Goal: Information Seeking & Learning: Learn about a topic

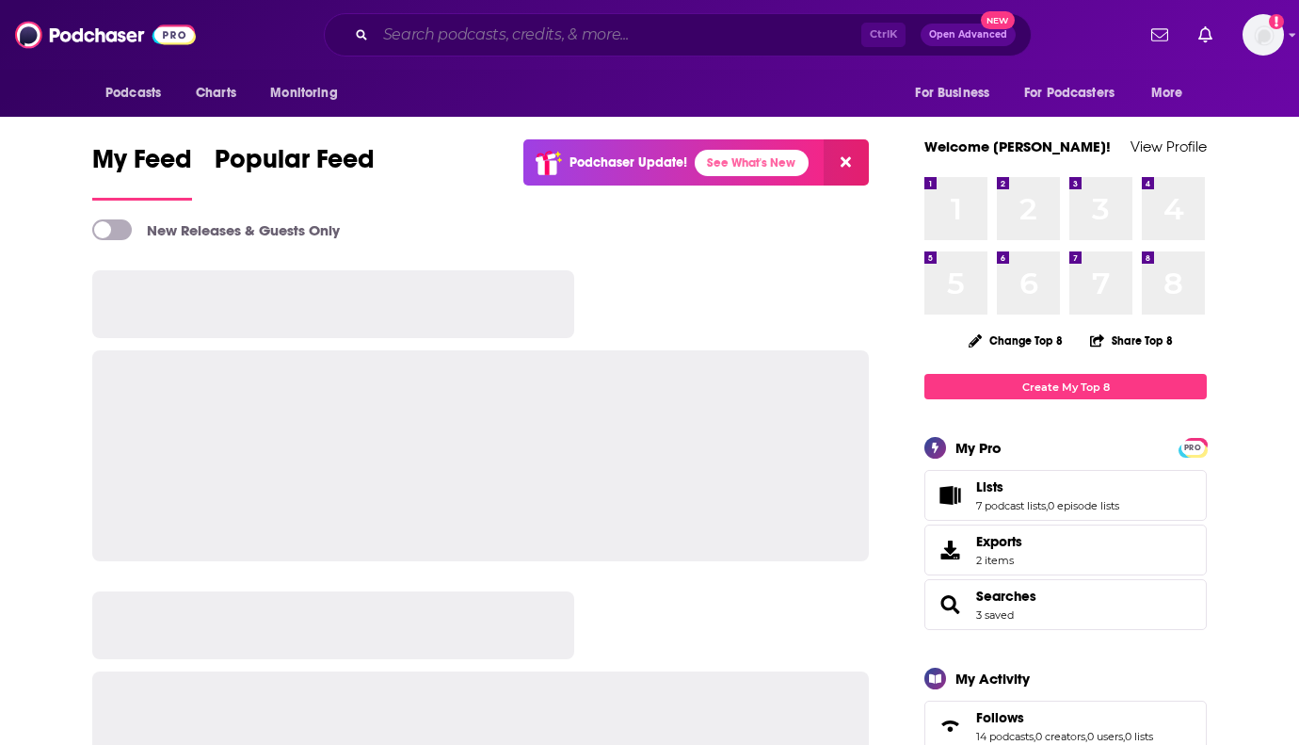
click at [439, 39] on input "Search podcasts, credits, & more..." at bounding box center [619, 35] width 486 height 30
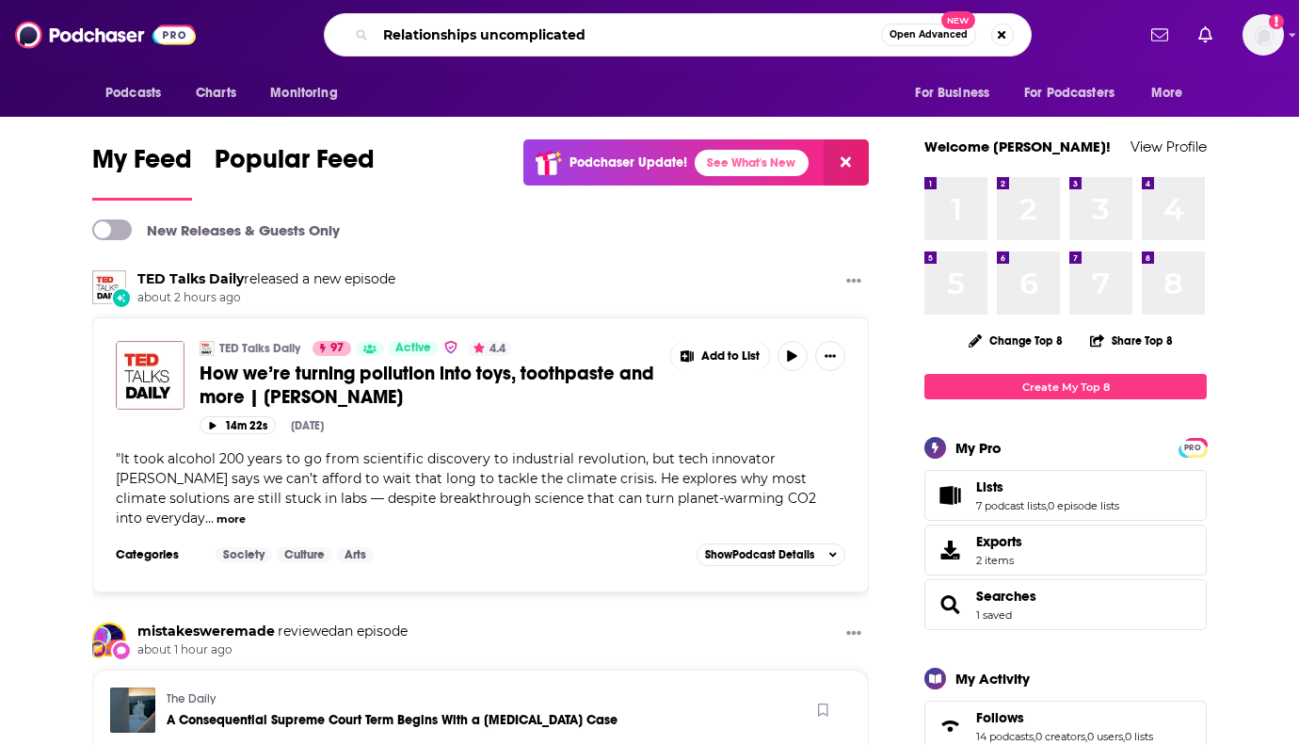
type input "Relationships uncomplicated"
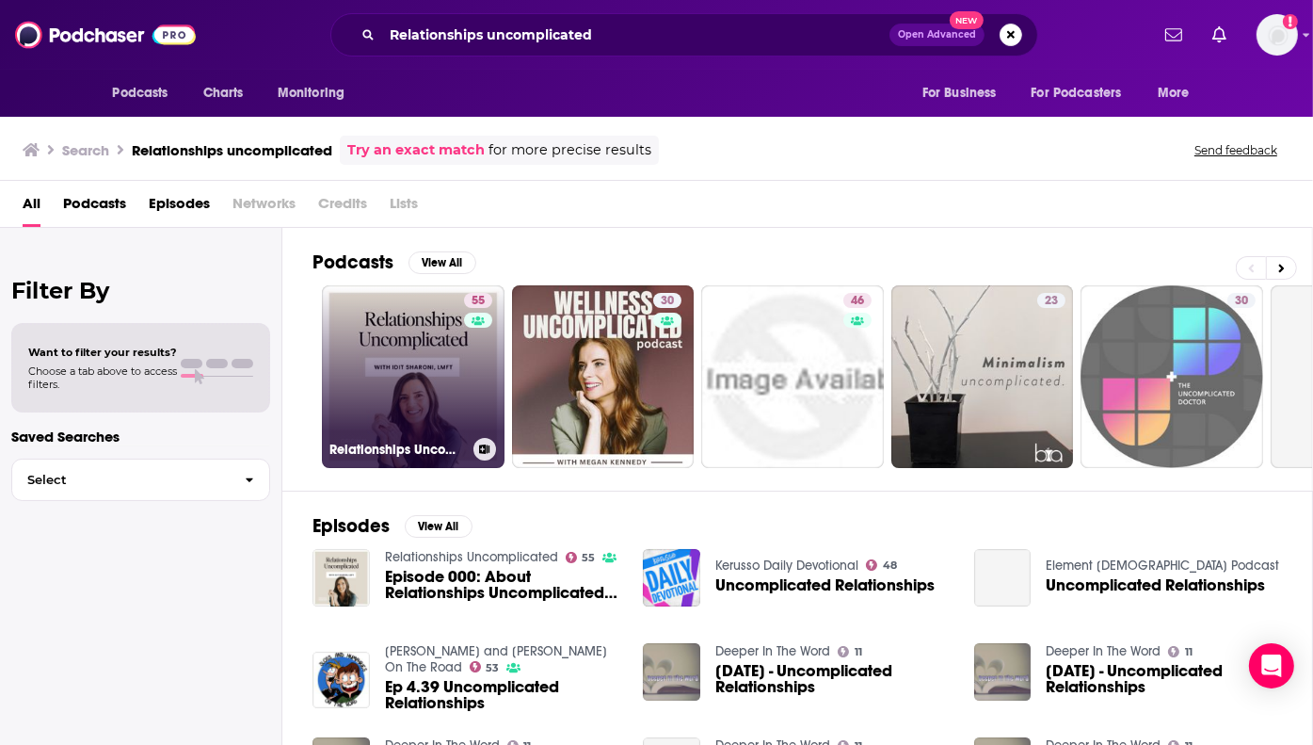
click at [414, 391] on link "55 Relationships Uncomplicated" at bounding box center [413, 376] width 183 height 183
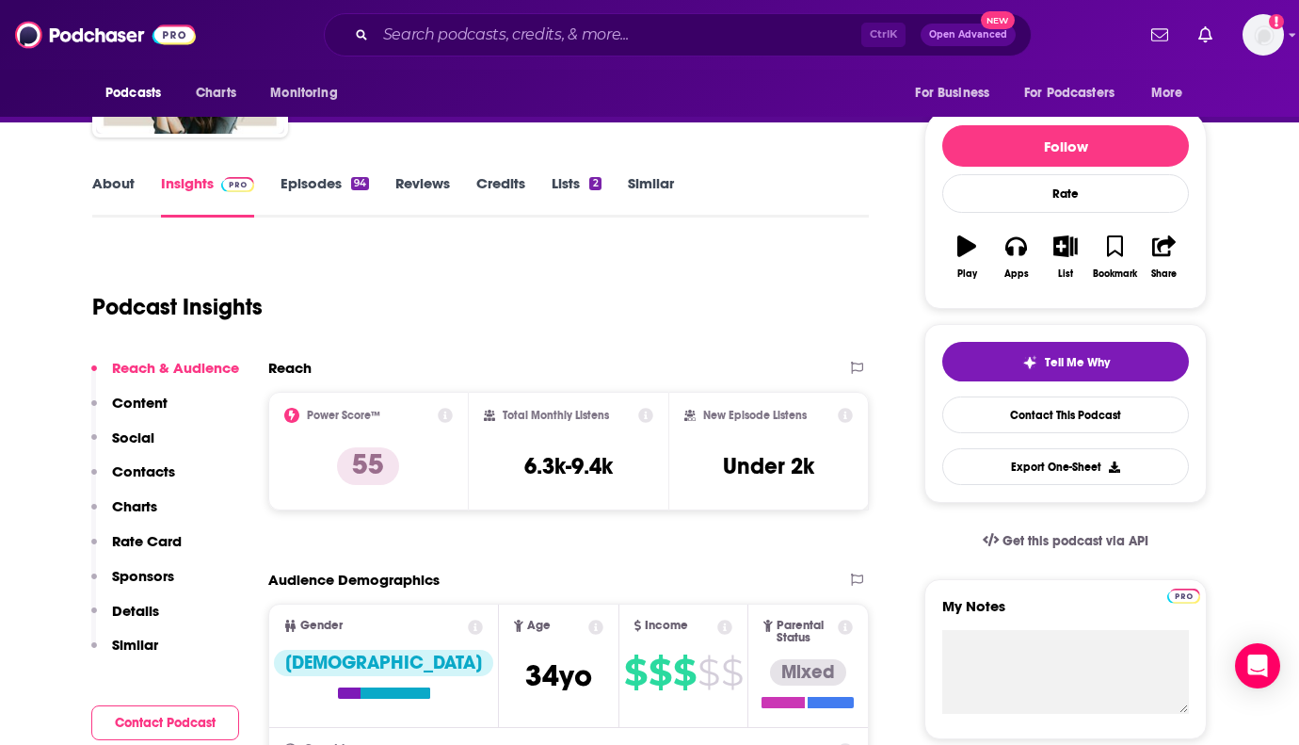
scroll to position [188, 0]
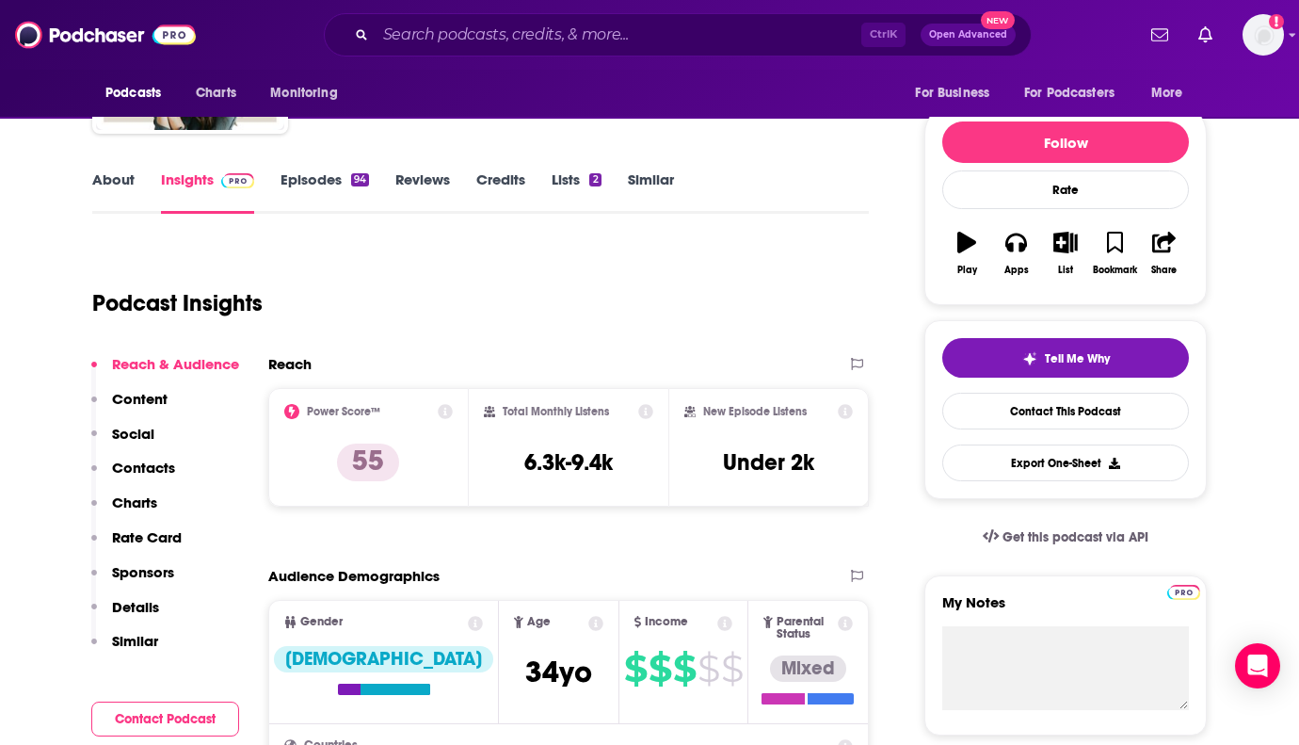
click at [95, 170] on link "About" at bounding box center [113, 191] width 42 height 43
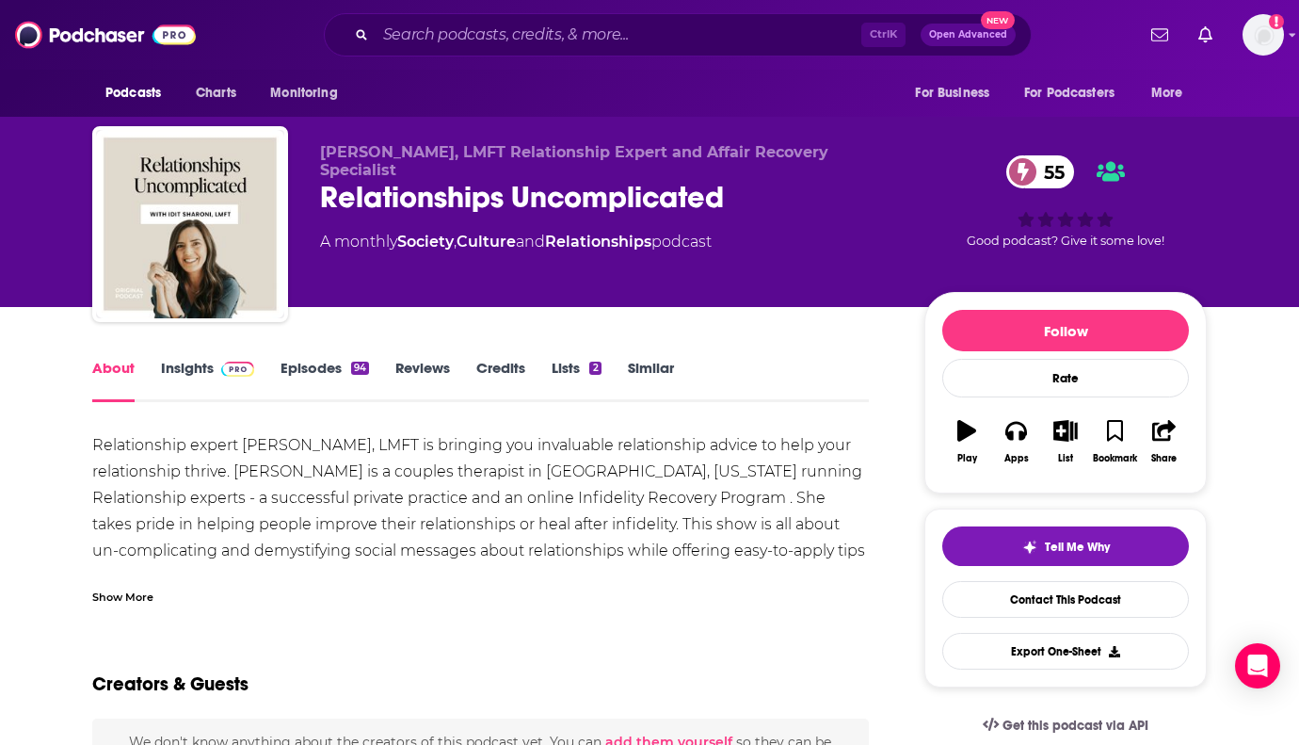
scroll to position [94, 0]
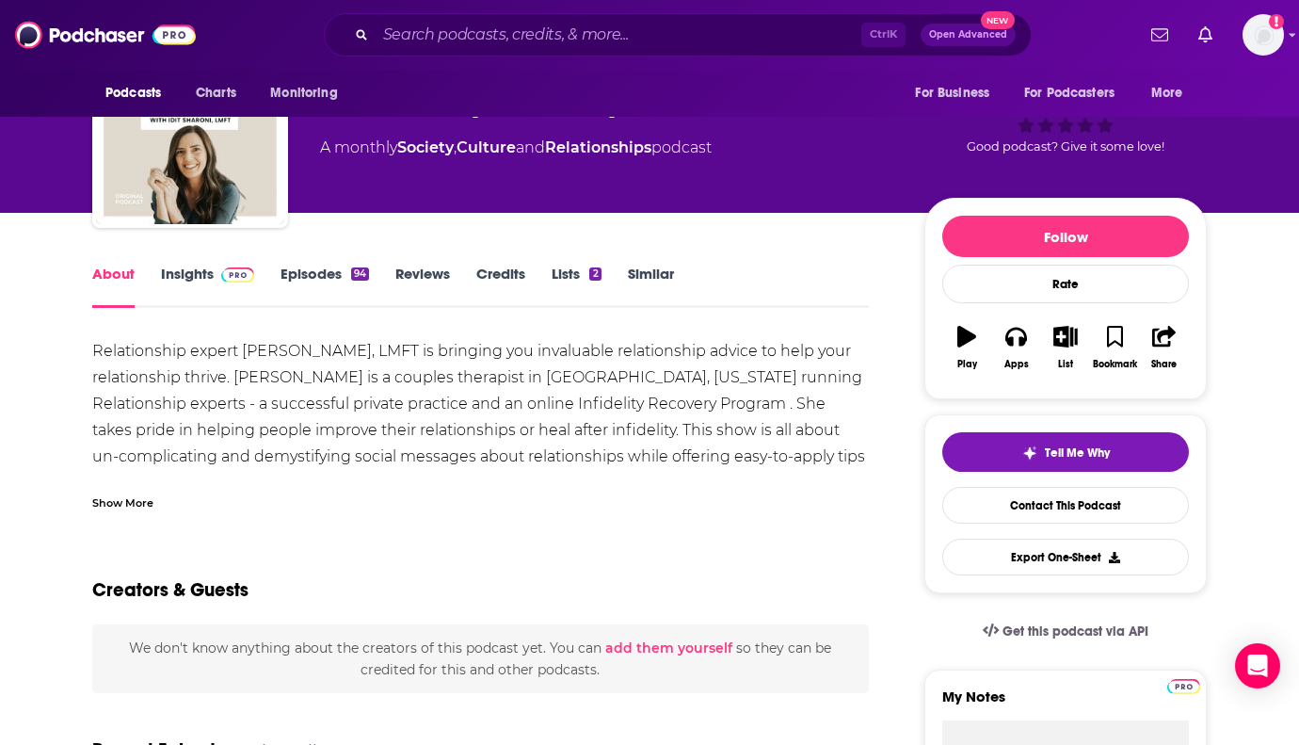
click at [204, 277] on link "Insights" at bounding box center [207, 286] width 93 height 43
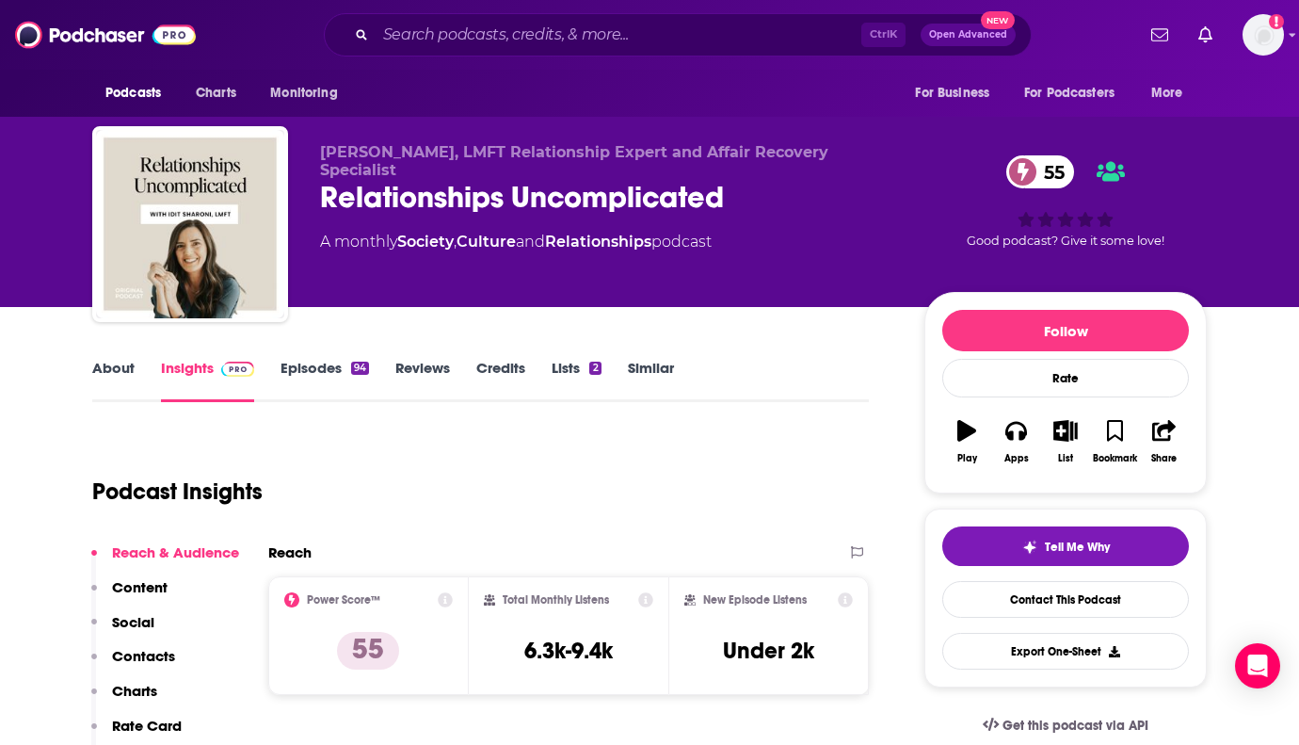
click at [293, 366] on link "Episodes 94" at bounding box center [325, 380] width 88 height 43
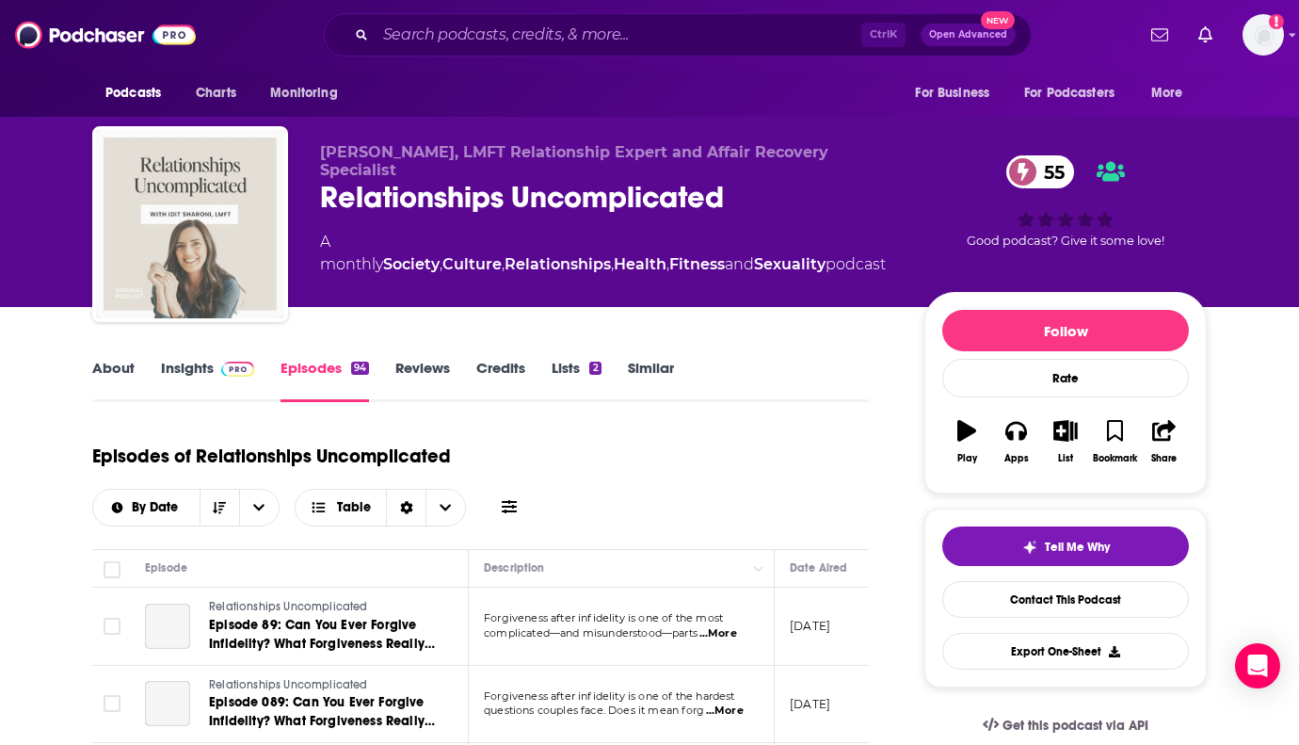
click at [133, 292] on img "Relationships Uncomplicated" at bounding box center [190, 224] width 188 height 188
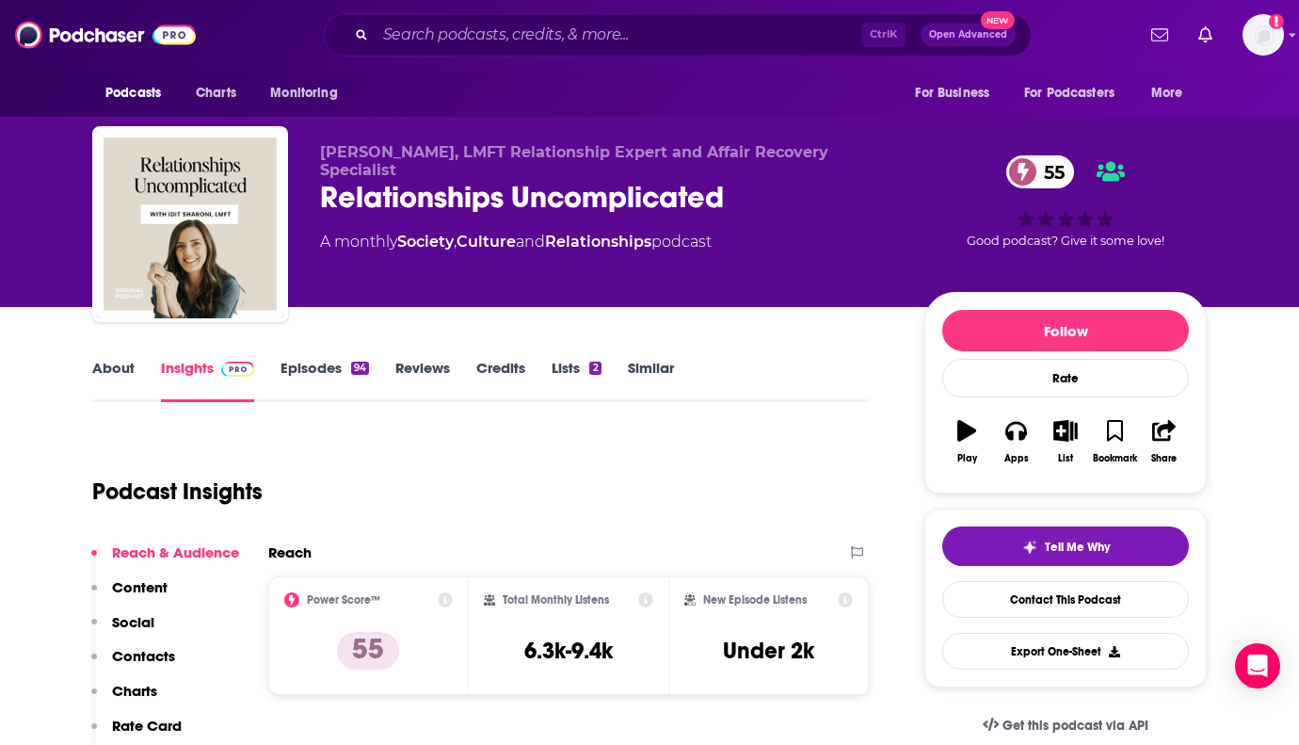
click at [319, 365] on link "Episodes 94" at bounding box center [325, 380] width 88 height 43
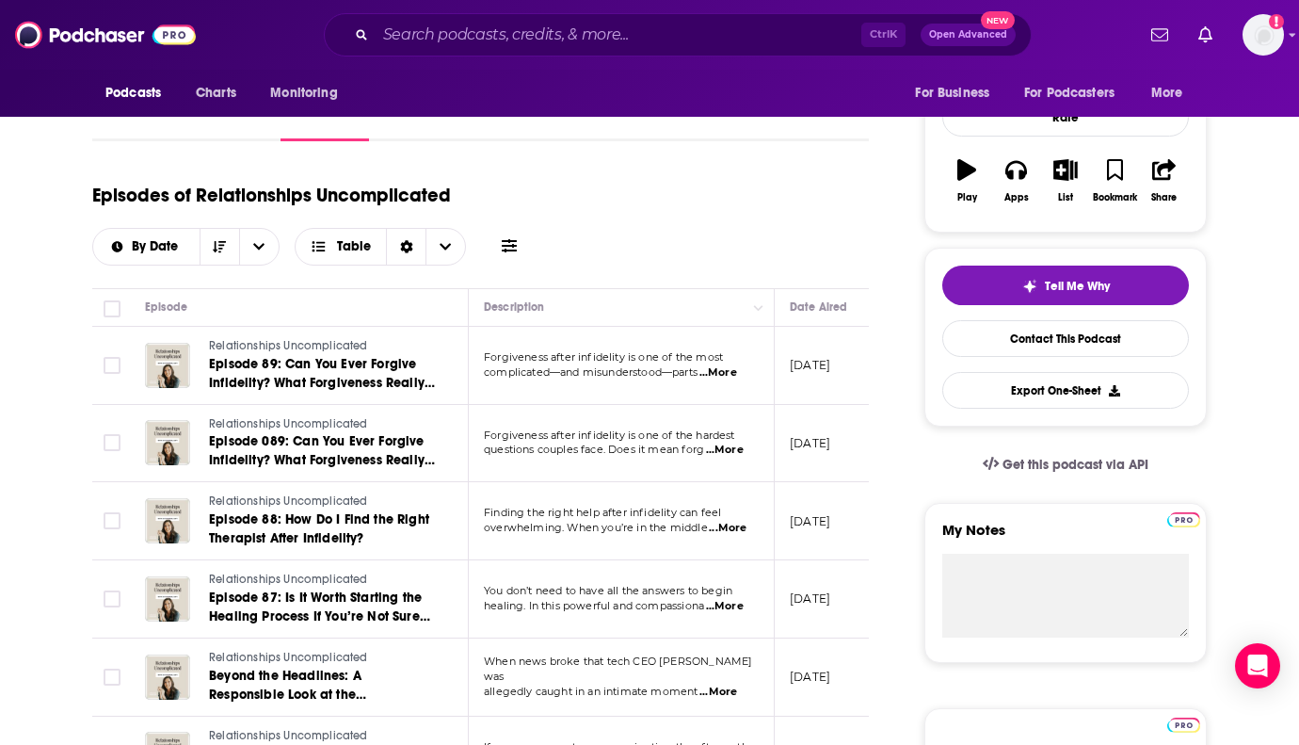
scroll to position [282, 0]
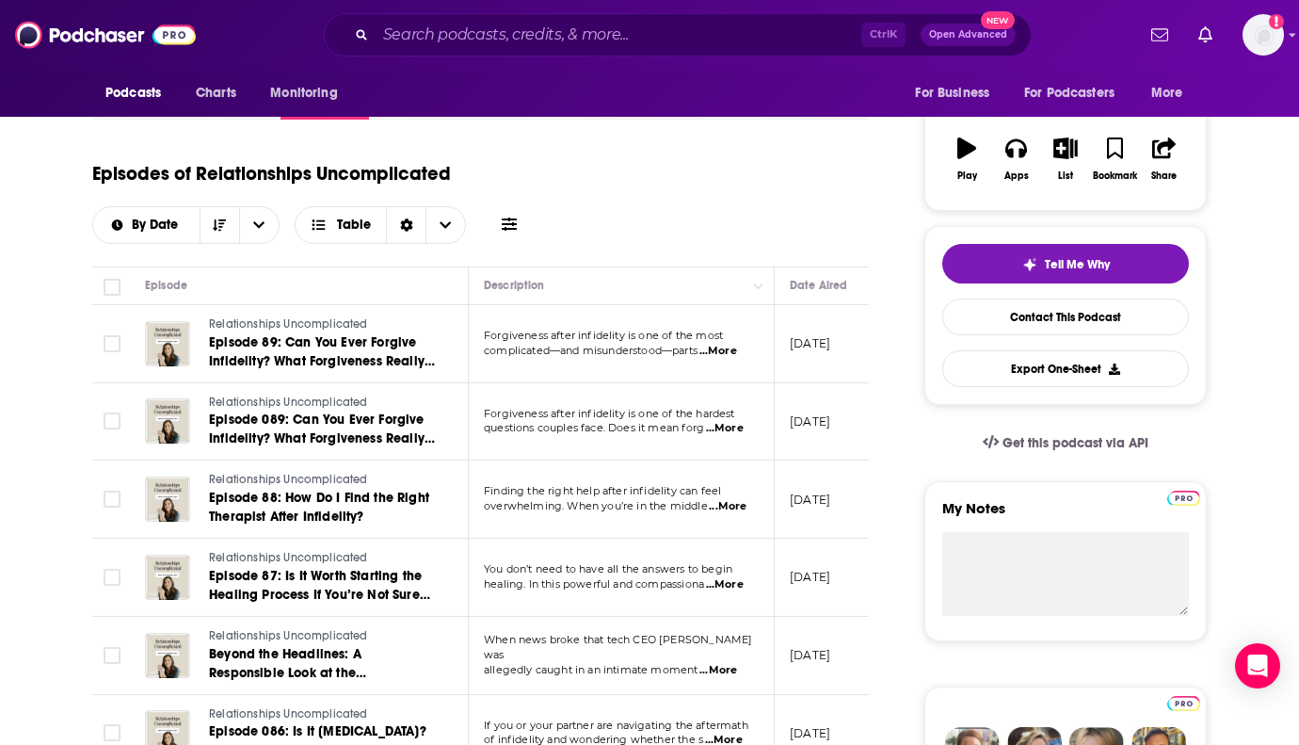
click at [723, 353] on span "...More" at bounding box center [718, 351] width 38 height 15
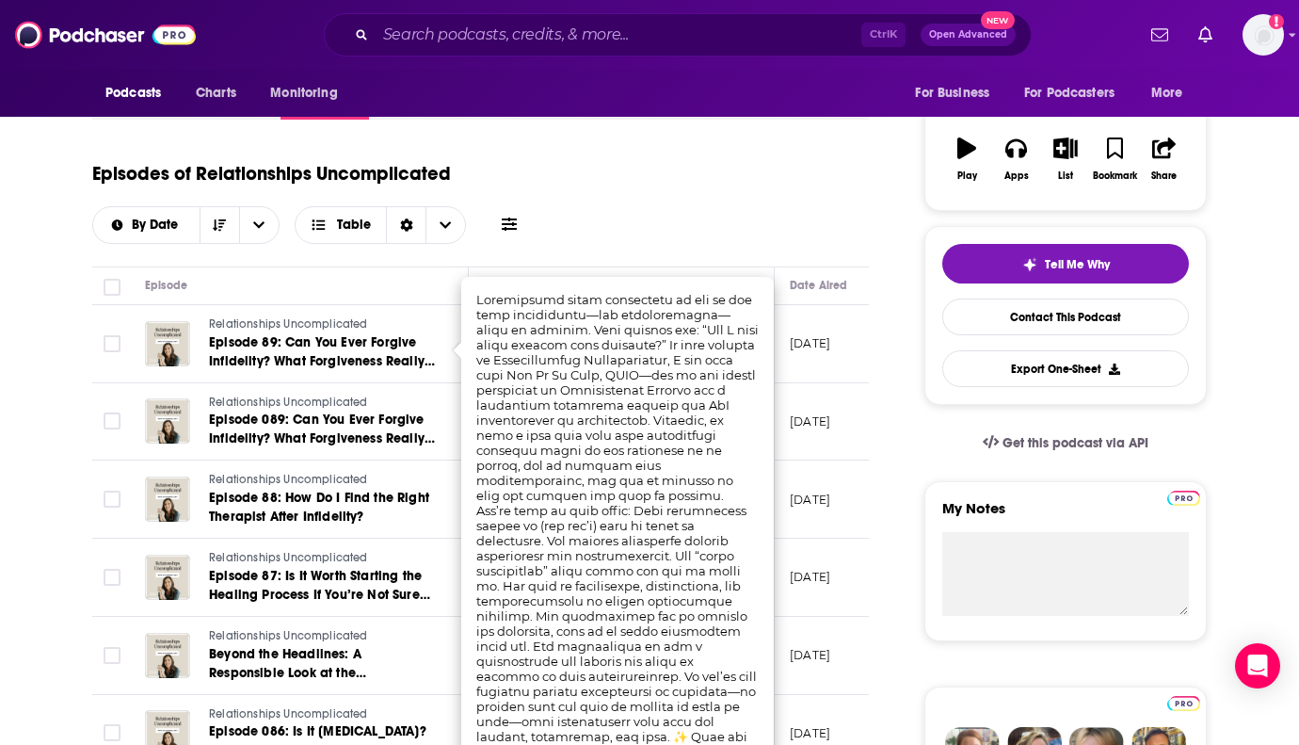
click at [684, 207] on div "Episodes of Relationships Uncomplicated By Date Table" at bounding box center [480, 197] width 777 height 94
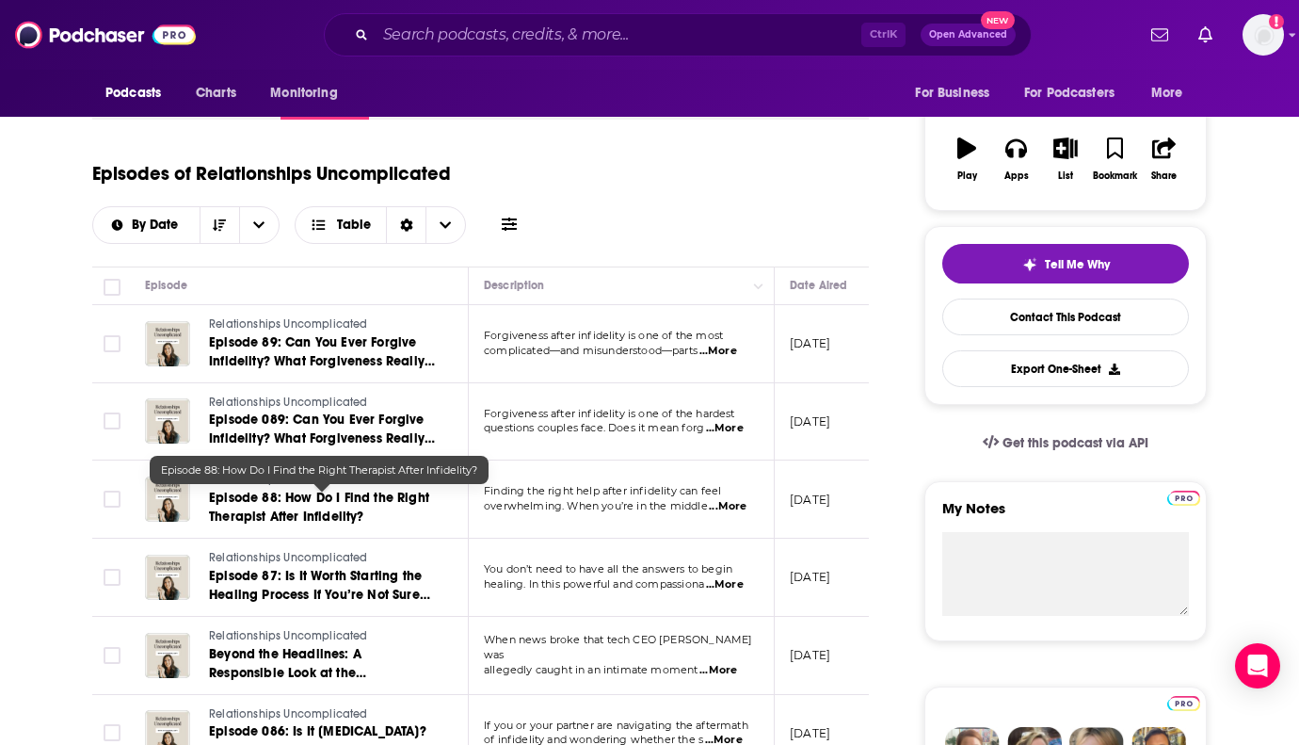
scroll to position [565, 0]
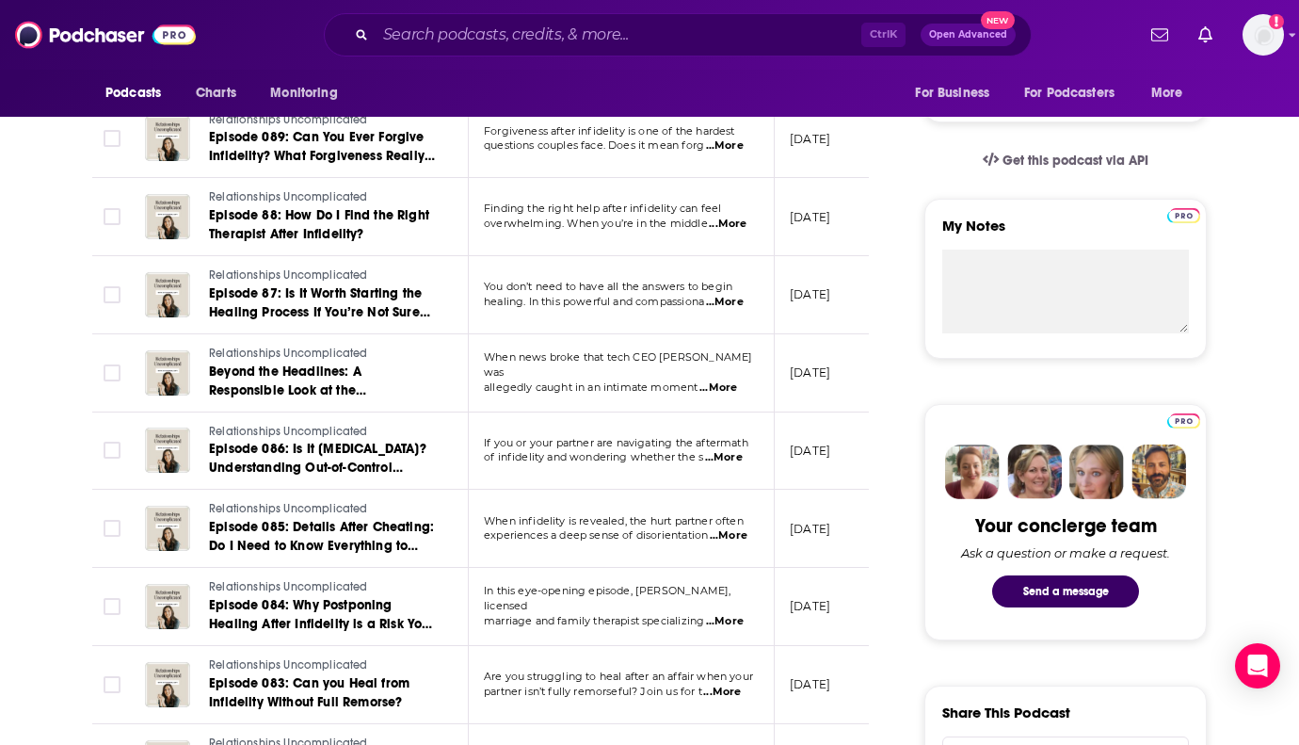
click at [731, 224] on span "...More" at bounding box center [728, 224] width 38 height 15
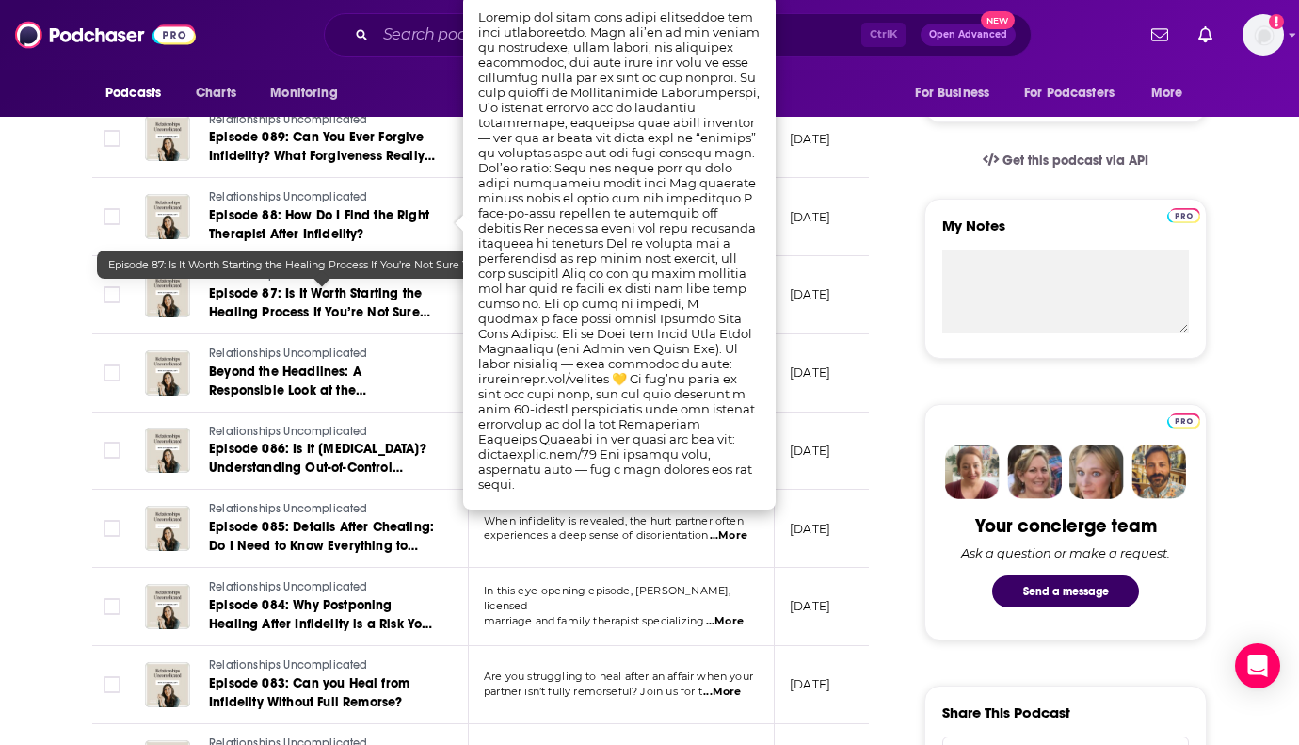
click at [359, 301] on link "Episode 87: Is It Worth Starting the Healing Process If You’re Not Sure You Wan…" at bounding box center [322, 303] width 226 height 38
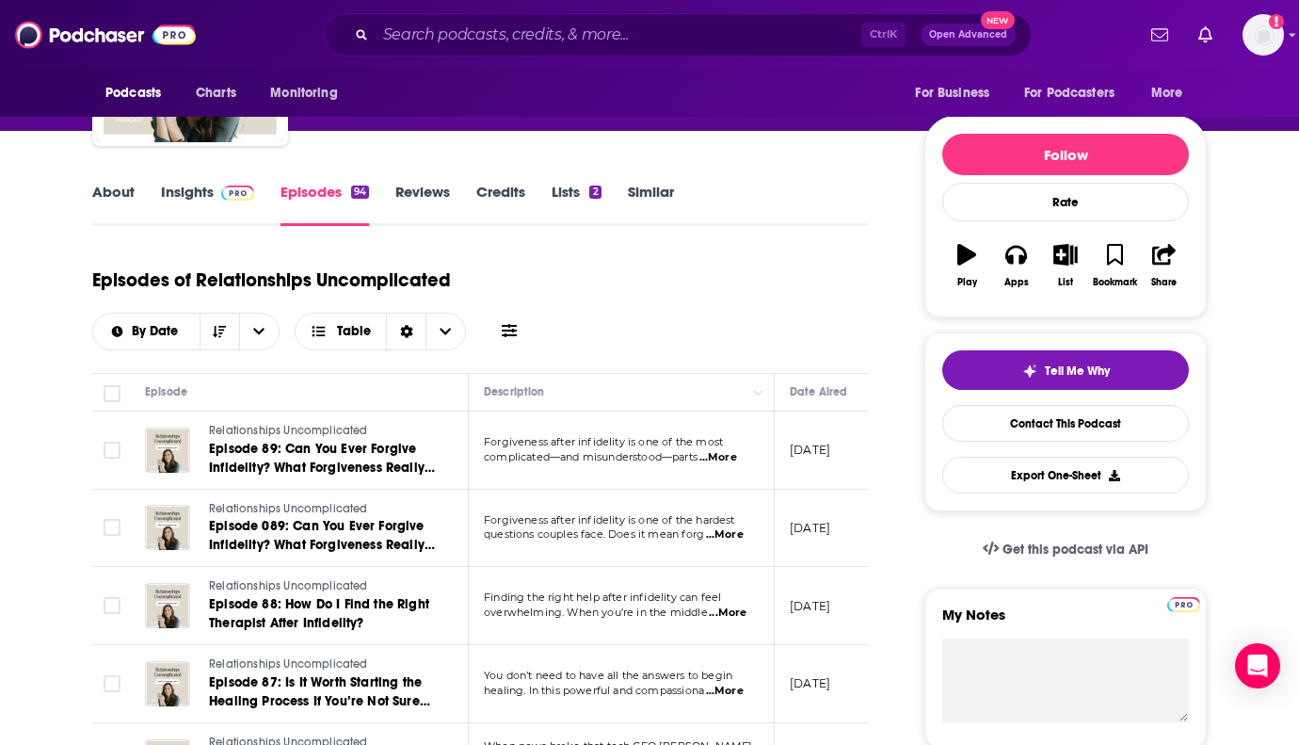
scroll to position [188, 0]
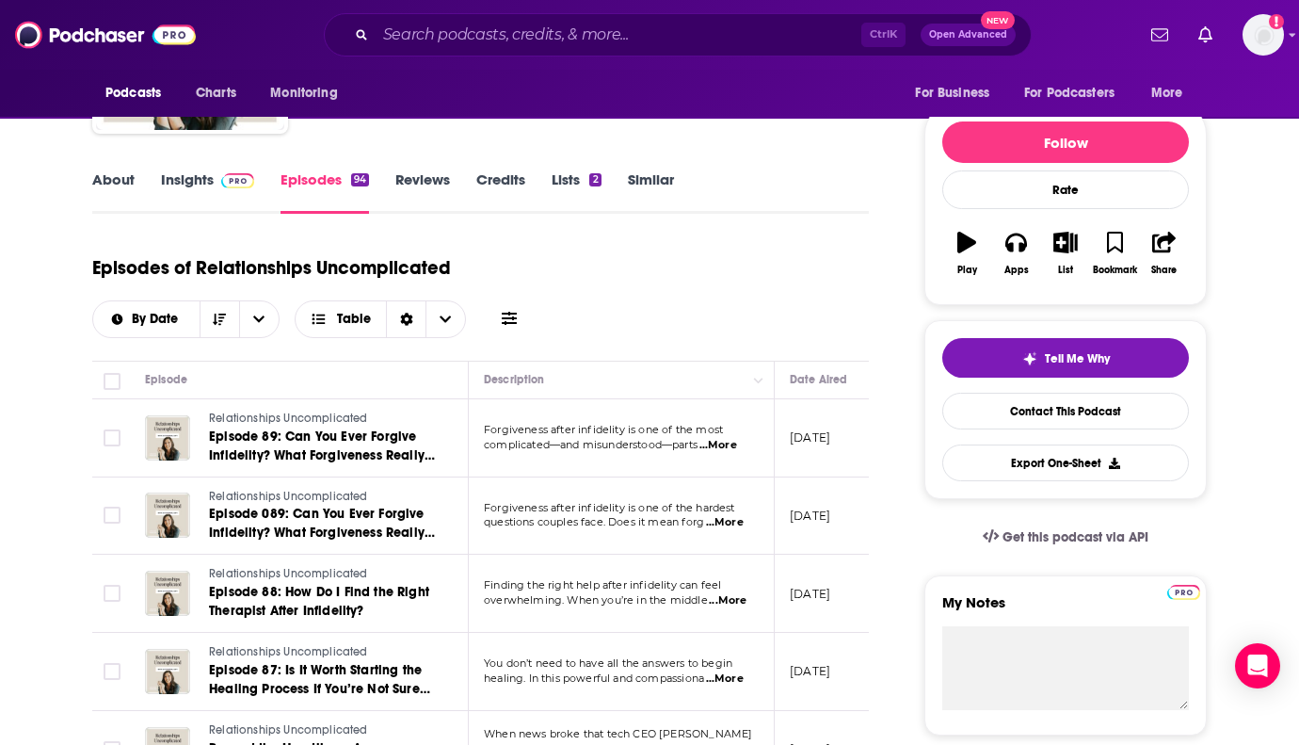
click at [98, 170] on link "About" at bounding box center [113, 191] width 42 height 43
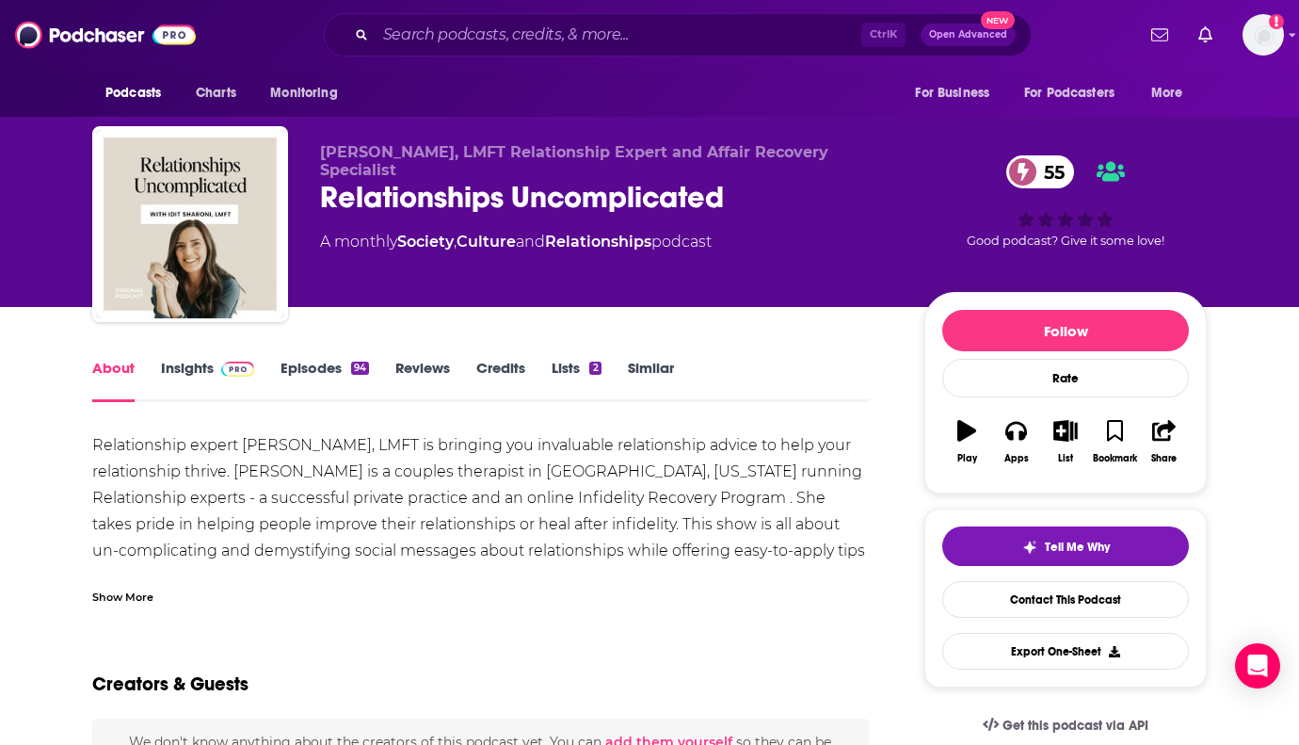
click at [201, 362] on link "Insights" at bounding box center [207, 380] width 93 height 43
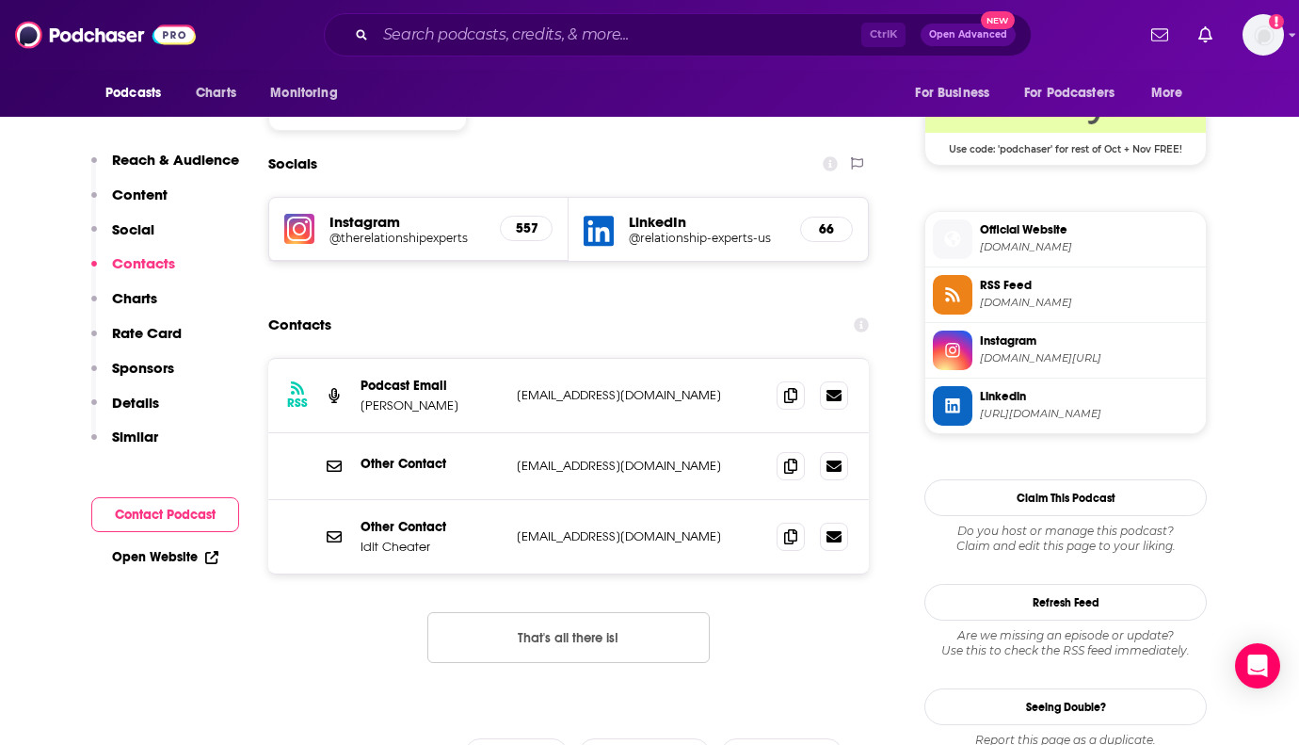
scroll to position [1600, 0]
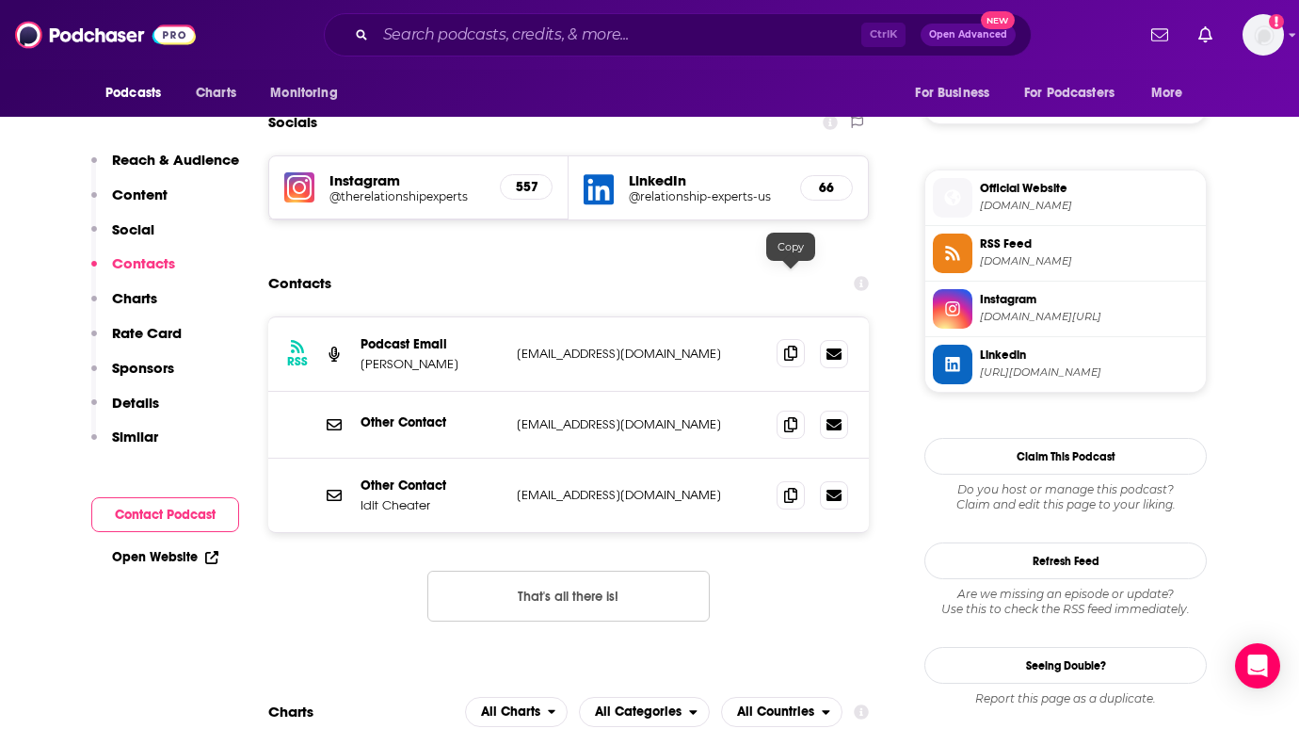
click at [788, 345] on icon at bounding box center [790, 352] width 13 height 15
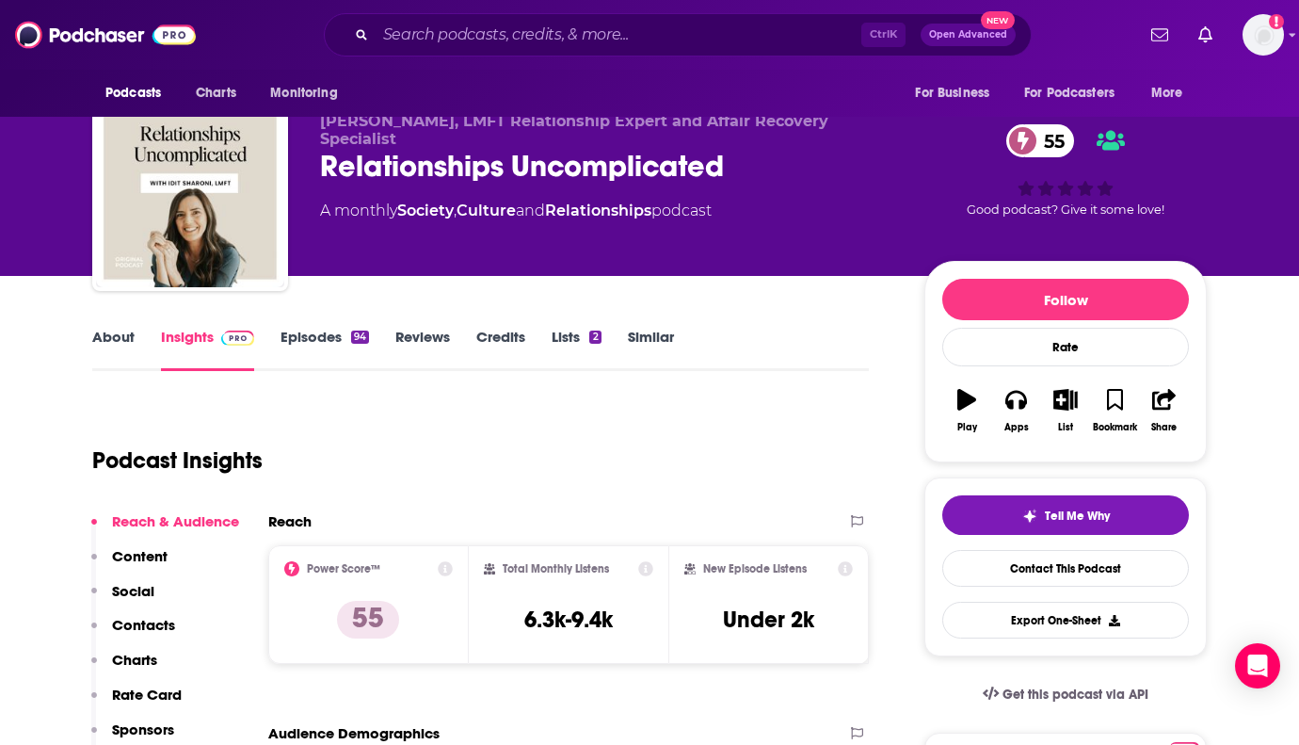
scroll to position [0, 0]
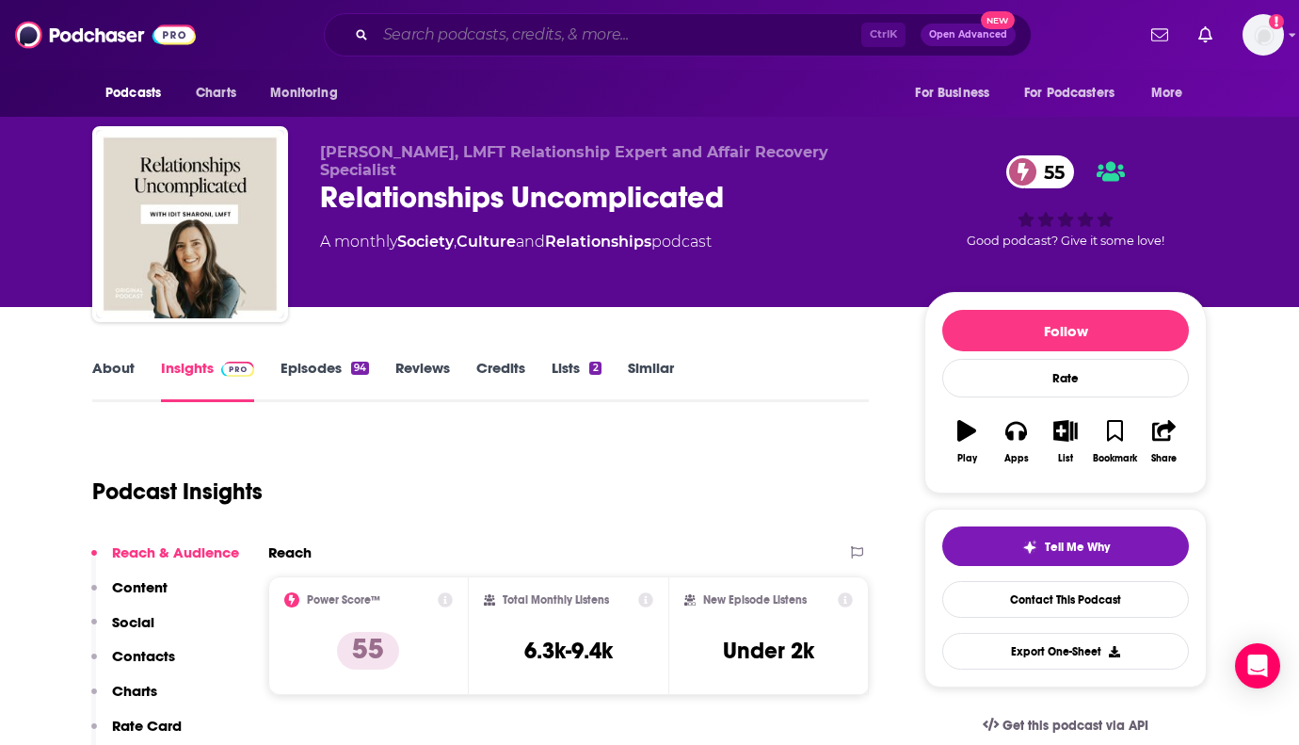
click at [534, 36] on input "Search podcasts, credits, & more..." at bounding box center [619, 35] width 486 height 30
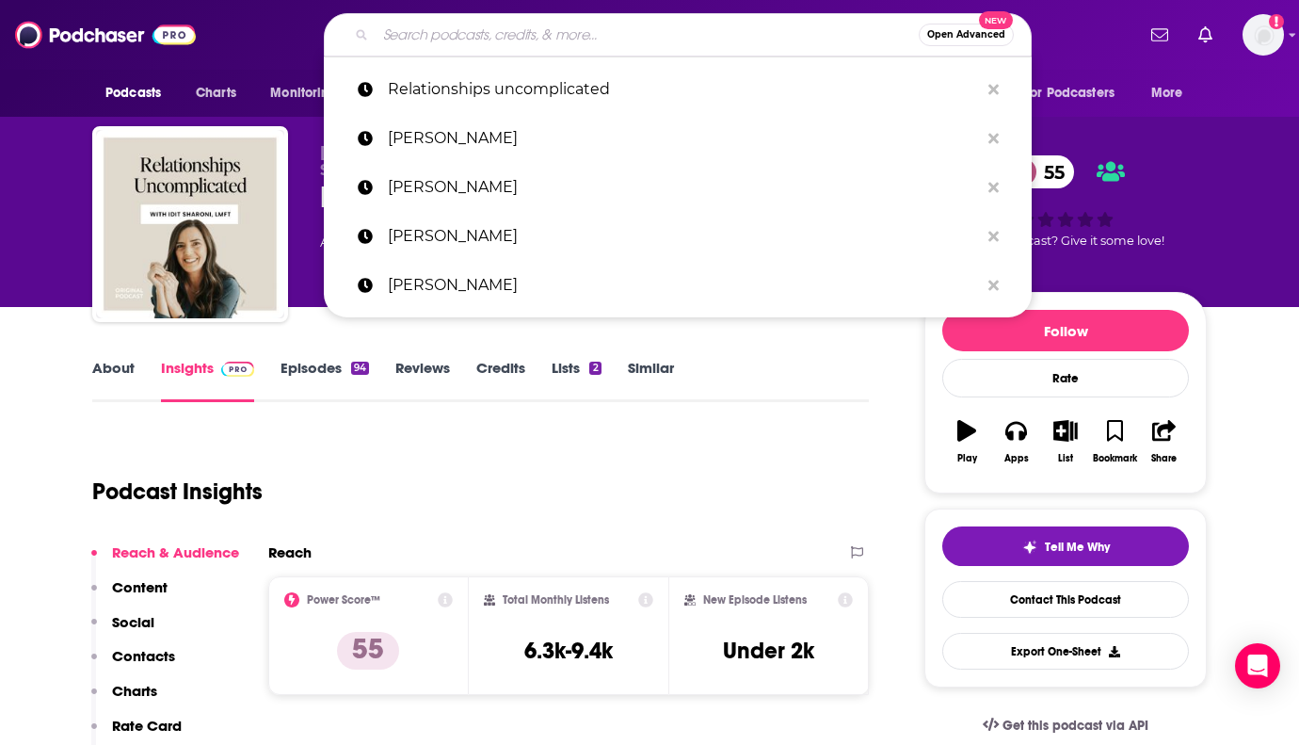
paste input "The Infidelity Recovery Podcast by [PERSON_NAME]"
type input "The Infidelity Recovery Podcast by [PERSON_NAME]"
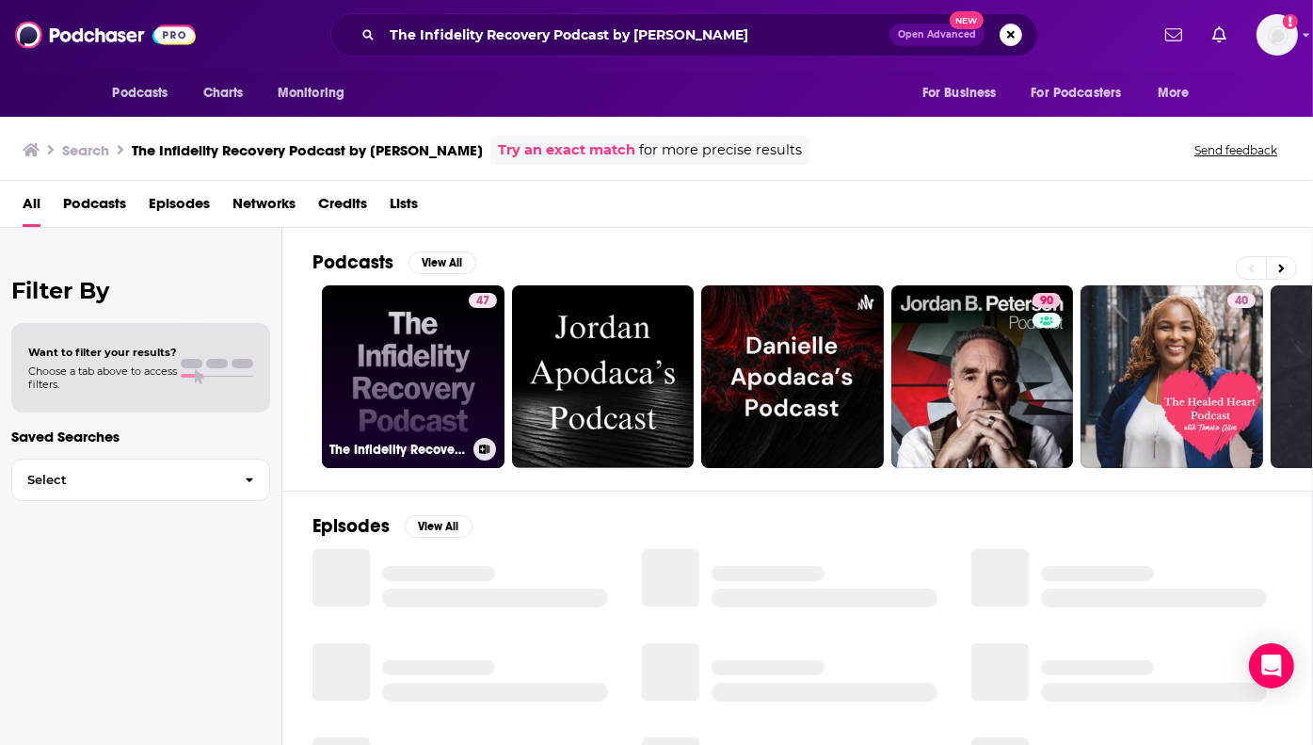
click at [410, 388] on link "47 The Infidelity Recovery Podcast" at bounding box center [413, 376] width 183 height 183
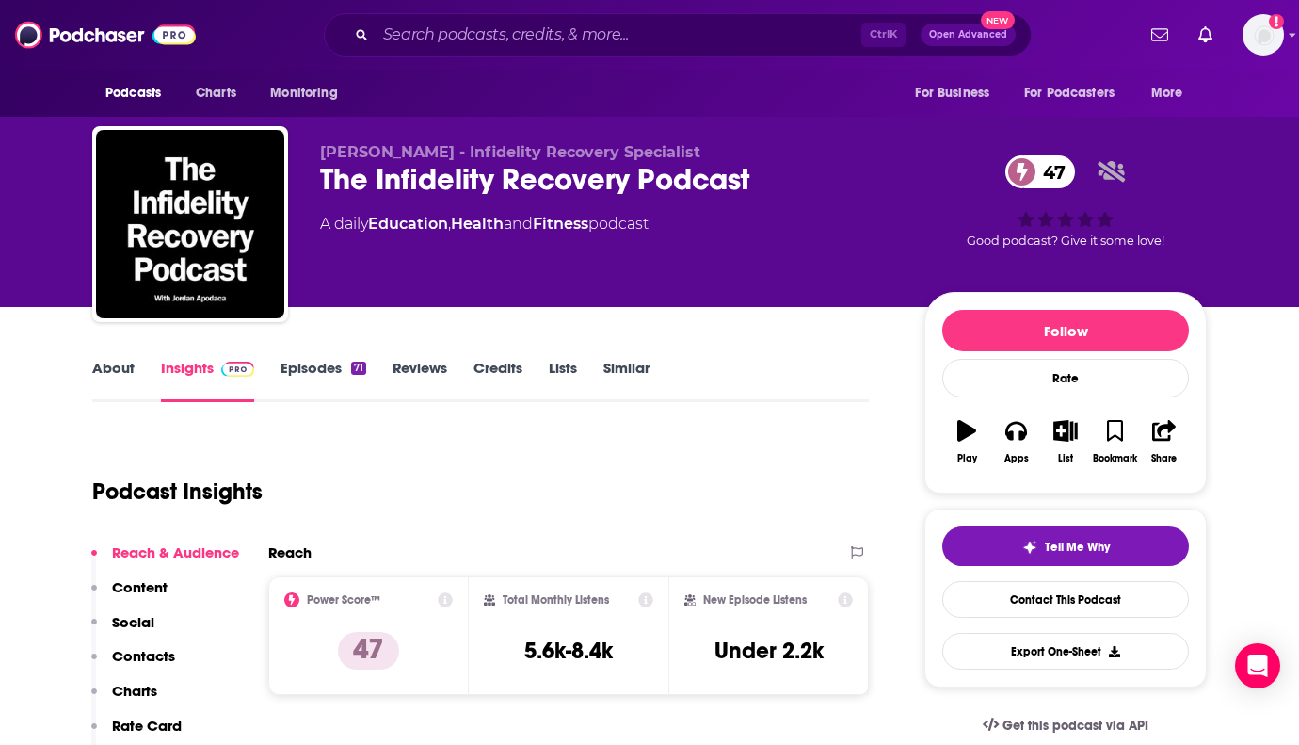
click at [315, 368] on link "Episodes 71" at bounding box center [324, 380] width 86 height 43
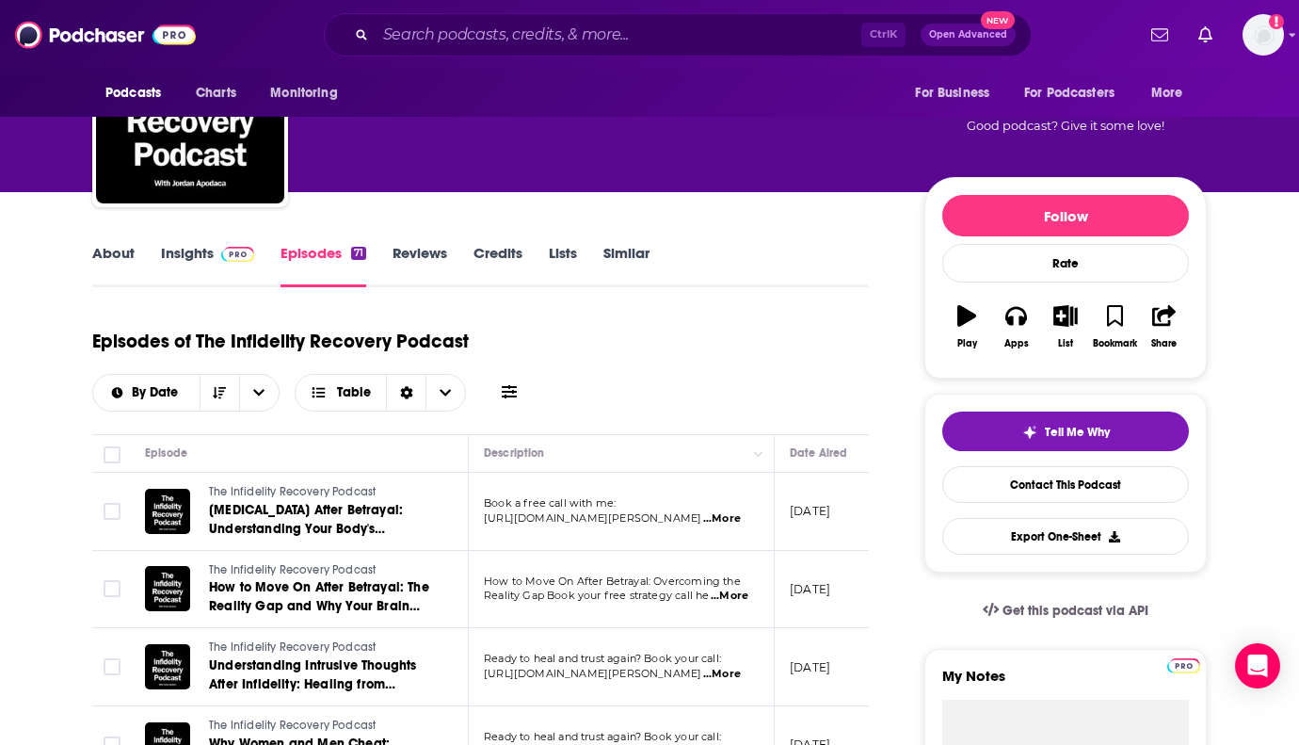
scroll to position [188, 0]
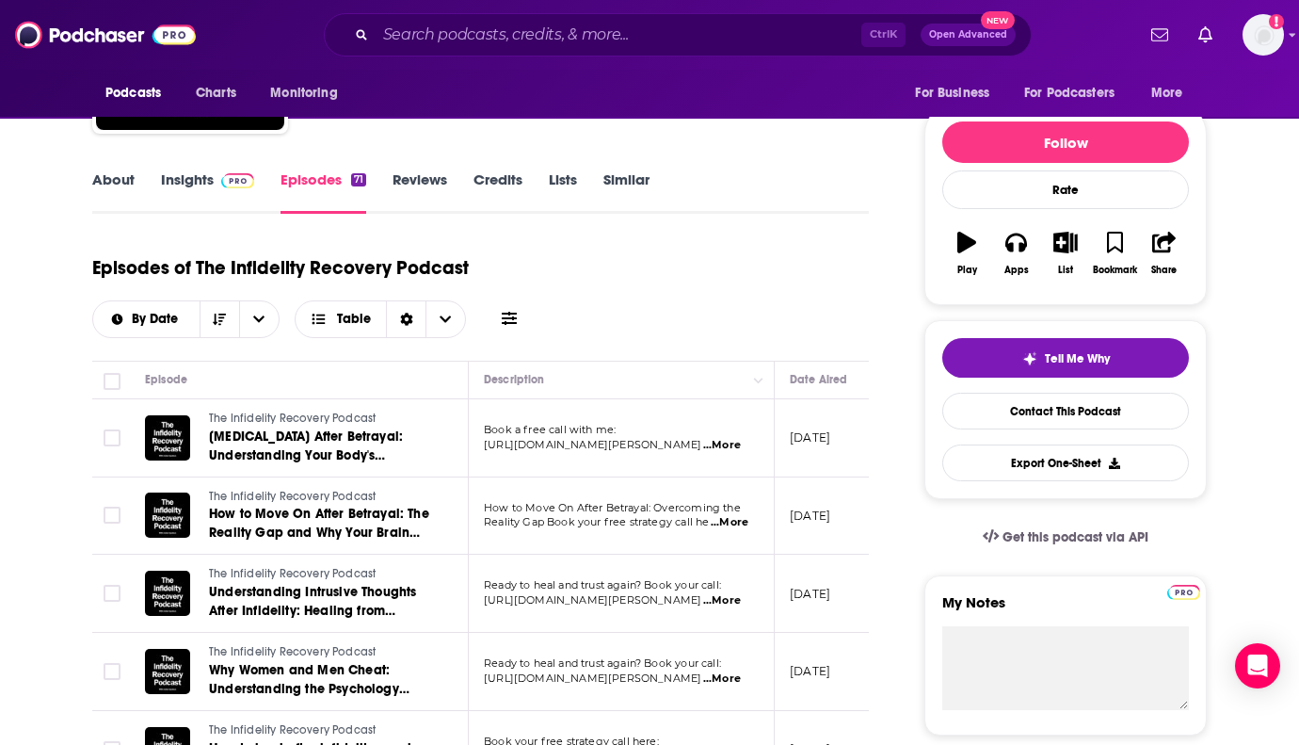
click at [673, 436] on p "Book a free call with me:" at bounding box center [621, 430] width 274 height 15
click at [830, 440] on p "[DATE]" at bounding box center [810, 437] width 40 height 16
drag, startPoint x: 844, startPoint y: 440, endPoint x: 595, endPoint y: 451, distance: 248.8
click at [595, 451] on tr "The Infidelity Recovery Podcast [MEDICAL_DATA] After Betrayal: Understanding Yo…" at bounding box center [747, 438] width 1310 height 78
click at [828, 436] on p "[DATE]" at bounding box center [810, 437] width 40 height 16
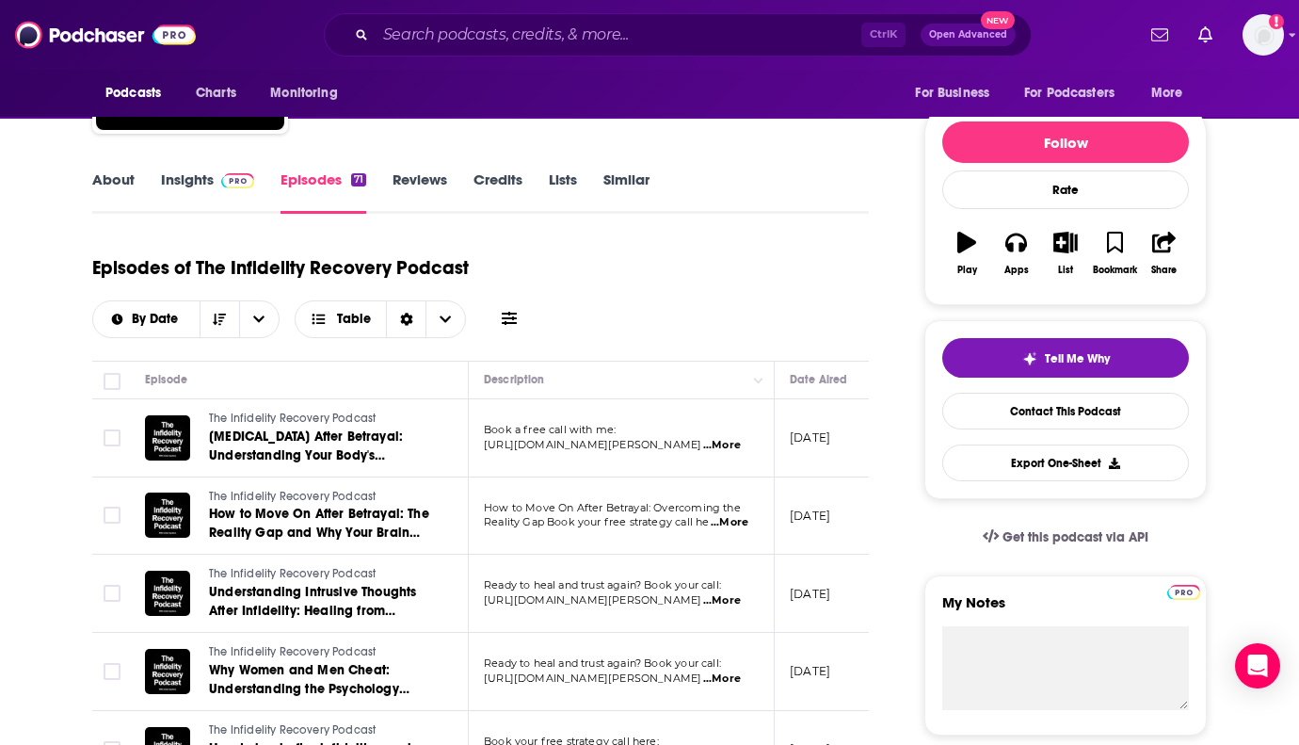
click at [828, 436] on p "[DATE]" at bounding box center [810, 437] width 40 height 16
copy p "[DATE]"
click at [734, 448] on span "...More" at bounding box center [722, 445] width 38 height 15
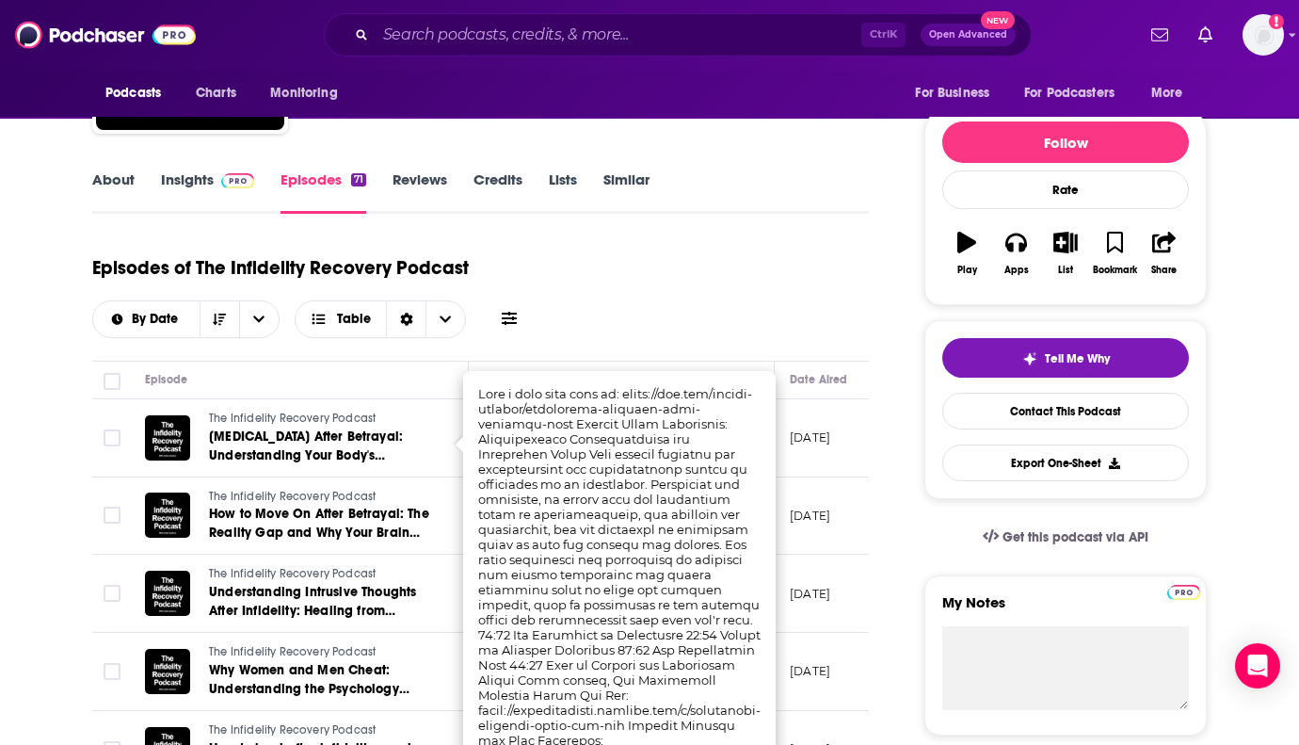
click at [733, 297] on div "Episodes of The Infidelity Recovery Podcast By Date Table" at bounding box center [480, 291] width 777 height 94
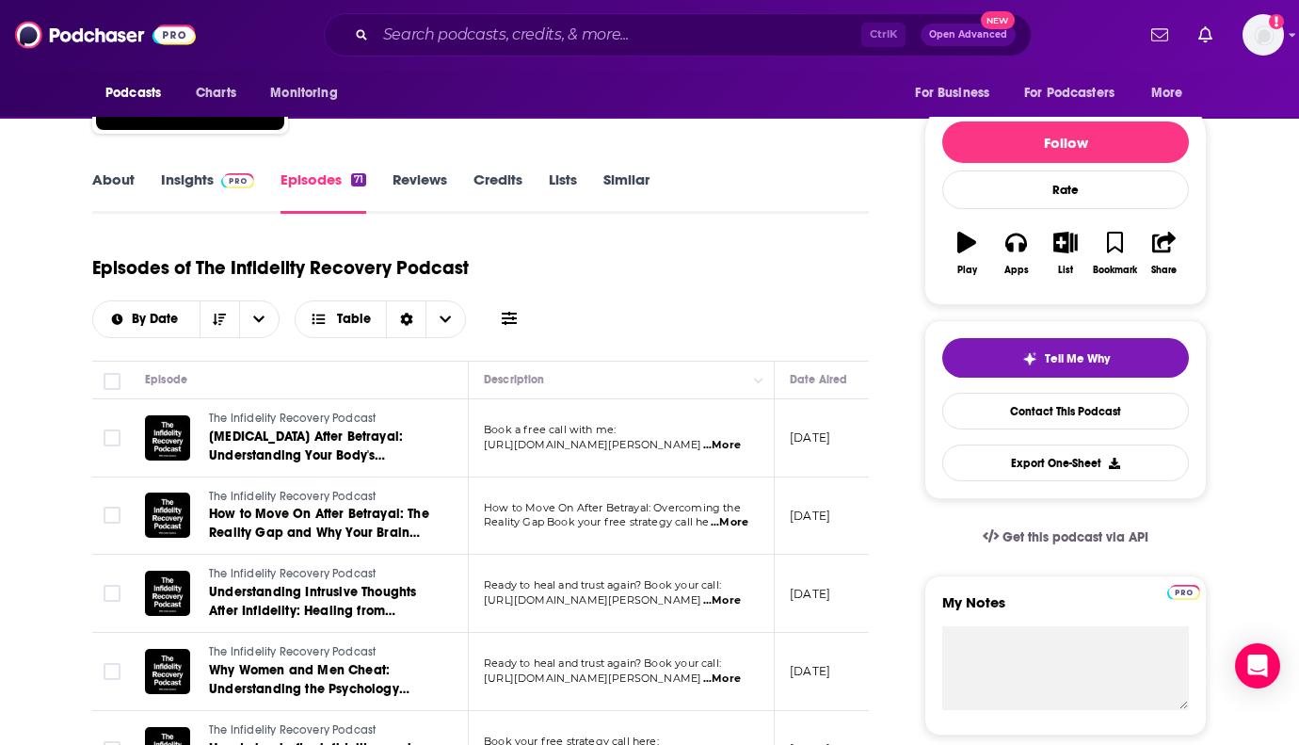
click at [736, 521] on span "...More" at bounding box center [730, 522] width 38 height 15
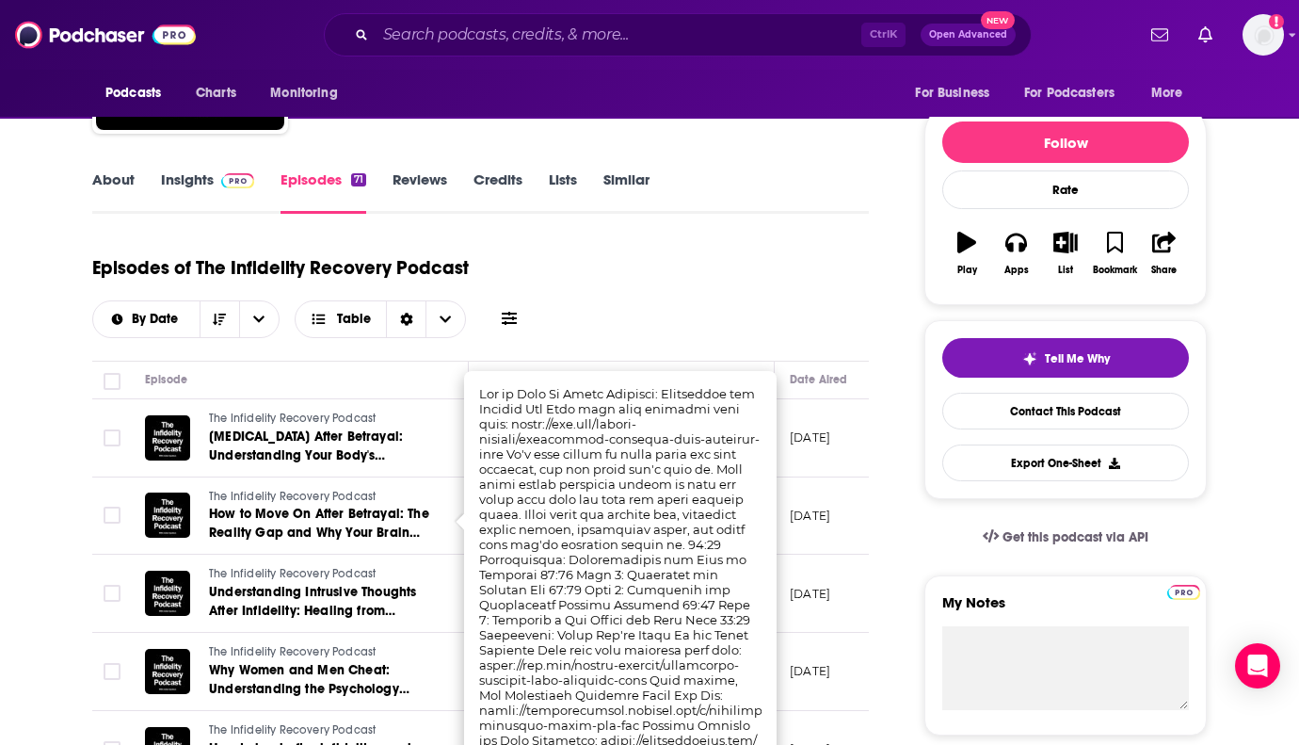
click at [715, 304] on div "Episodes of The Infidelity Recovery Podcast By Date Table" at bounding box center [480, 291] width 777 height 94
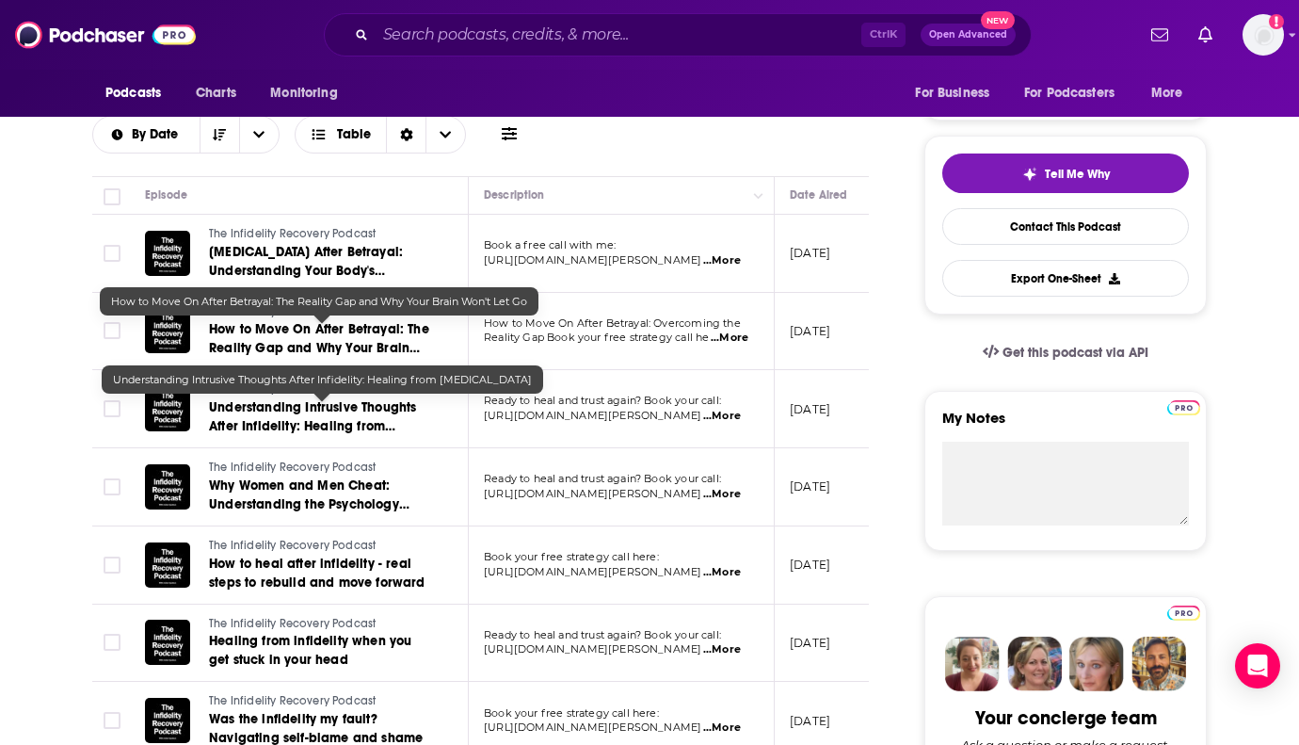
scroll to position [377, 0]
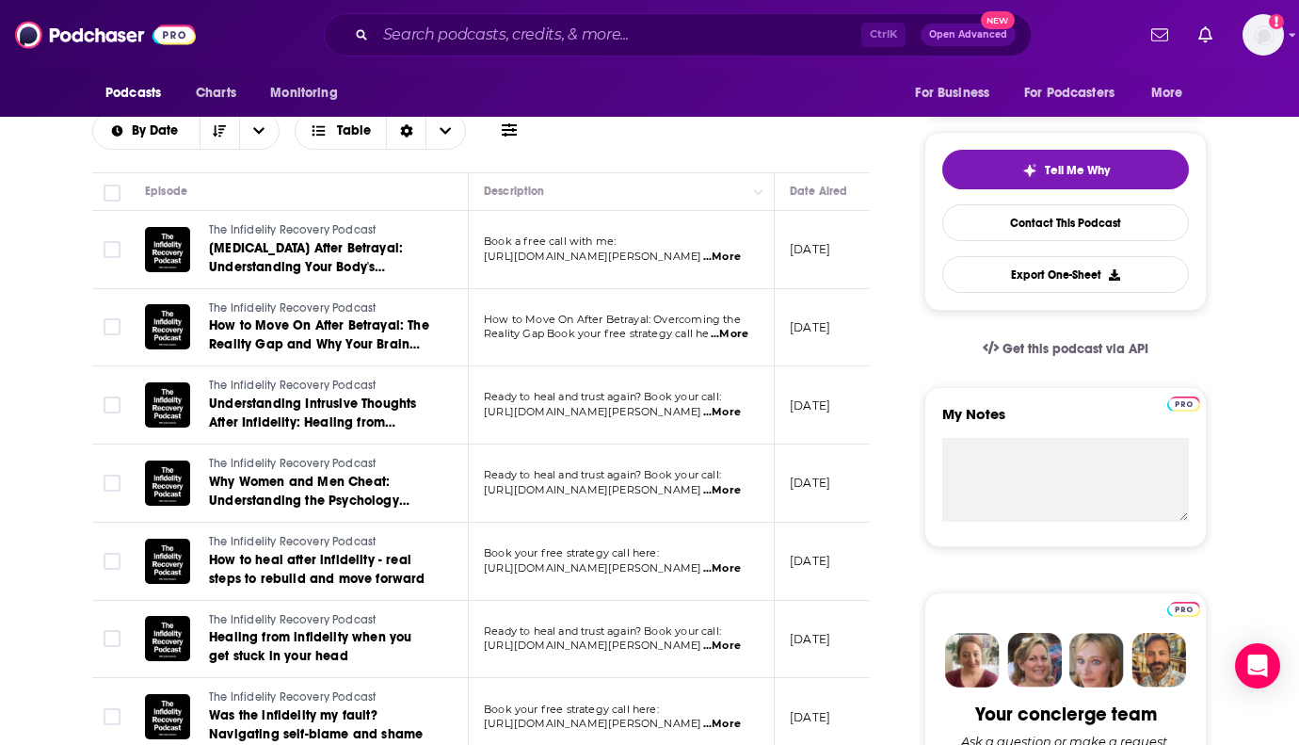
click at [728, 412] on span "...More" at bounding box center [722, 412] width 38 height 15
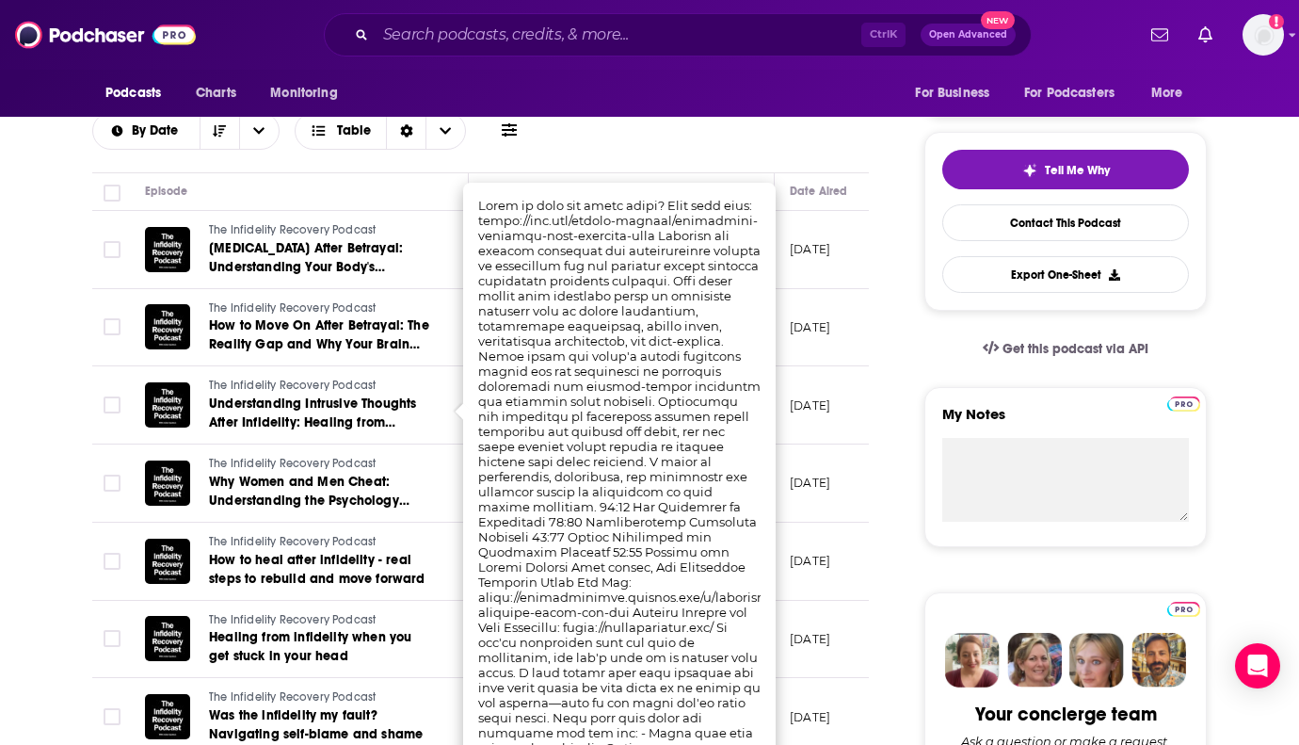
click at [779, 126] on div "Episodes of The Infidelity Recovery Podcast By Date Table" at bounding box center [480, 103] width 777 height 94
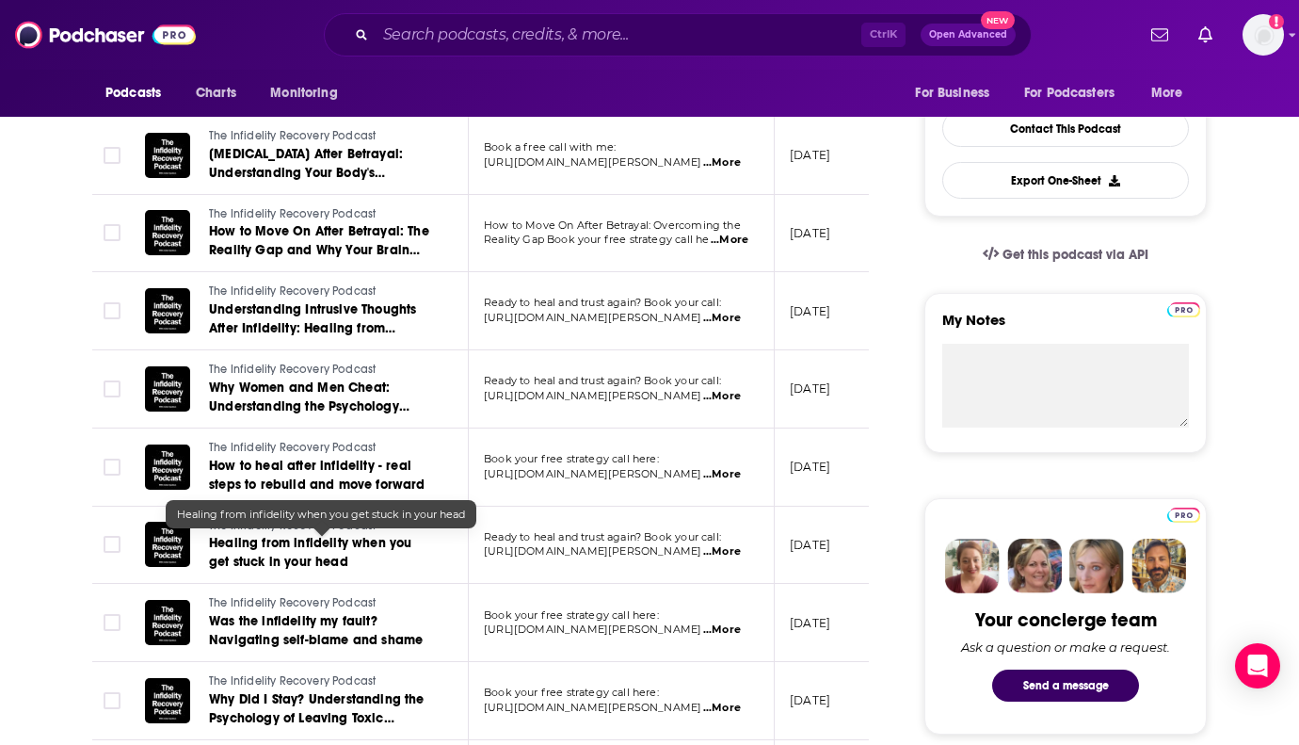
scroll to position [565, 0]
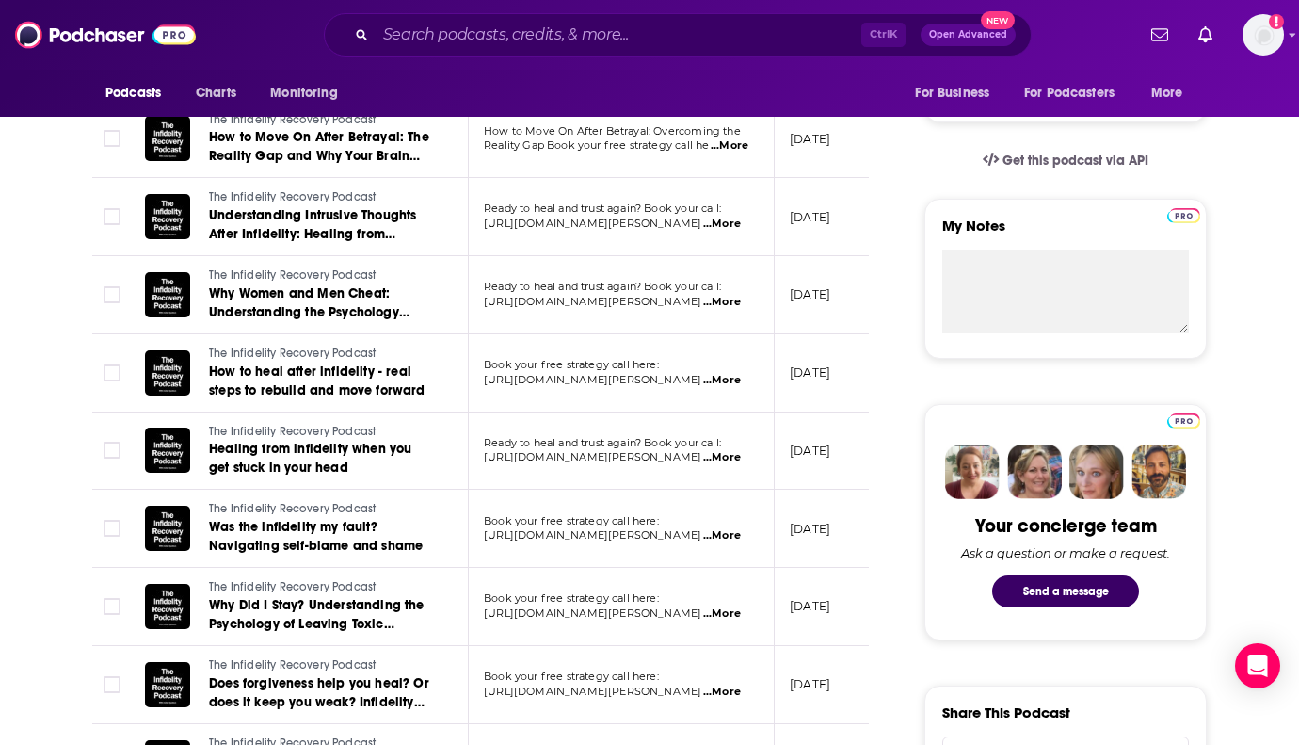
click at [729, 532] on span "...More" at bounding box center [722, 535] width 38 height 15
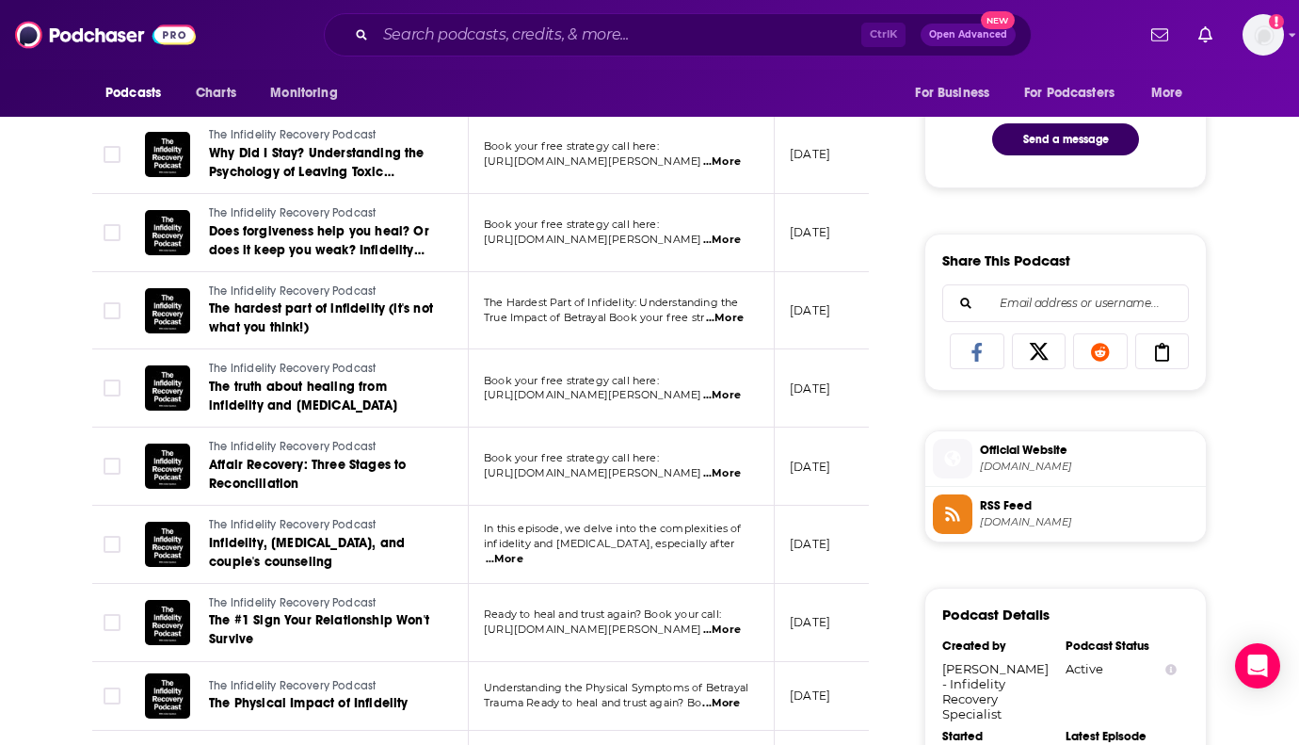
scroll to position [1130, 0]
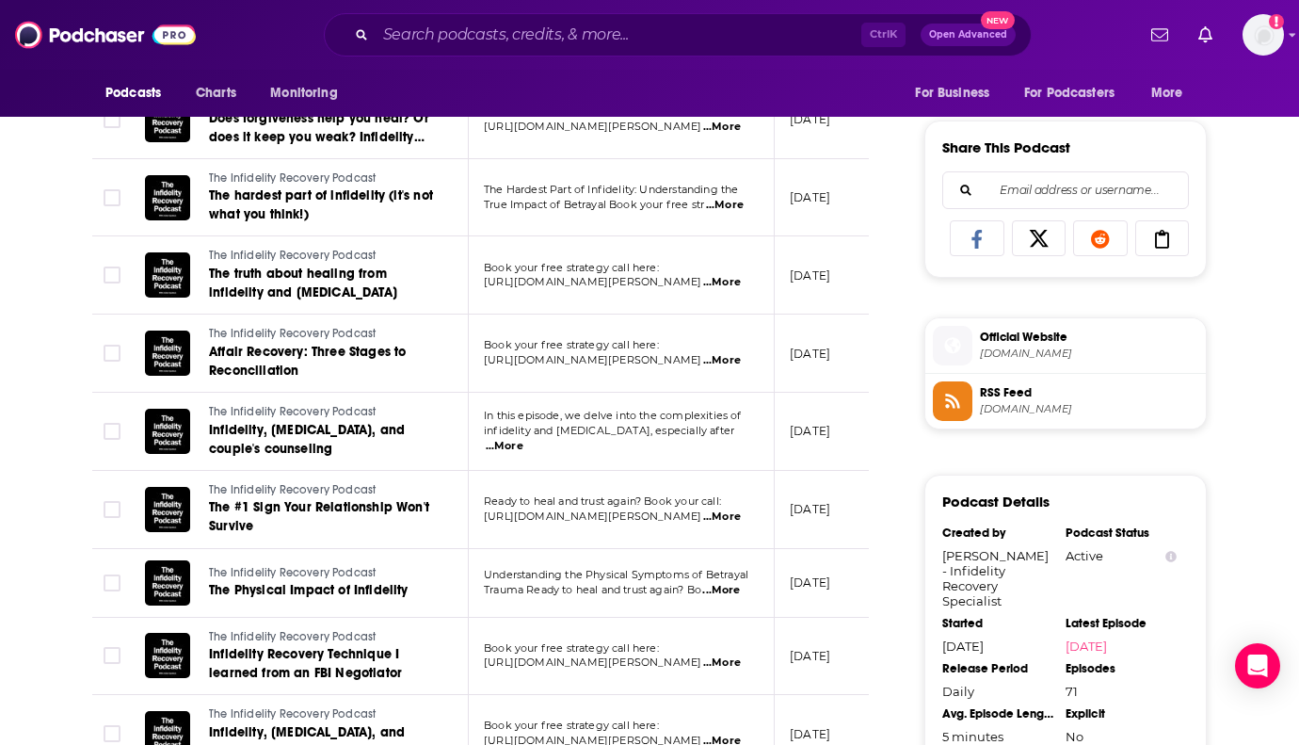
click at [523, 440] on span "...More" at bounding box center [505, 446] width 38 height 15
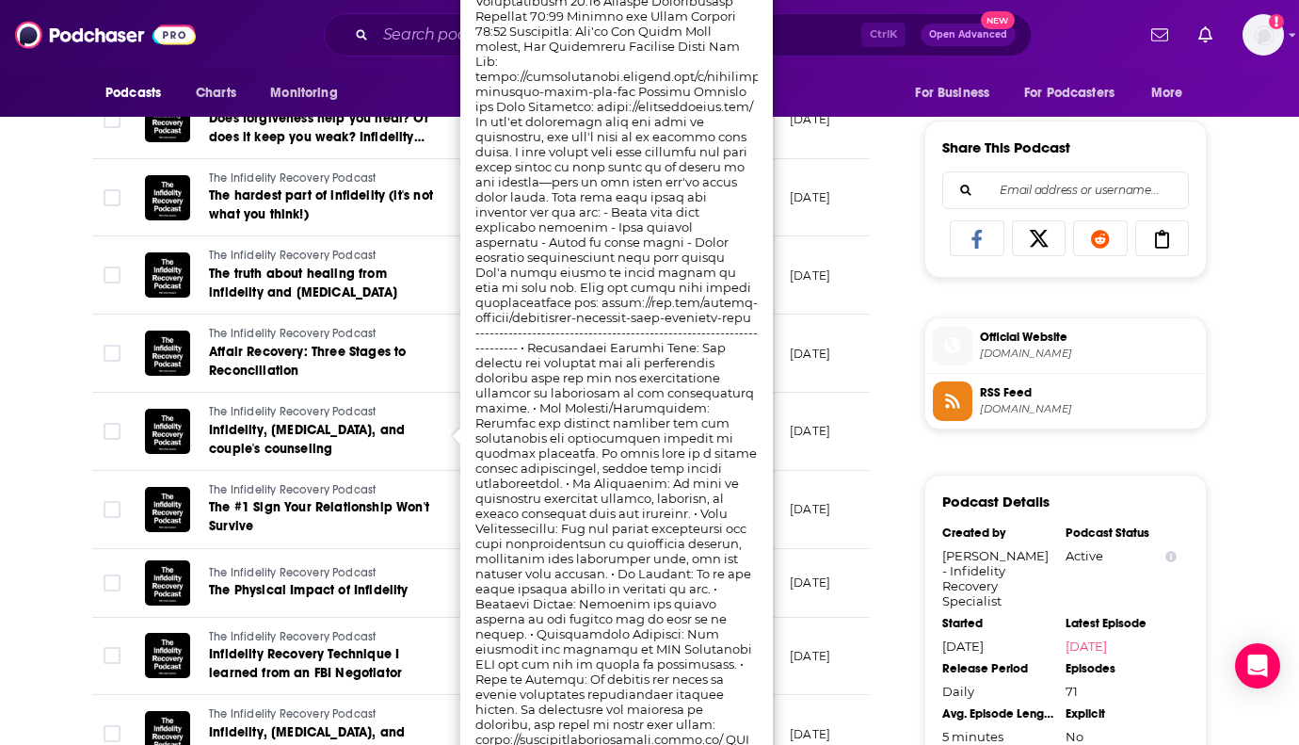
click at [879, 325] on div "About Insights Episodes 71 Reviews Credits Lists Similar Episodes of The Infide…" at bounding box center [493, 461] width 862 height 2471
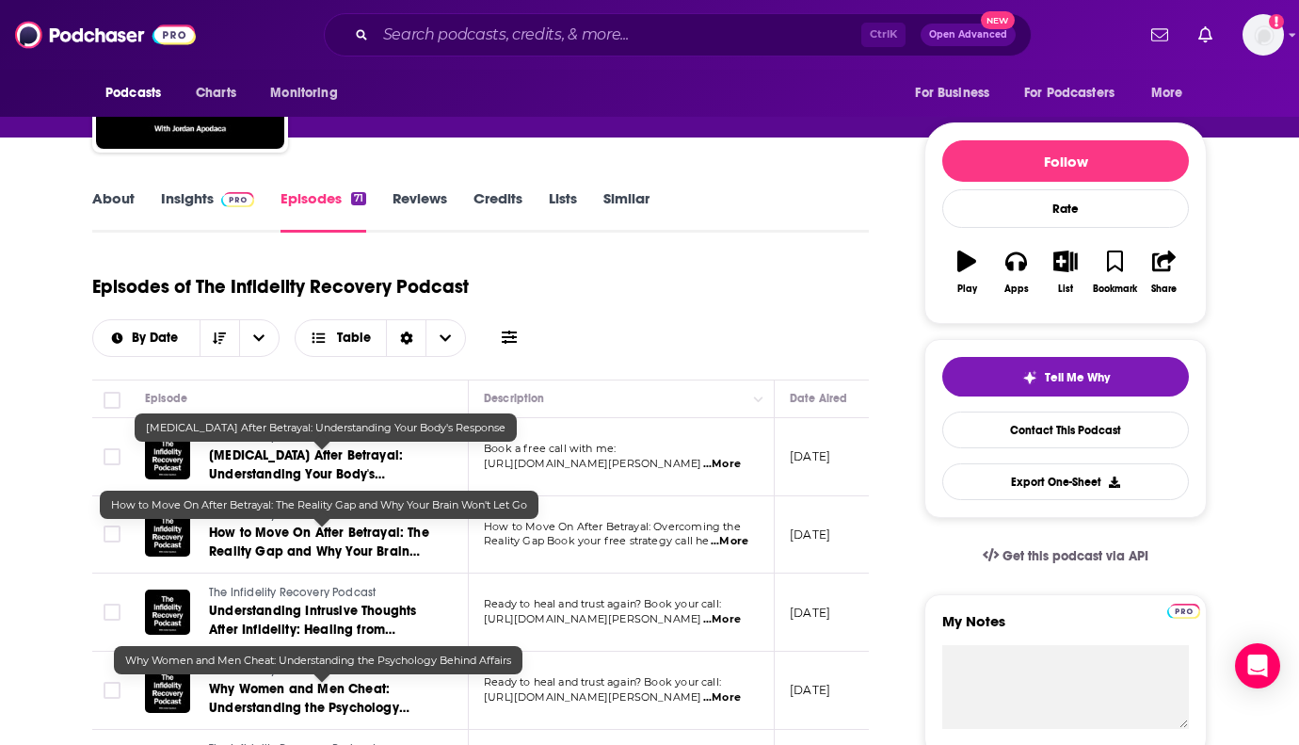
scroll to position [0, 0]
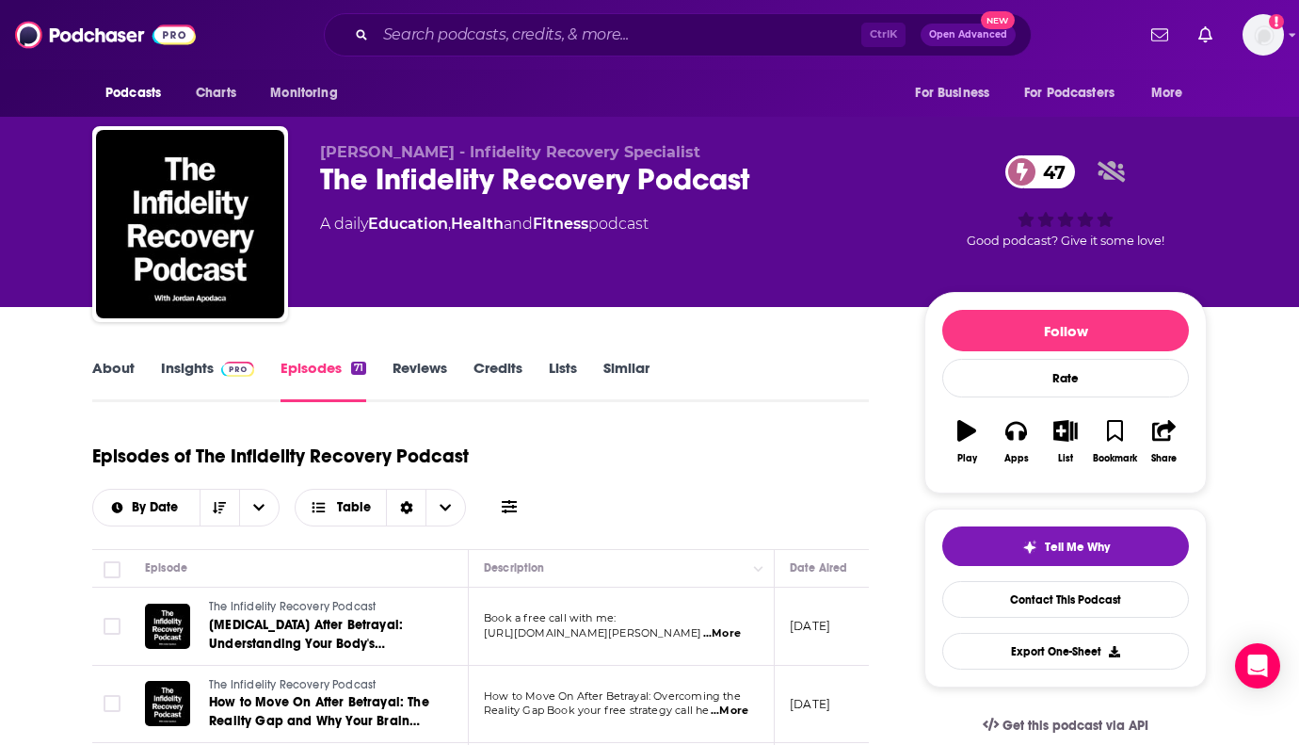
click at [109, 356] on div "About Insights Episodes 71 Reviews Credits Lists Similar" at bounding box center [480, 379] width 777 height 46
click at [108, 365] on link "About" at bounding box center [113, 380] width 42 height 43
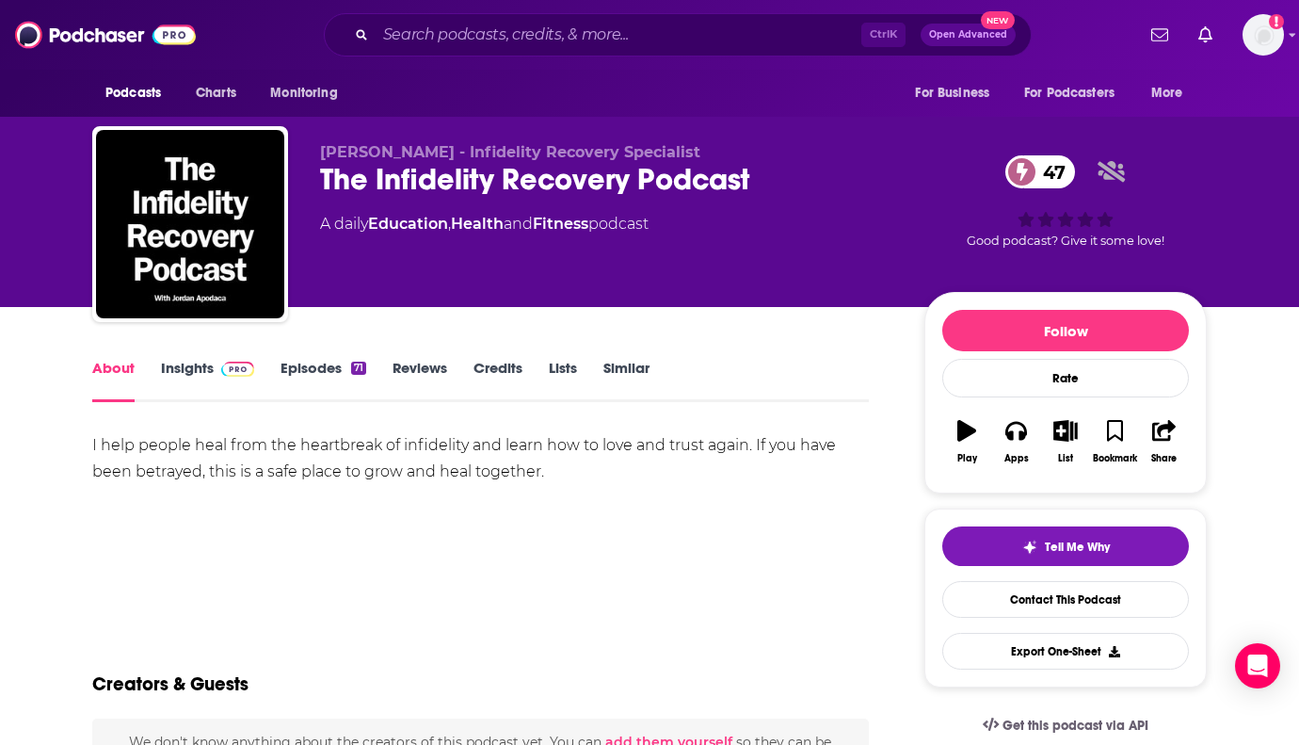
click at [197, 368] on link "Insights" at bounding box center [207, 380] width 93 height 43
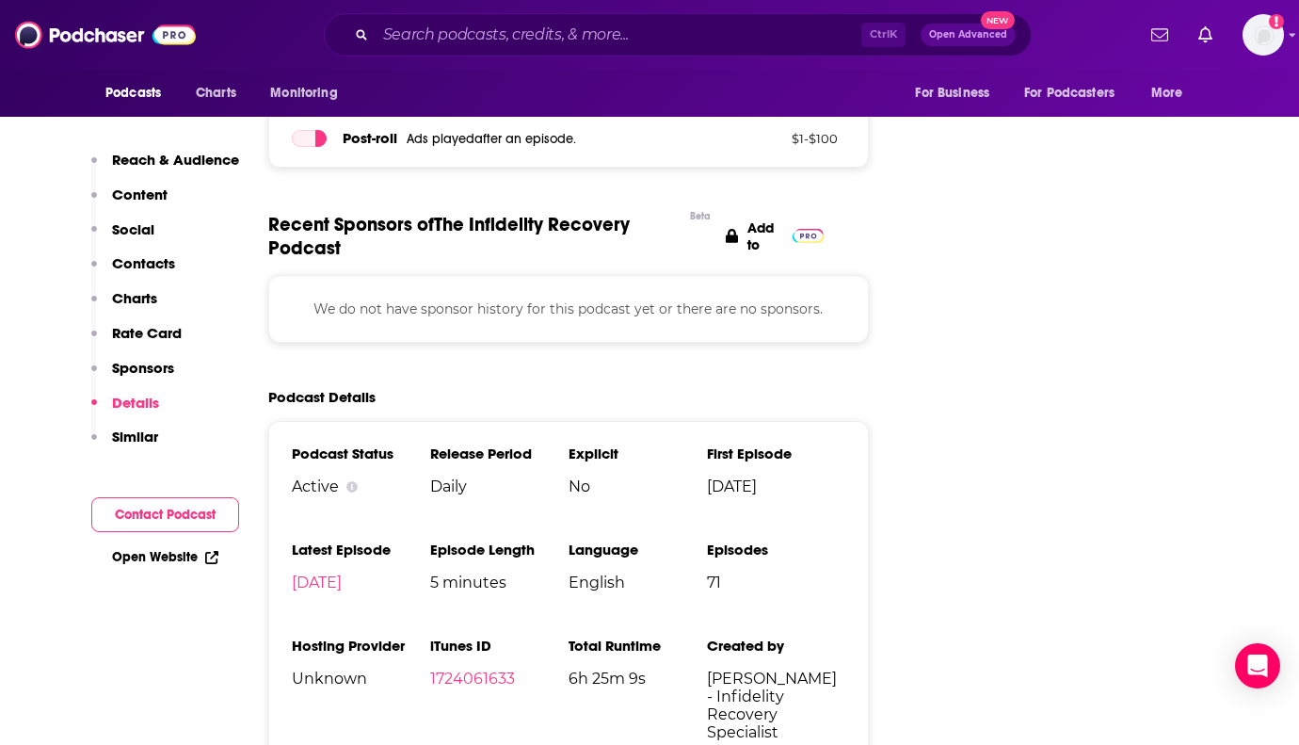
scroll to position [2354, 0]
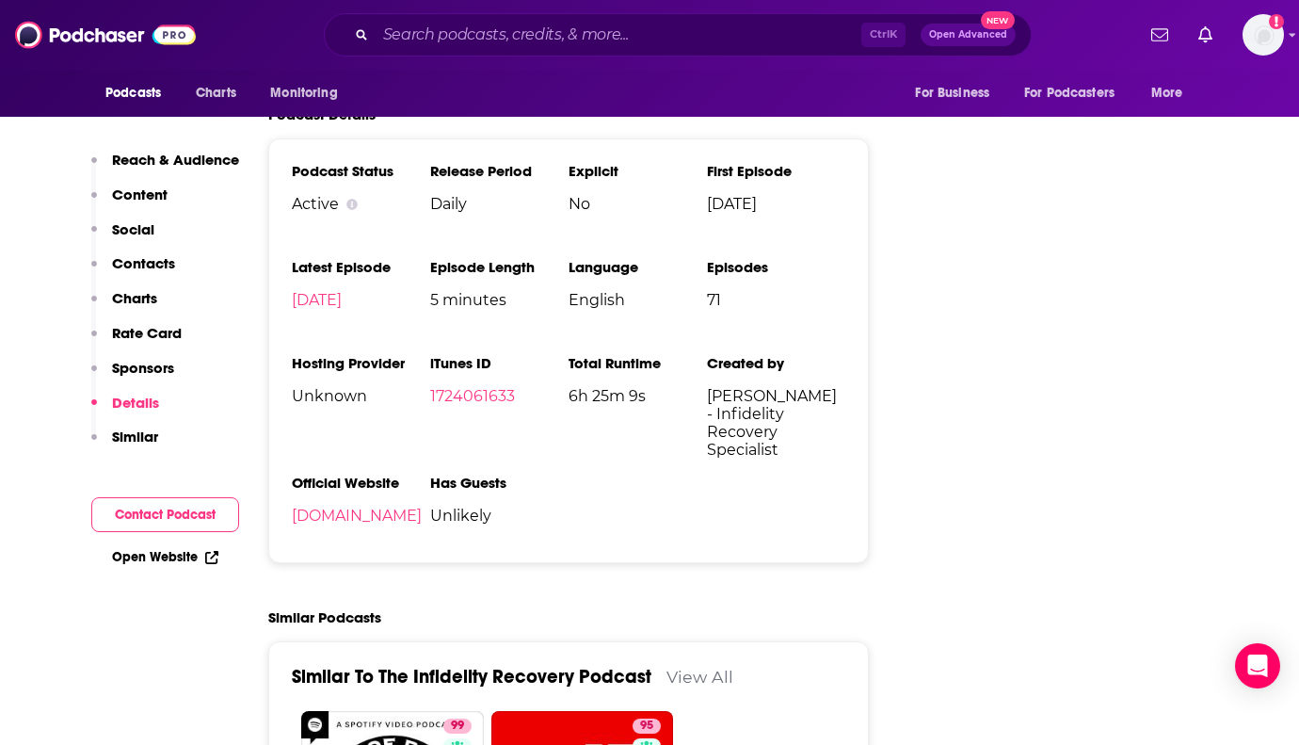
drag, startPoint x: 1245, startPoint y: 274, endPoint x: 1185, endPoint y: 232, distance: 72.9
click at [444, 35] on input "Search podcasts, credits, & more..." at bounding box center [619, 35] width 486 height 30
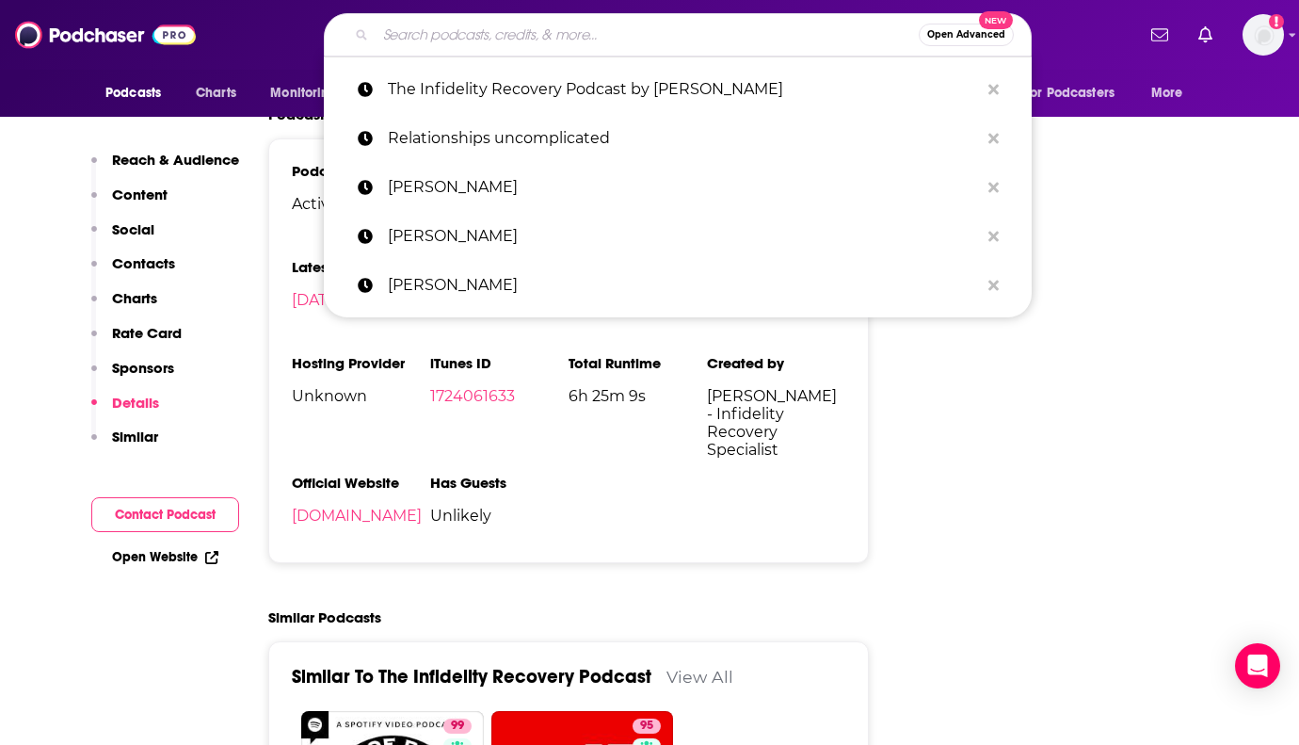
paste input "Let’s Talk About Love, Sex & Infidelity by [PERSON_NAME]"
type input "Let’s Talk About Love, Sex & Infidelity by [PERSON_NAME]"
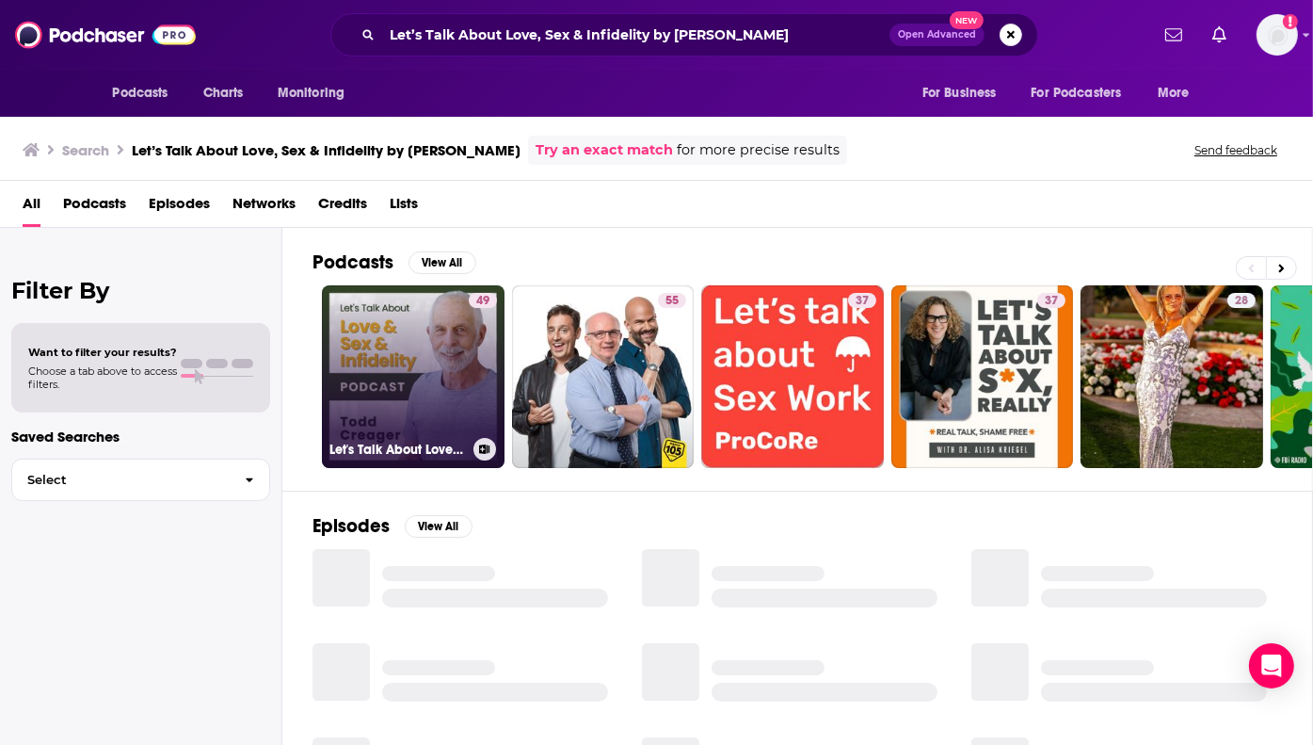
click at [406, 360] on link "49 Let's Talk About Love, Sex & Infidelity" at bounding box center [413, 376] width 183 height 183
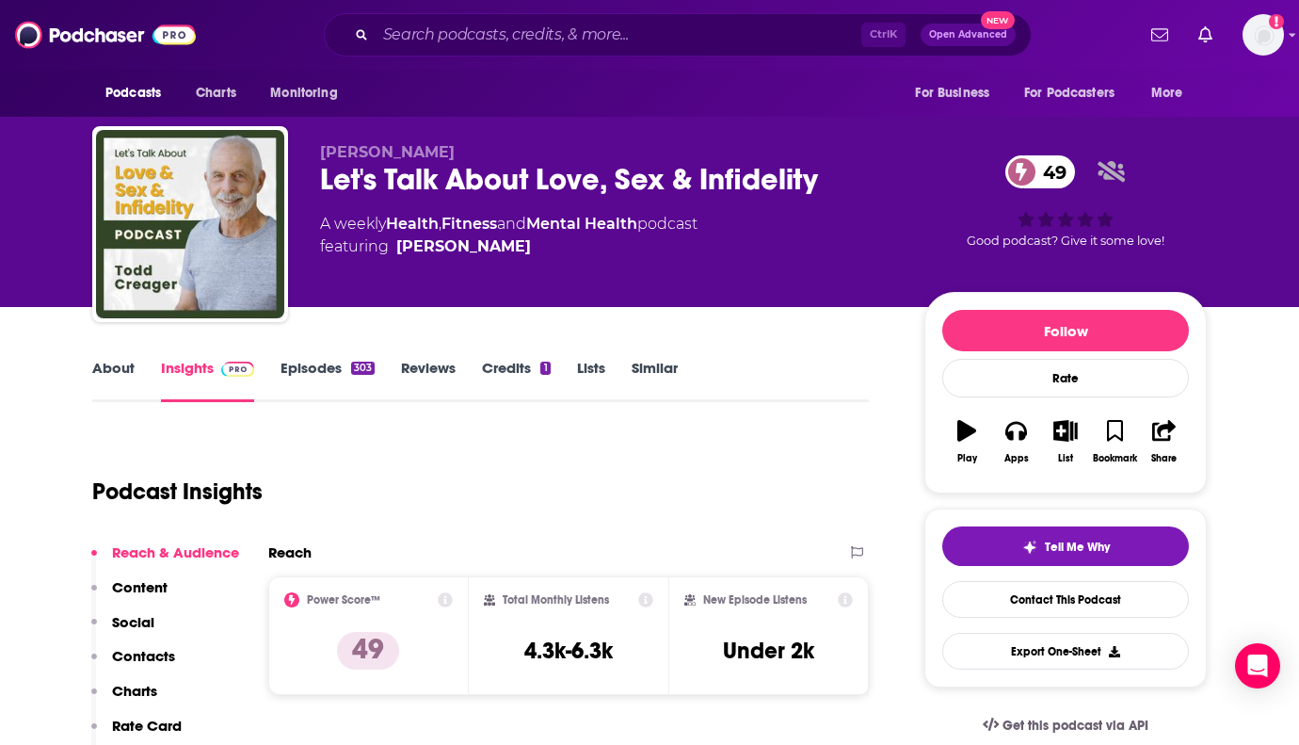
click at [510, 169] on div "Let's Talk About Love, Sex & Infidelity 49" at bounding box center [607, 179] width 574 height 37
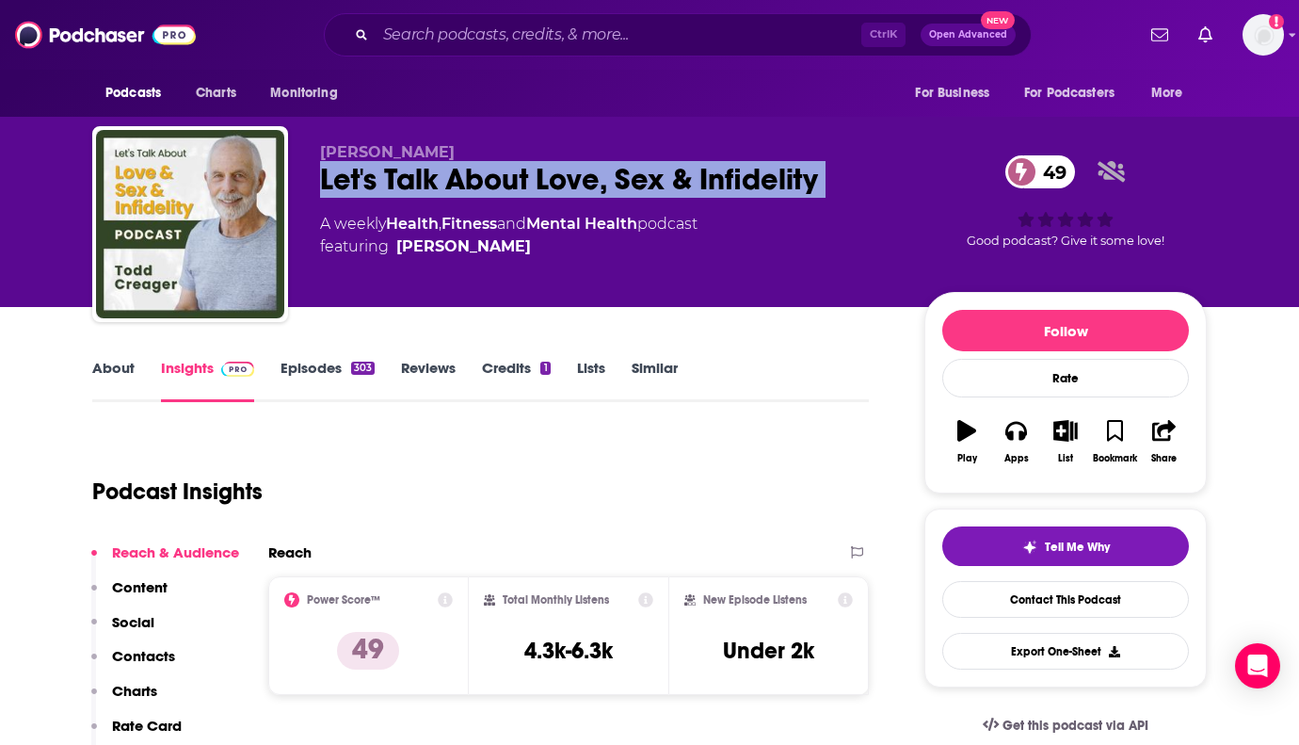
click at [510, 169] on div "Let's Talk About Love, Sex & Infidelity 49" at bounding box center [607, 179] width 574 height 37
copy div "Let's Talk About Love, Sex & Infidelity 49"
click at [117, 360] on link "About" at bounding box center [113, 380] width 42 height 43
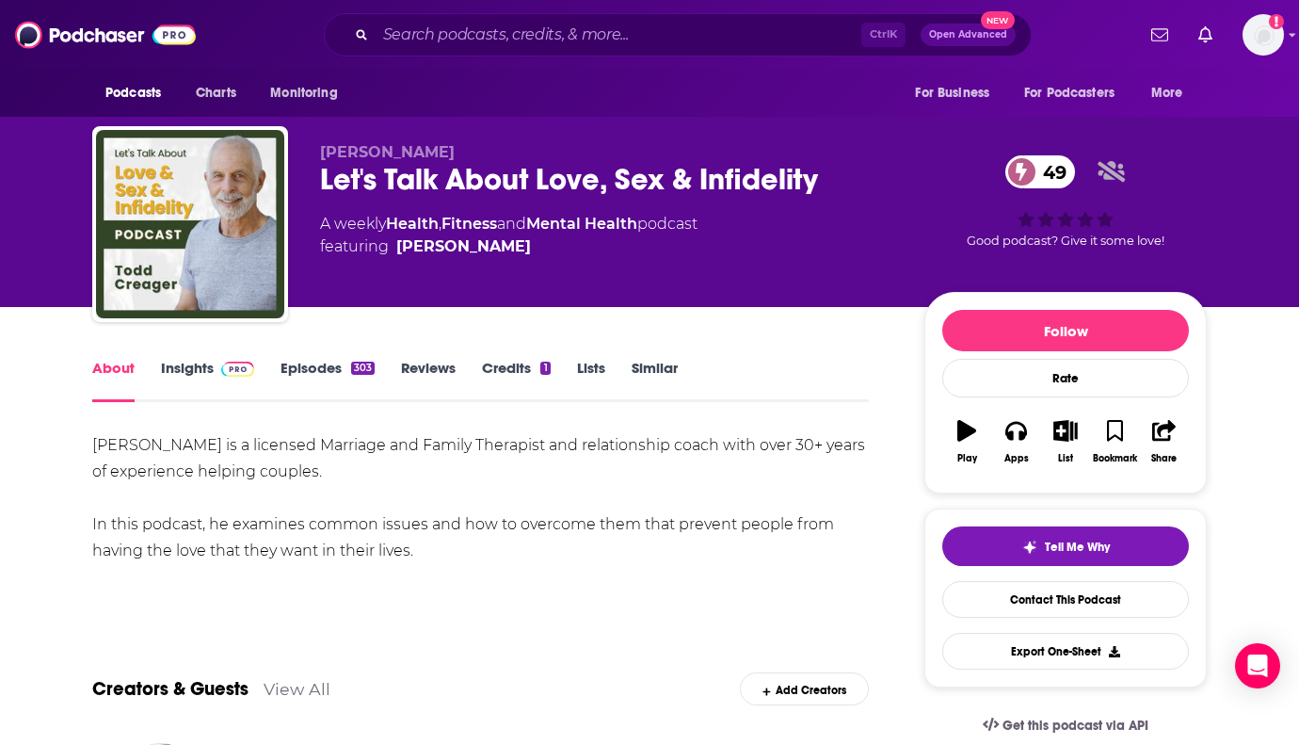
click at [491, 179] on div "Let's Talk About Love, Sex & Infidelity 49" at bounding box center [607, 179] width 574 height 37
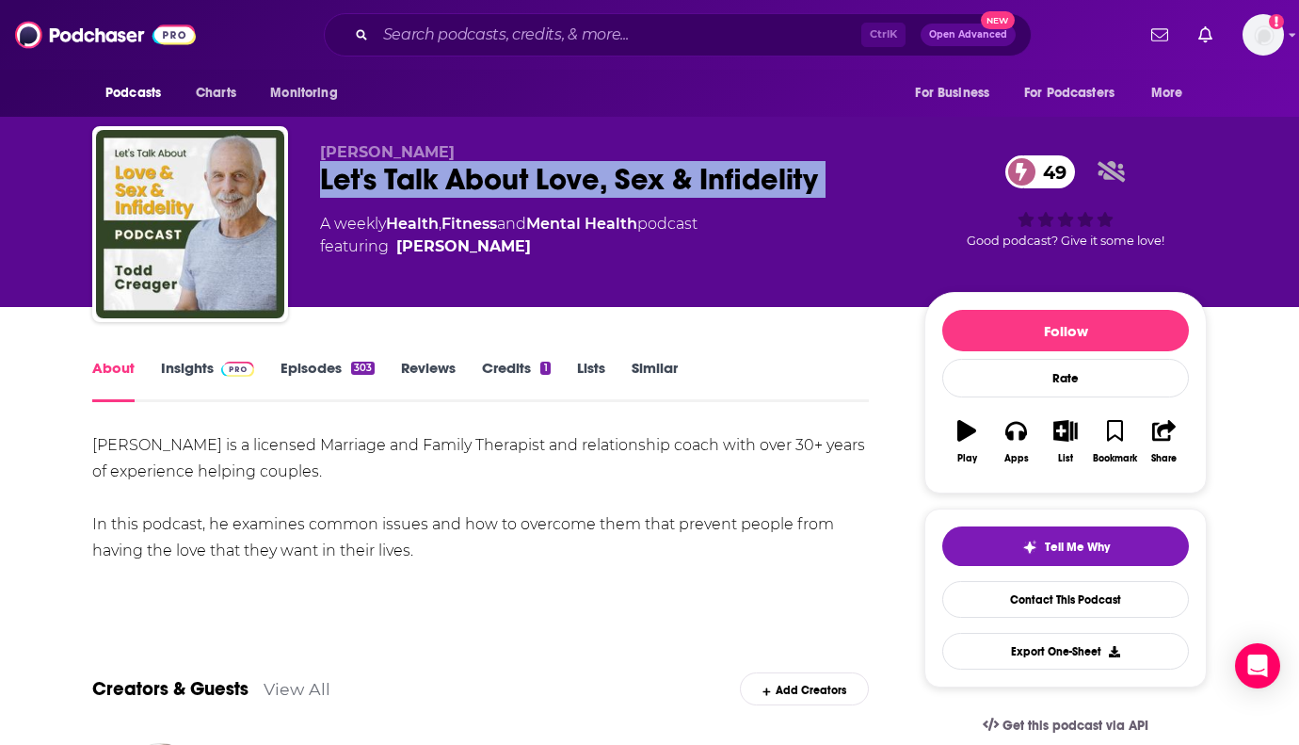
click at [491, 179] on div "Let's Talk About Love, Sex & Infidelity 49" at bounding box center [607, 179] width 574 height 37
click at [318, 375] on link "Episodes 303" at bounding box center [328, 380] width 94 height 43
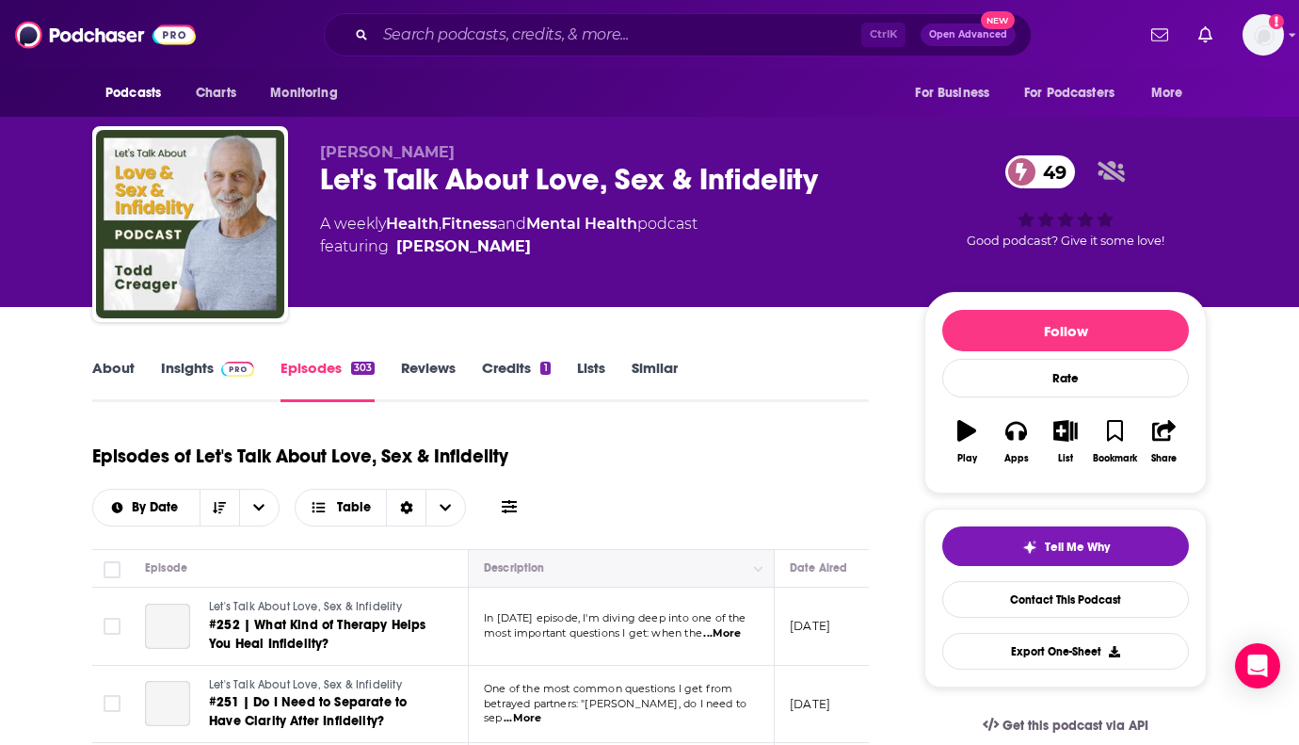
scroll to position [282, 0]
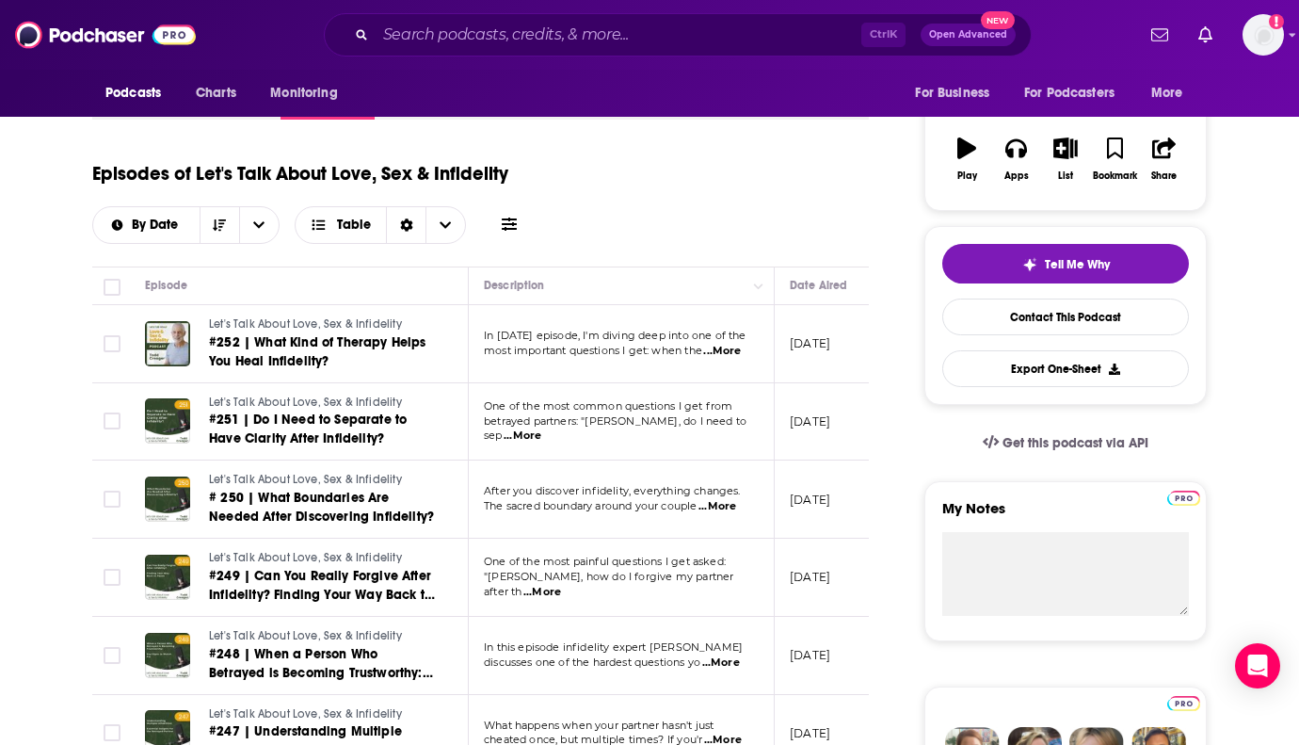
click at [730, 348] on span "...More" at bounding box center [722, 351] width 38 height 15
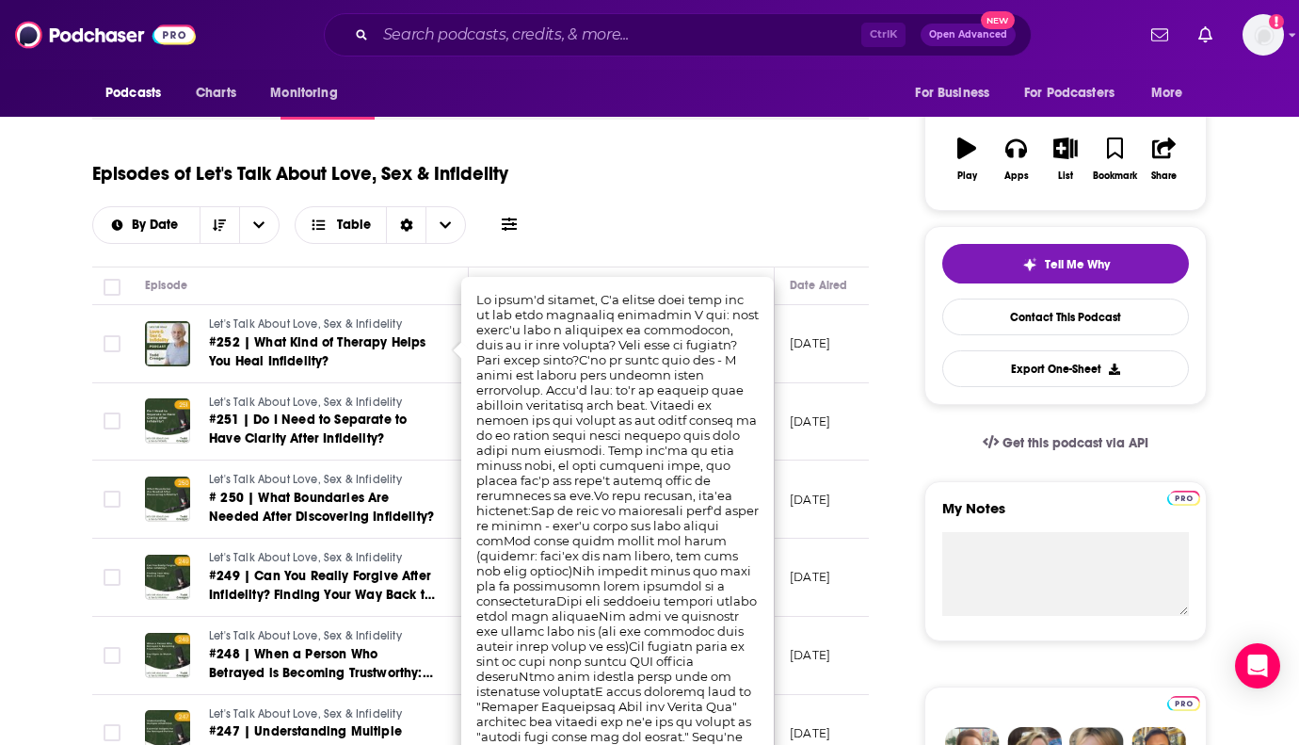
click at [738, 157] on div "Episodes of Let's Talk About Love, Sex & Infidelity By Date Table" at bounding box center [480, 197] width 777 height 94
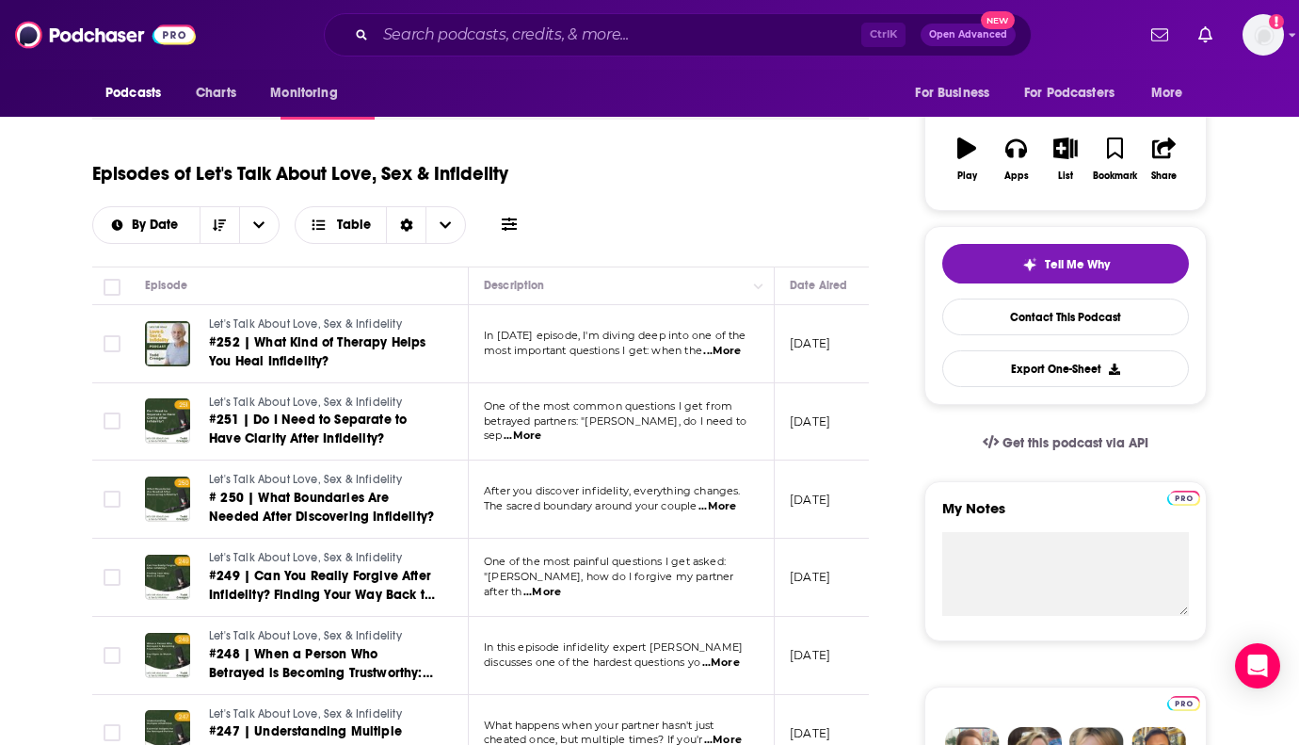
click at [541, 428] on span "...More" at bounding box center [523, 435] width 38 height 15
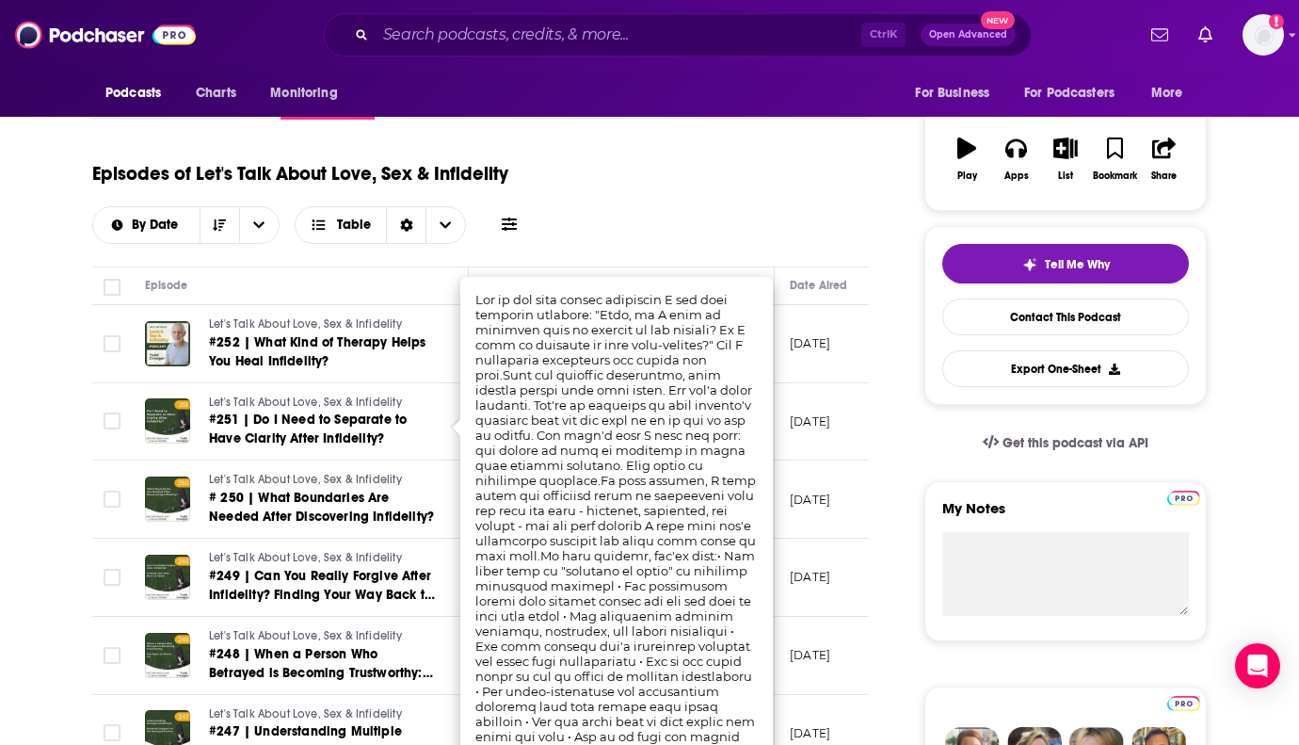
click at [808, 175] on div "Episodes of Let's Talk About Love, Sex & Infidelity By Date Table" at bounding box center [480, 197] width 777 height 94
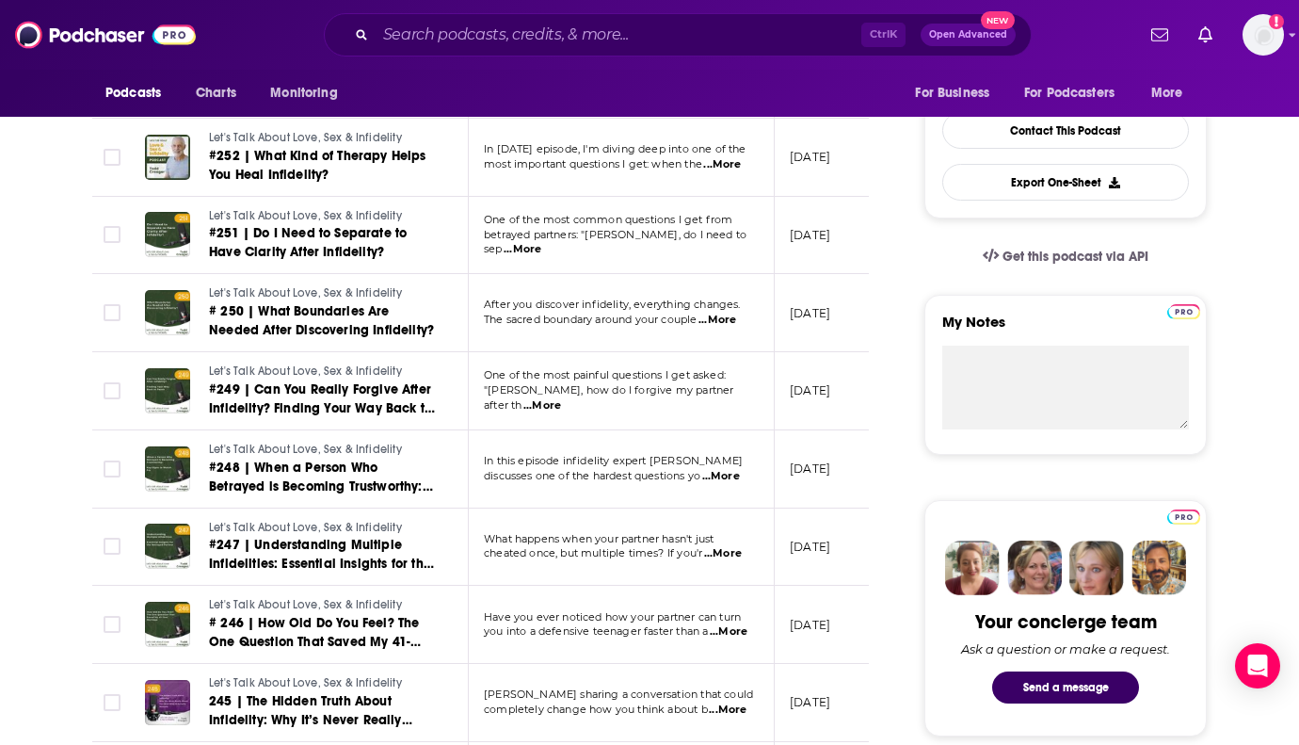
scroll to position [471, 0]
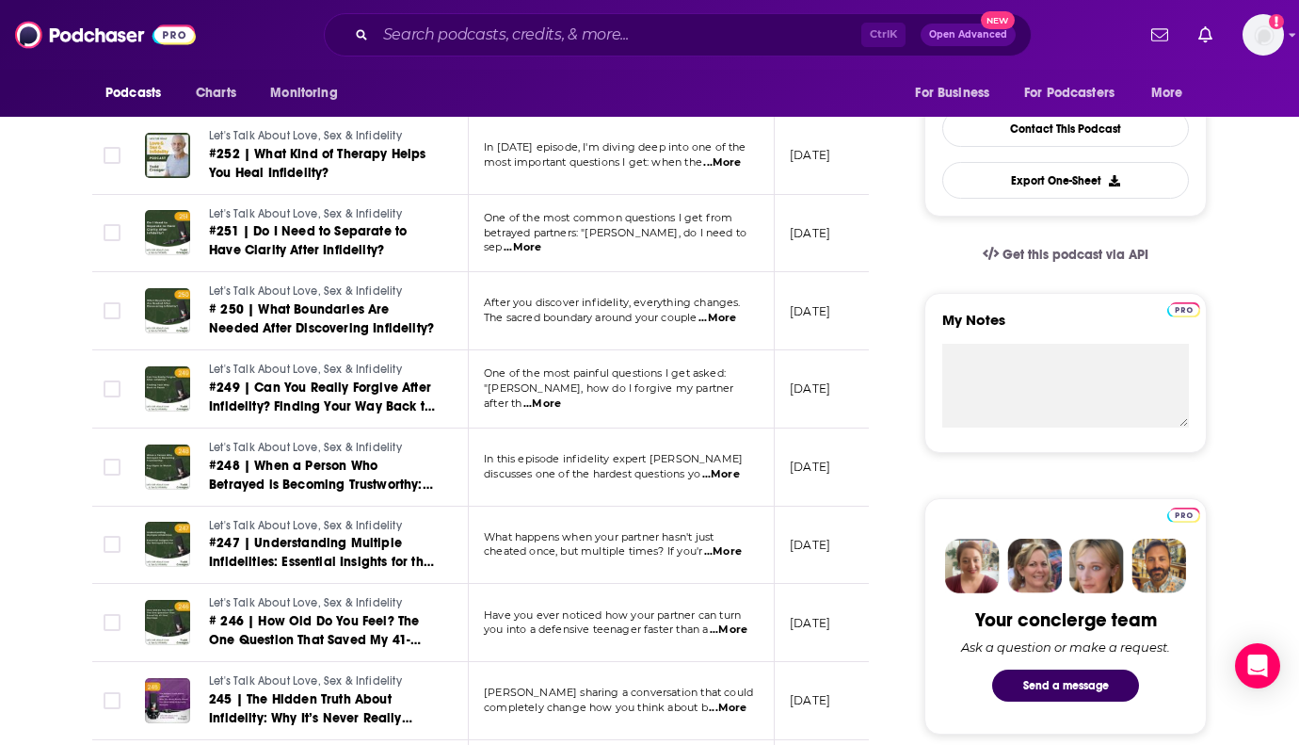
click at [719, 317] on span "...More" at bounding box center [718, 318] width 38 height 15
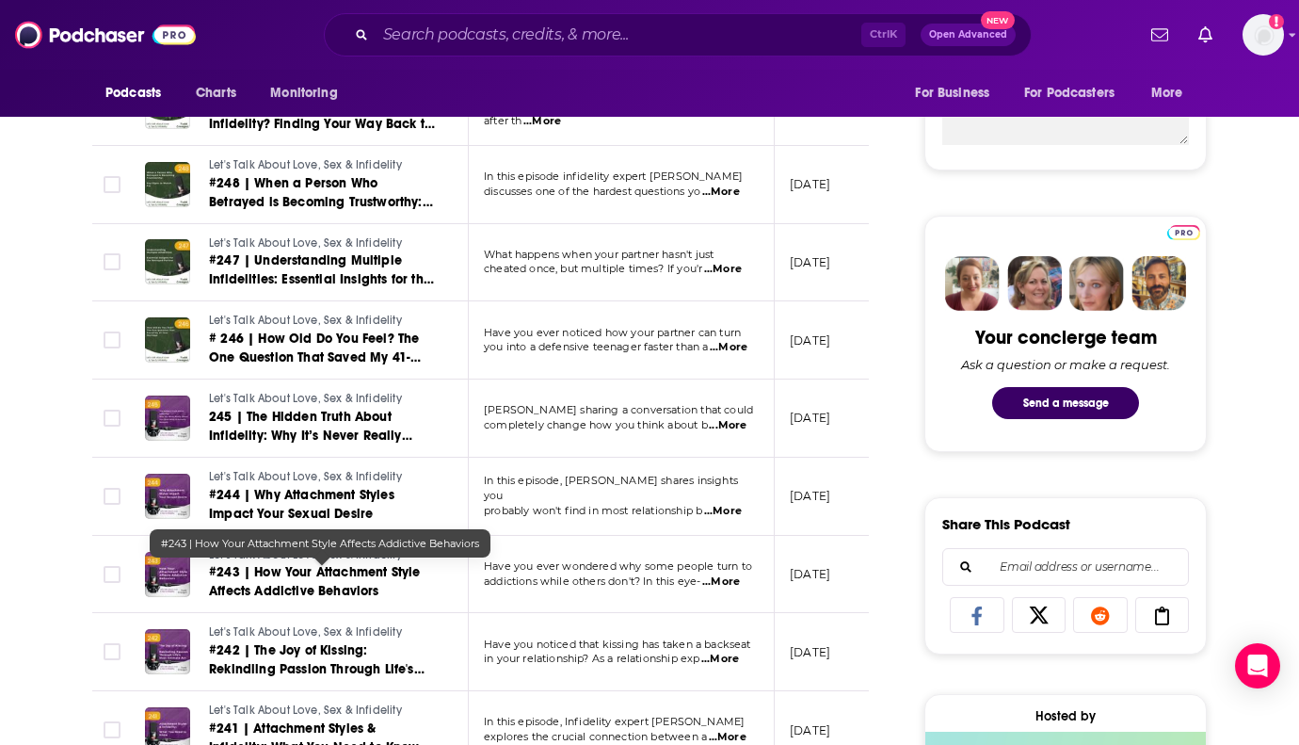
scroll to position [941, 0]
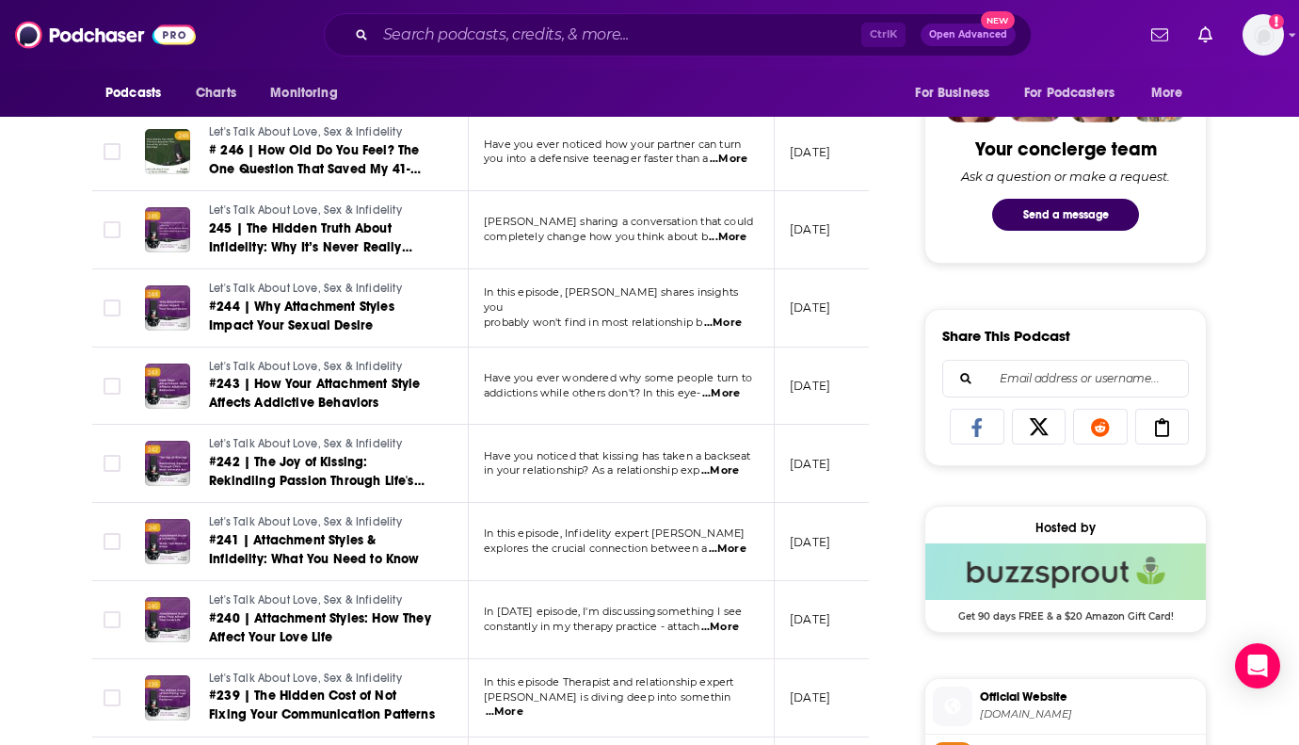
click at [743, 542] on span "...More" at bounding box center [728, 548] width 38 height 15
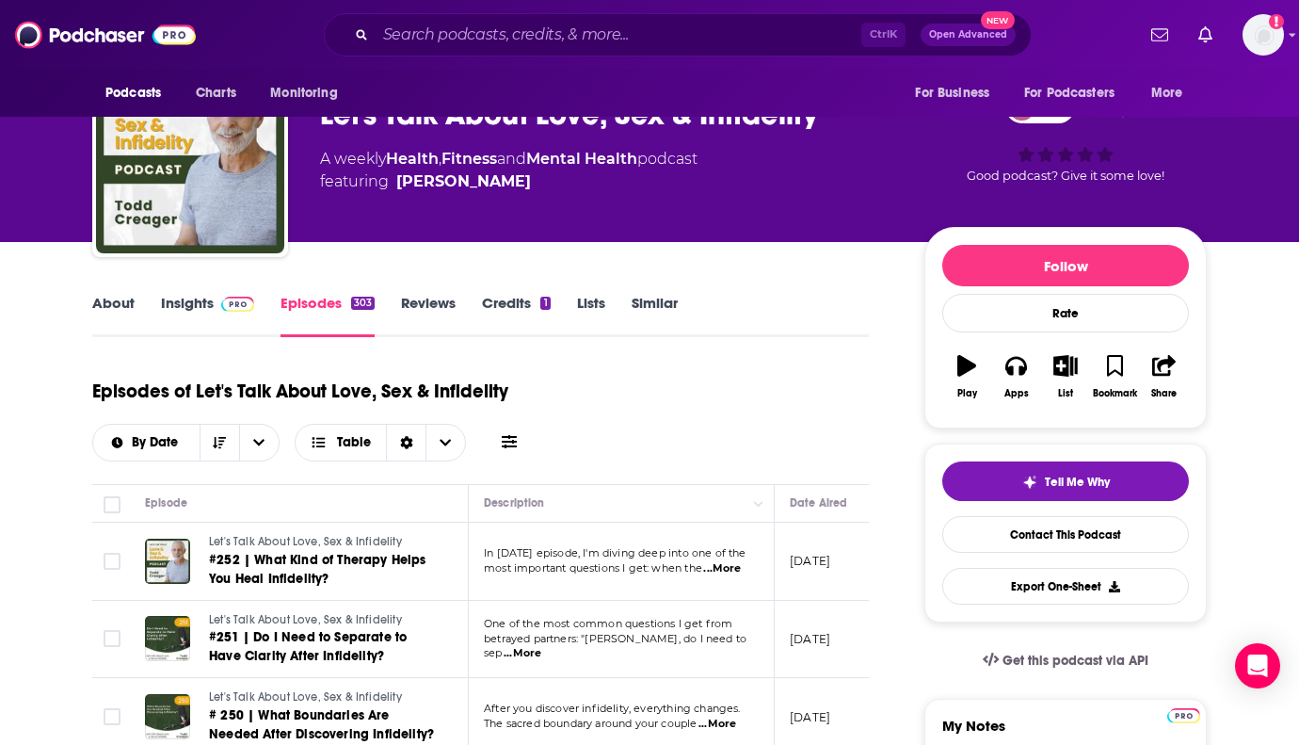
scroll to position [0, 0]
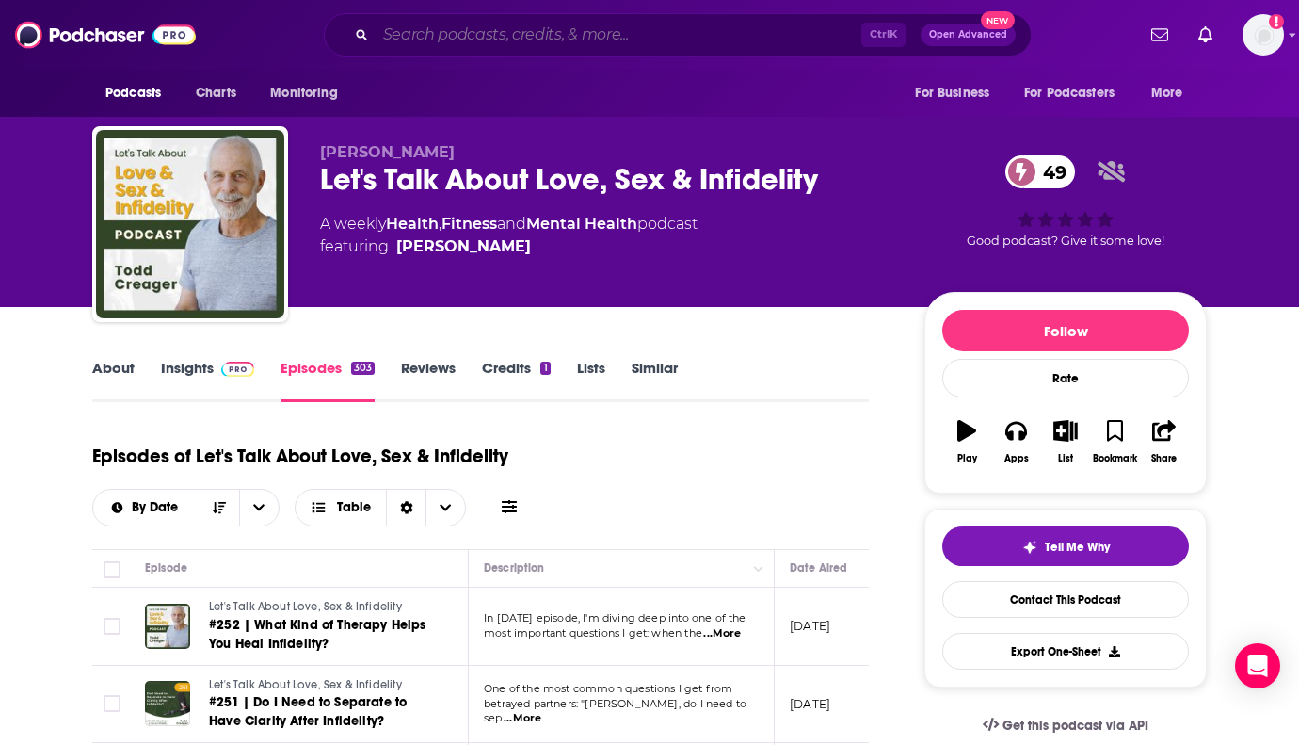
click at [521, 28] on input "Search podcasts, credits, & more..." at bounding box center [619, 35] width 486 height 30
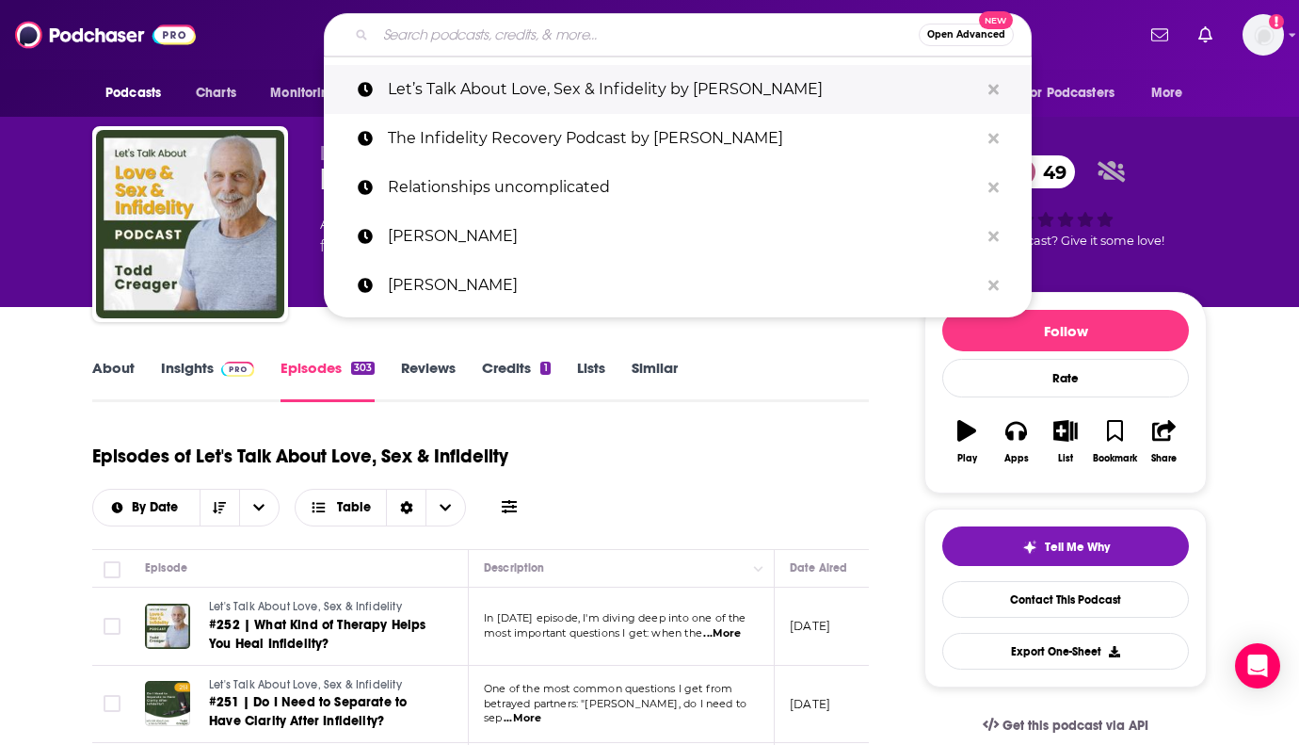
paste input "Relationship Revival Podcast"
type input "Relationship Revival Podcast"
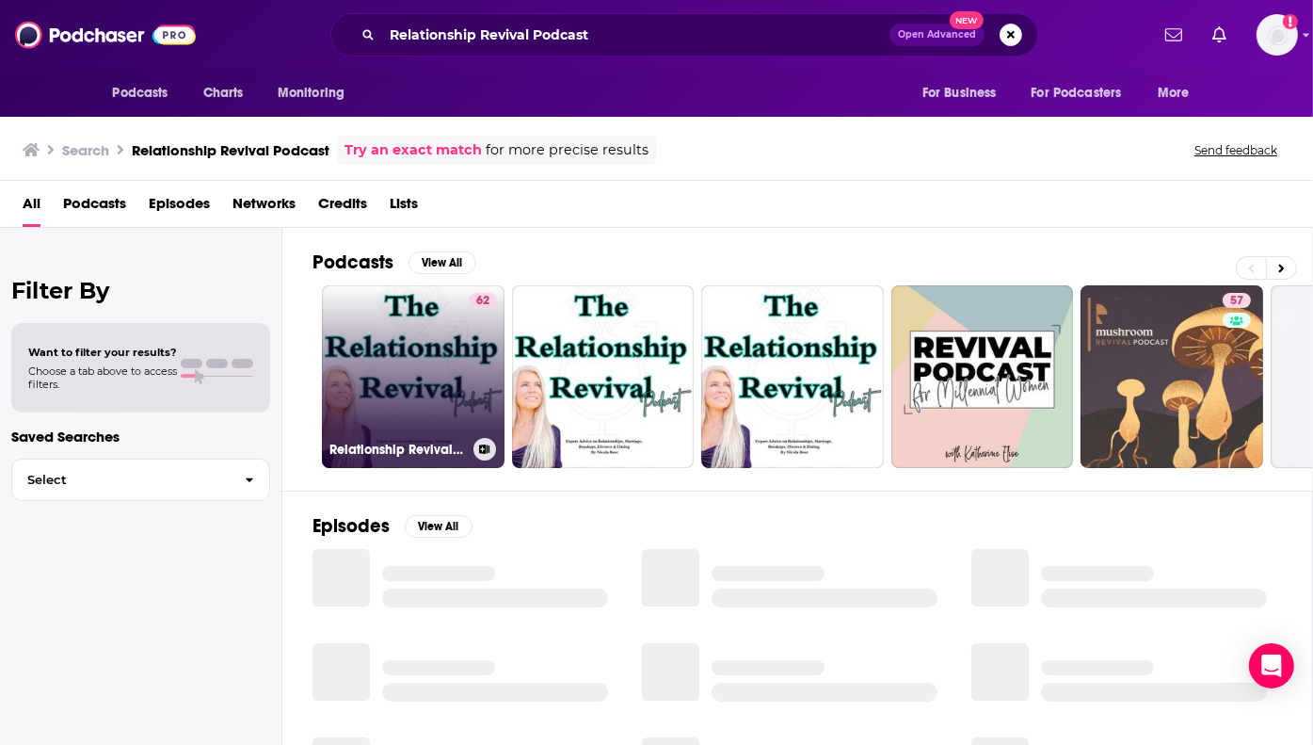
click at [440, 334] on link "62 Relationship Revival Podcast: Expert Advice on Relationships, Marriage, Dati…" at bounding box center [413, 376] width 183 height 183
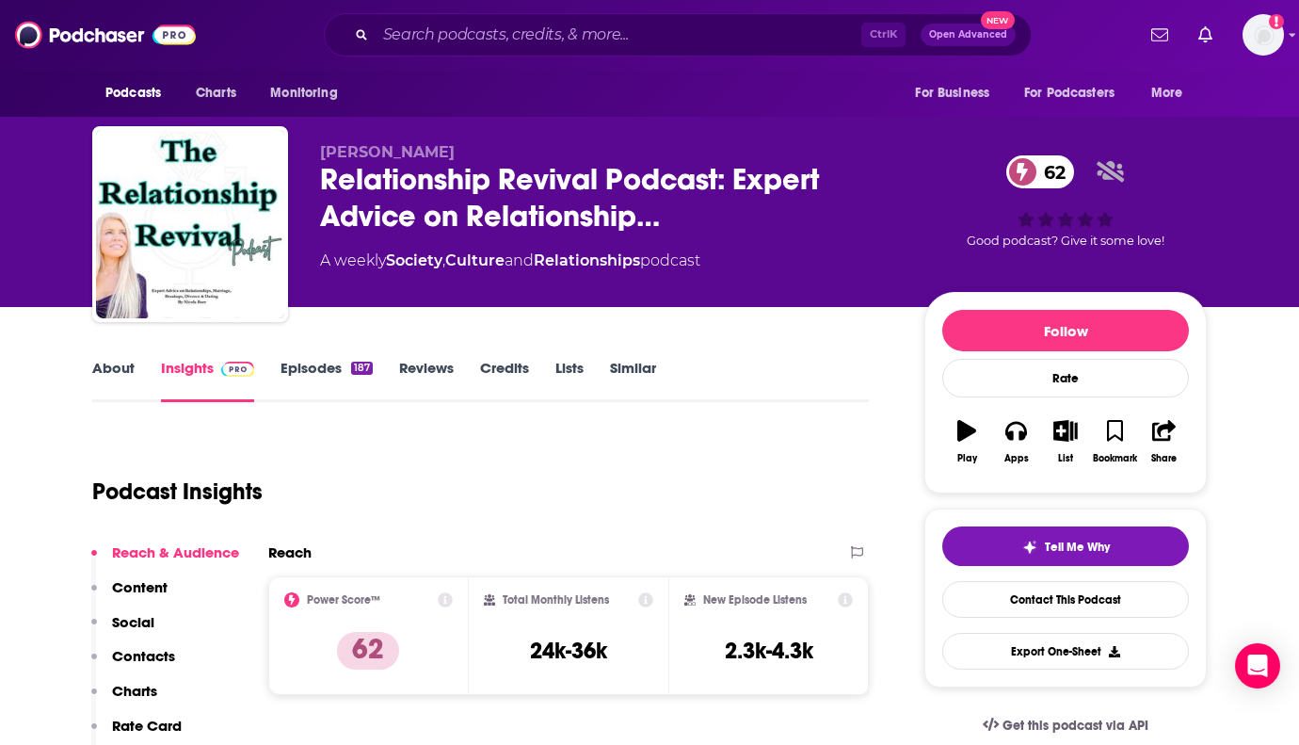
click at [117, 363] on link "About" at bounding box center [113, 380] width 42 height 43
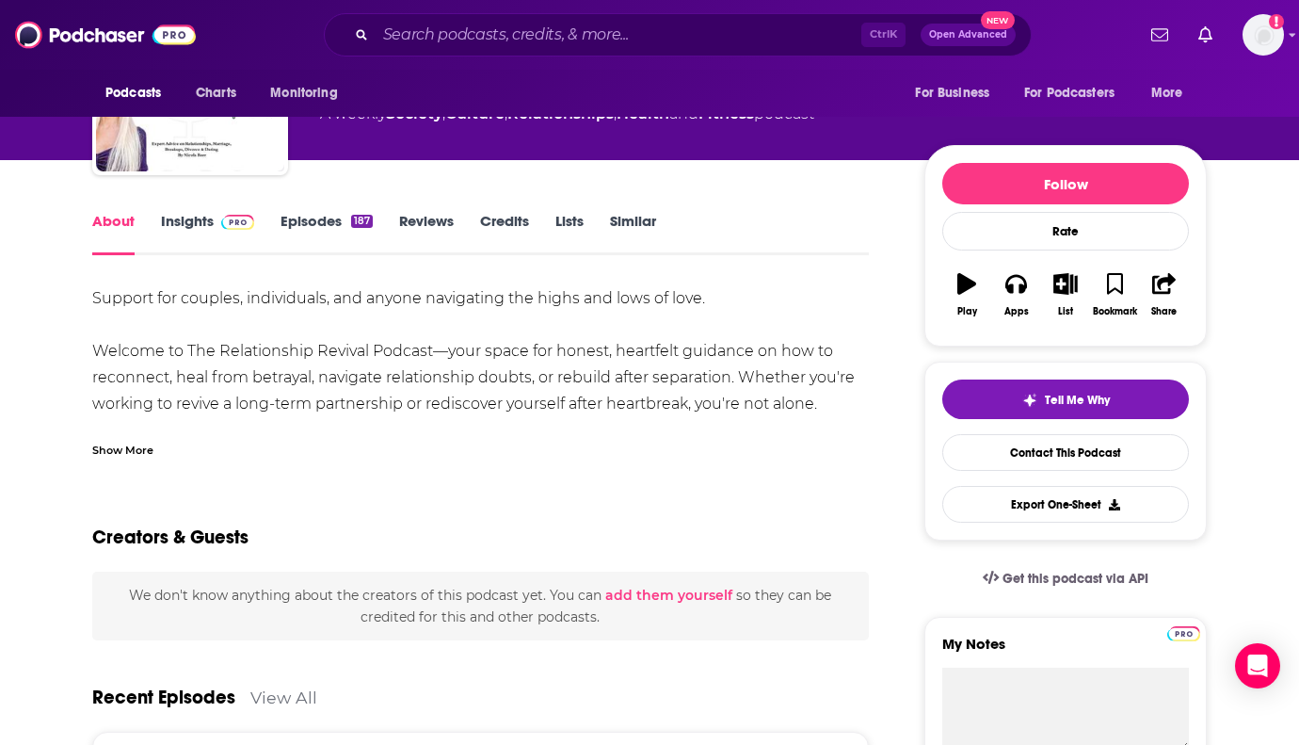
scroll to position [188, 0]
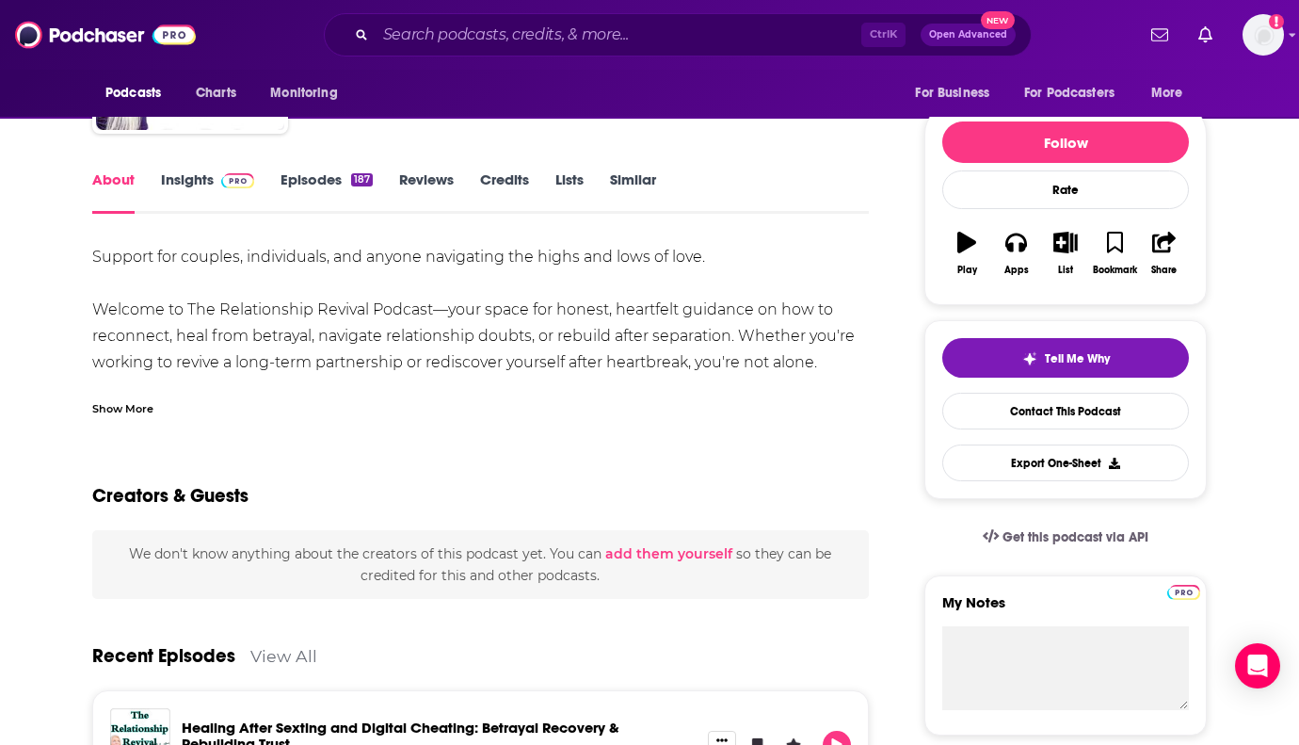
click at [196, 180] on link "Insights" at bounding box center [207, 191] width 93 height 43
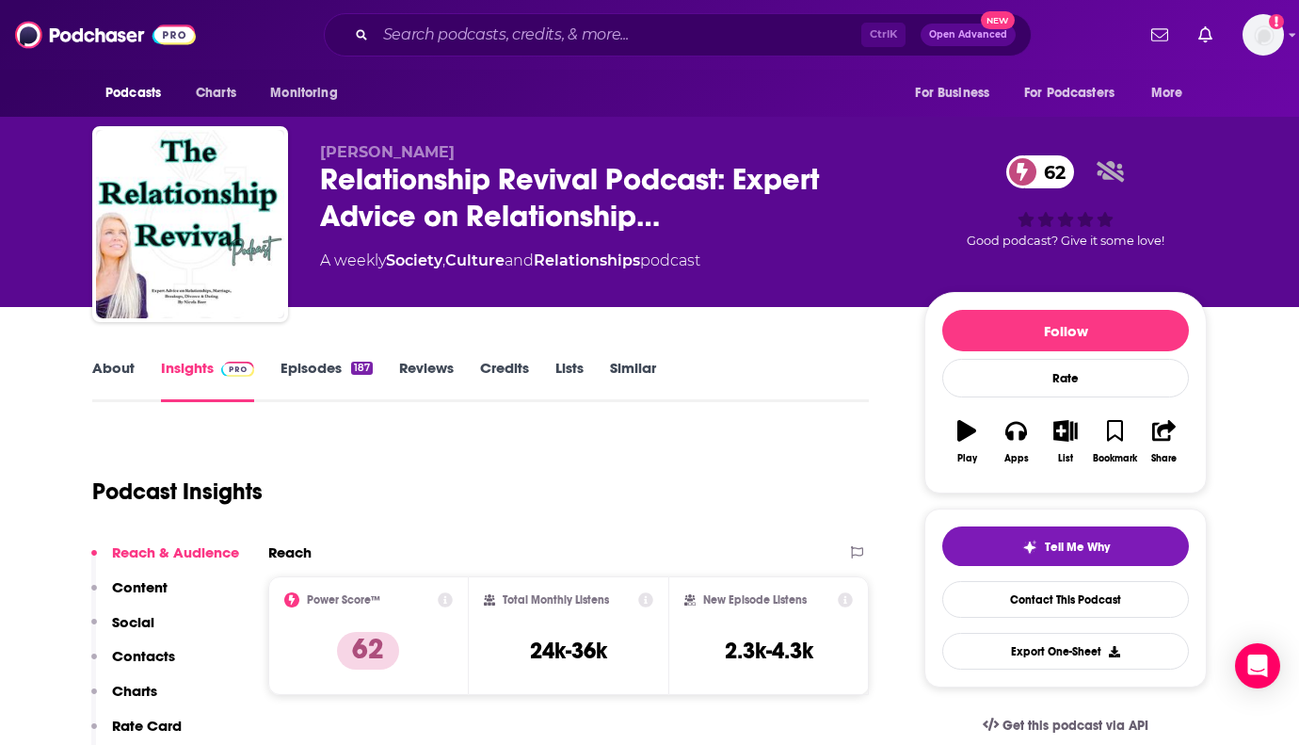
click at [312, 378] on link "Episodes 187" at bounding box center [327, 380] width 92 height 43
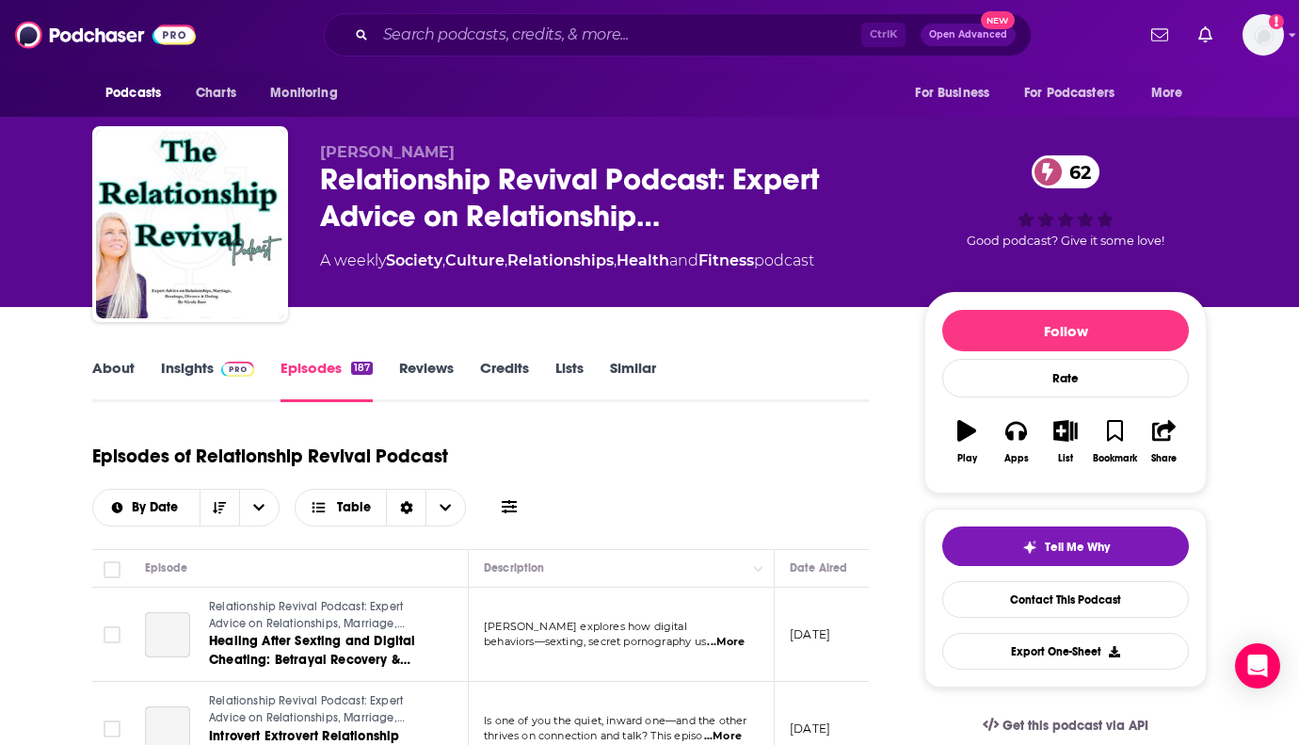
scroll to position [377, 0]
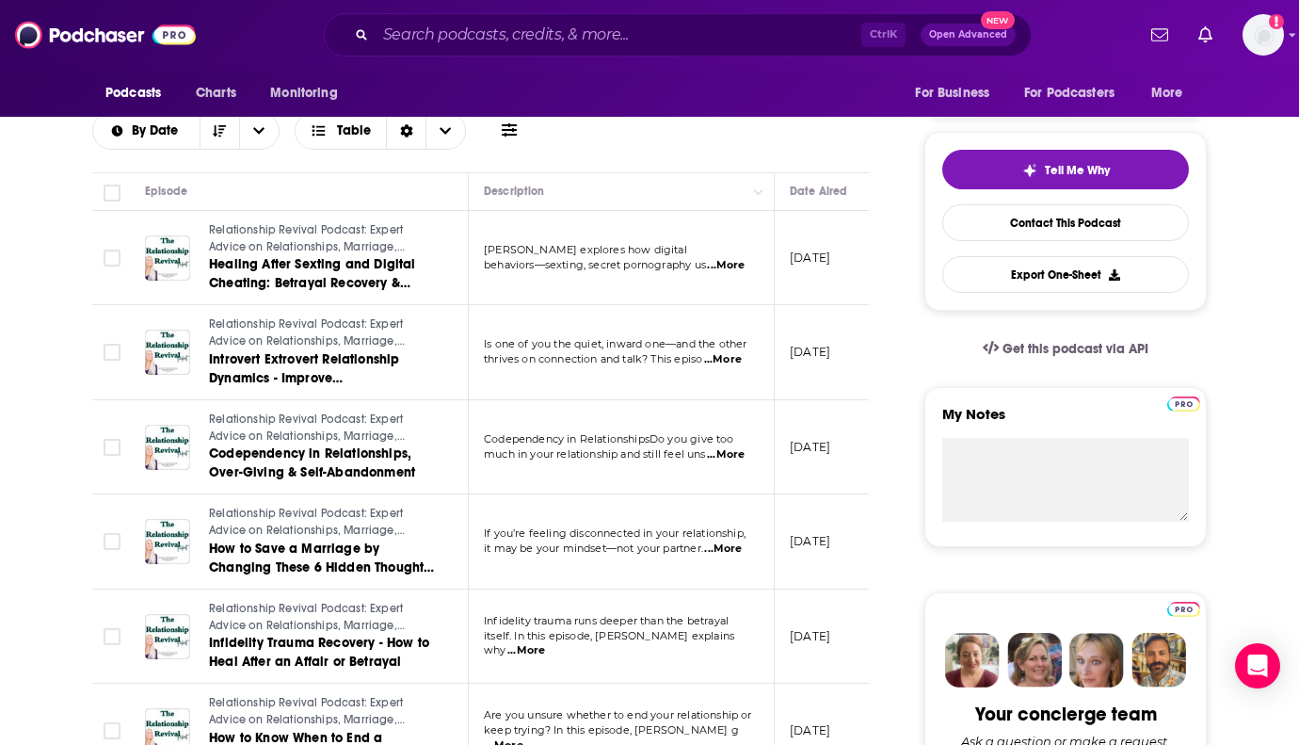
click at [731, 264] on span "...More" at bounding box center [726, 265] width 38 height 15
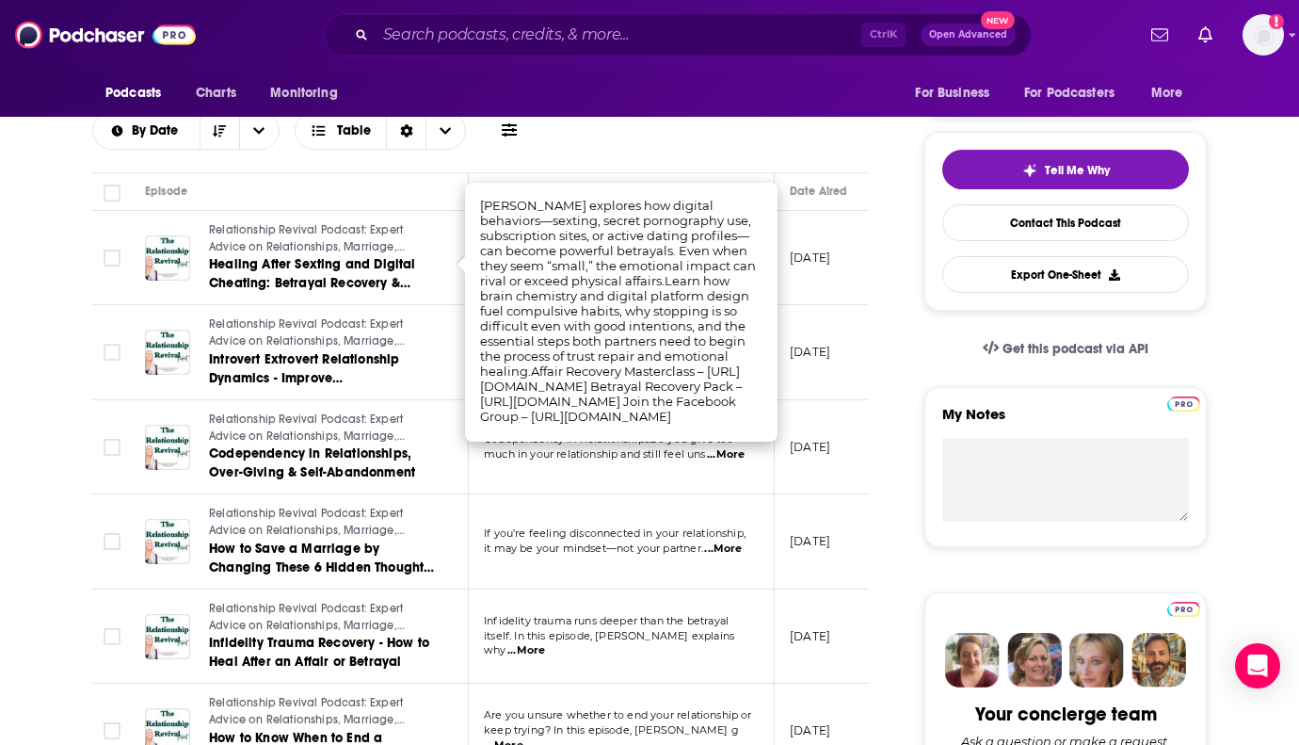
click at [709, 127] on div "Episodes of Relationship Revival Podcast By Date Table" at bounding box center [480, 103] width 777 height 94
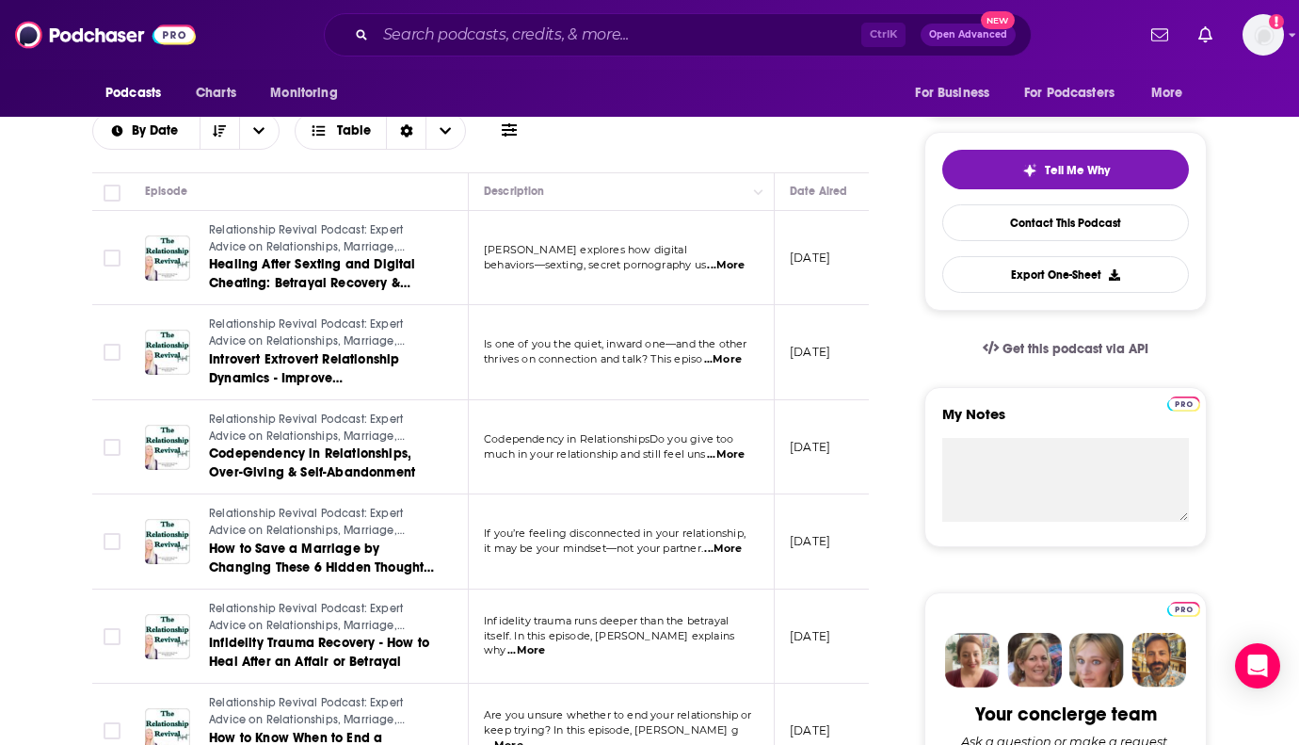
click at [729, 357] on span "...More" at bounding box center [723, 359] width 38 height 15
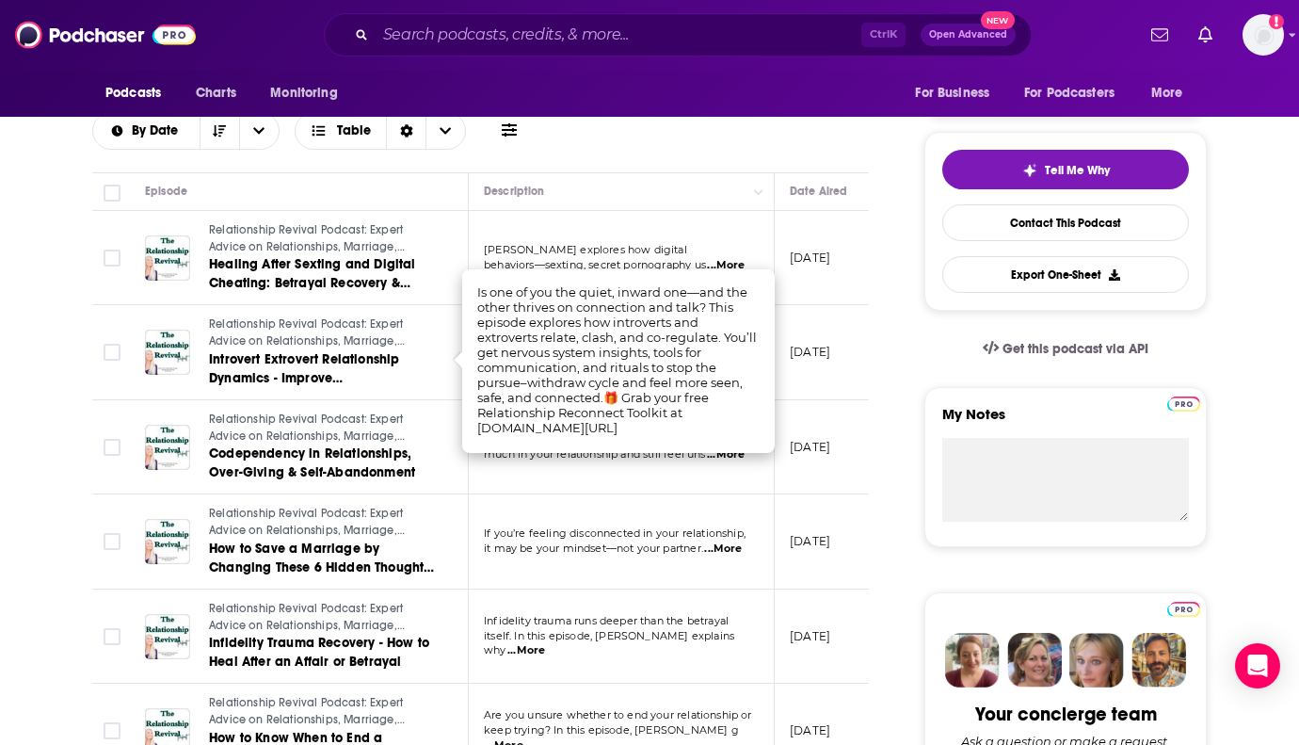
click at [738, 137] on div "Episodes of Relationship Revival Podcast By Date Table" at bounding box center [480, 103] width 777 height 94
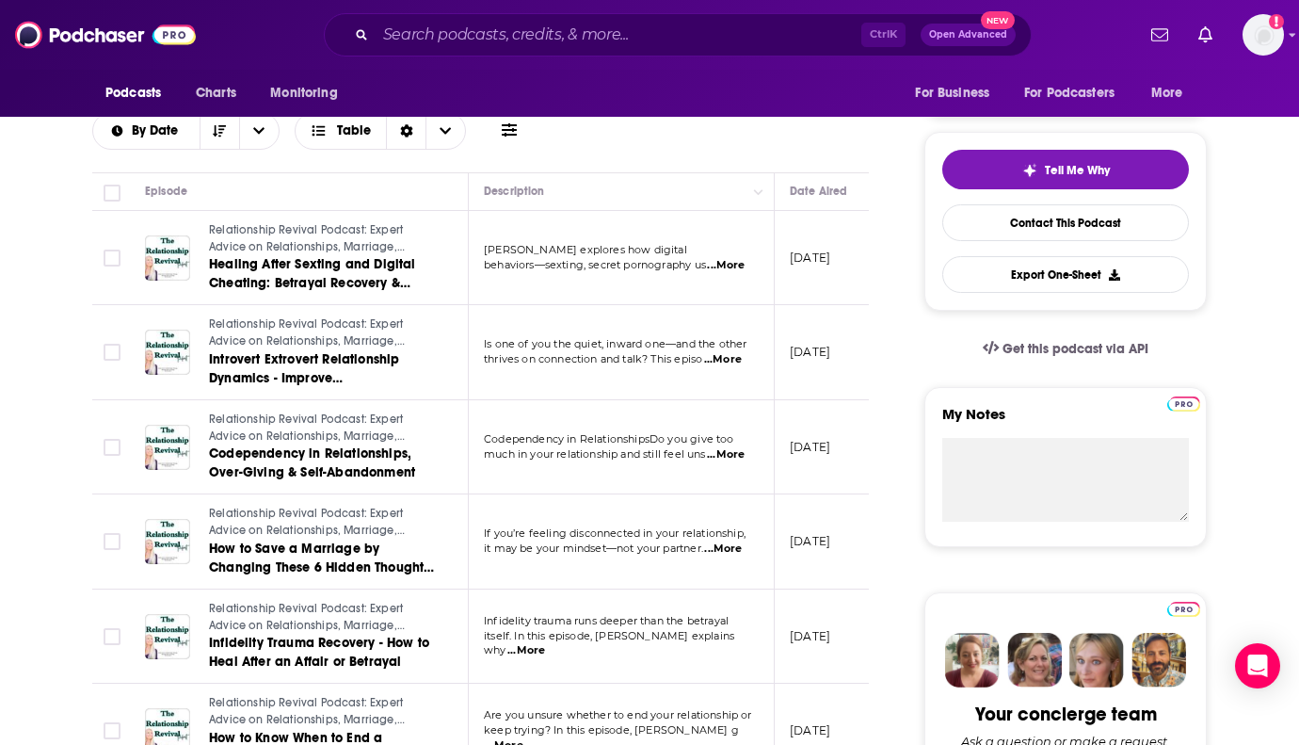
click at [722, 455] on span "...More" at bounding box center [726, 454] width 38 height 15
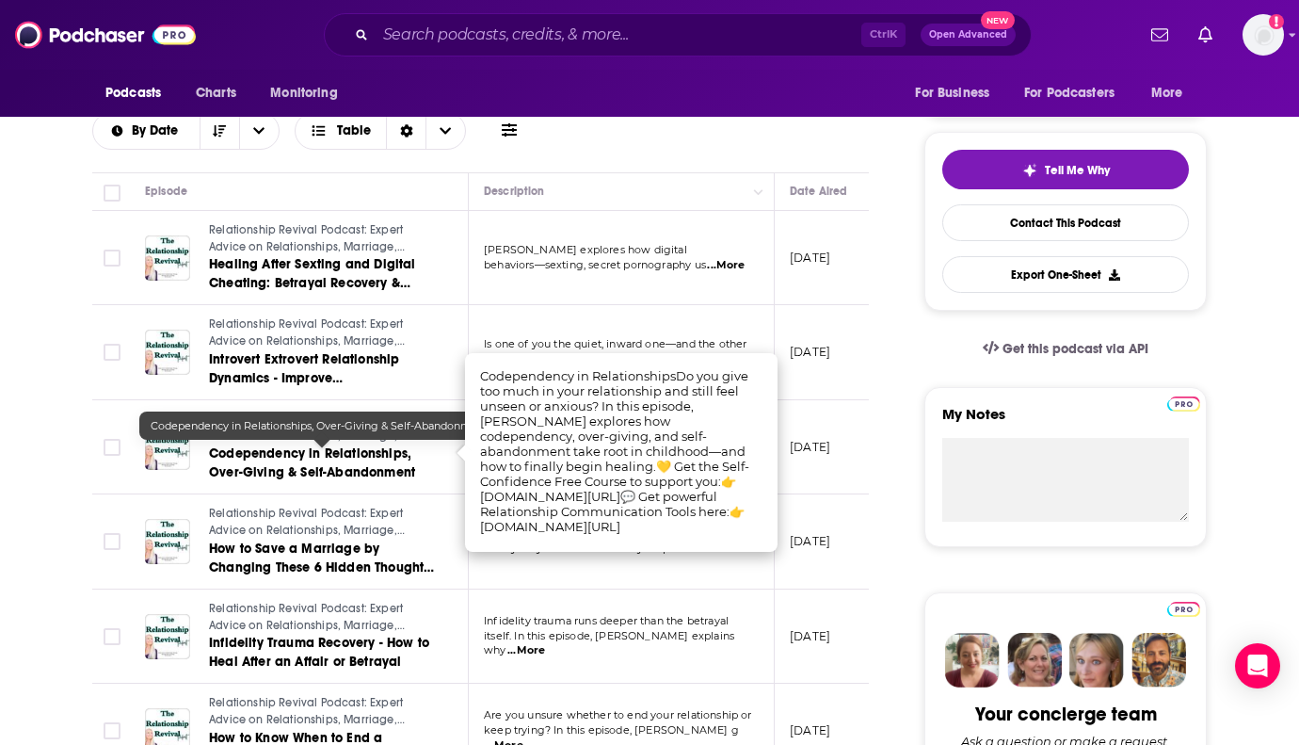
click at [441, 478] on td "Relationship Revival Podcast: Expert Advice on Relationships, Marriage, Dating …" at bounding box center [299, 447] width 339 height 95
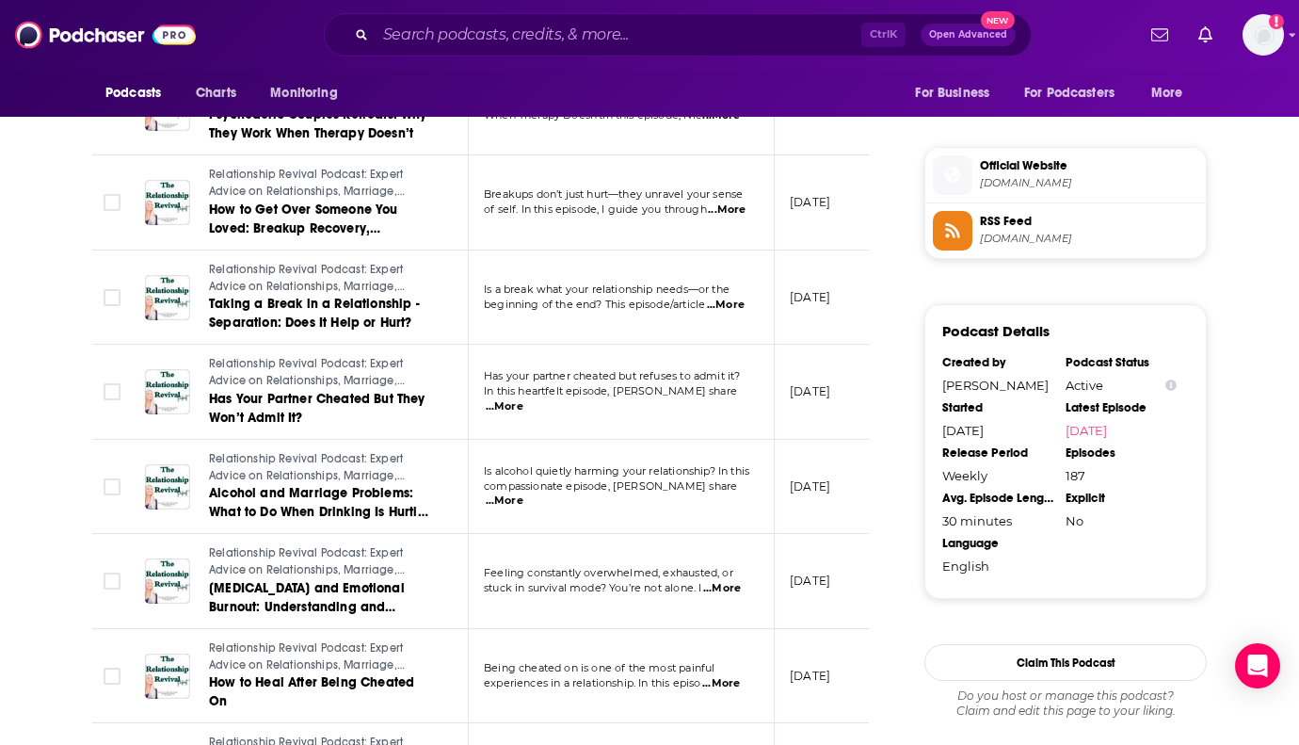
scroll to position [1600, 0]
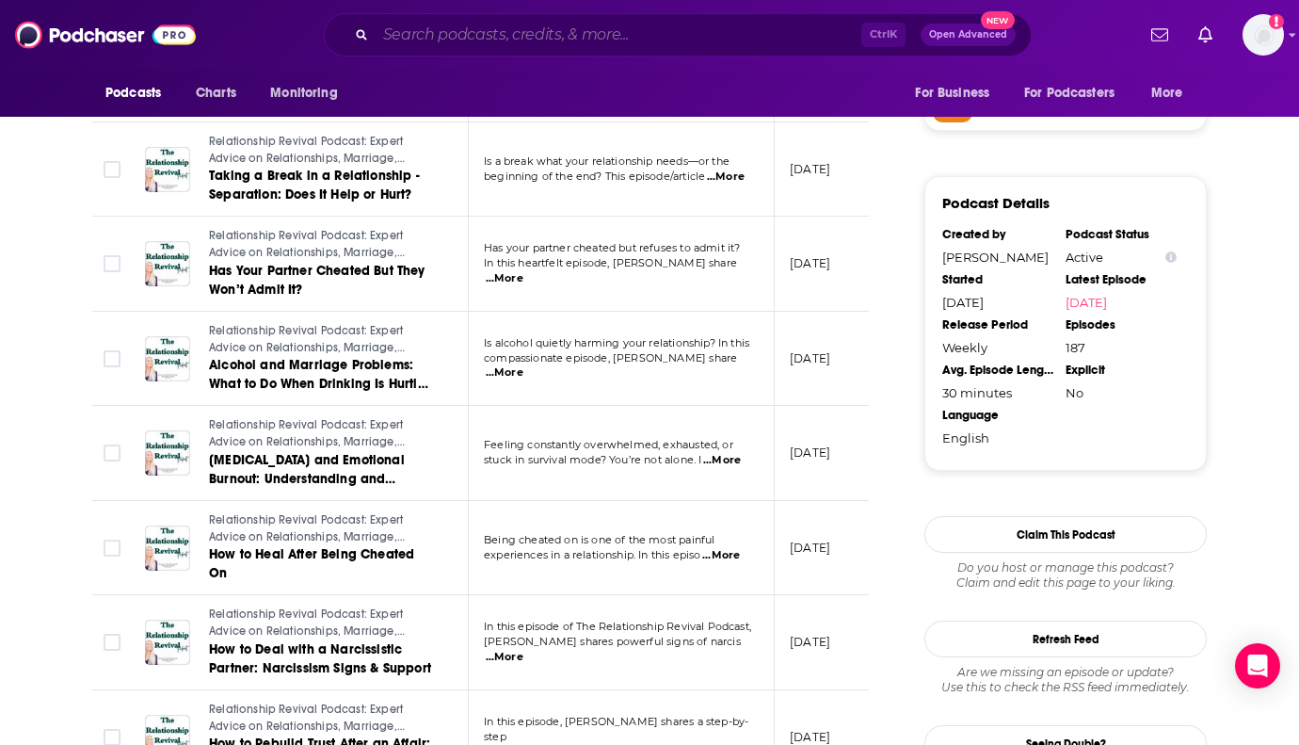
click at [422, 35] on input "Search podcasts, credits, & more..." at bounding box center [619, 35] width 486 height 30
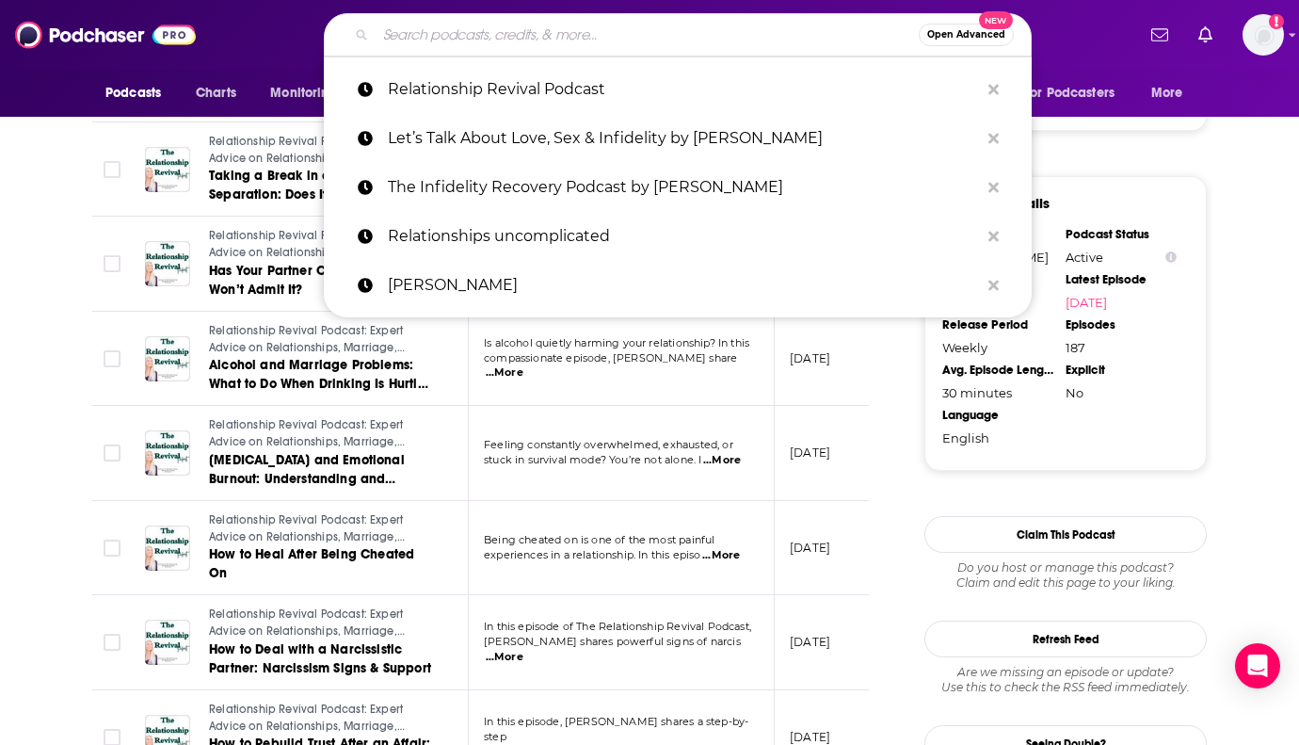
paste input "Surviving Infidelity by [PERSON_NAME]"
type input "Surviving Infidelity by [PERSON_NAME]"
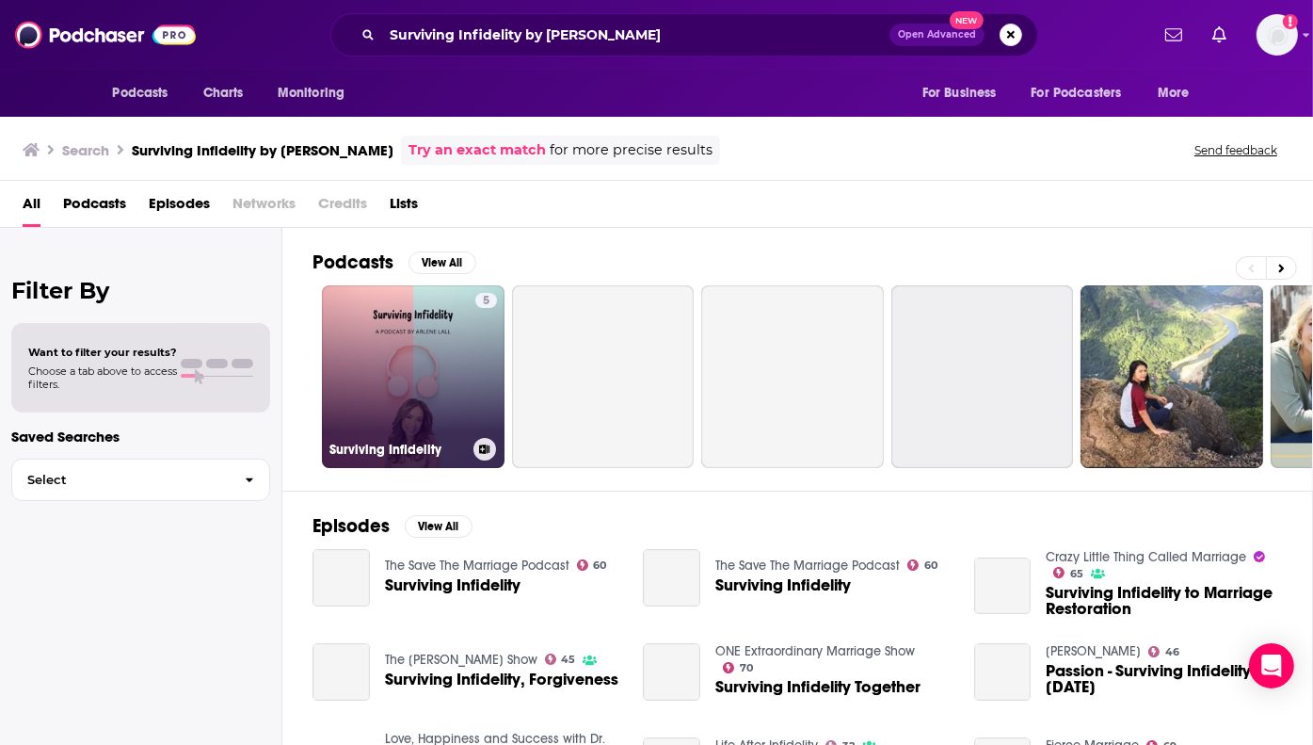
click at [465, 389] on link "5 Surviving Infidelity" at bounding box center [413, 376] width 183 height 183
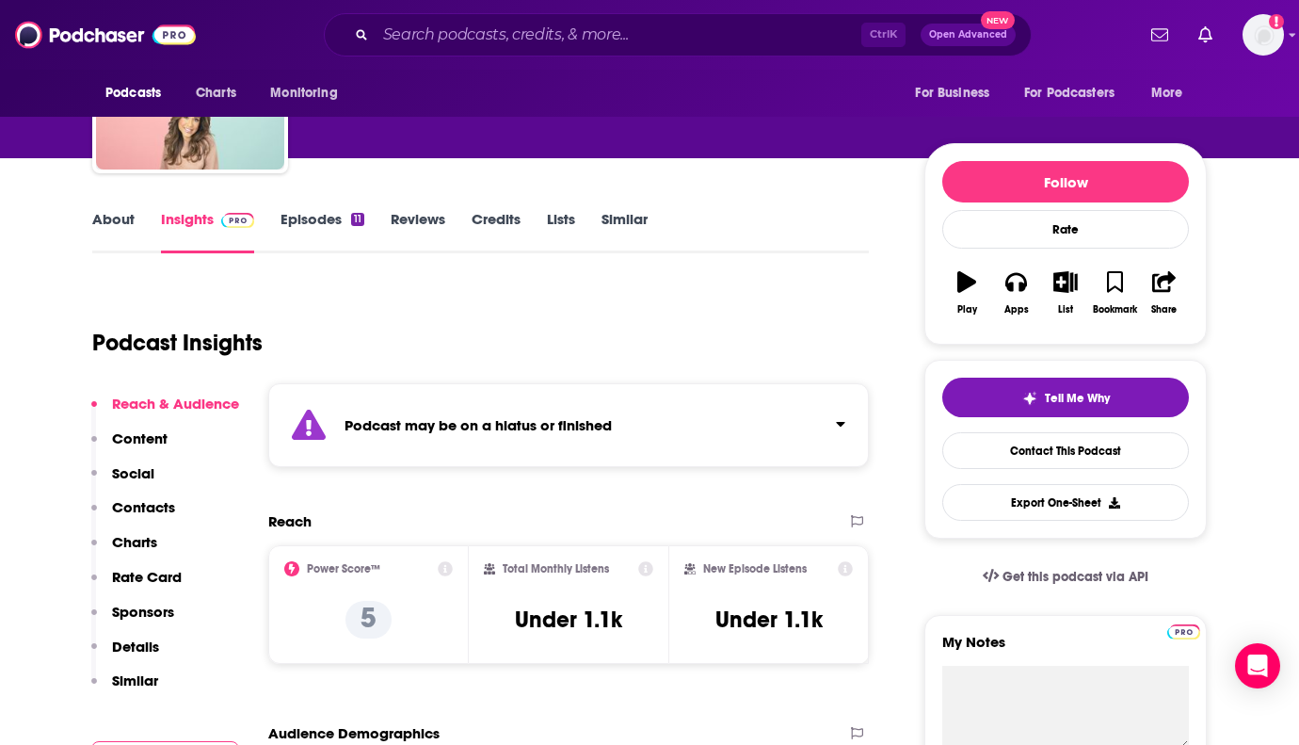
scroll to position [188, 0]
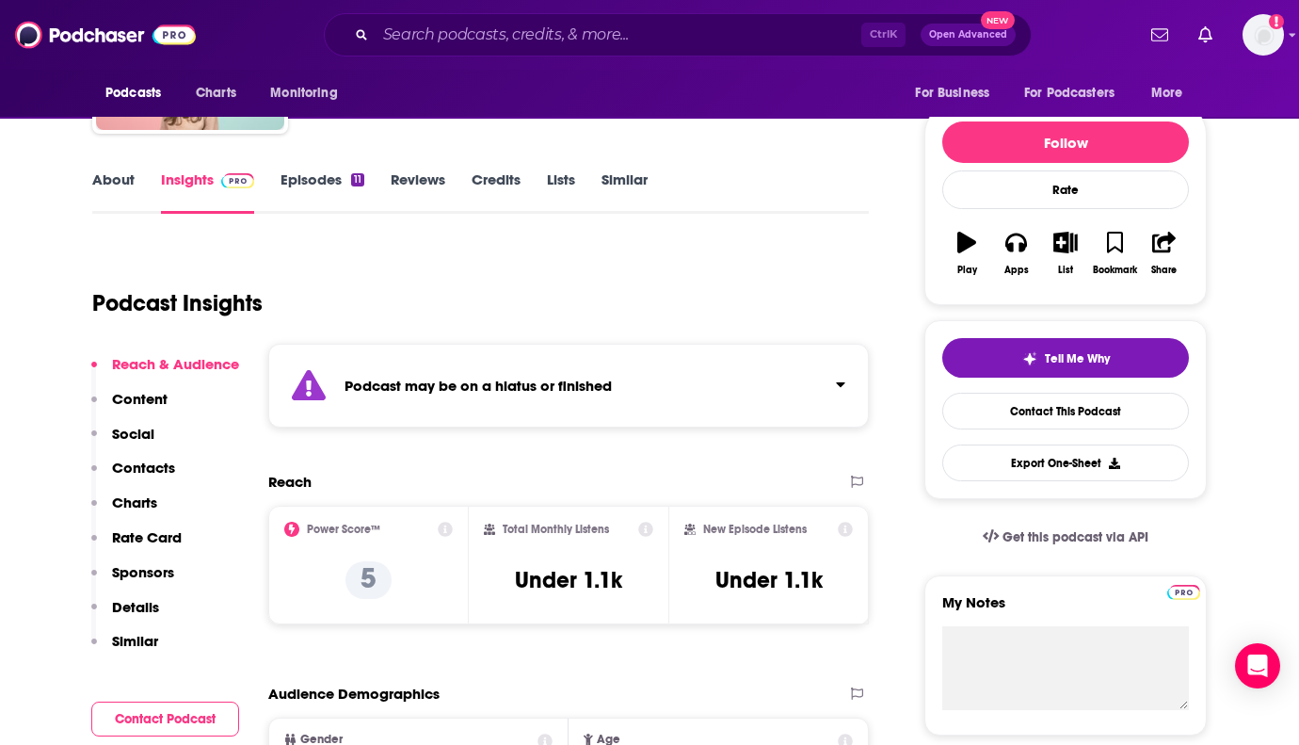
click at [530, 18] on div "Ctrl K Open Advanced New" at bounding box center [678, 34] width 708 height 43
click at [527, 37] on input "Search podcasts, credits, & more..." at bounding box center [619, 35] width 486 height 30
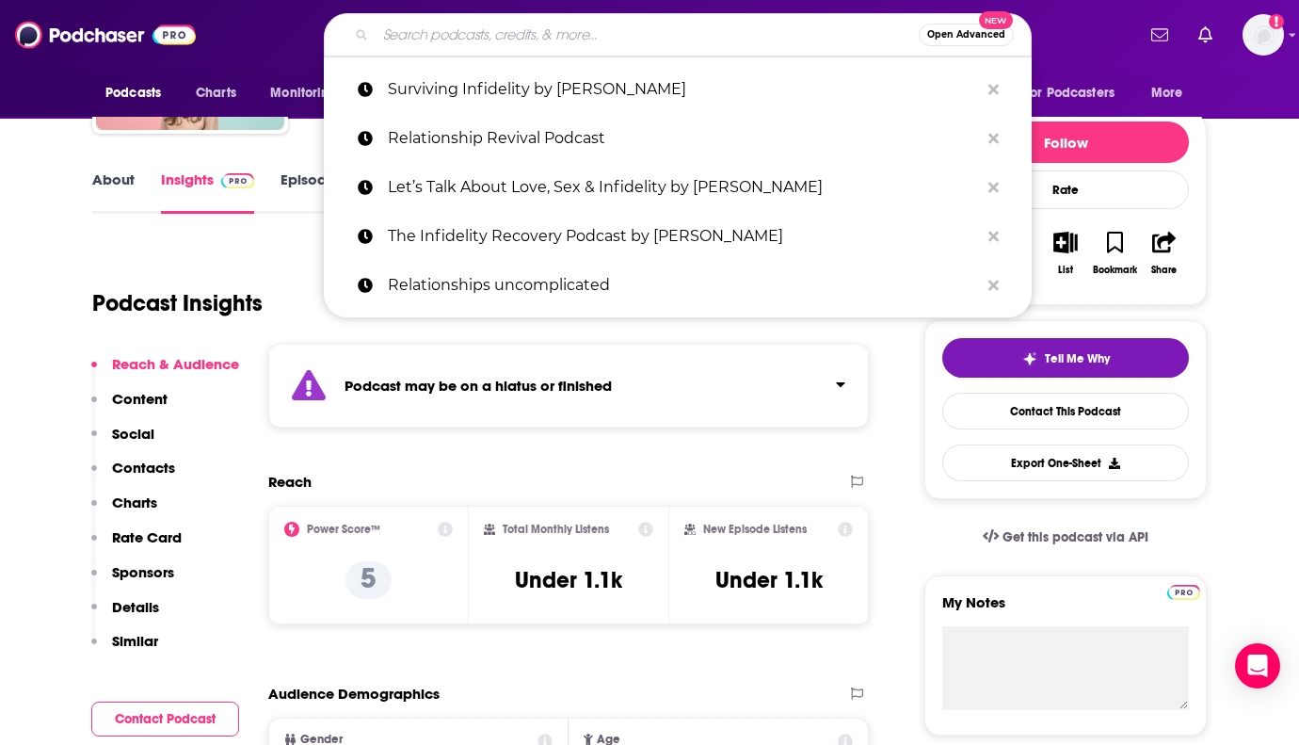
paste input "Relationship Advice (Thrive Therapy)"
type input "Relationship Advice (Thrive Therapy)"
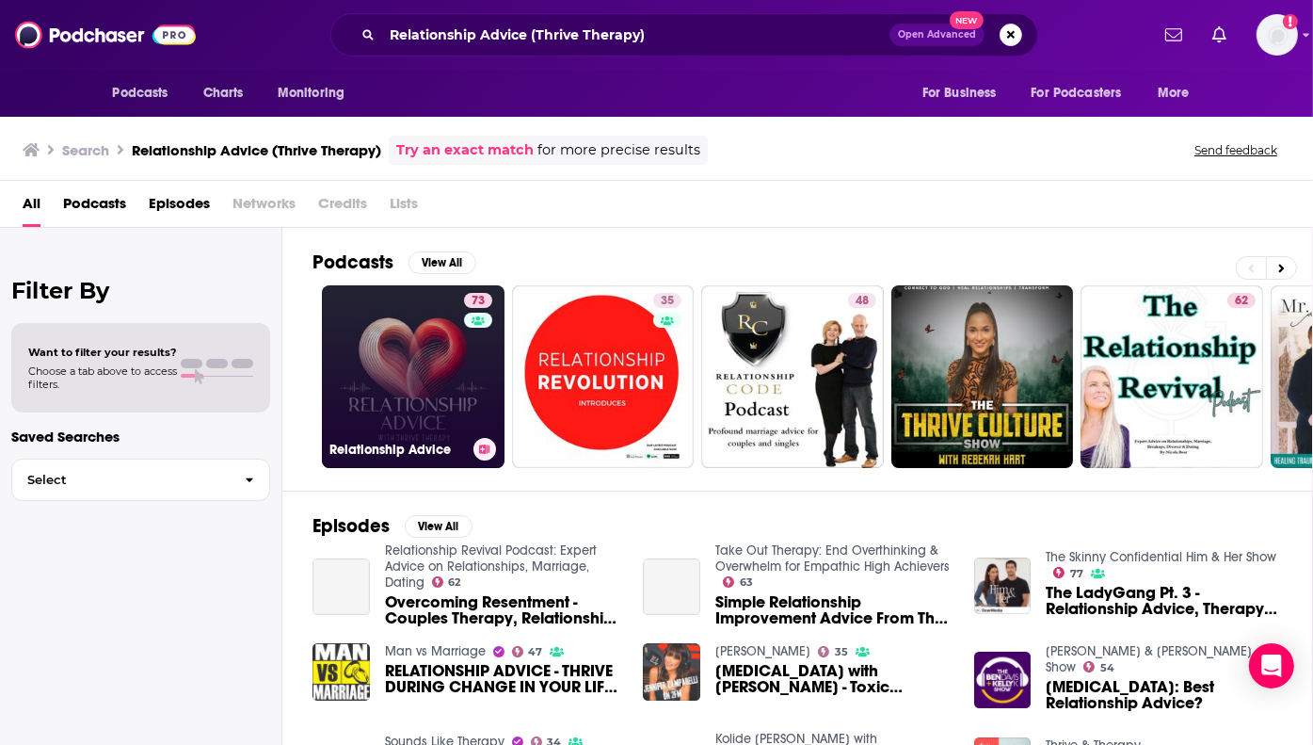
click at [456, 373] on link "73 Relationship Advice" at bounding box center [413, 376] width 183 height 183
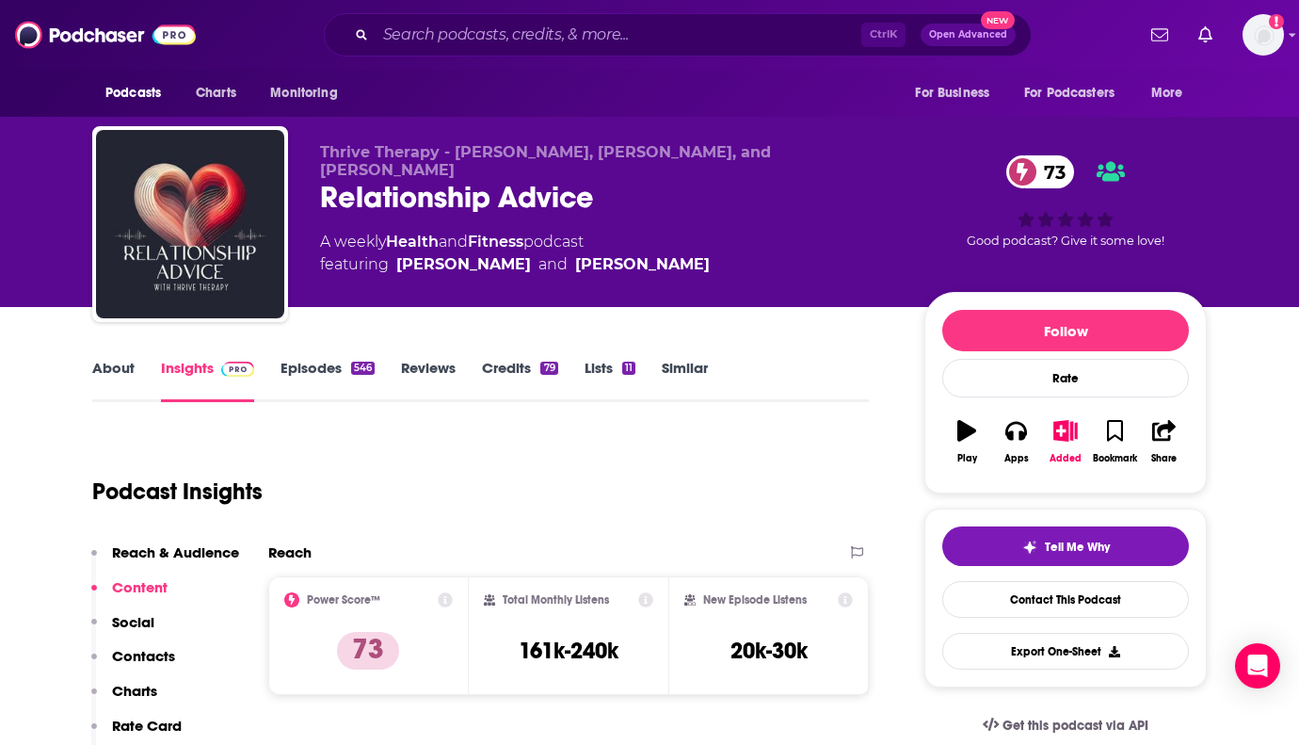
click at [305, 366] on link "Episodes 546" at bounding box center [328, 380] width 94 height 43
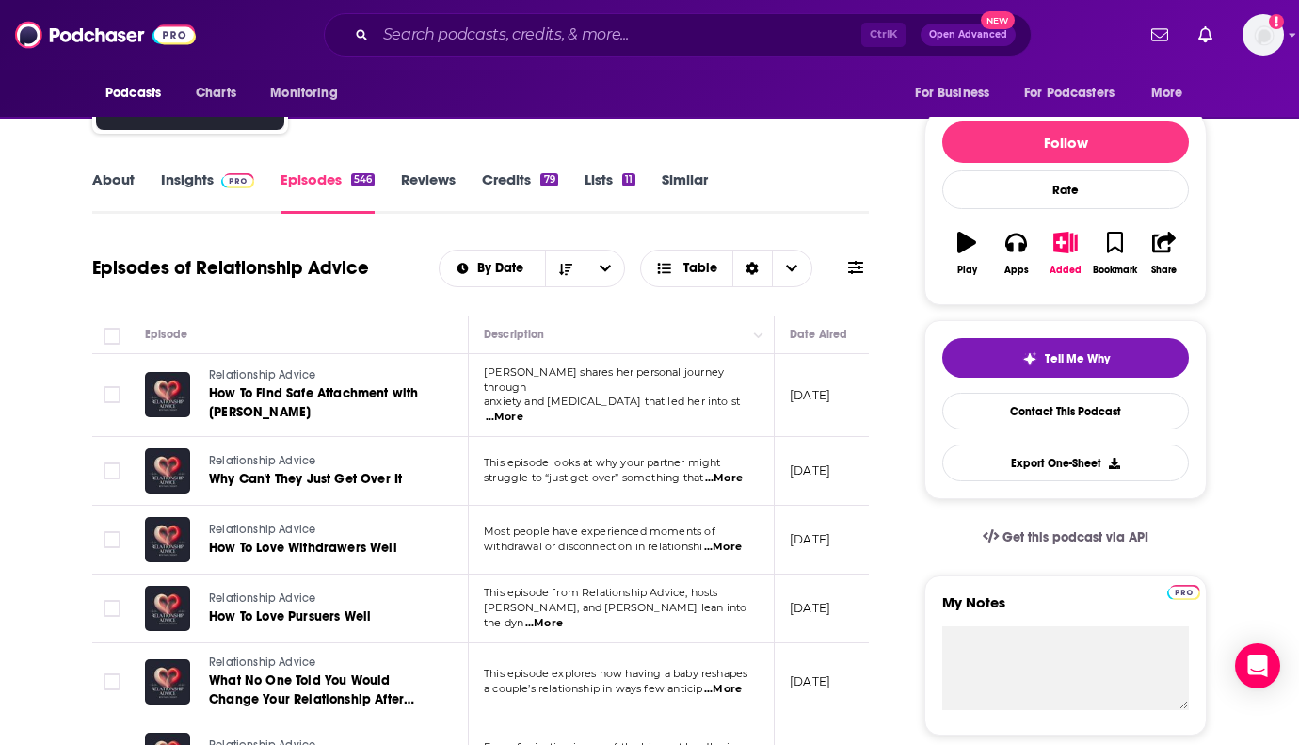
scroll to position [282, 0]
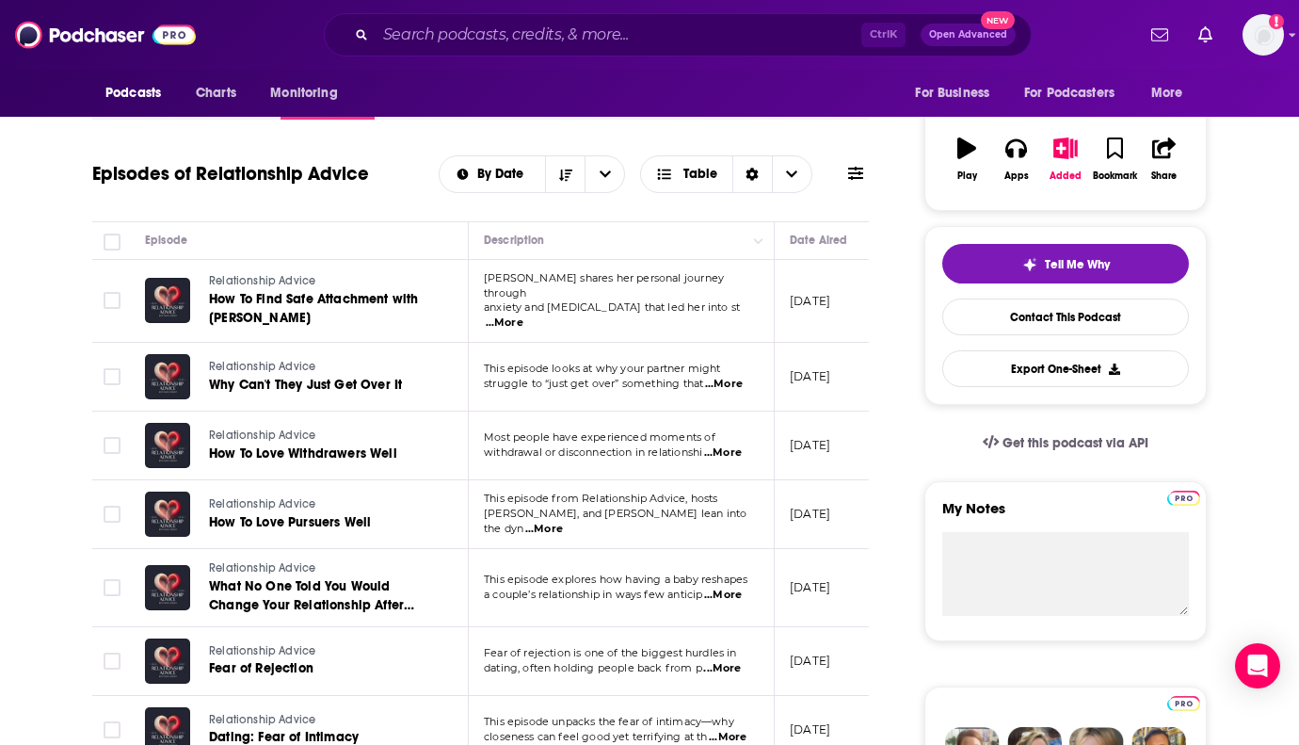
click at [523, 315] on span "...More" at bounding box center [505, 322] width 38 height 15
click at [391, 224] on th "Episode" at bounding box center [299, 241] width 339 height 38
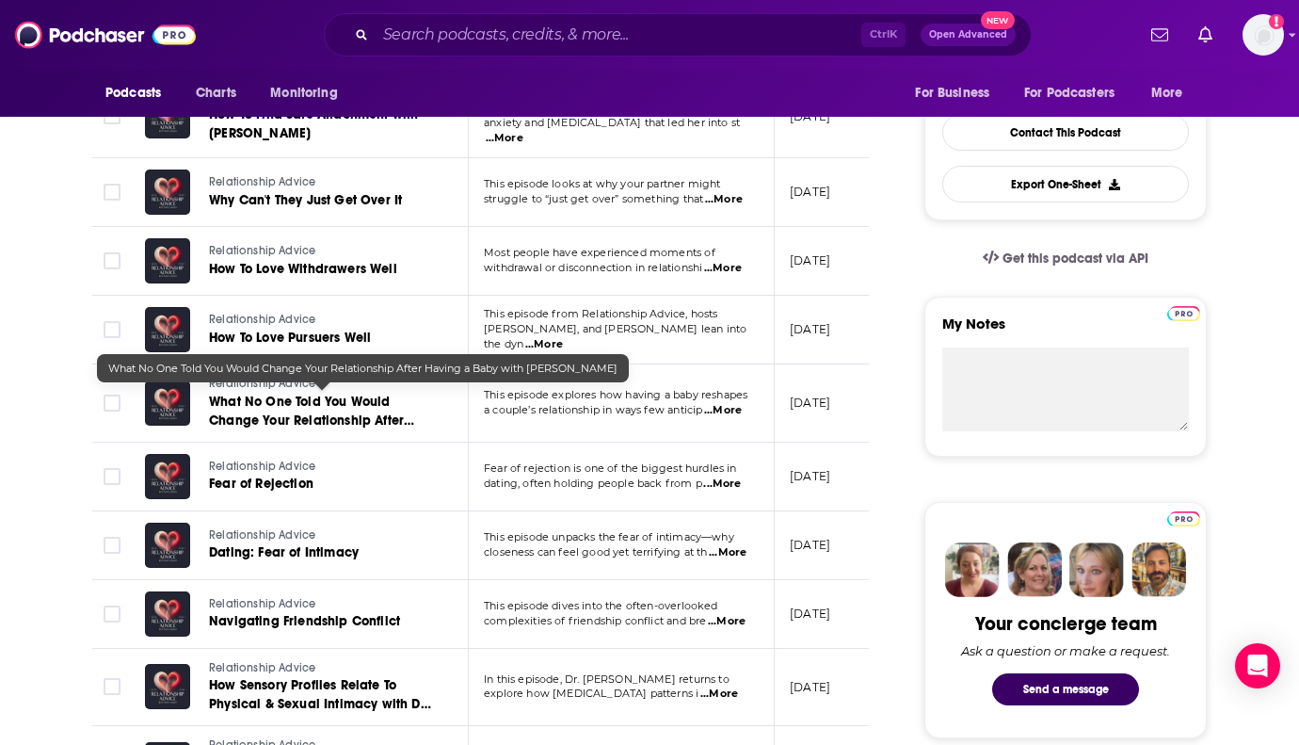
scroll to position [471, 0]
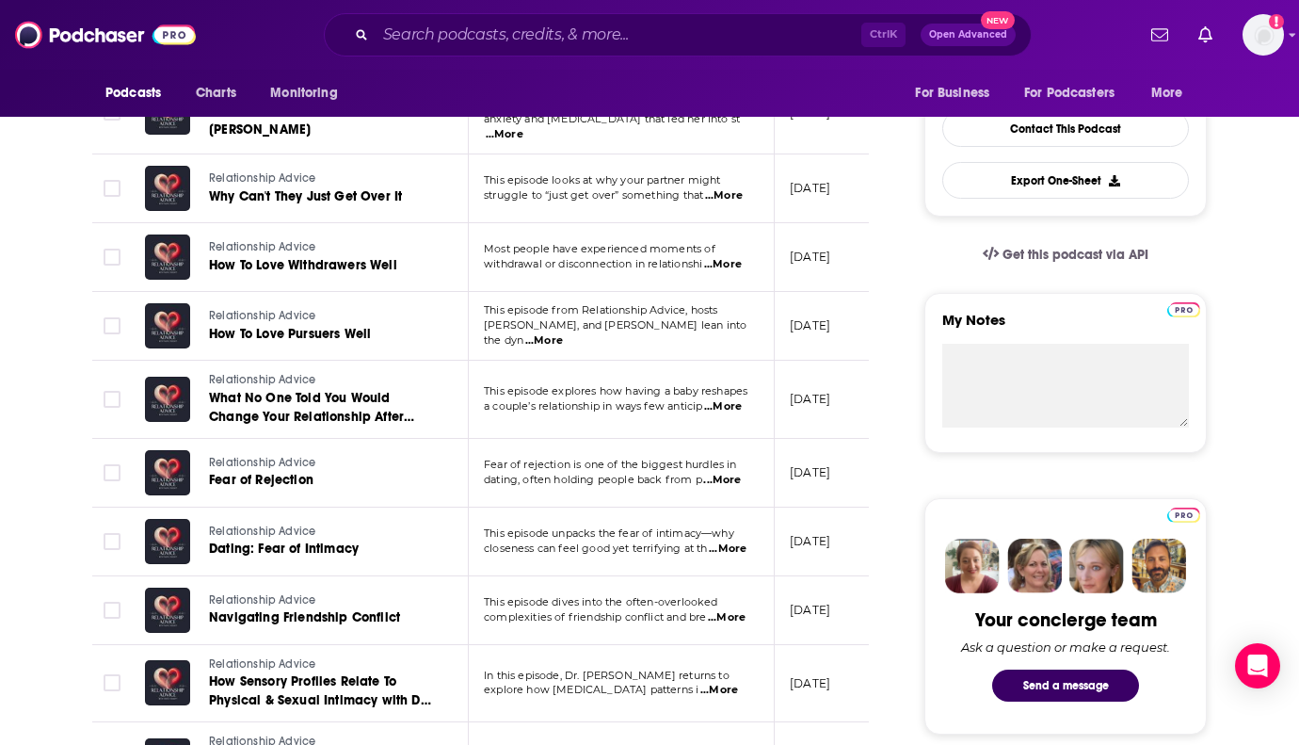
click at [724, 399] on span "...More" at bounding box center [723, 406] width 38 height 15
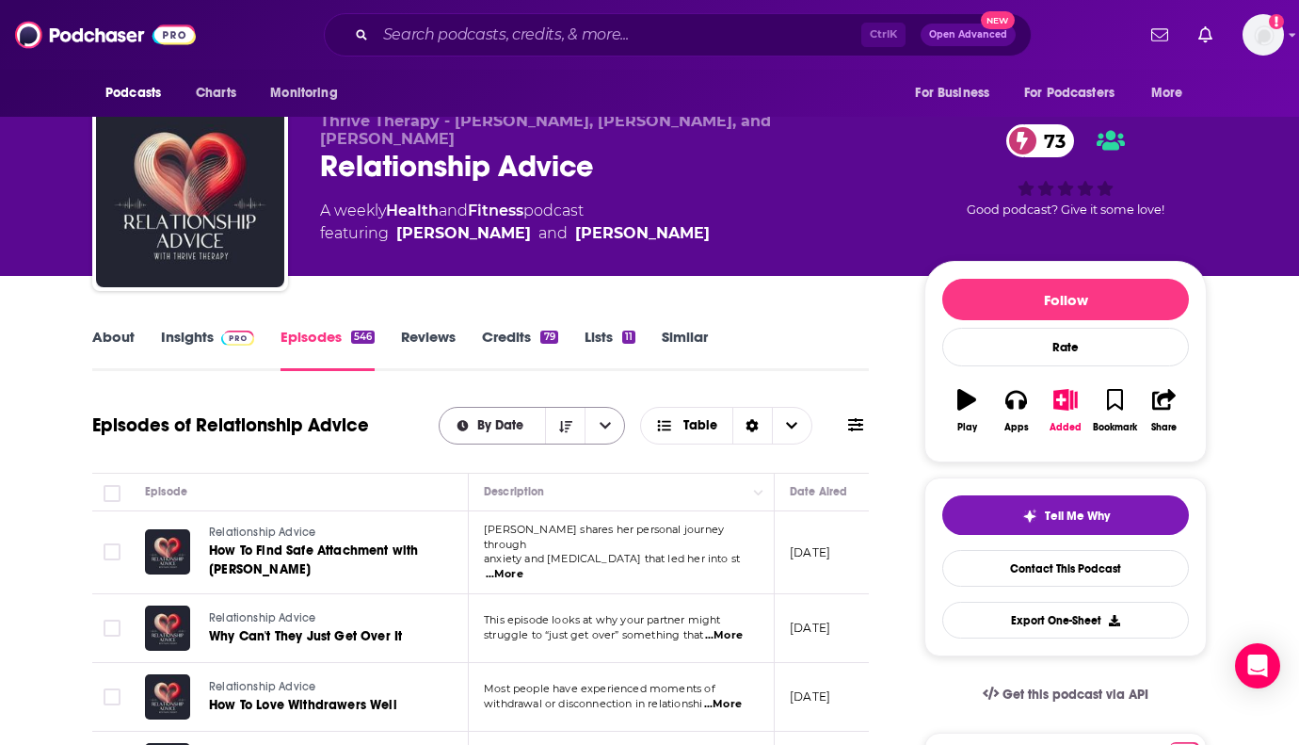
scroll to position [0, 0]
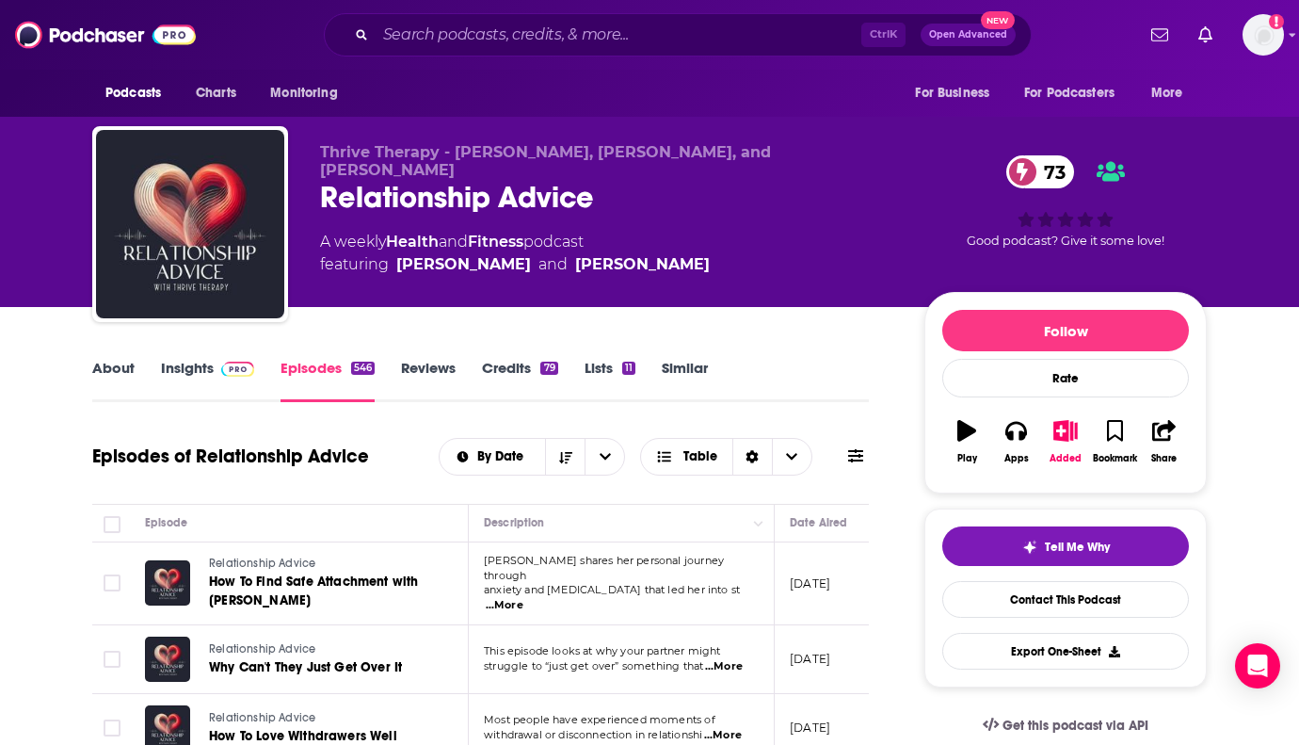
click at [130, 370] on link "About" at bounding box center [113, 380] width 42 height 43
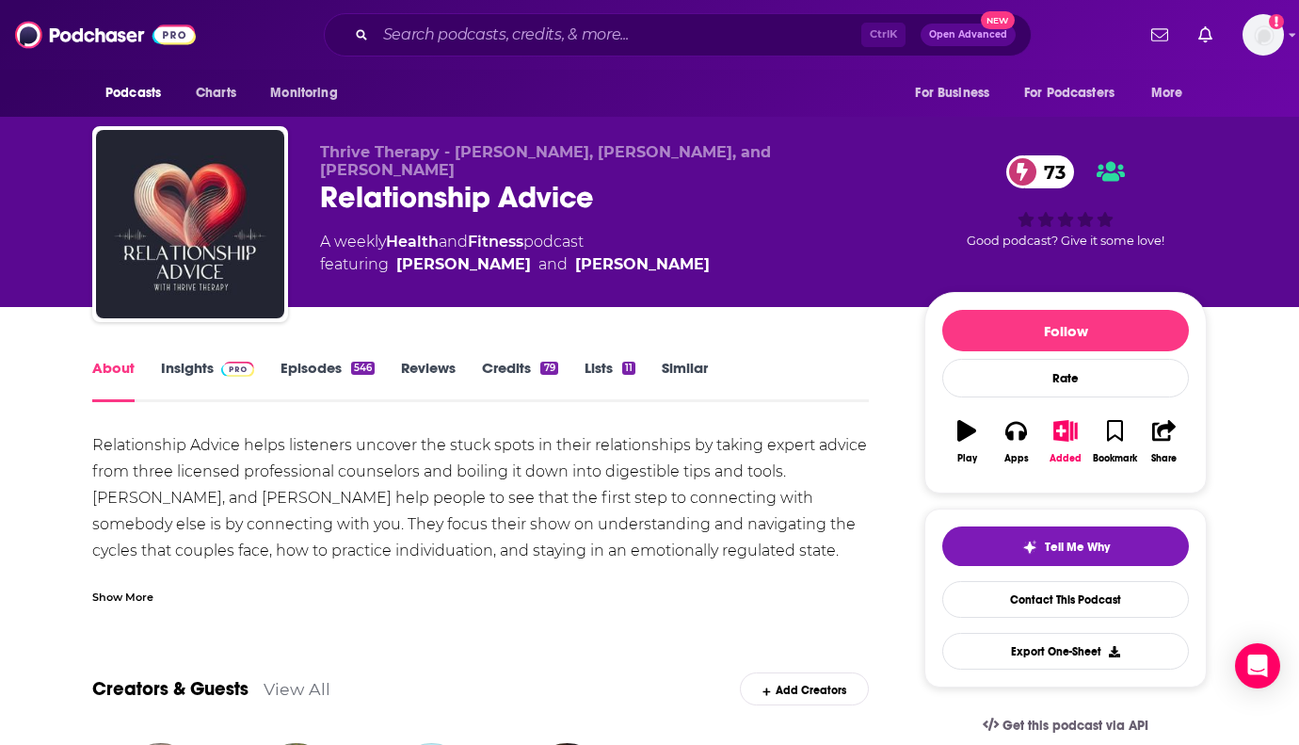
drag, startPoint x: 1256, startPoint y: 393, endPoint x: 1213, endPoint y: 410, distance: 46.0
click at [188, 365] on link "Insights" at bounding box center [207, 380] width 93 height 43
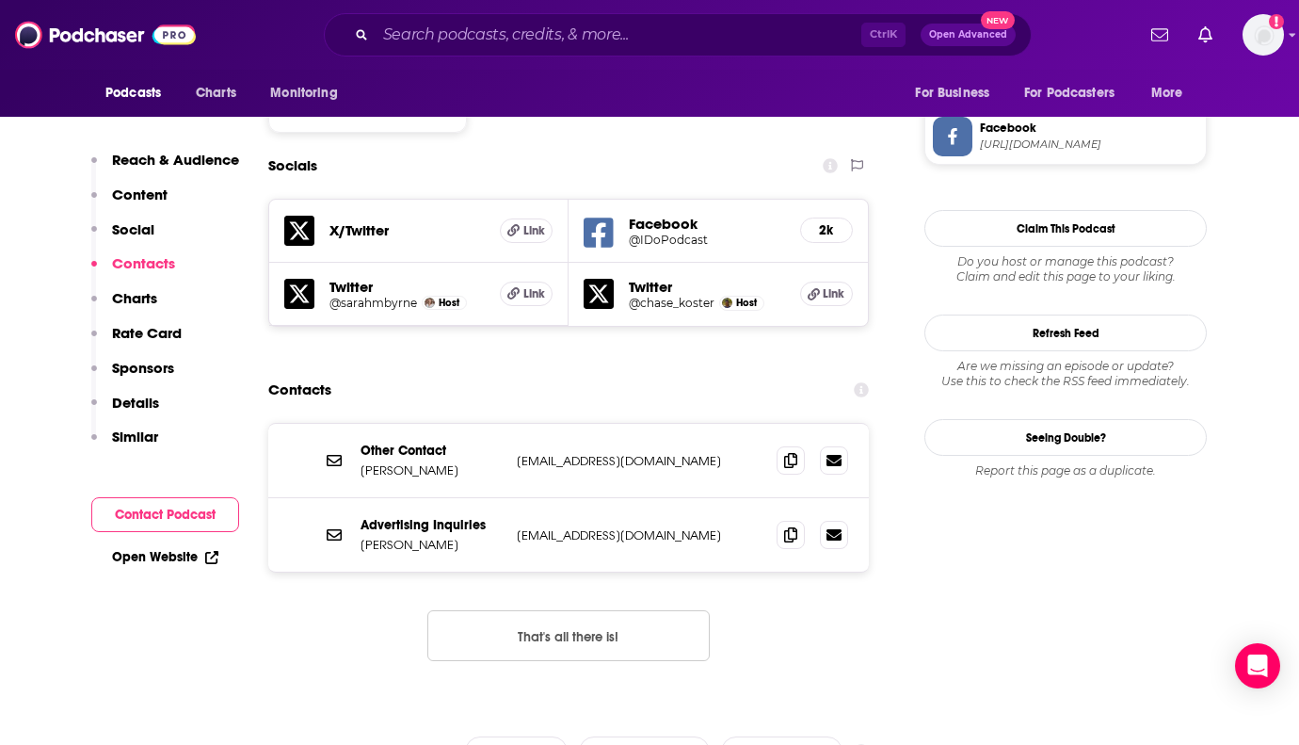
scroll to position [1695, 0]
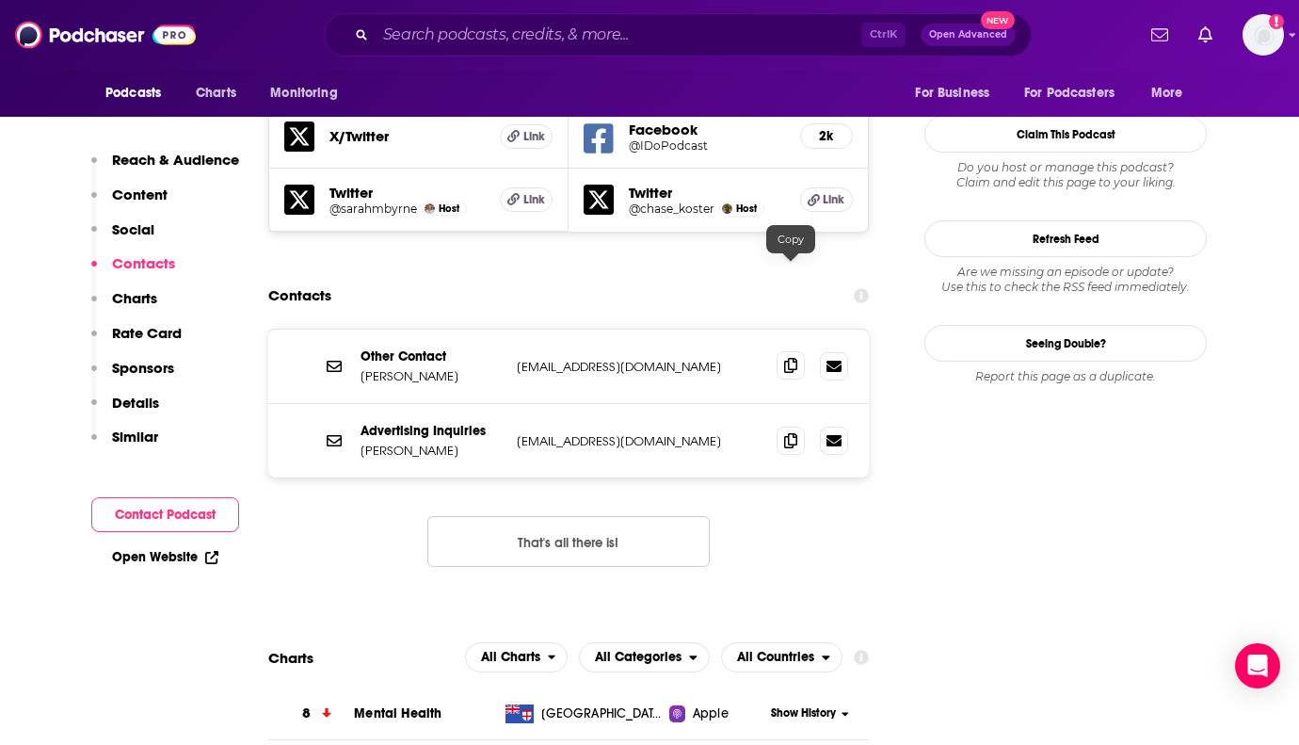
click at [798, 351] on span at bounding box center [791, 365] width 28 height 28
click at [795, 432] on icon at bounding box center [790, 439] width 13 height 15
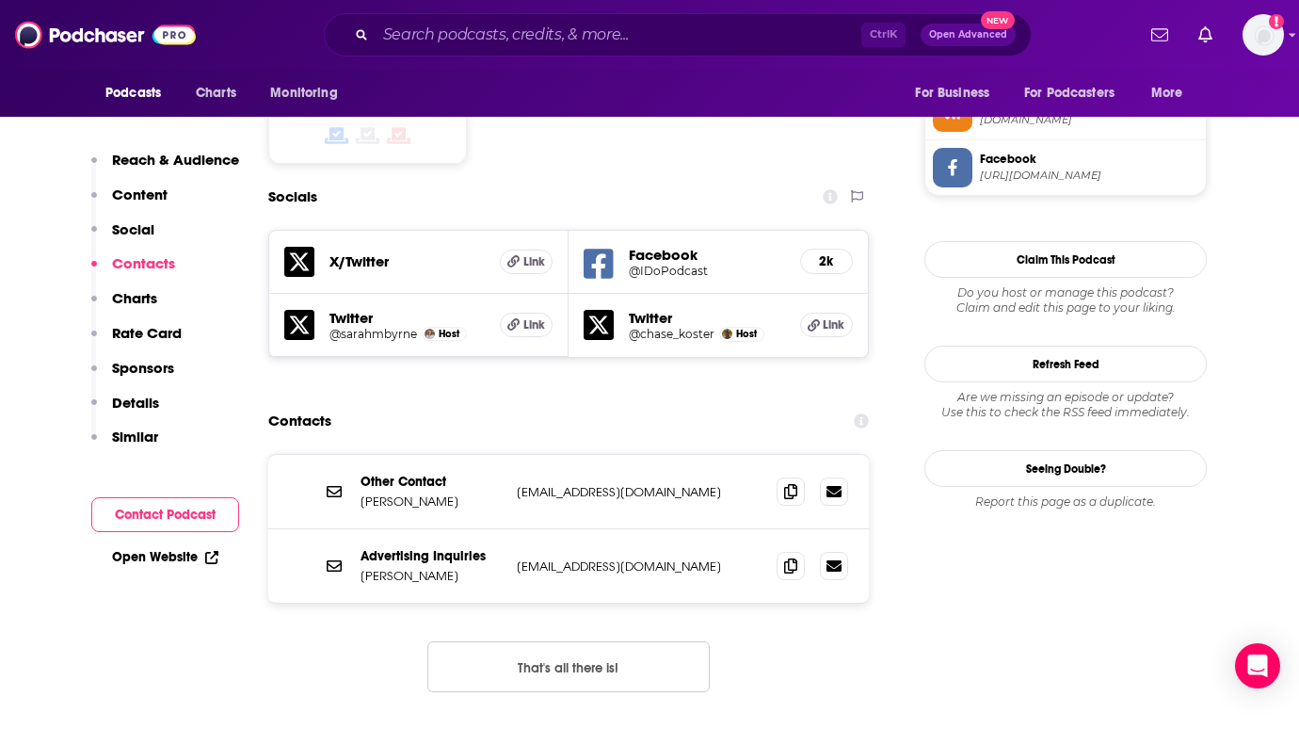
scroll to position [1600, 0]
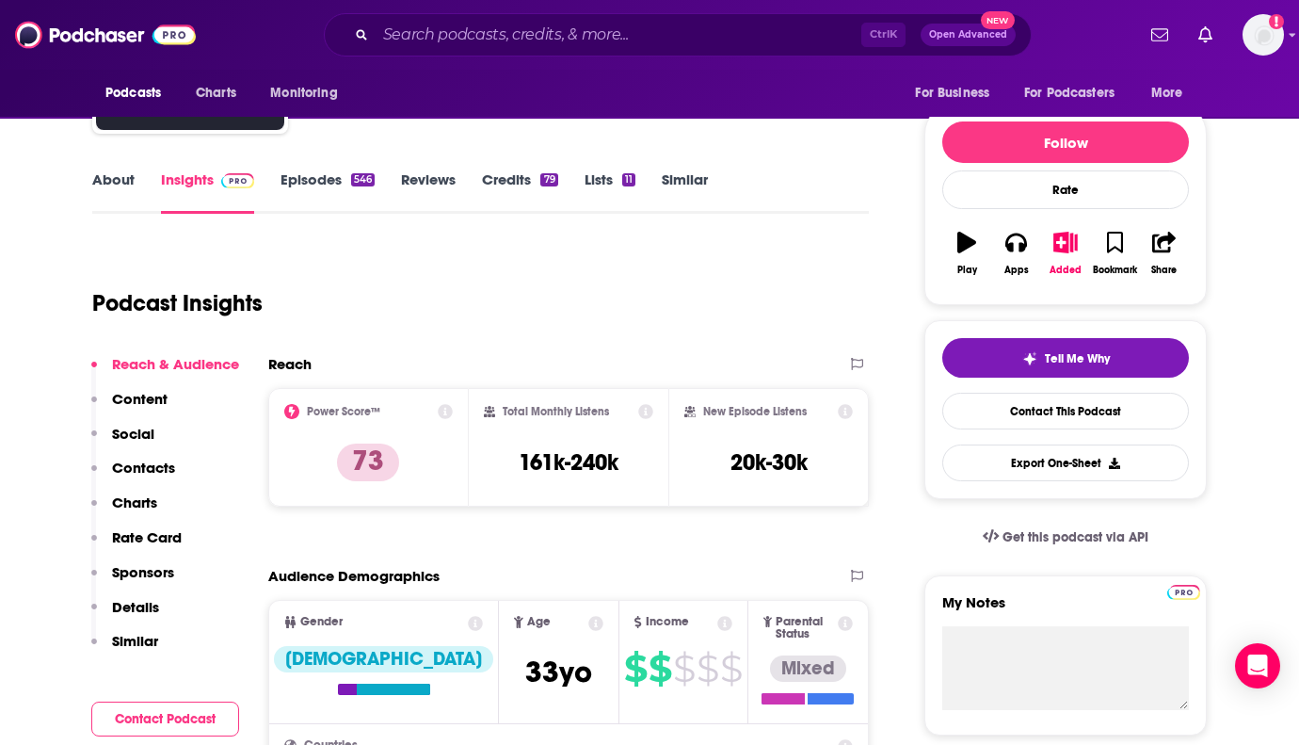
scroll to position [0, 0]
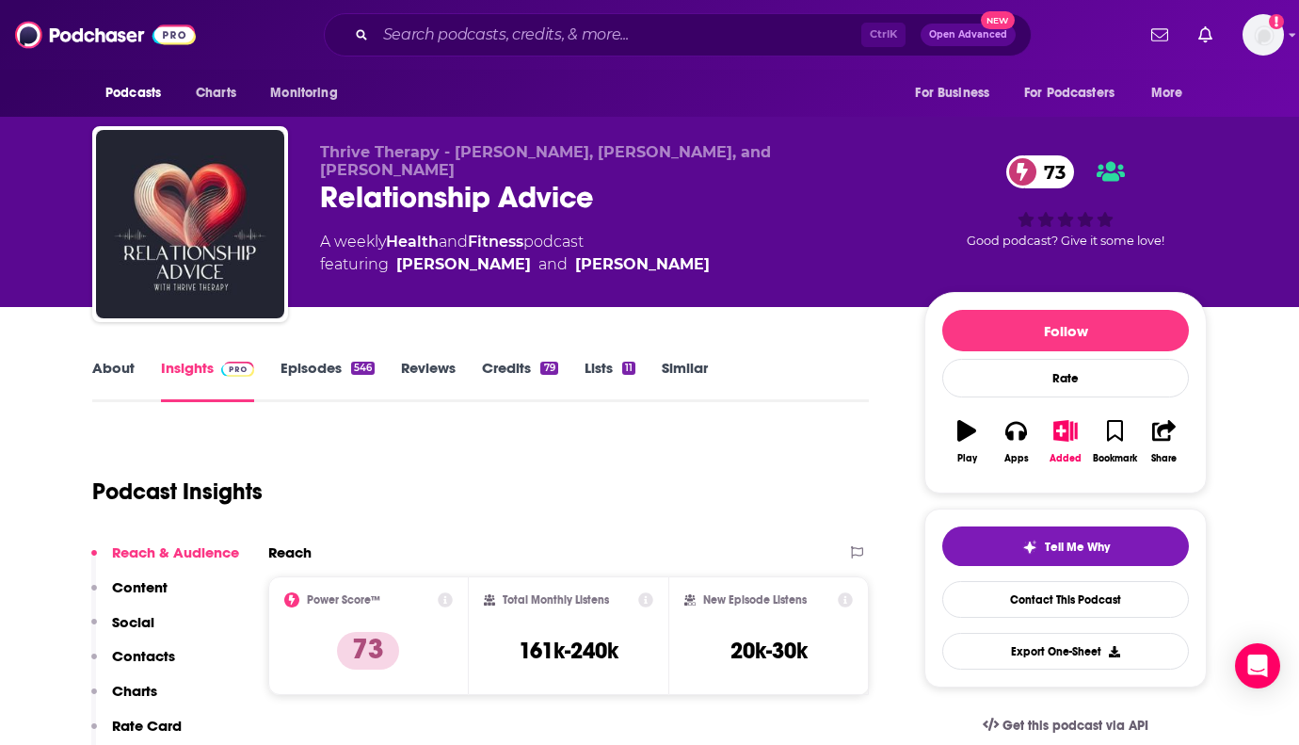
click at [1202, 377] on div "Follow Rate Play Apps Added Bookmark Share" at bounding box center [1065, 392] width 282 height 201
click at [478, 11] on div "Podcasts Charts Monitoring Ctrl K Open Advanced New For Business For Podcasters…" at bounding box center [649, 35] width 1299 height 70
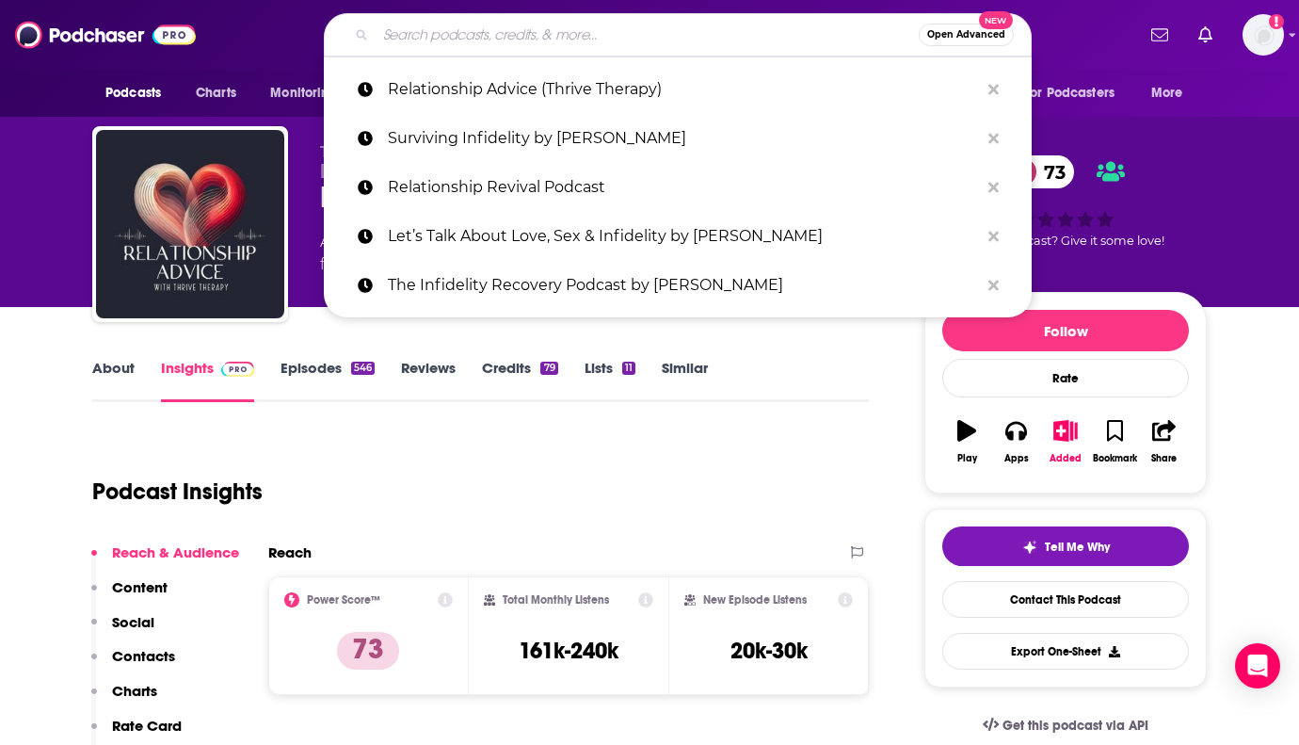
click at [483, 34] on input "Search podcasts, credits, & more..." at bounding box center [647, 35] width 543 height 30
paste input "Love Life With [PERSON_NAME]"
type input "Love Life With [PERSON_NAME]"
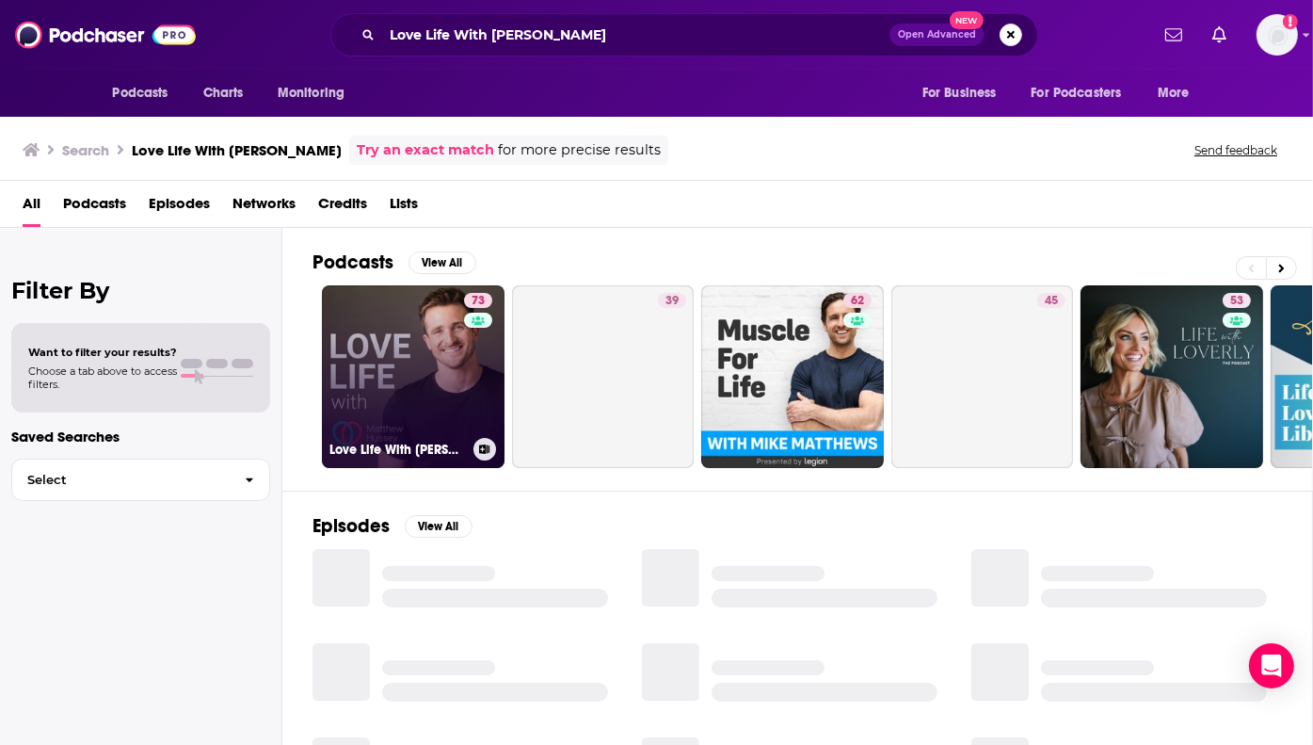
click at [426, 339] on link "73 Love Life With [PERSON_NAME]" at bounding box center [413, 376] width 183 height 183
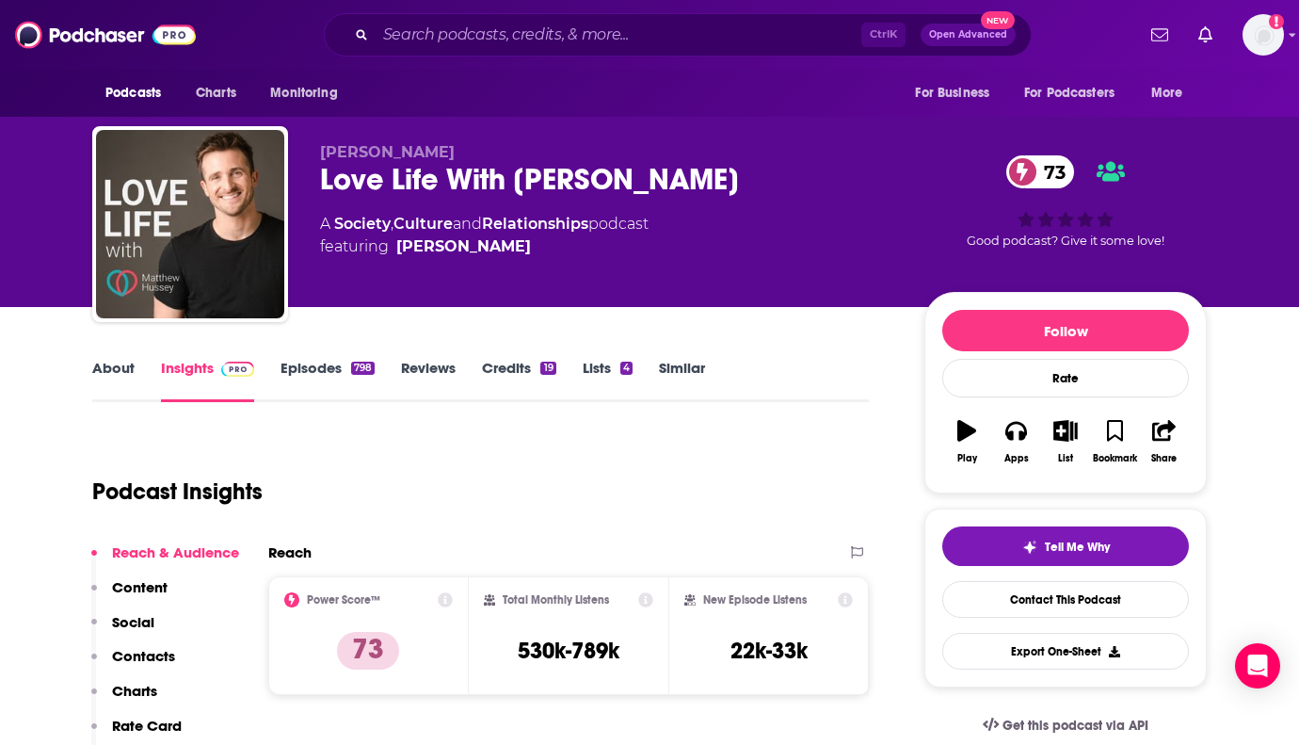
click at [112, 376] on link "About" at bounding box center [113, 380] width 42 height 43
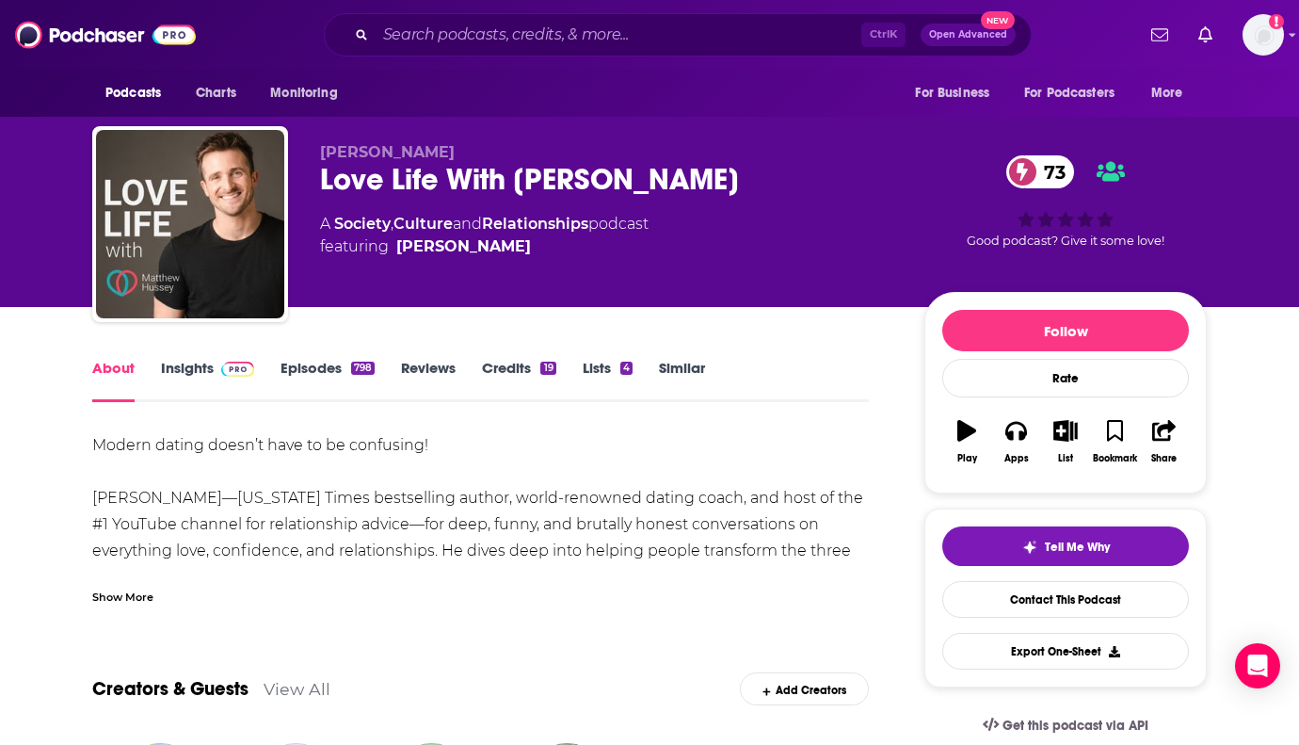
click at [174, 370] on link "Insights" at bounding box center [207, 380] width 93 height 43
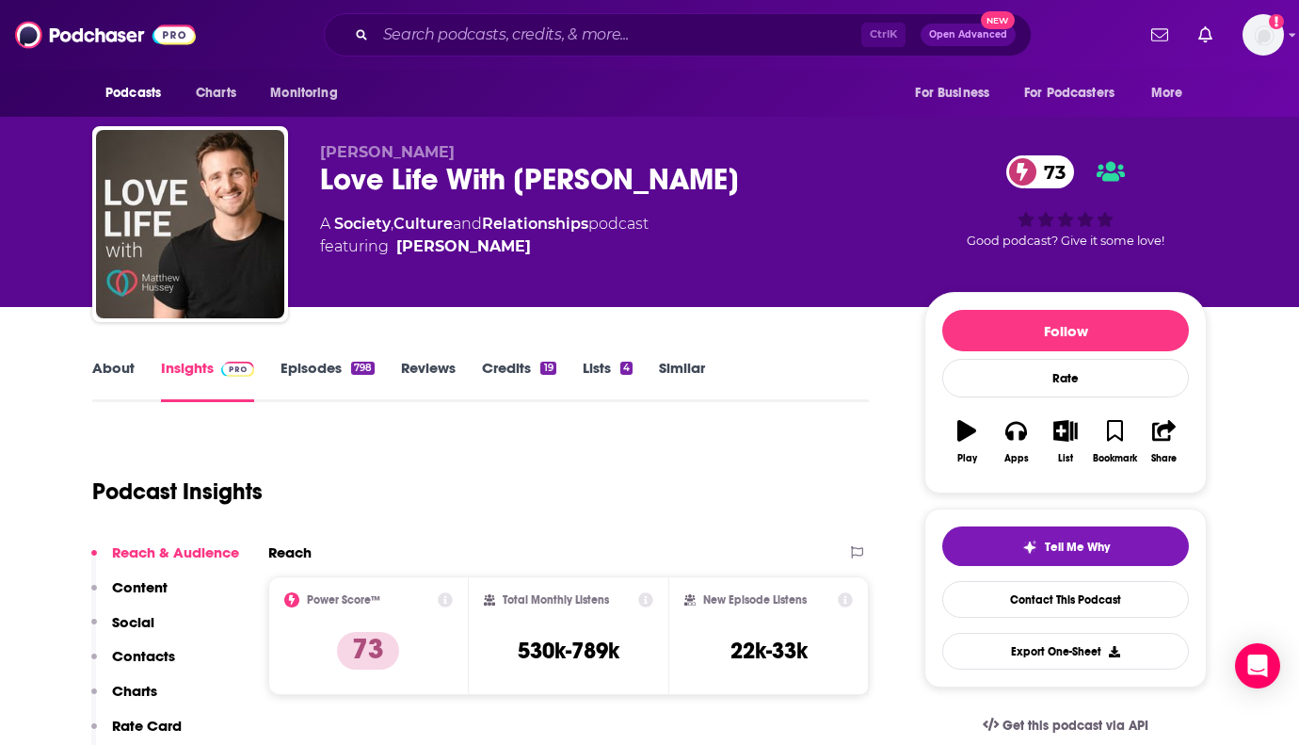
click at [327, 363] on link "Episodes 798" at bounding box center [328, 380] width 94 height 43
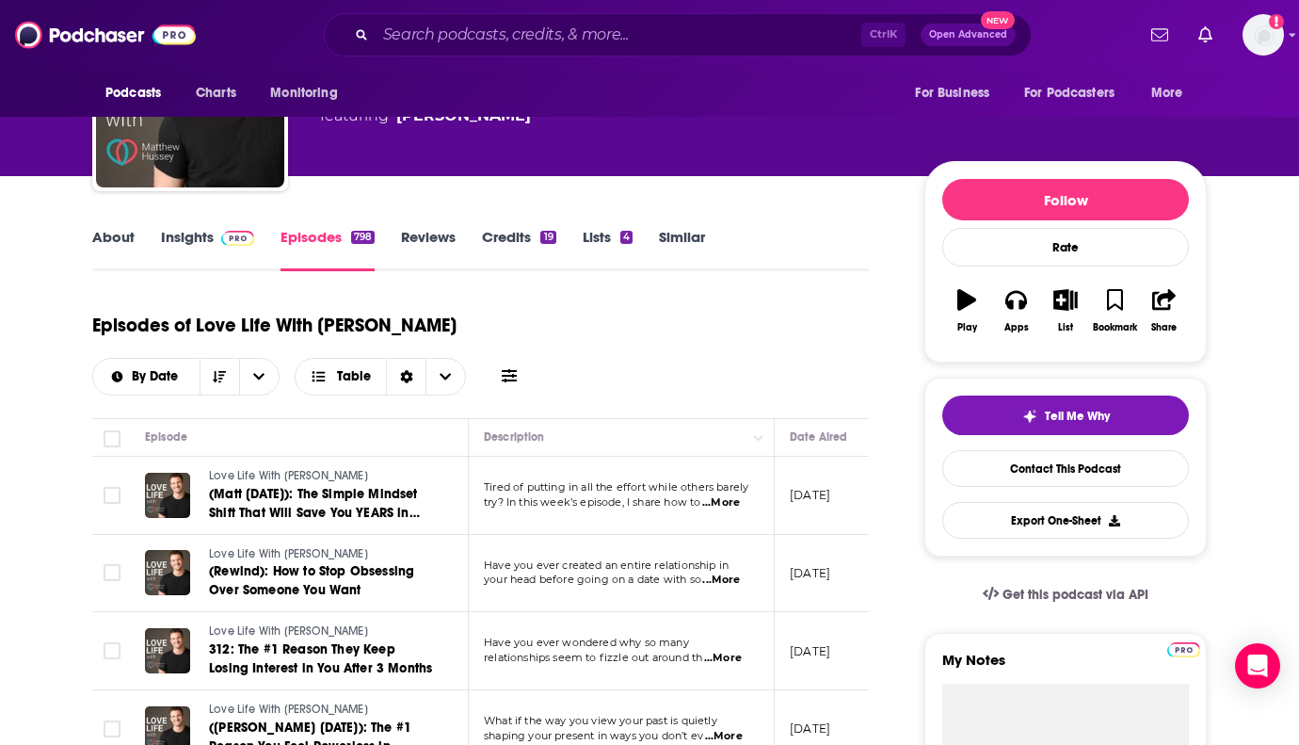
scroll to position [282, 0]
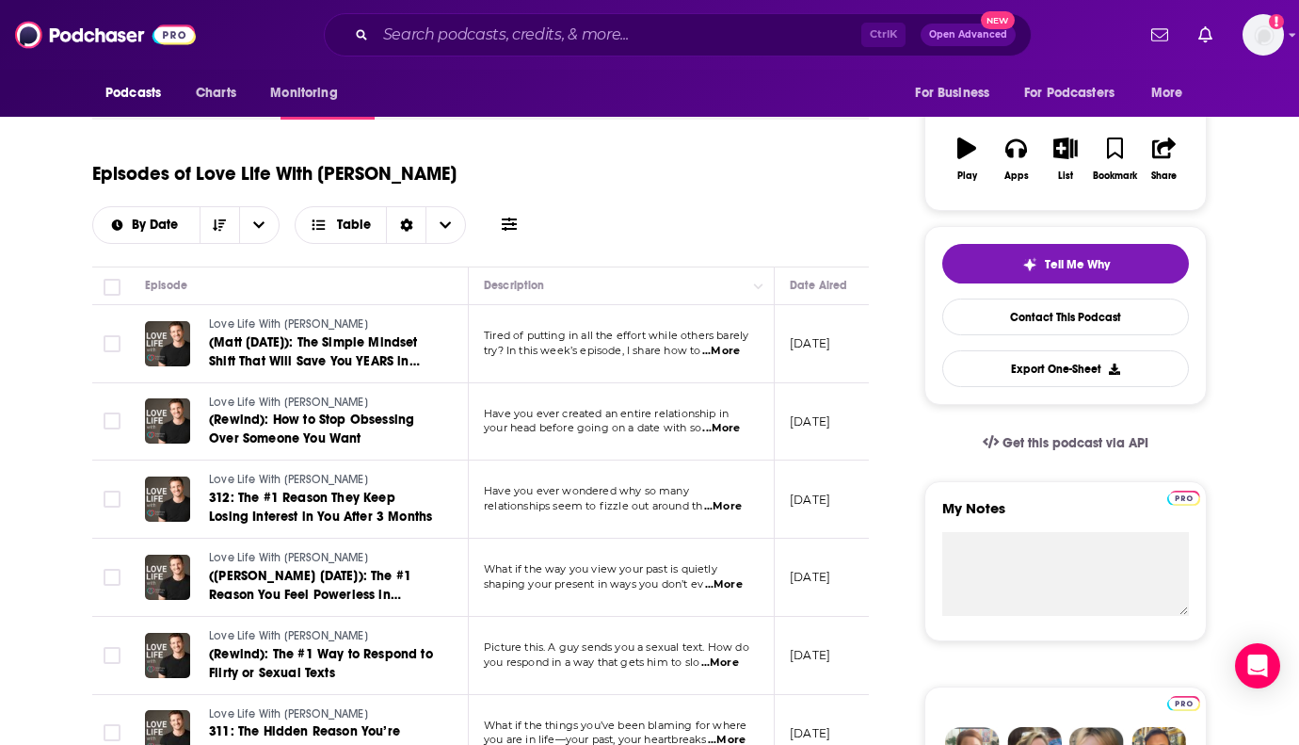
click at [738, 347] on span "...More" at bounding box center [721, 351] width 38 height 15
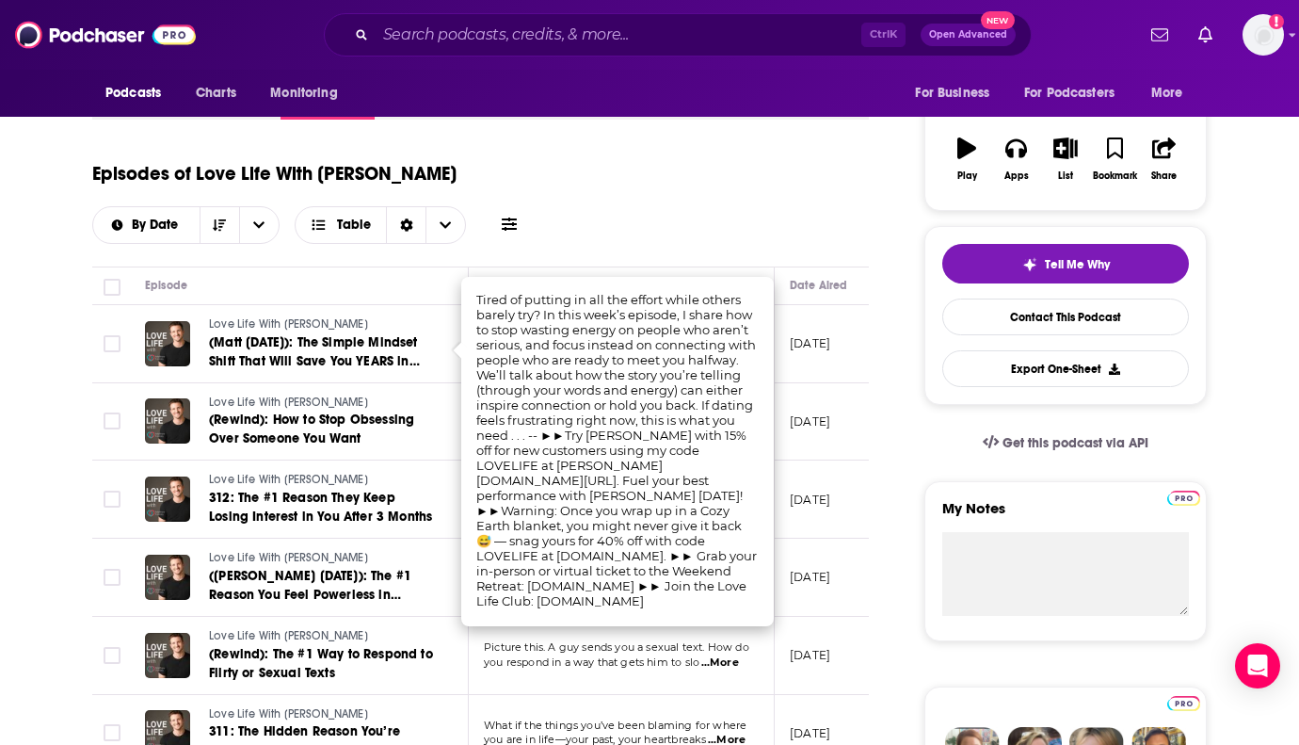
click at [718, 178] on div "Episodes of Love Life With [PERSON_NAME] By Date Table" at bounding box center [480, 197] width 777 height 94
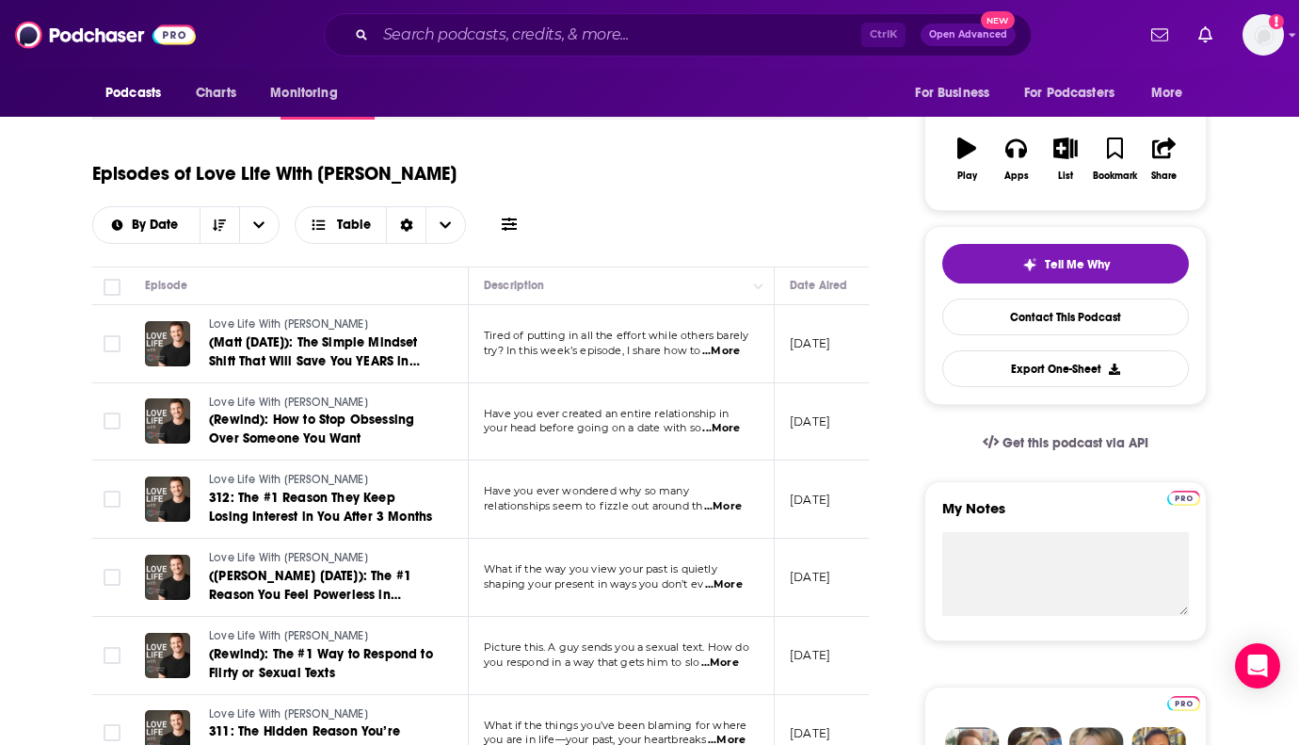
click at [725, 425] on span "...More" at bounding box center [721, 428] width 38 height 15
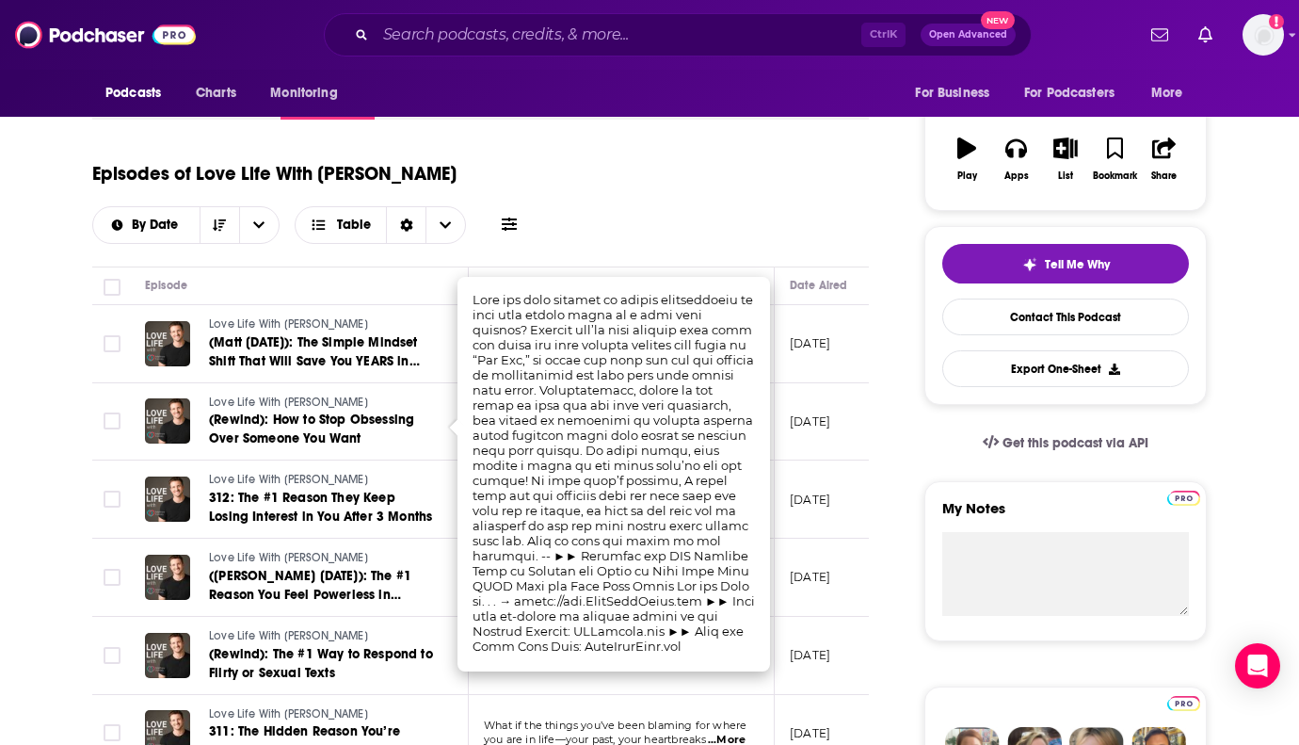
click at [735, 222] on div "Episodes of Love Life With [PERSON_NAME] By Date Table" at bounding box center [480, 197] width 777 height 94
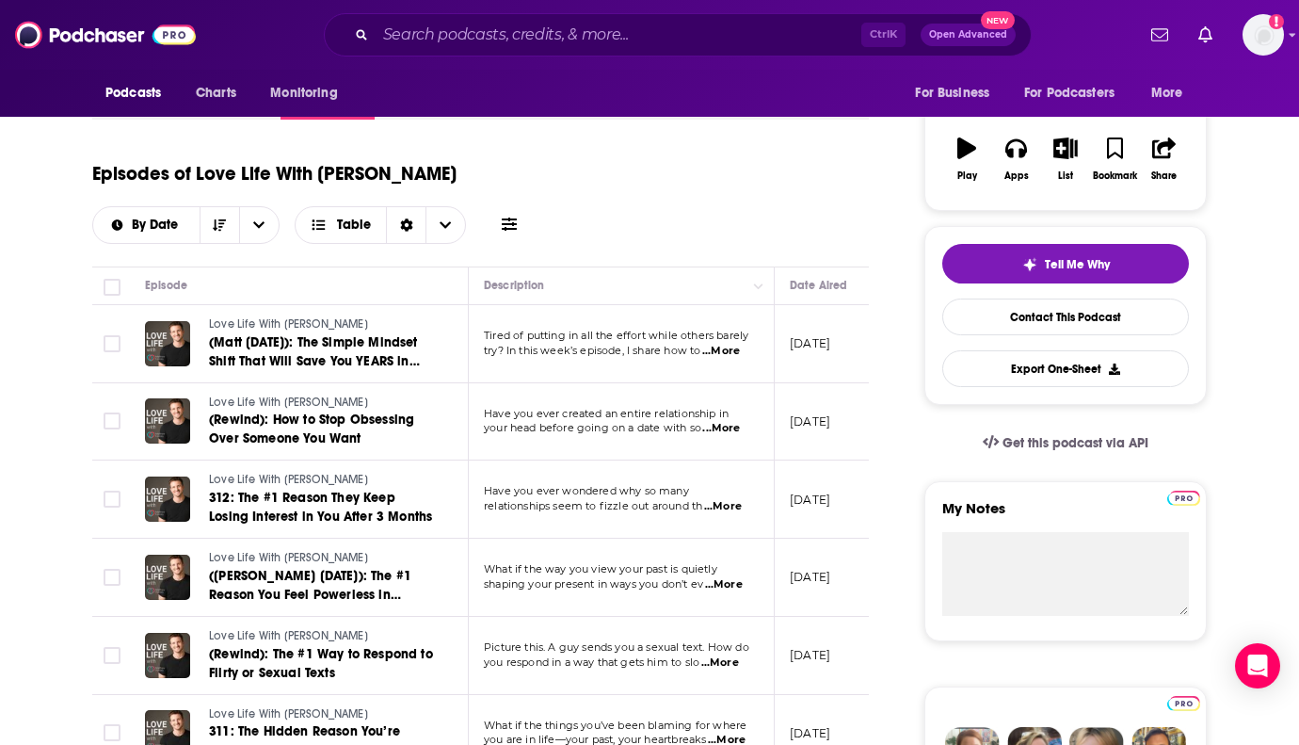
click at [731, 500] on span "...More" at bounding box center [723, 506] width 38 height 15
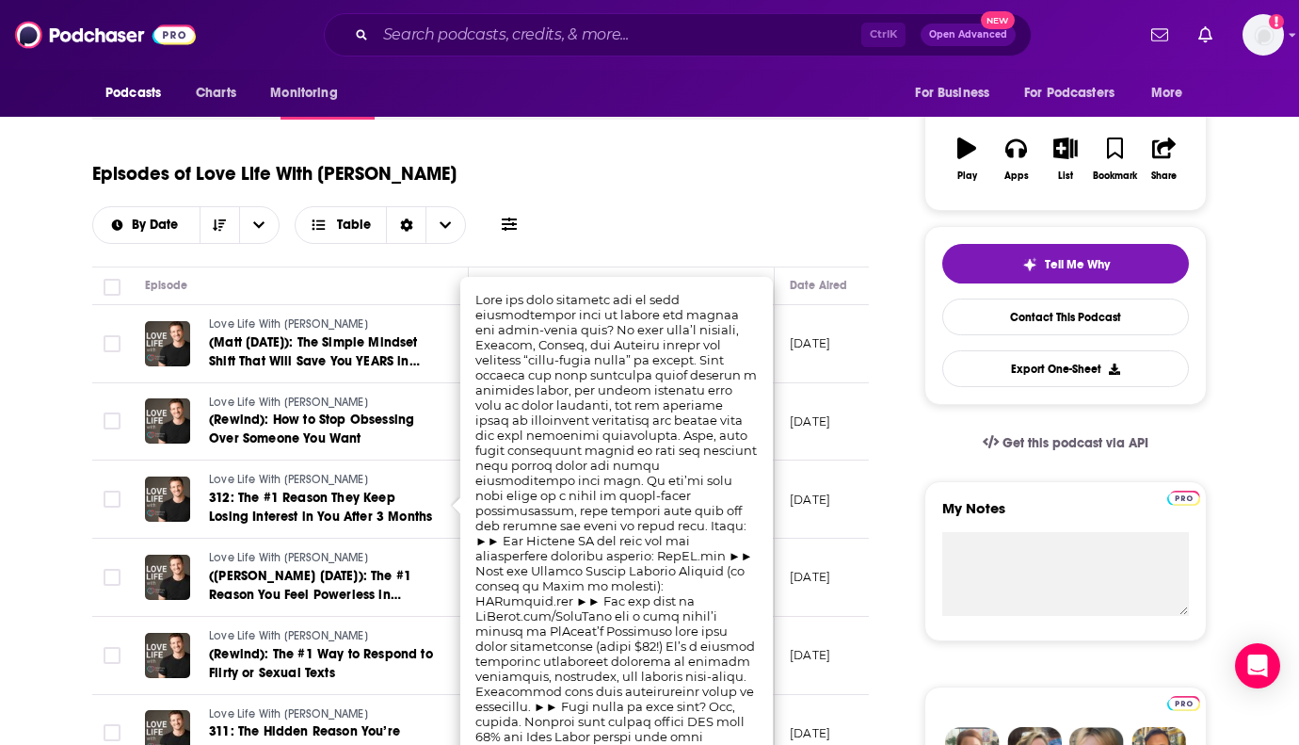
click at [816, 191] on div "Episodes of Love Life With [PERSON_NAME] By Date Table" at bounding box center [480, 197] width 777 height 94
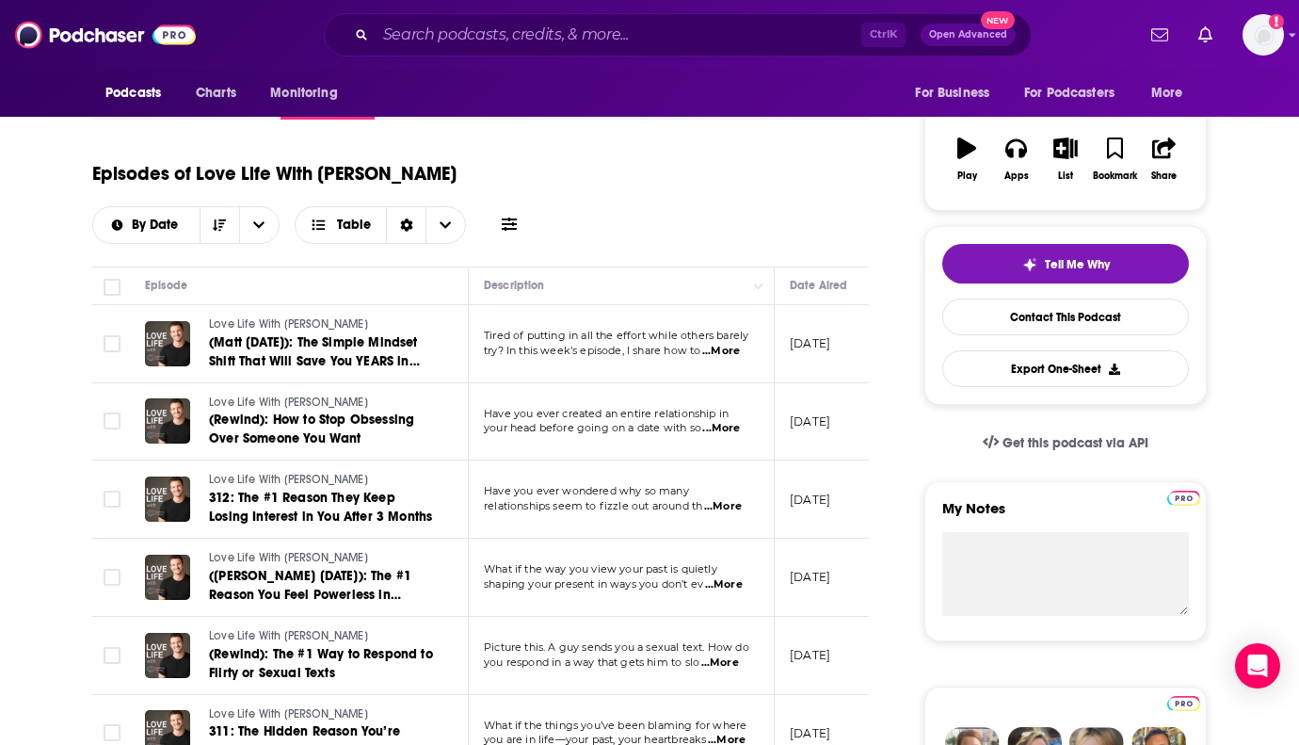
scroll to position [377, 0]
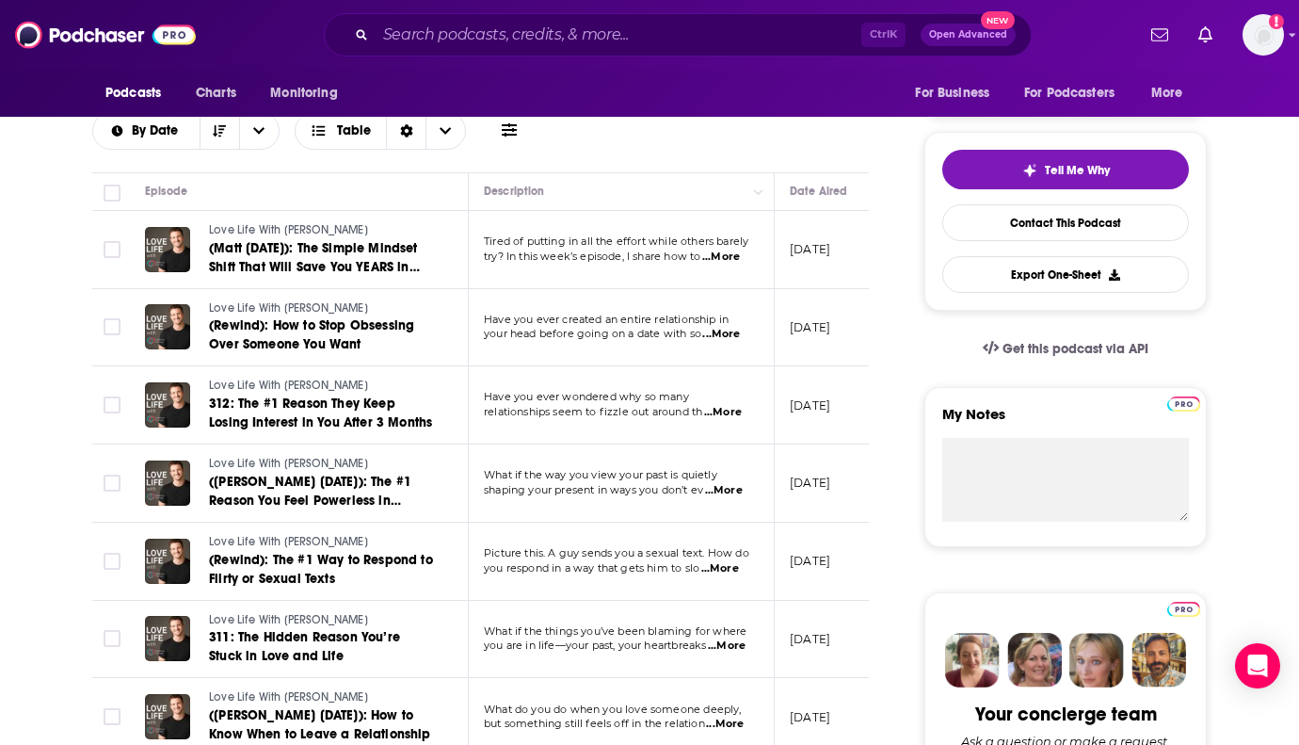
click at [732, 410] on span "...More" at bounding box center [723, 412] width 38 height 15
click at [768, 121] on div "Episodes of Love Life With [PERSON_NAME] By Date Table" at bounding box center [480, 103] width 777 height 94
click at [728, 486] on span "...More" at bounding box center [724, 490] width 38 height 15
click at [761, 127] on div "Episodes of Love Life With [PERSON_NAME] By Date Table" at bounding box center [480, 103] width 777 height 94
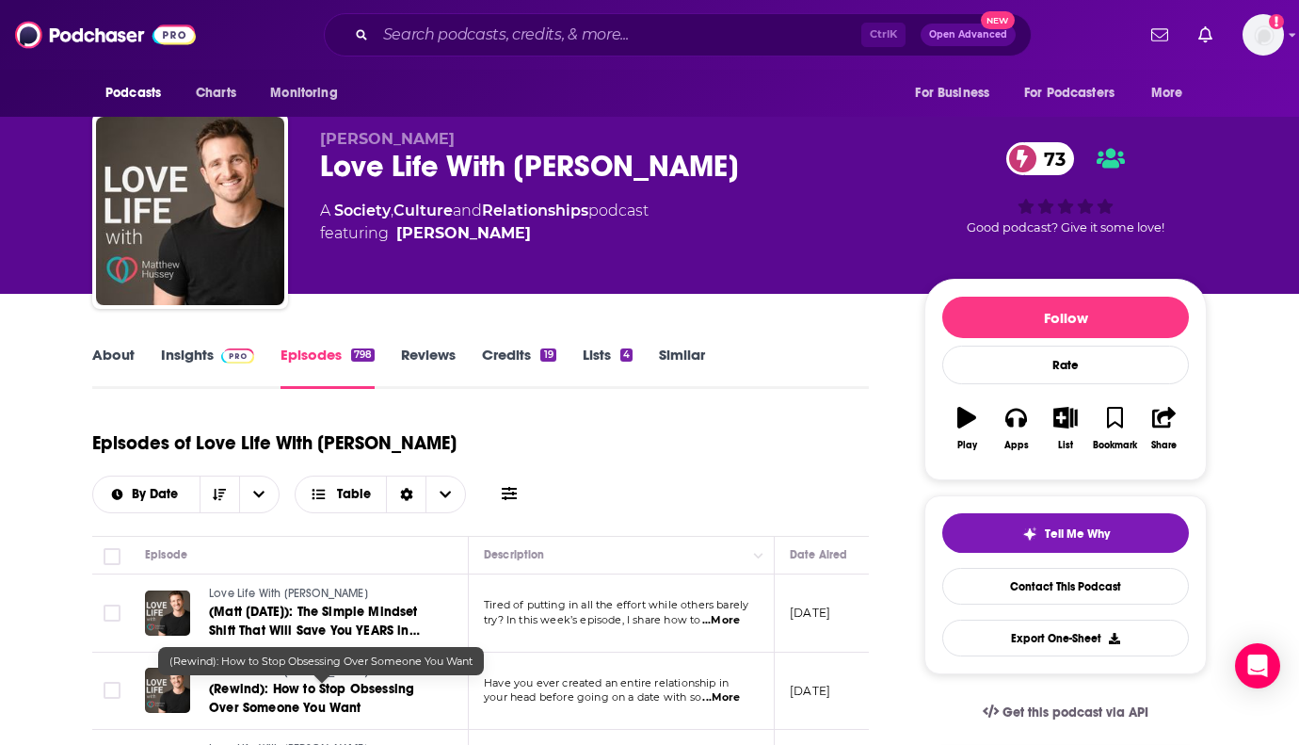
scroll to position [0, 0]
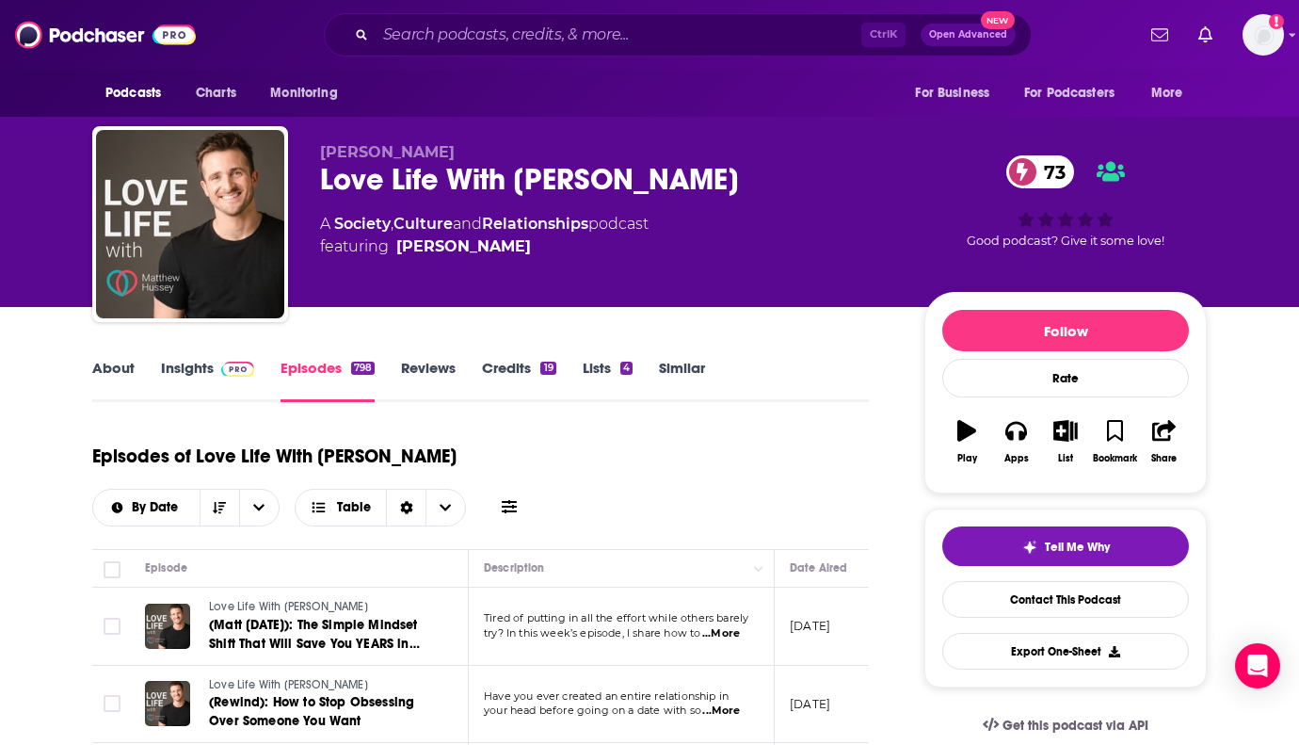
click at [121, 380] on link "About" at bounding box center [113, 380] width 42 height 43
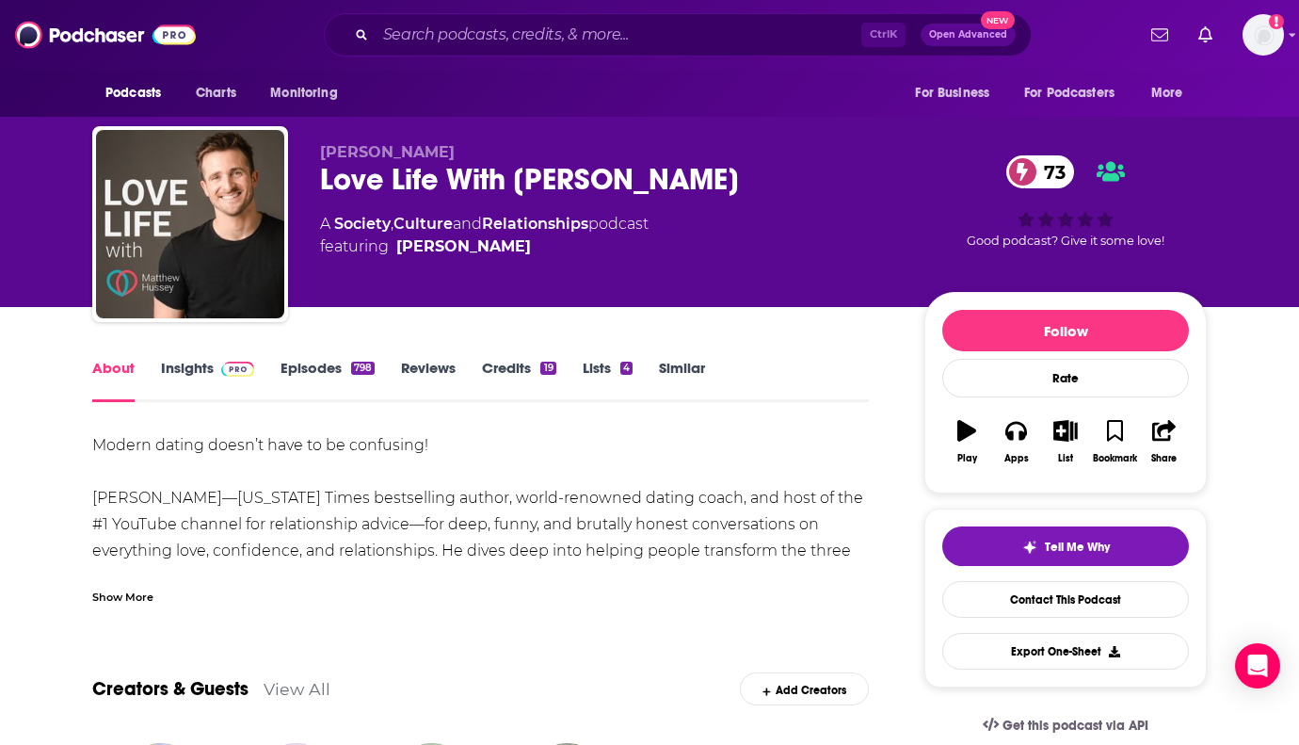
click at [173, 362] on link "Insights" at bounding box center [207, 380] width 93 height 43
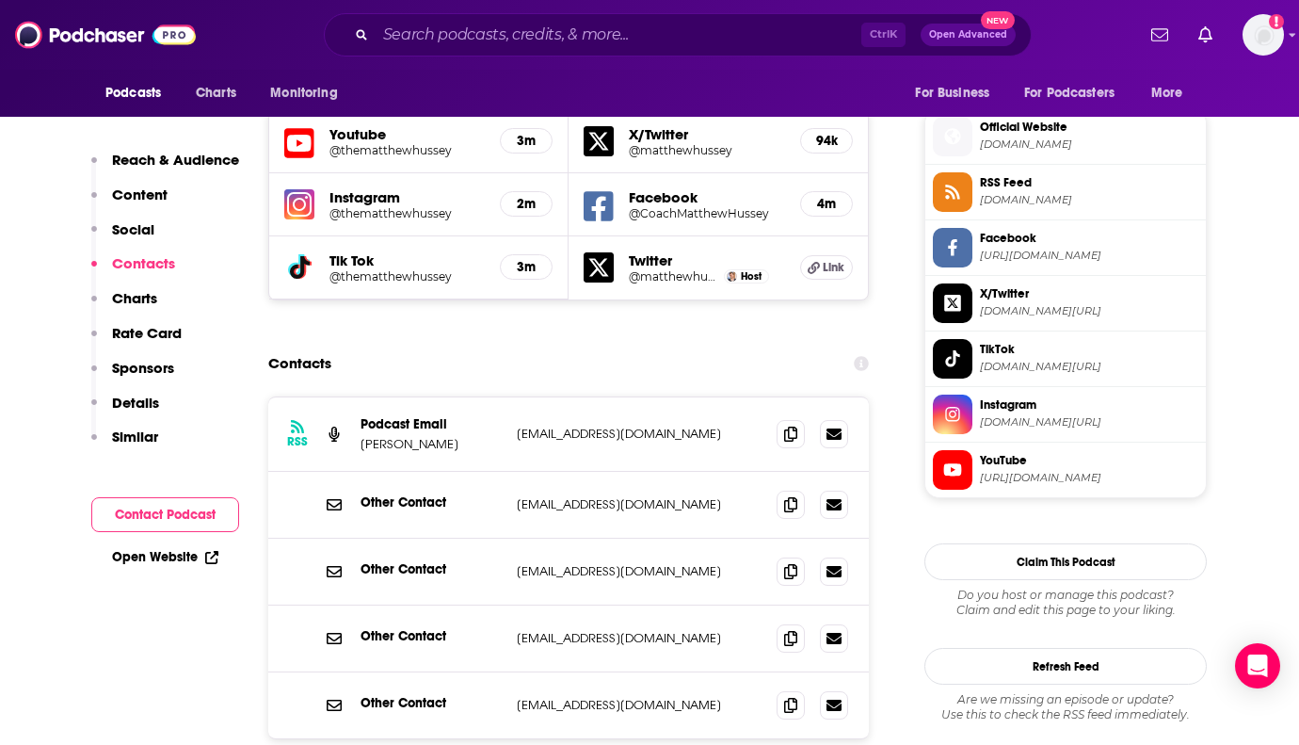
scroll to position [1789, 0]
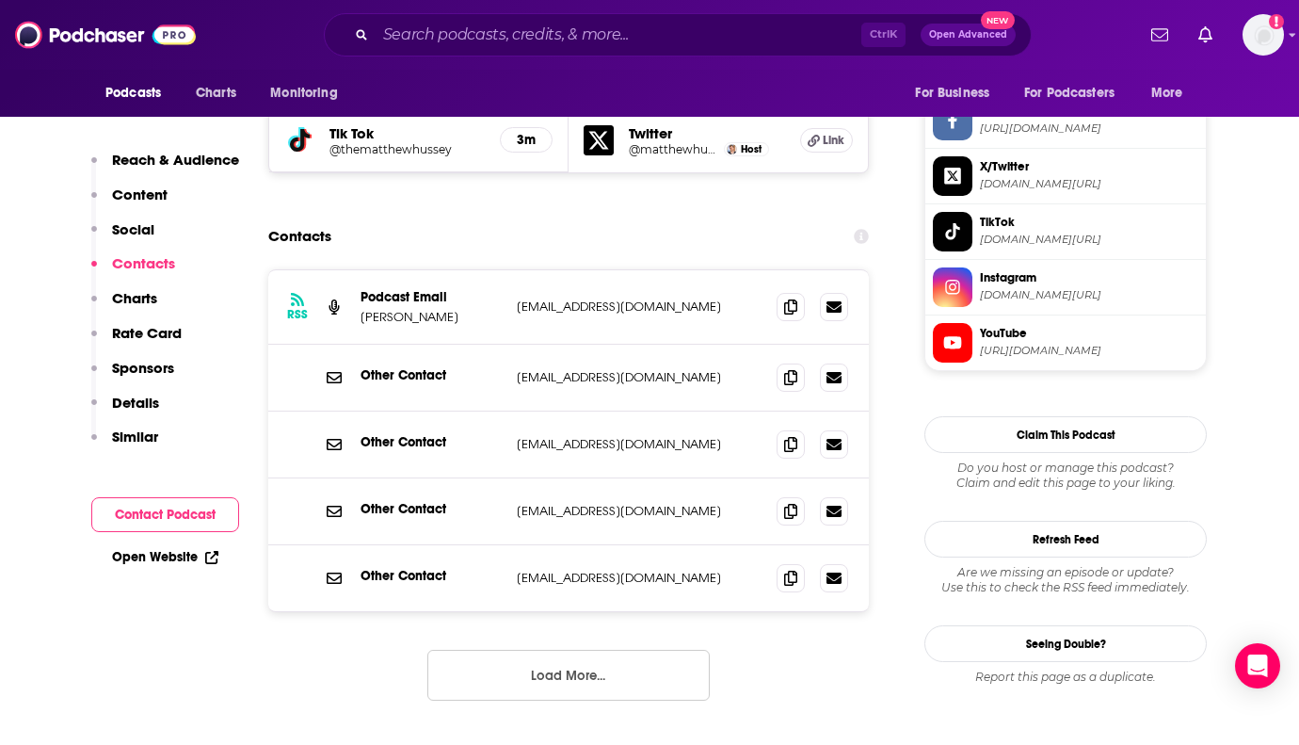
click at [597, 38] on input "Search podcasts, credits, & more..." at bounding box center [619, 35] width 486 height 30
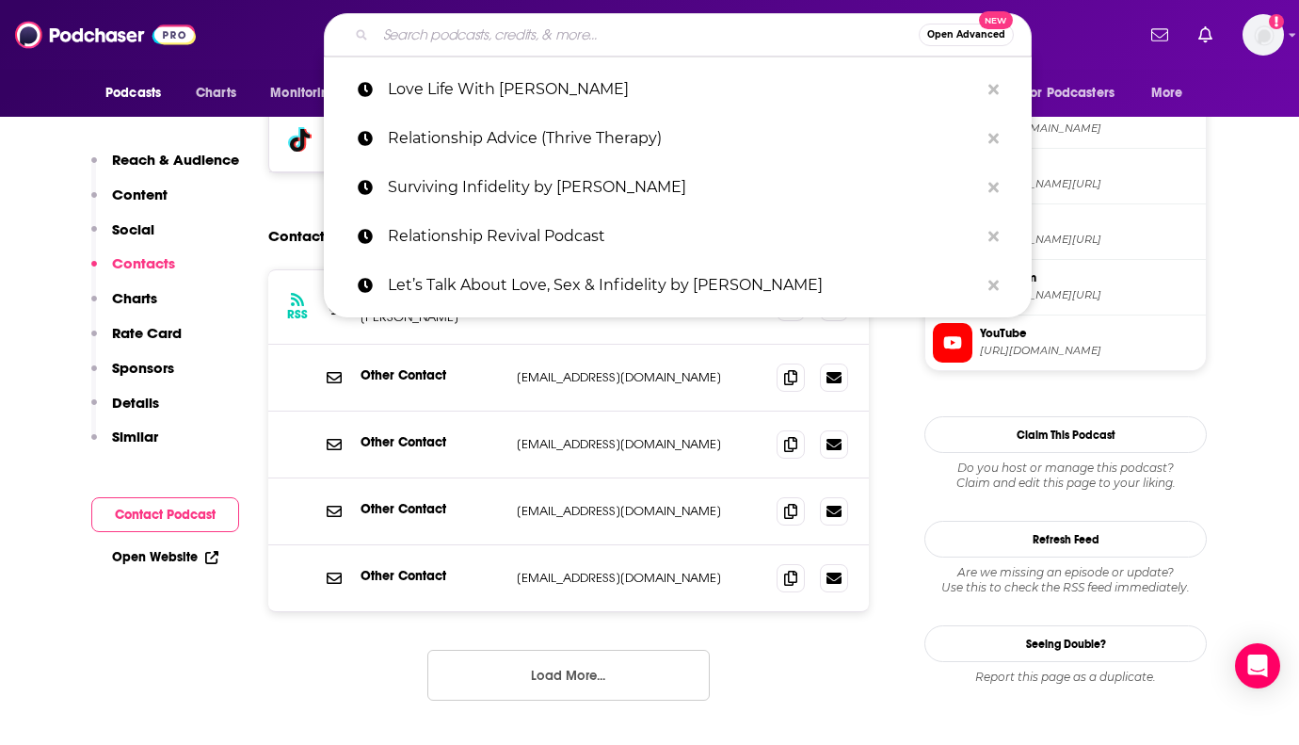
paste input "Love, Happiness and Success with Dr. [PERSON_NAME] [PERSON_NAME] [PERSON_NAME]"
type input "Love, Happiness and Success with Dr. [PERSON_NAME] [PERSON_NAME] [PERSON_NAME]"
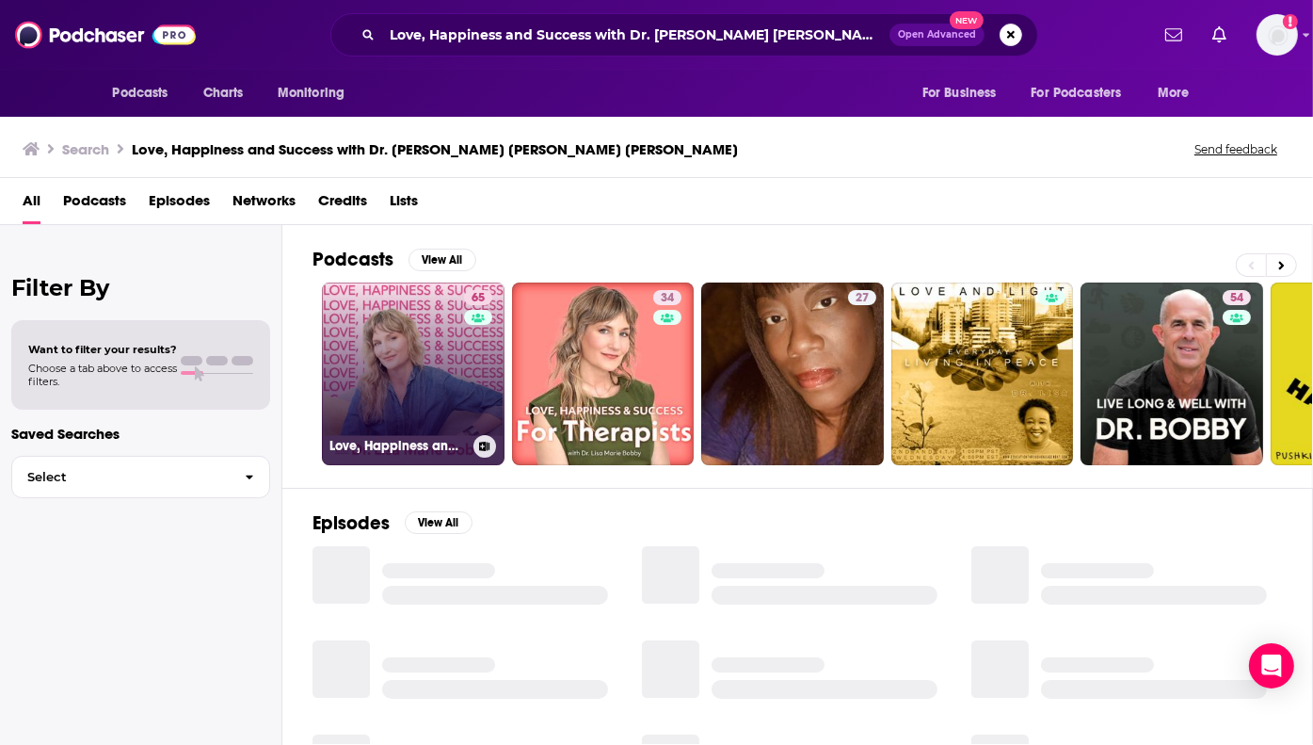
click at [407, 385] on link "65 Love, Happiness and Success with Dr. [PERSON_NAME] [PERSON_NAME] [PERSON_NAM…" at bounding box center [413, 373] width 183 height 183
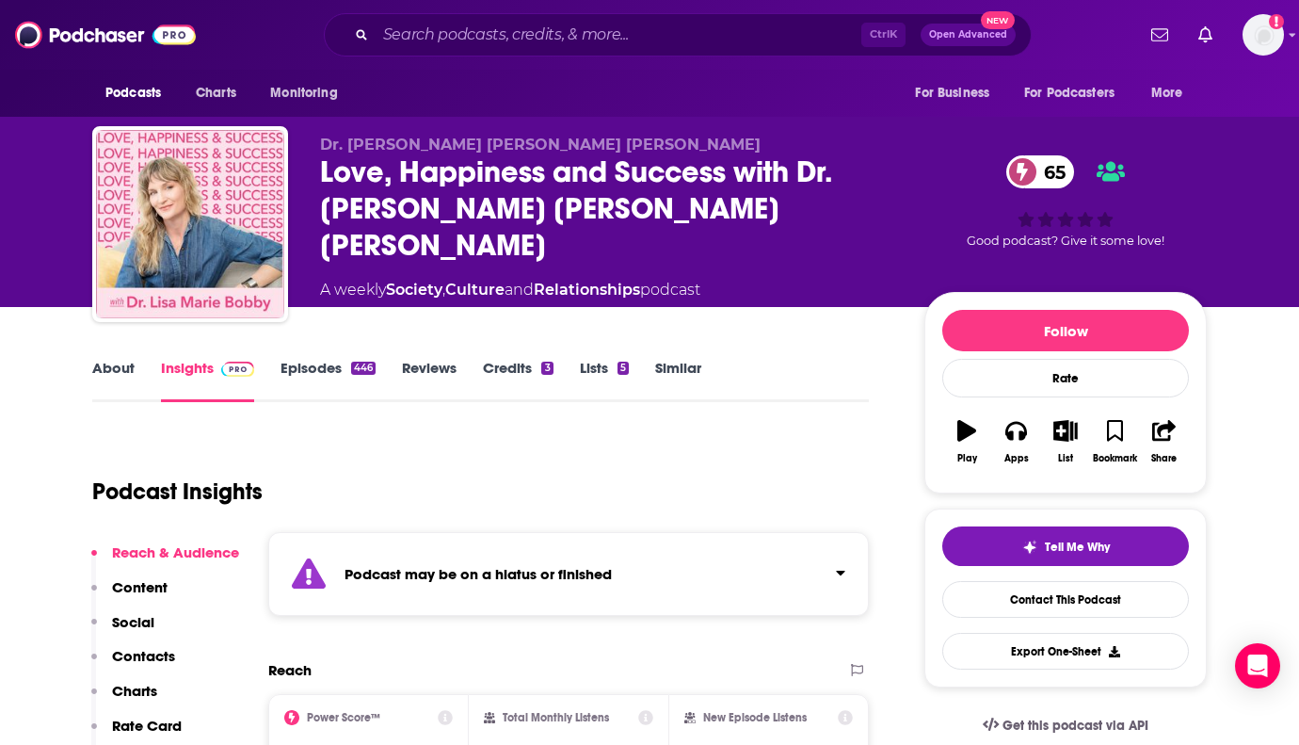
click at [120, 359] on link "About" at bounding box center [113, 380] width 42 height 43
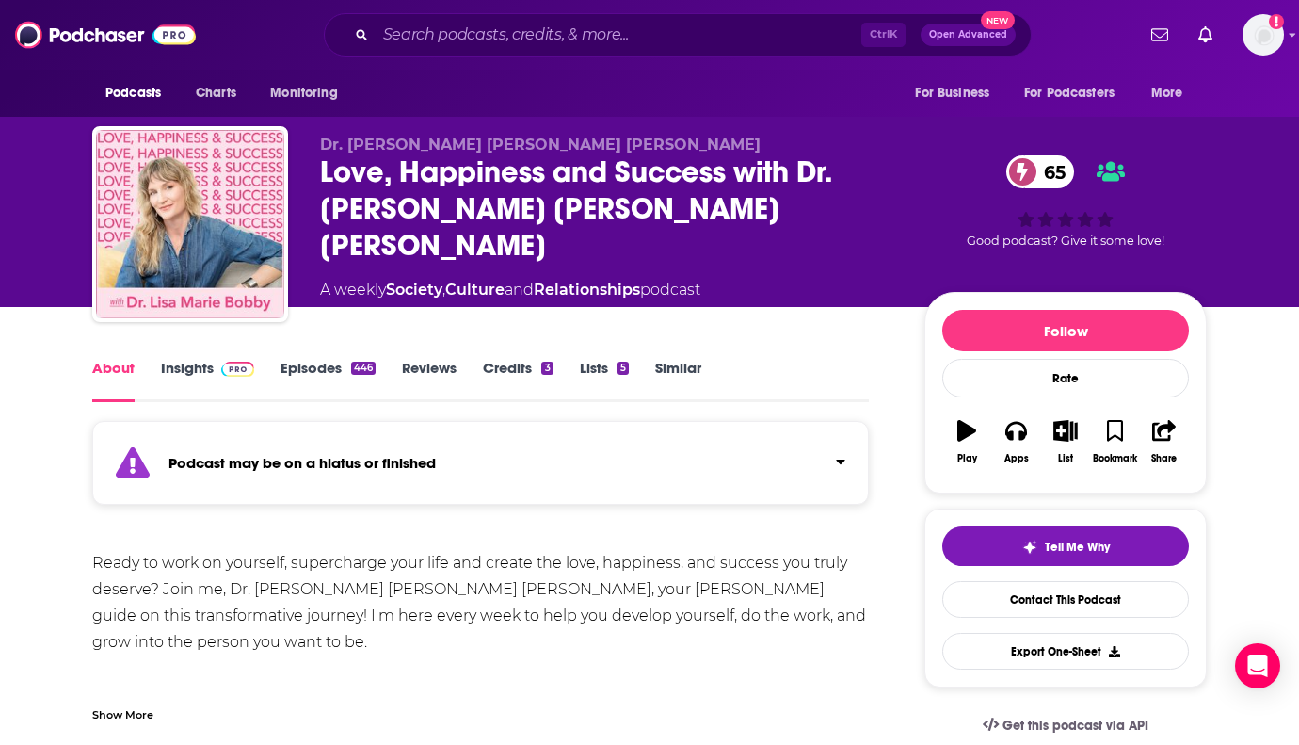
click at [321, 376] on link "Episodes 446" at bounding box center [328, 380] width 95 height 43
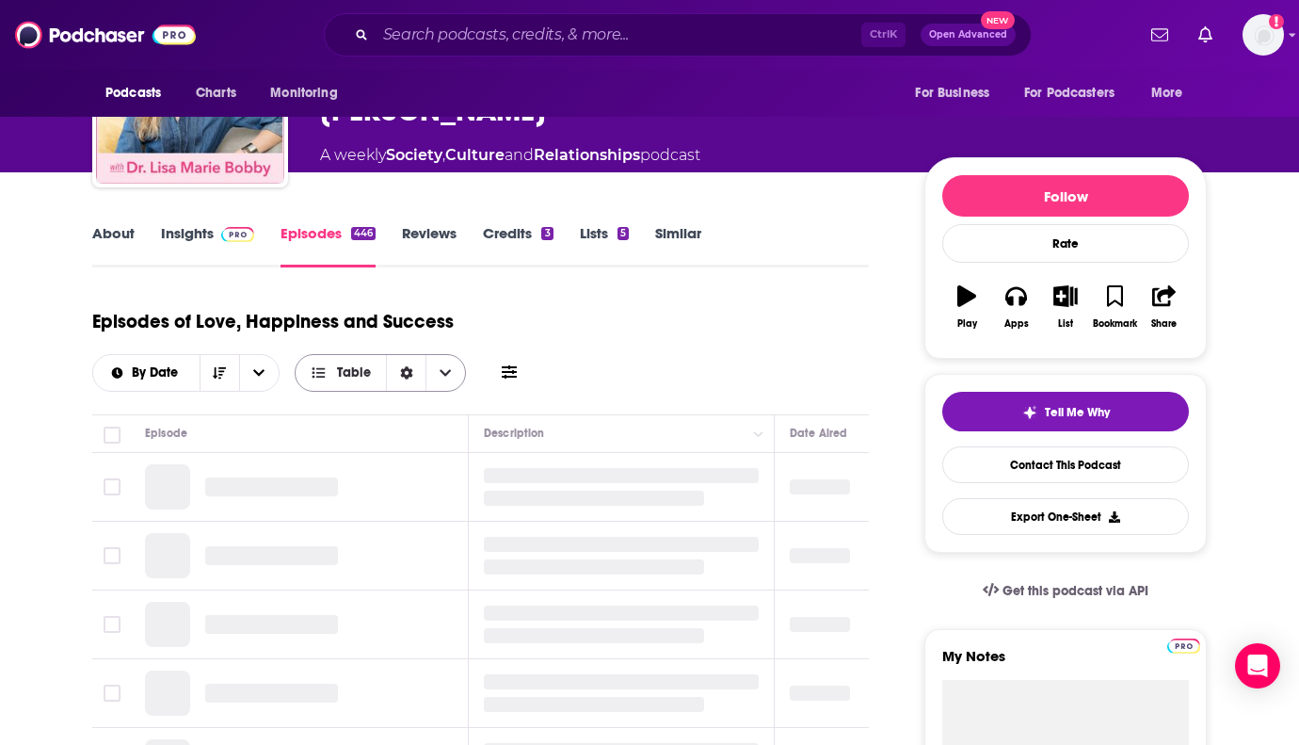
scroll to position [282, 0]
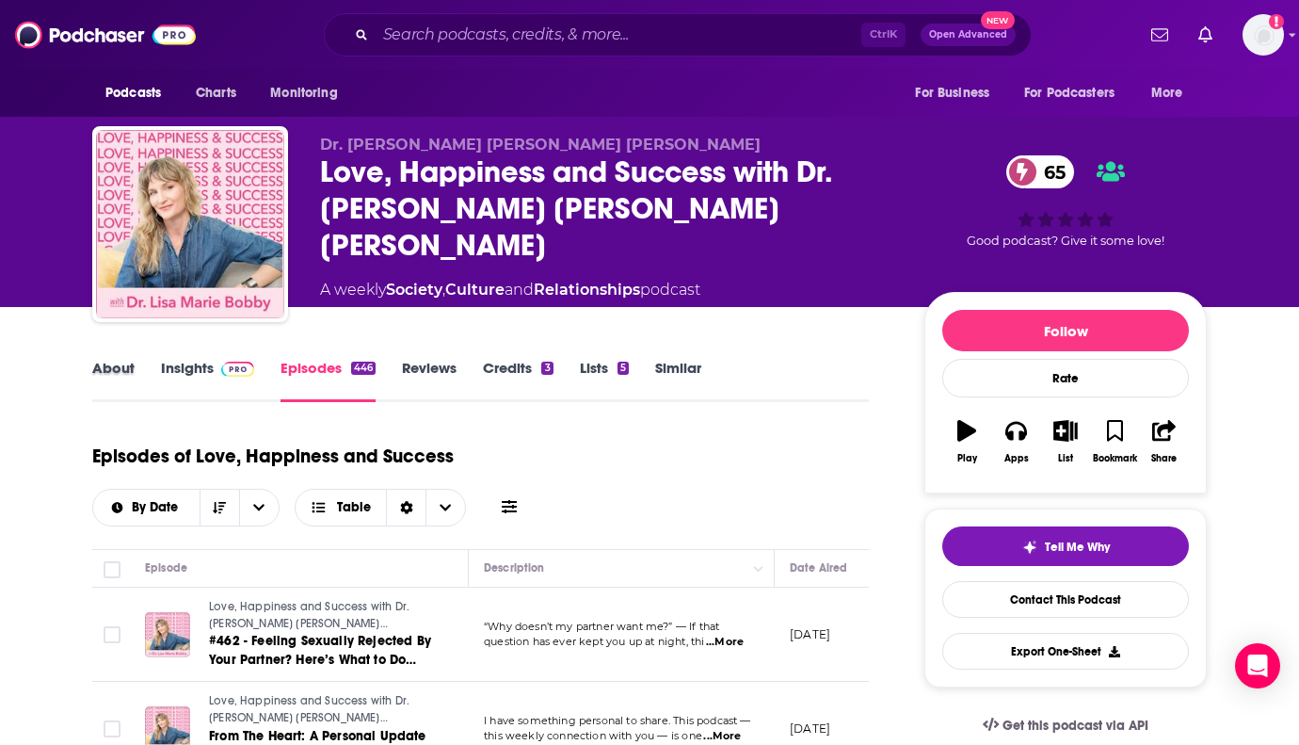
click at [150, 370] on div "About" at bounding box center [126, 380] width 69 height 43
click at [166, 374] on link "Insights" at bounding box center [207, 380] width 93 height 43
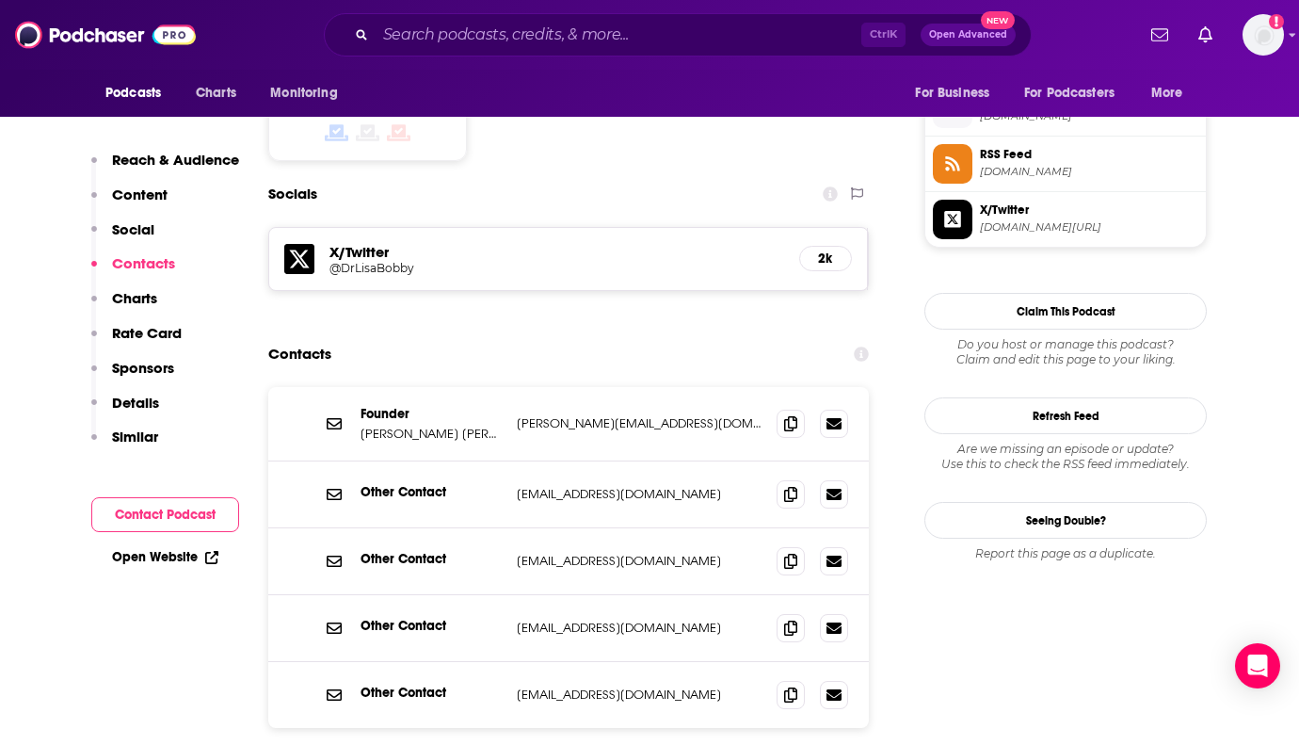
scroll to position [1695, 0]
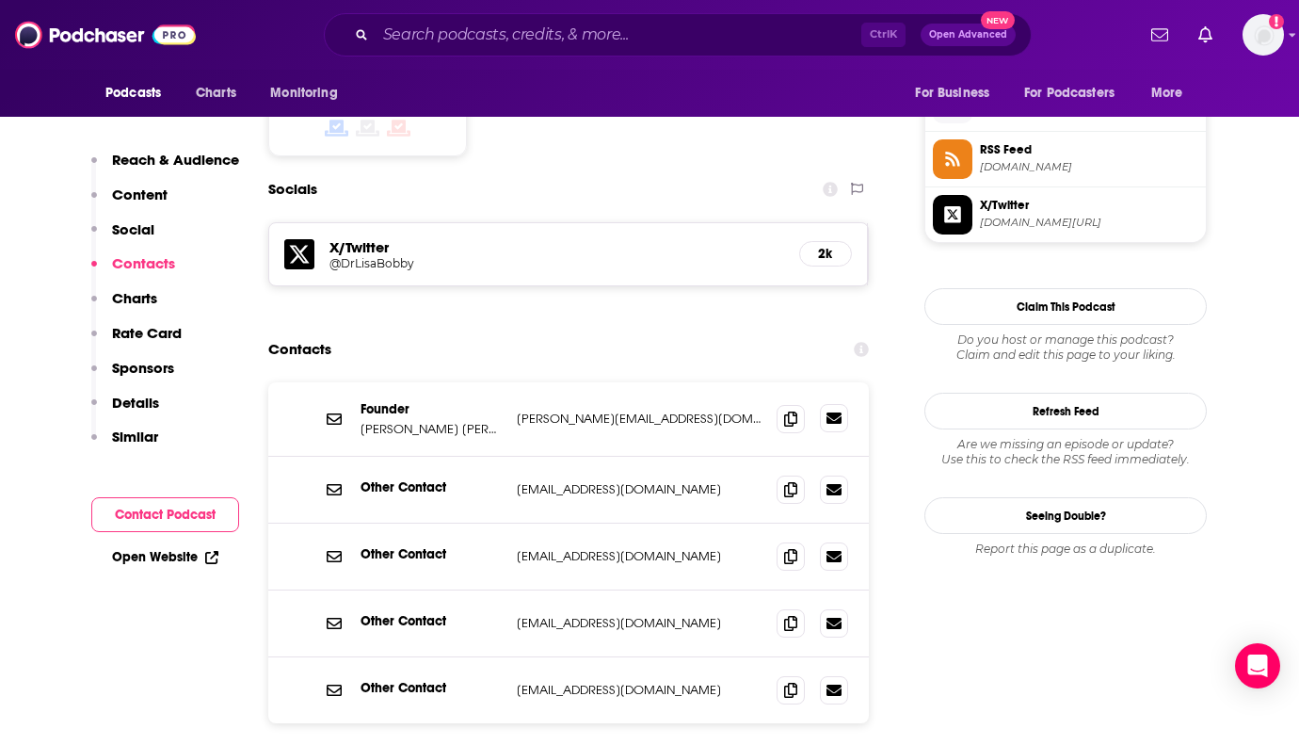
click at [835, 412] on icon at bounding box center [834, 417] width 15 height 11
click at [791, 410] on icon at bounding box center [790, 417] width 13 height 15
click at [798, 474] on span at bounding box center [791, 488] width 28 height 28
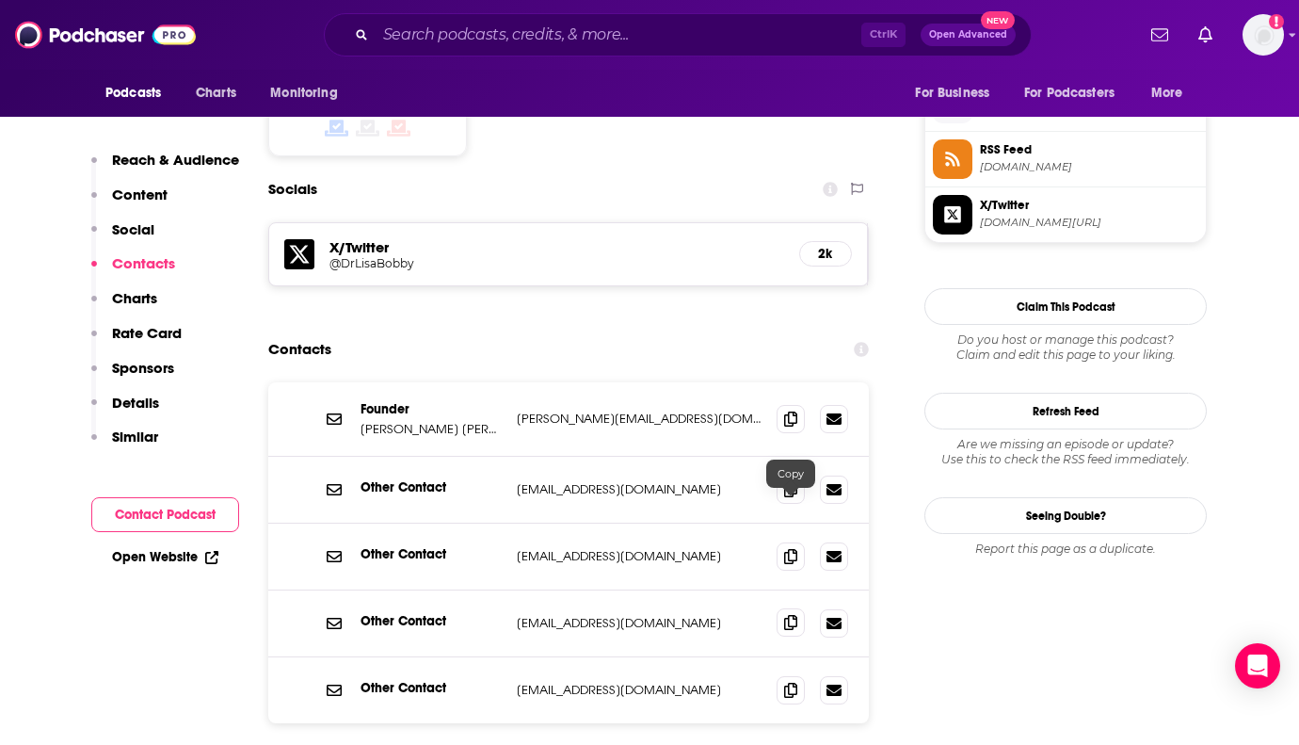
click at [791, 615] on icon at bounding box center [790, 622] width 13 height 15
drag, startPoint x: 1187, startPoint y: 552, endPoint x: 811, endPoint y: 259, distance: 477.0
click at [1187, 551] on div "Report this page as a duplicate." at bounding box center [1065, 548] width 282 height 15
click at [404, 25] on input "Search podcasts, credits, & more..." at bounding box center [619, 35] width 486 height 30
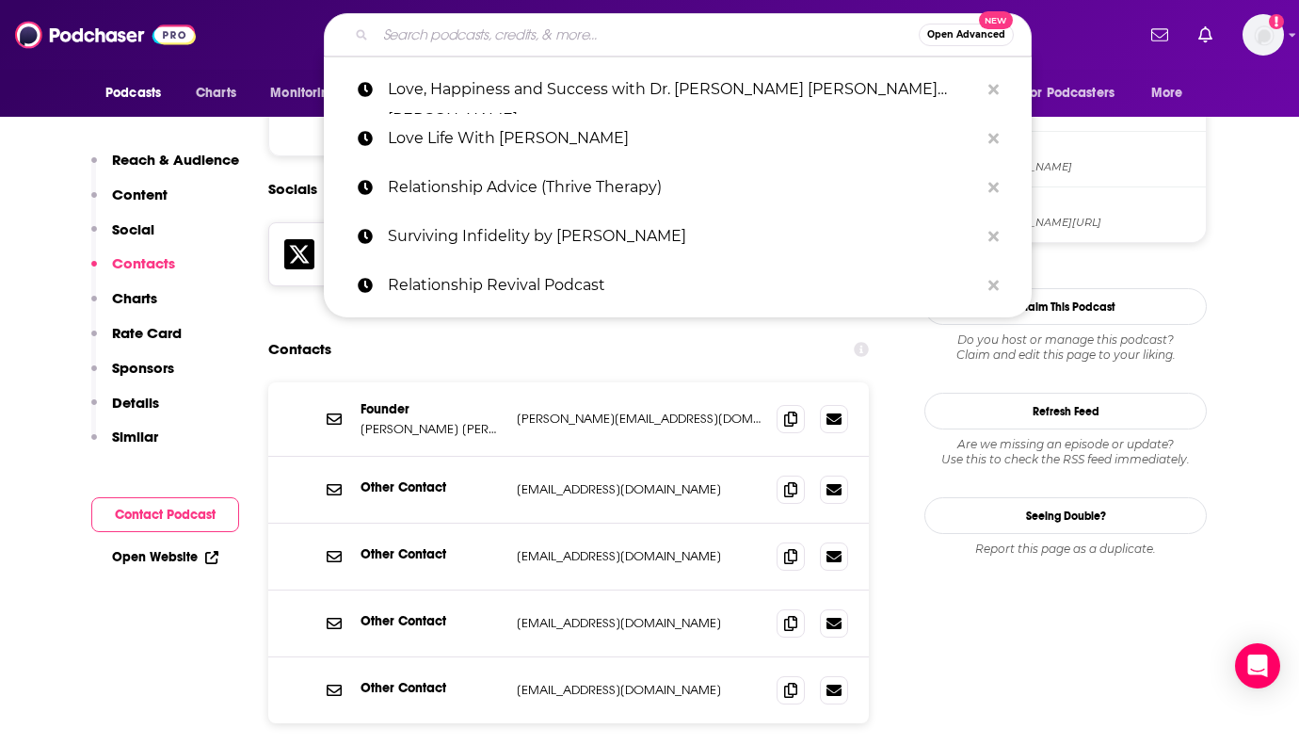
paste input "Optimal Relationships Daily - Dating, Marriage and Parenting"
type input "Optimal Relationships Daily - Dating, Marriage and Parenting"
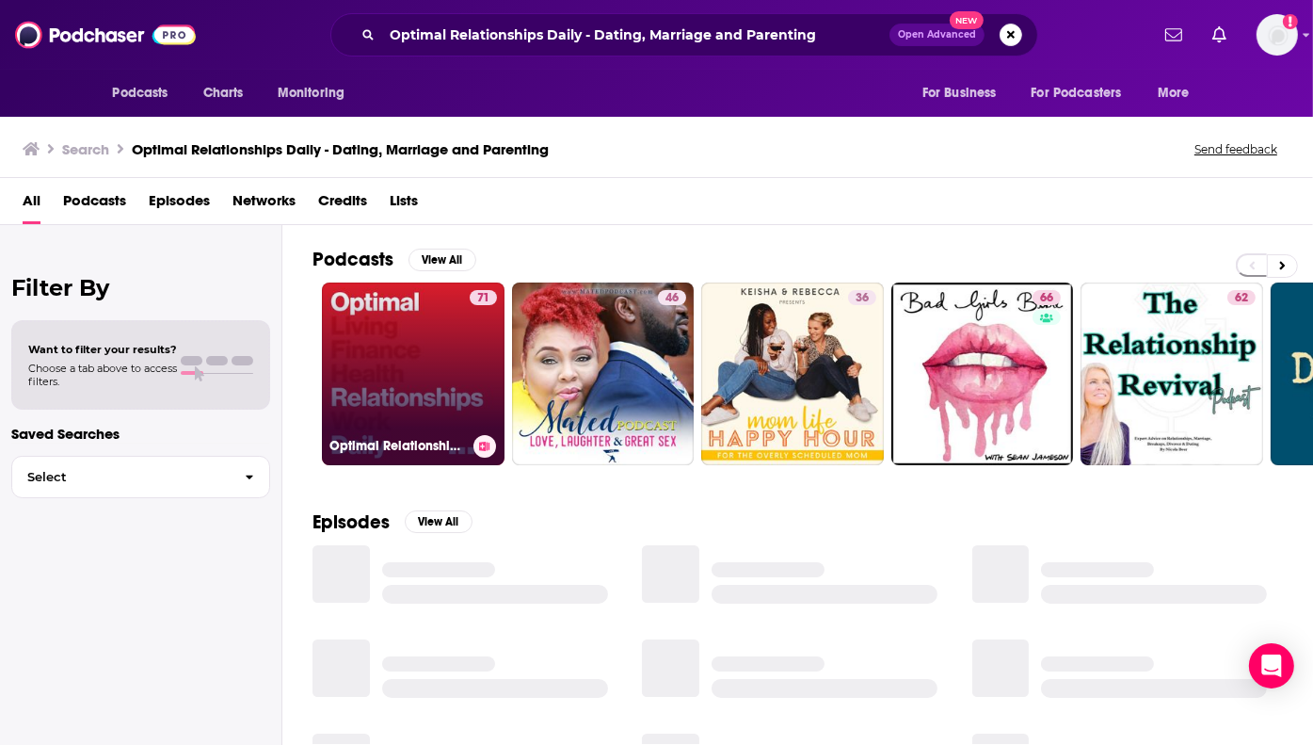
click at [414, 351] on link "71 Optimal Relationships Daily - Dating, Marriage and Parenting" at bounding box center [413, 373] width 183 height 183
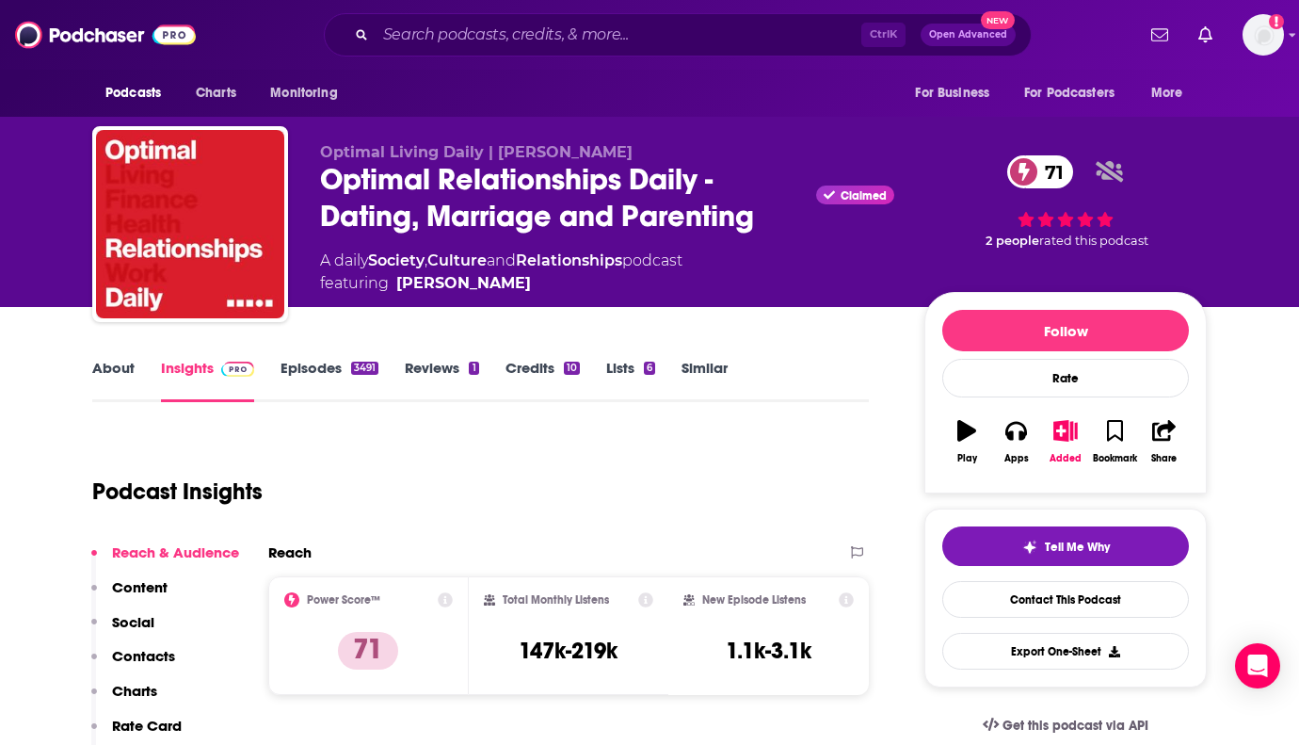
click at [317, 372] on link "Episodes 3491" at bounding box center [330, 380] width 98 height 43
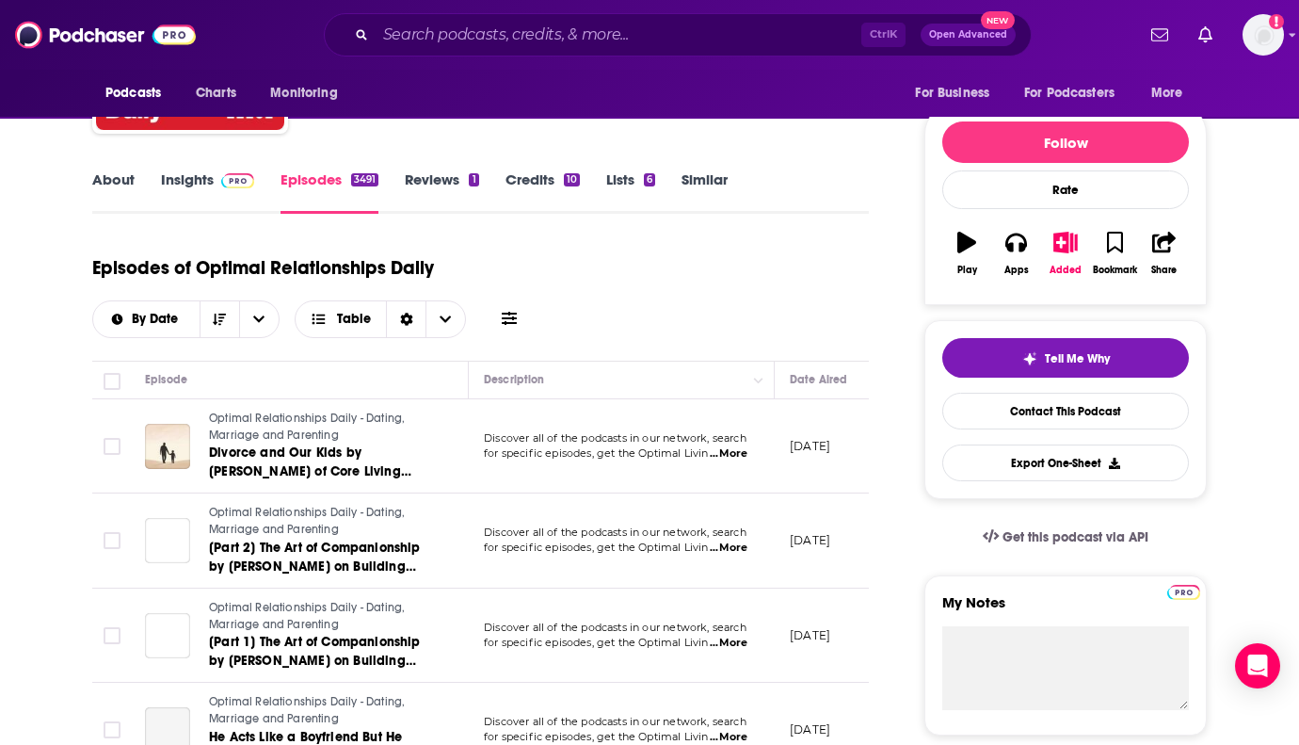
scroll to position [282, 0]
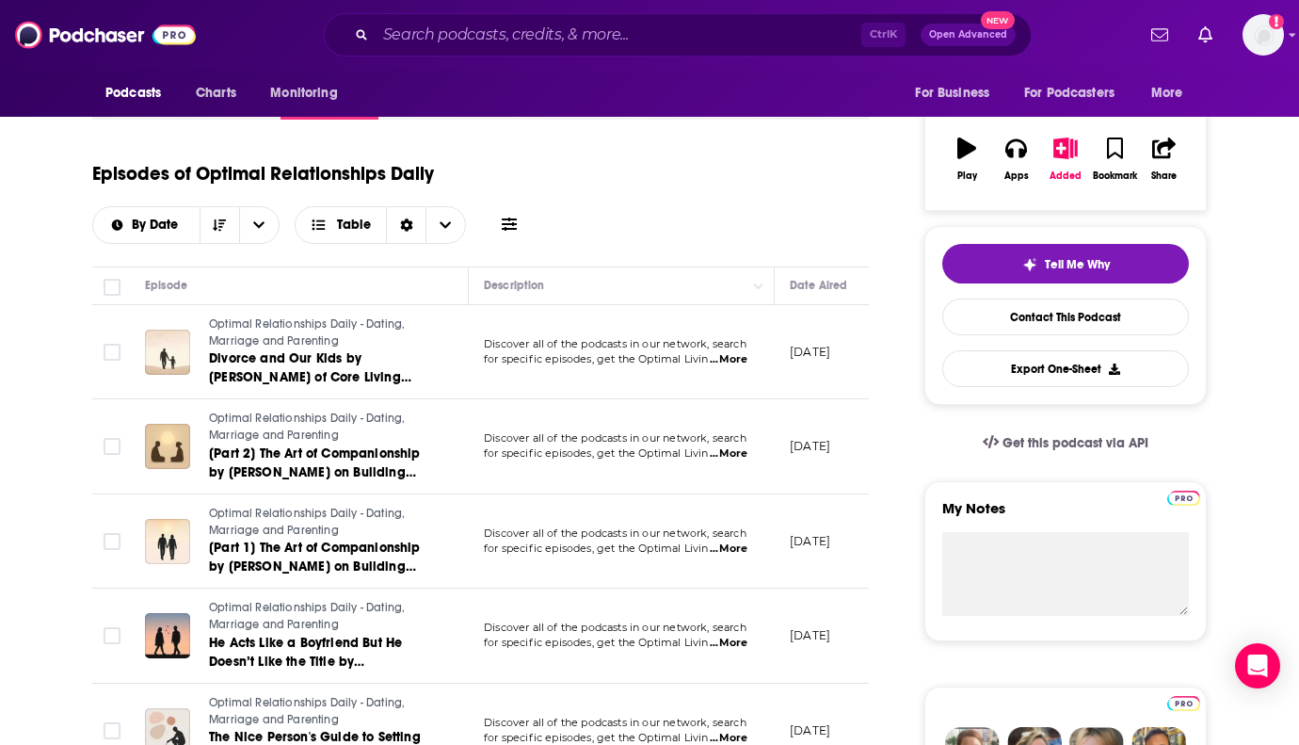
click at [735, 360] on span "...More" at bounding box center [729, 359] width 38 height 15
click at [683, 209] on div "Episodes of Optimal Relationships Daily By Date Table" at bounding box center [480, 197] width 777 height 94
click at [734, 453] on span "...More" at bounding box center [729, 453] width 38 height 15
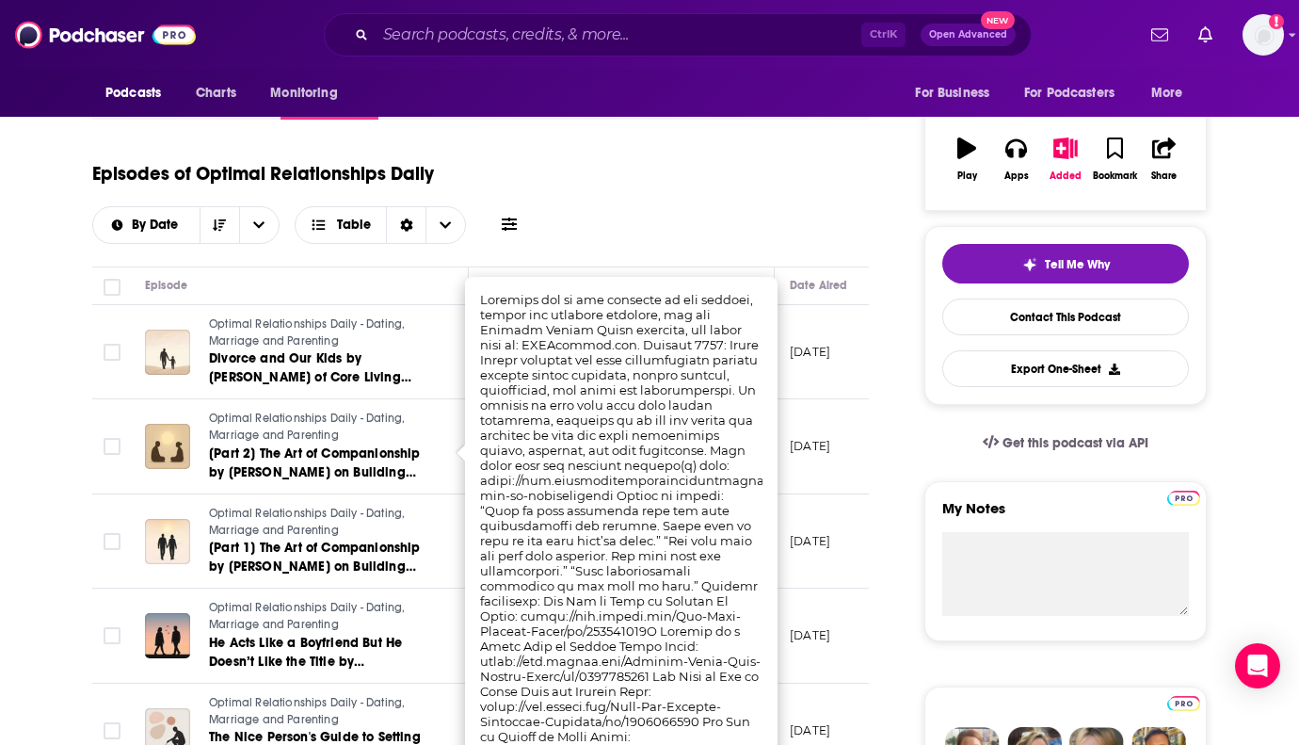
click at [712, 183] on div "Episodes of Optimal Relationships Daily By Date Table" at bounding box center [480, 197] width 777 height 94
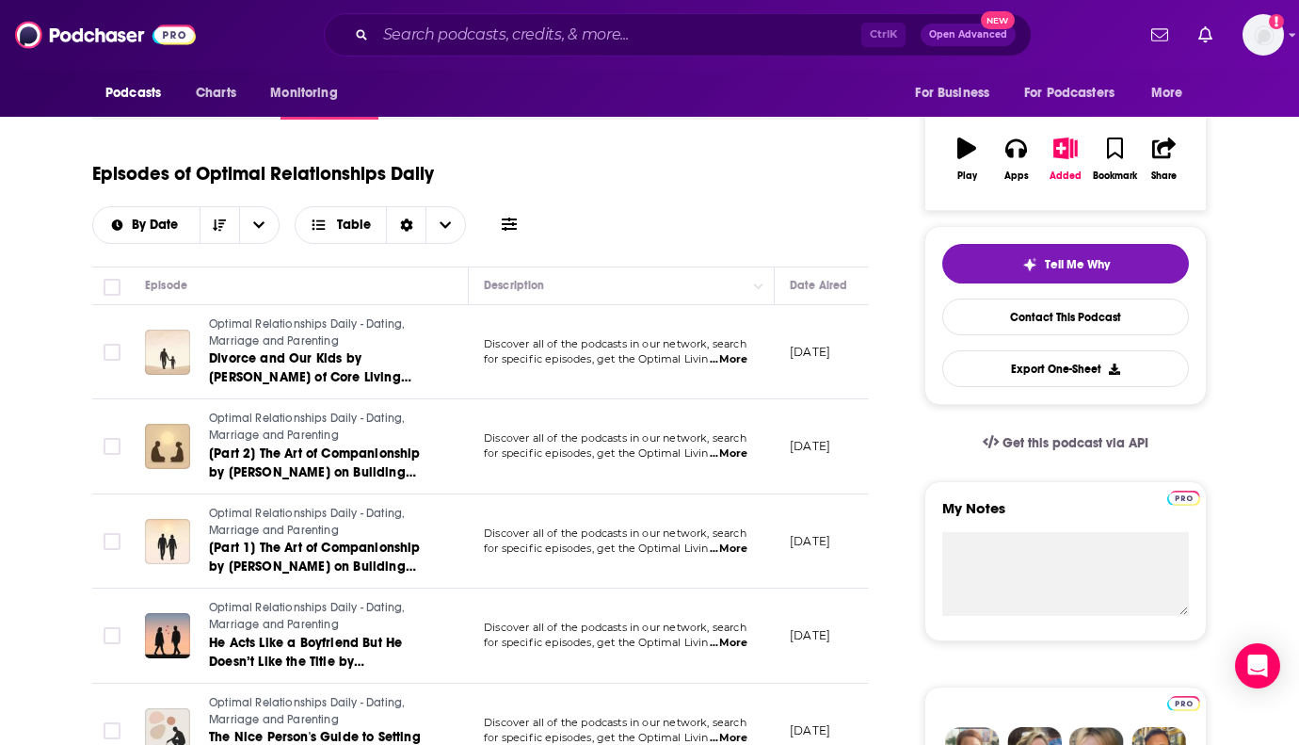
click at [731, 541] on span "...More" at bounding box center [729, 548] width 38 height 15
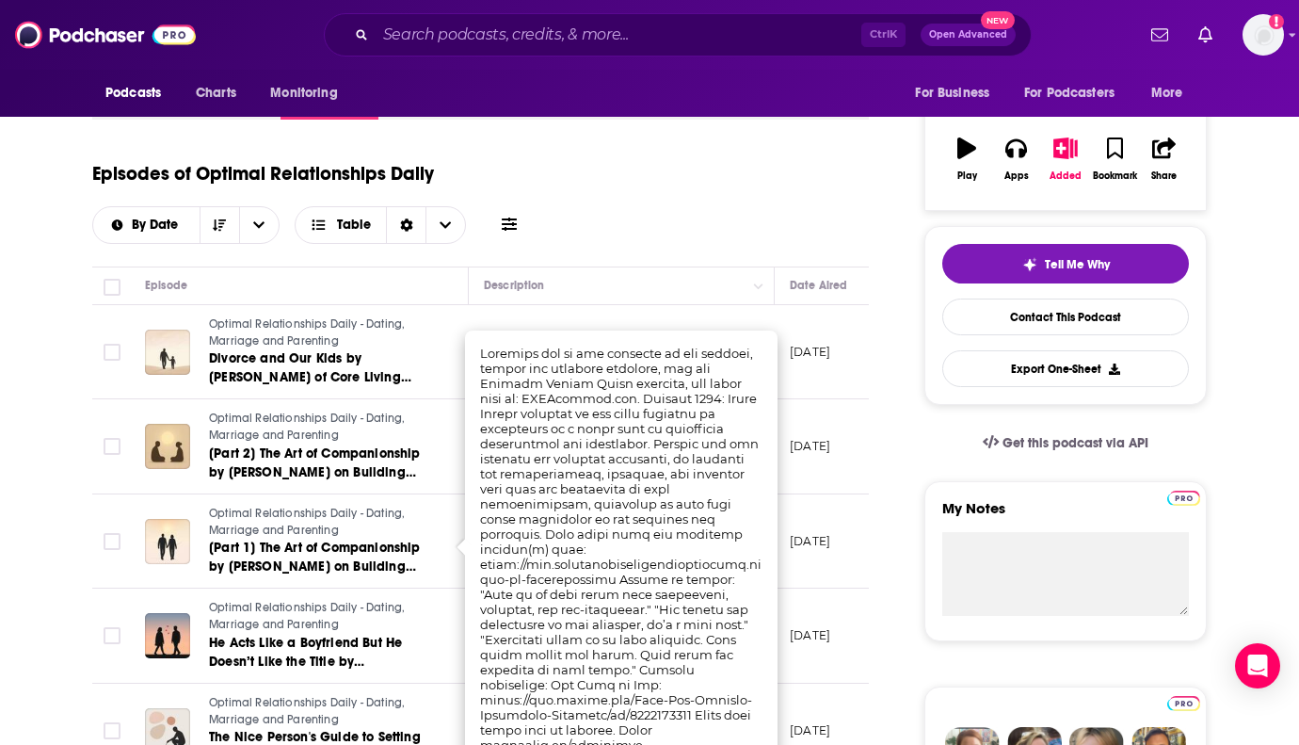
click at [715, 191] on div "Episodes of Optimal Relationships Daily By Date Table" at bounding box center [480, 197] width 777 height 94
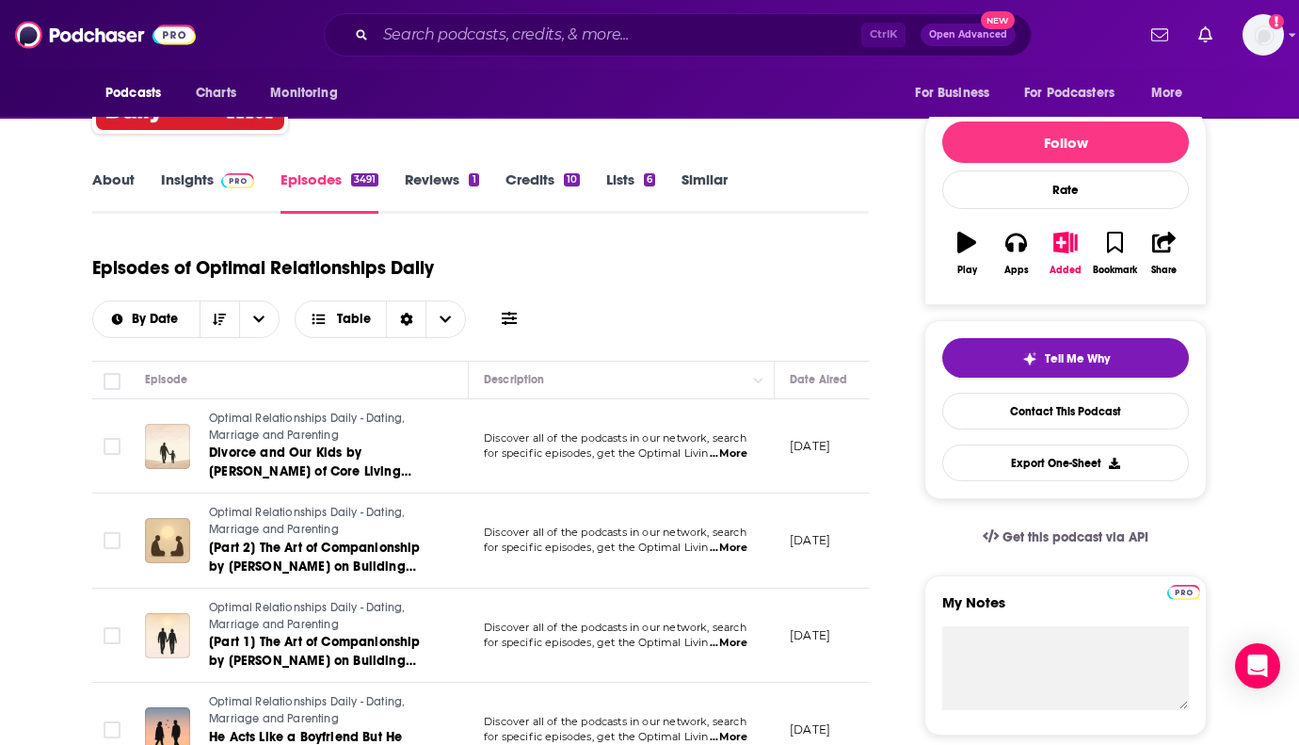
scroll to position [0, 0]
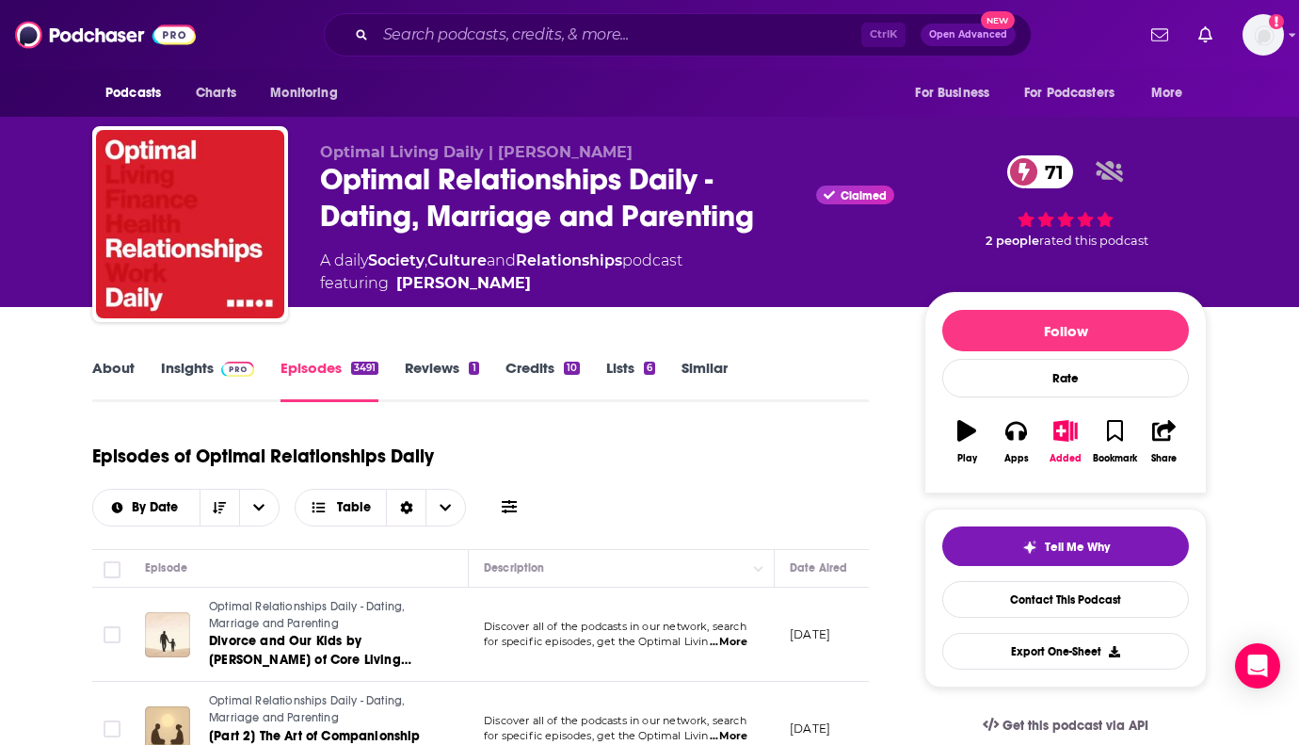
click at [133, 362] on link "About" at bounding box center [113, 380] width 42 height 43
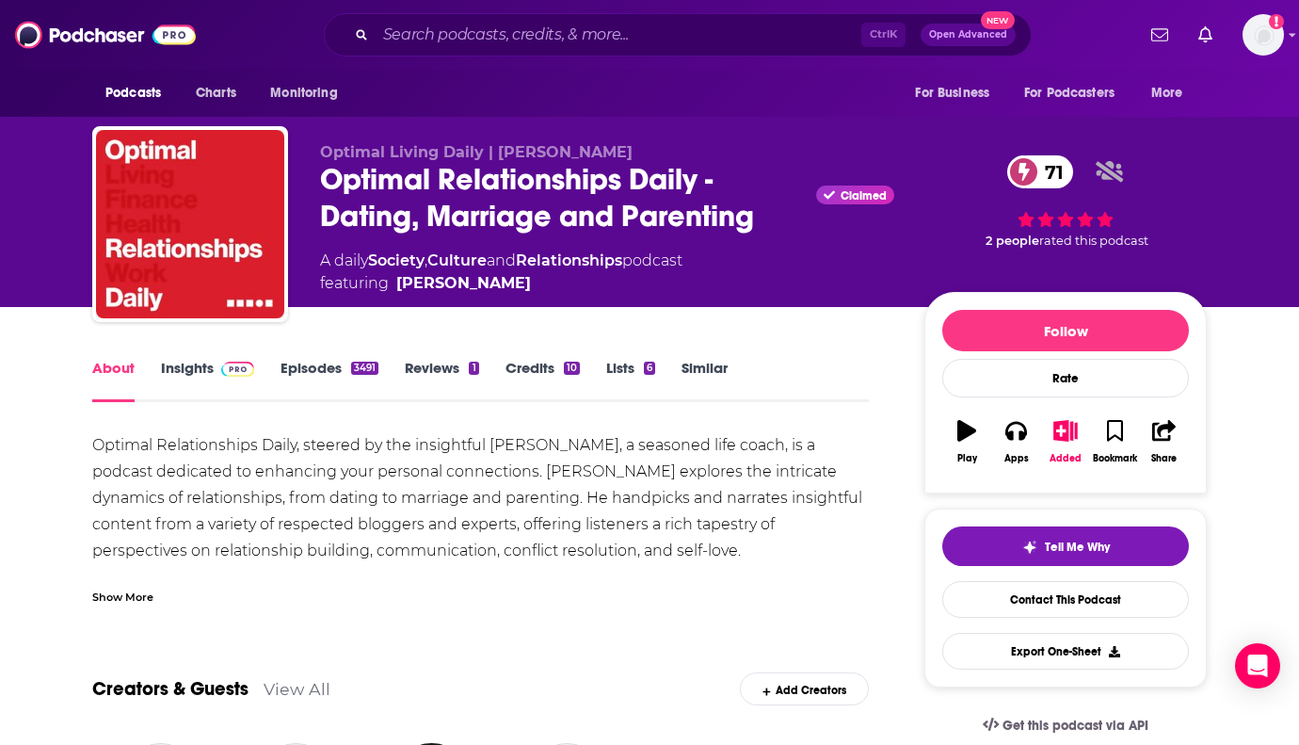
click at [179, 375] on link "Insights" at bounding box center [207, 380] width 93 height 43
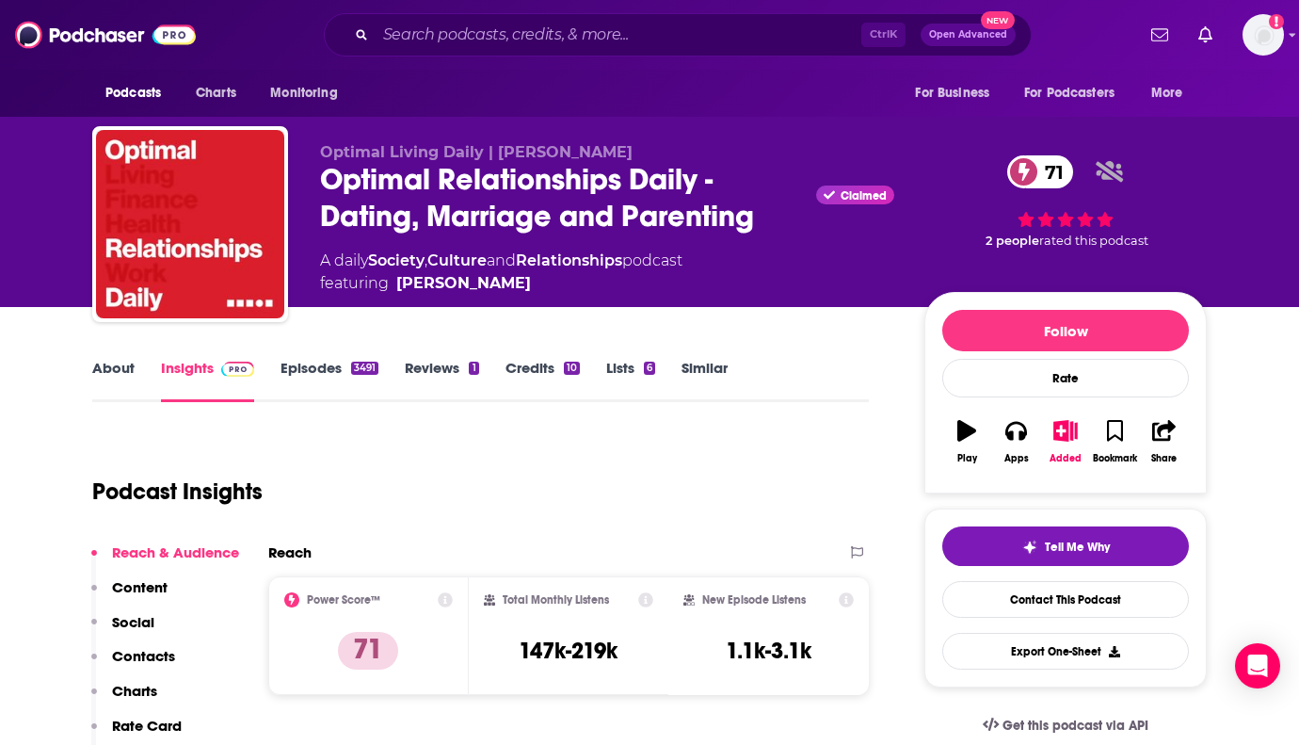
drag, startPoint x: 1239, startPoint y: 434, endPoint x: 1200, endPoint y: 392, distance: 57.3
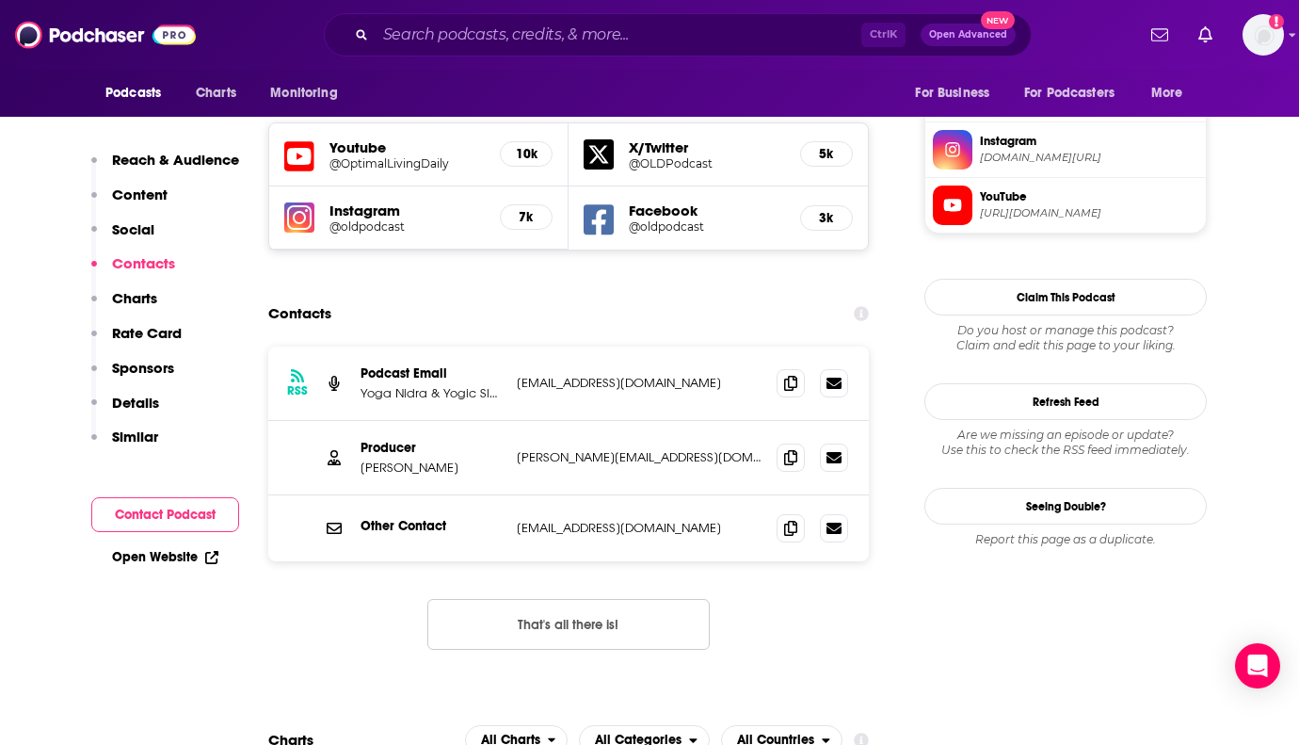
scroll to position [1695, 0]
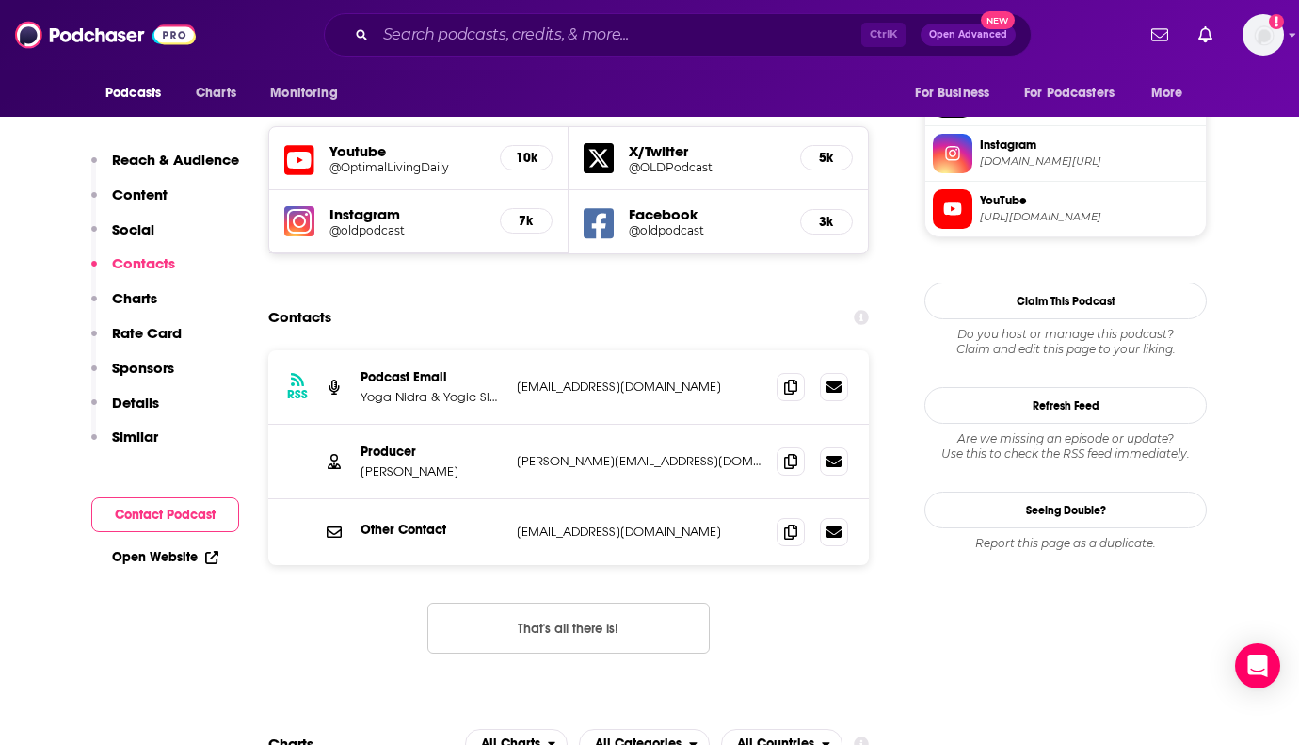
click at [791, 453] on icon at bounding box center [790, 460] width 13 height 15
drag, startPoint x: 1256, startPoint y: 522, endPoint x: 1211, endPoint y: 476, distance: 64.6
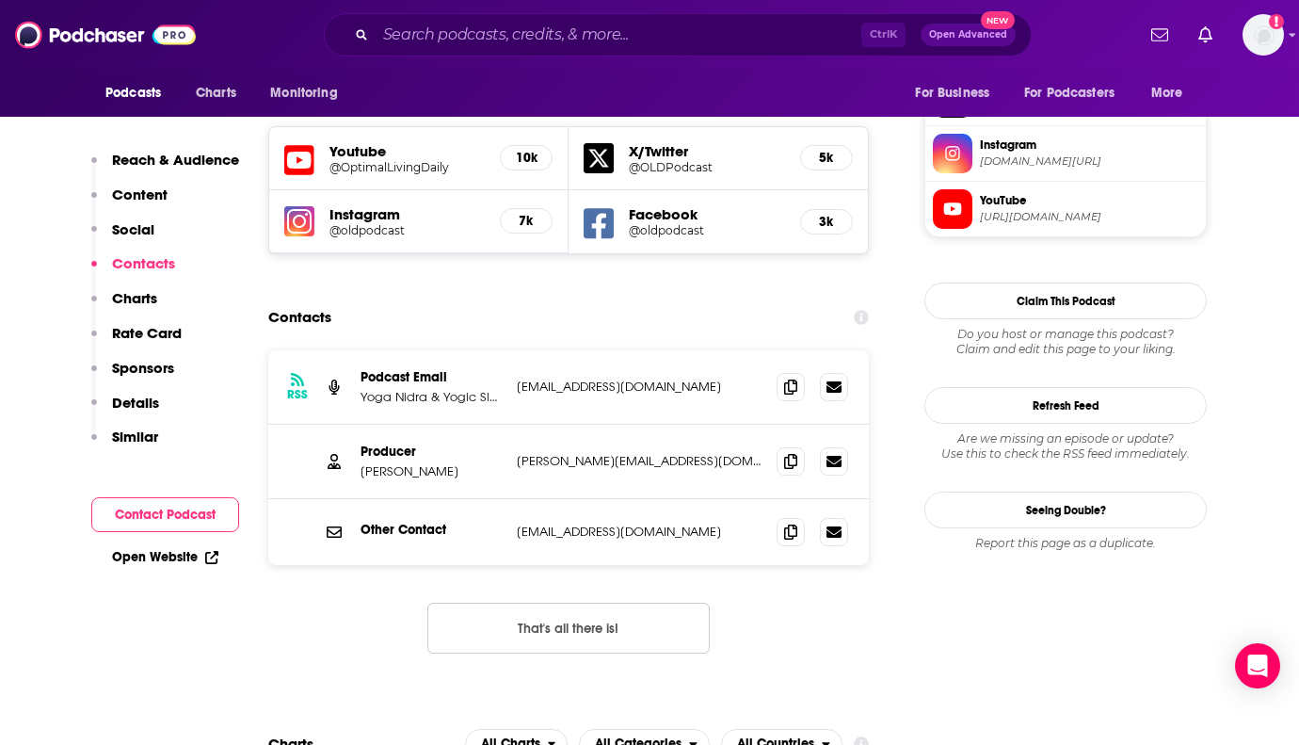
click at [697, 50] on div "Ctrl K Open Advanced New" at bounding box center [678, 34] width 708 height 43
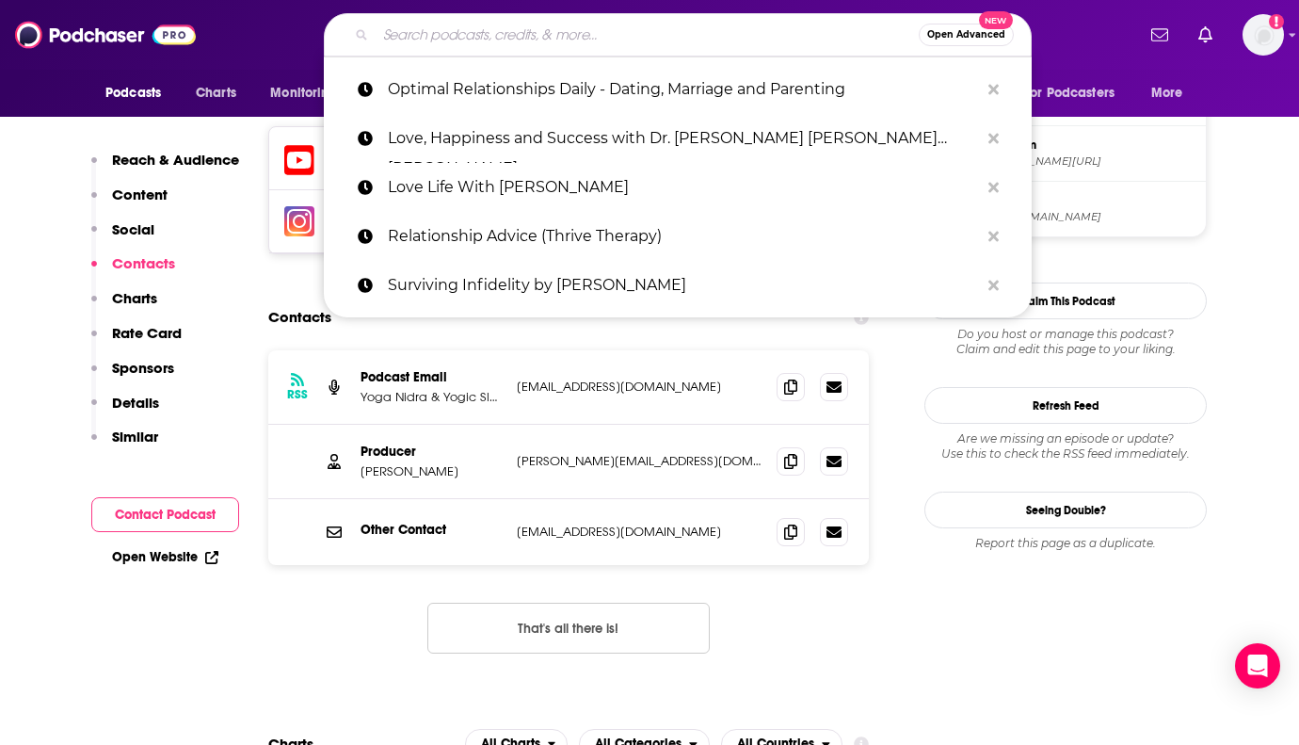
click at [694, 39] on input "Search podcasts, credits, & more..." at bounding box center [647, 35] width 543 height 30
paste input "We Met At Acme"
type input "We Met At Acme"
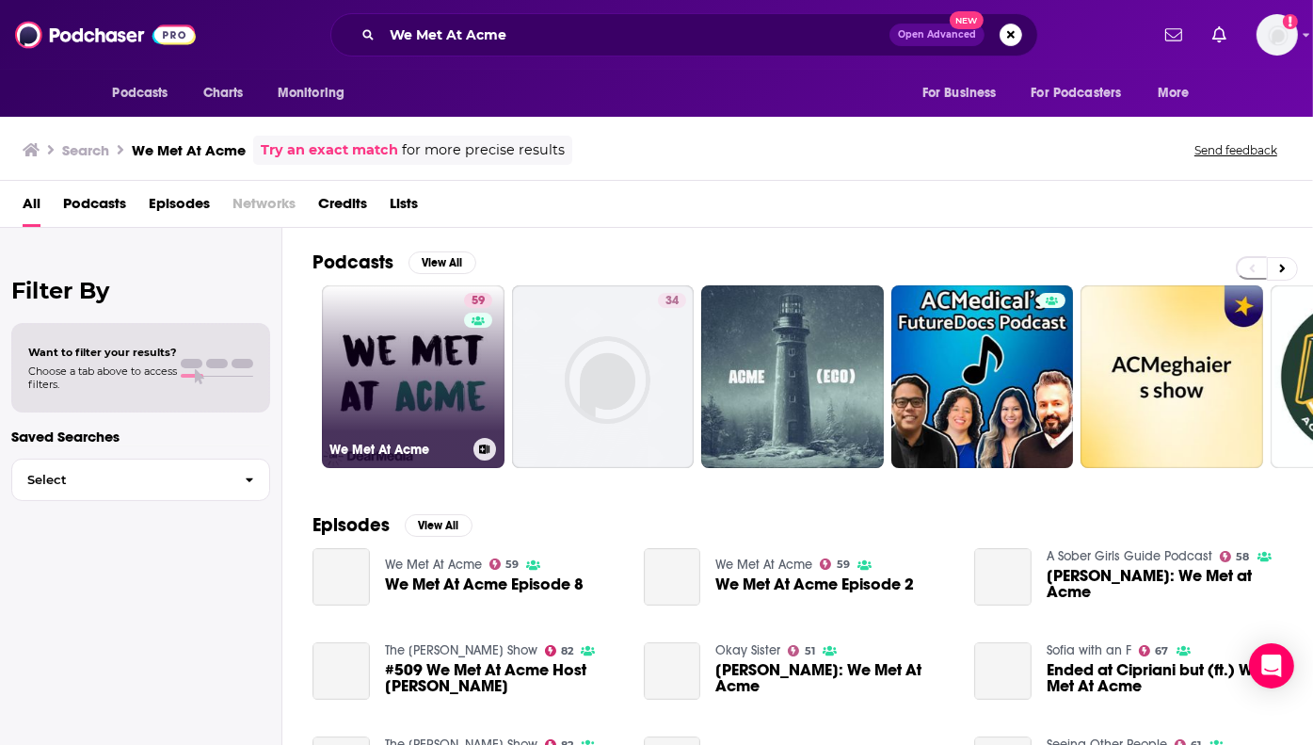
click at [407, 385] on link "59 We Met At Acme" at bounding box center [413, 376] width 183 height 183
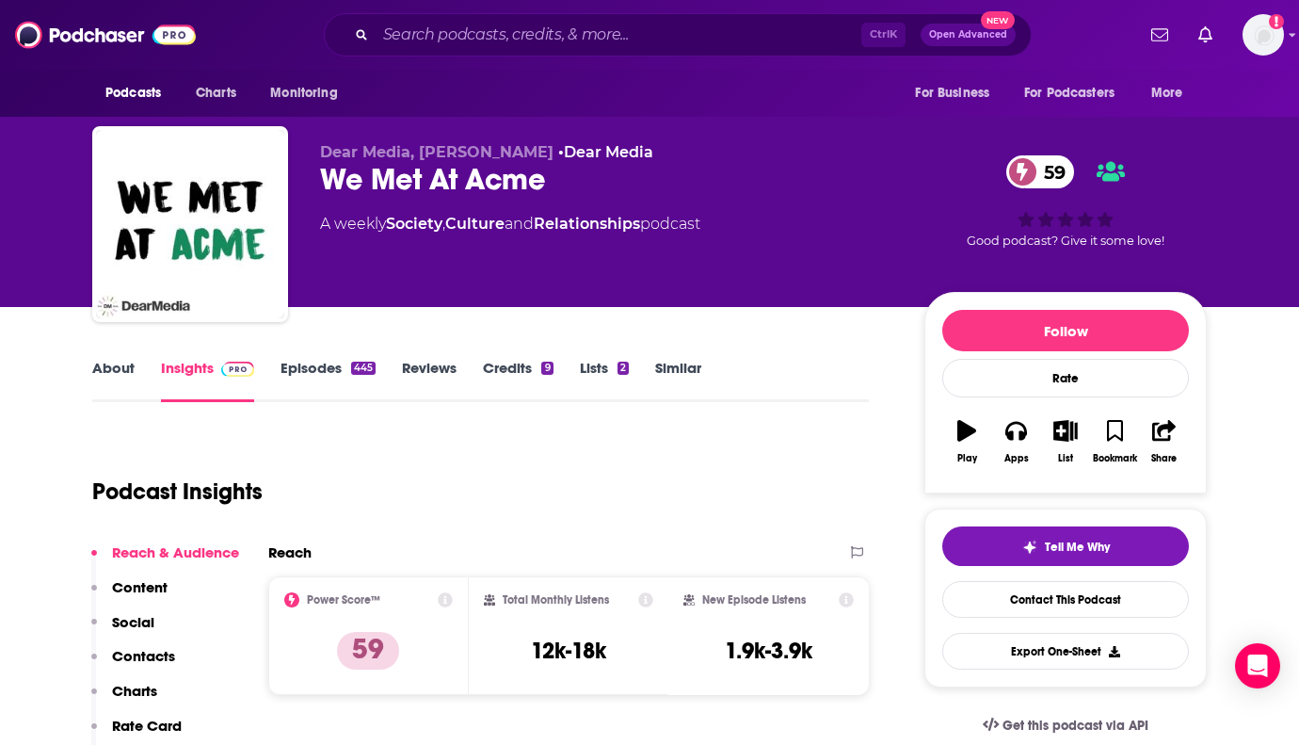
click at [122, 368] on link "About" at bounding box center [113, 380] width 42 height 43
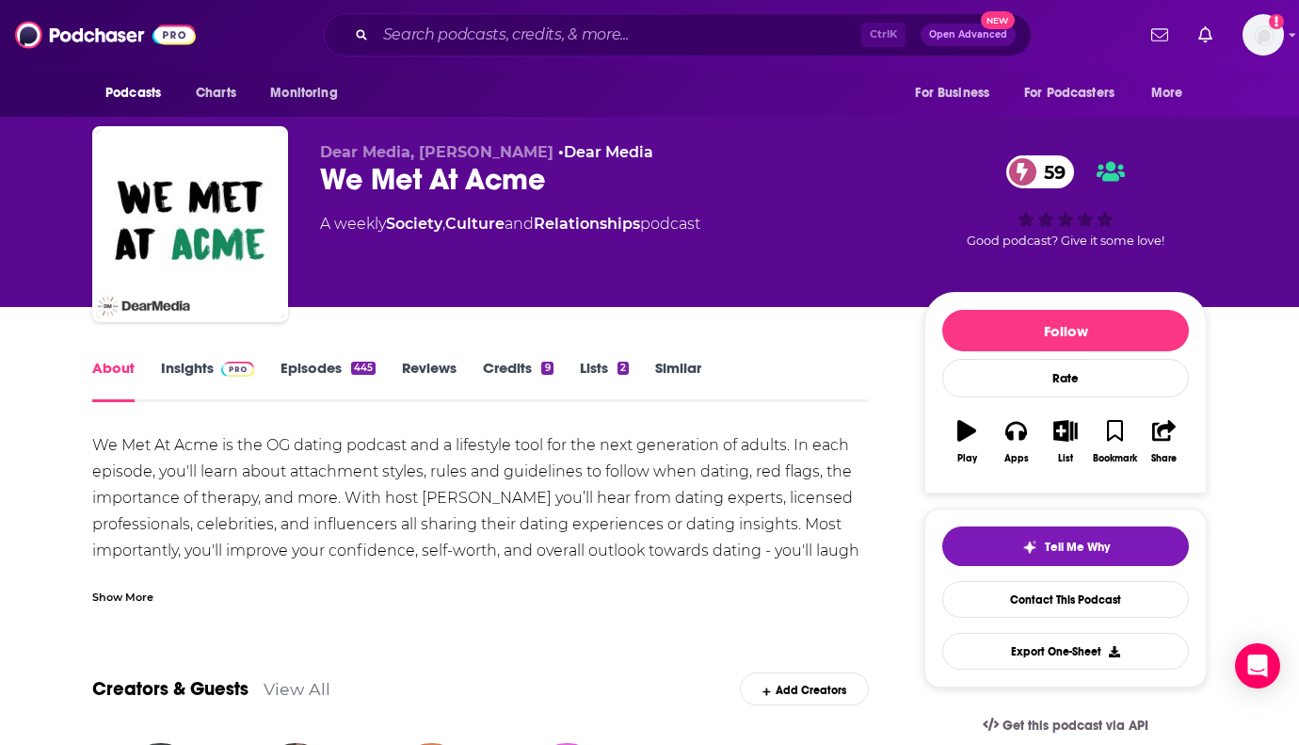
click at [297, 368] on link "Episodes 445" at bounding box center [328, 380] width 95 height 43
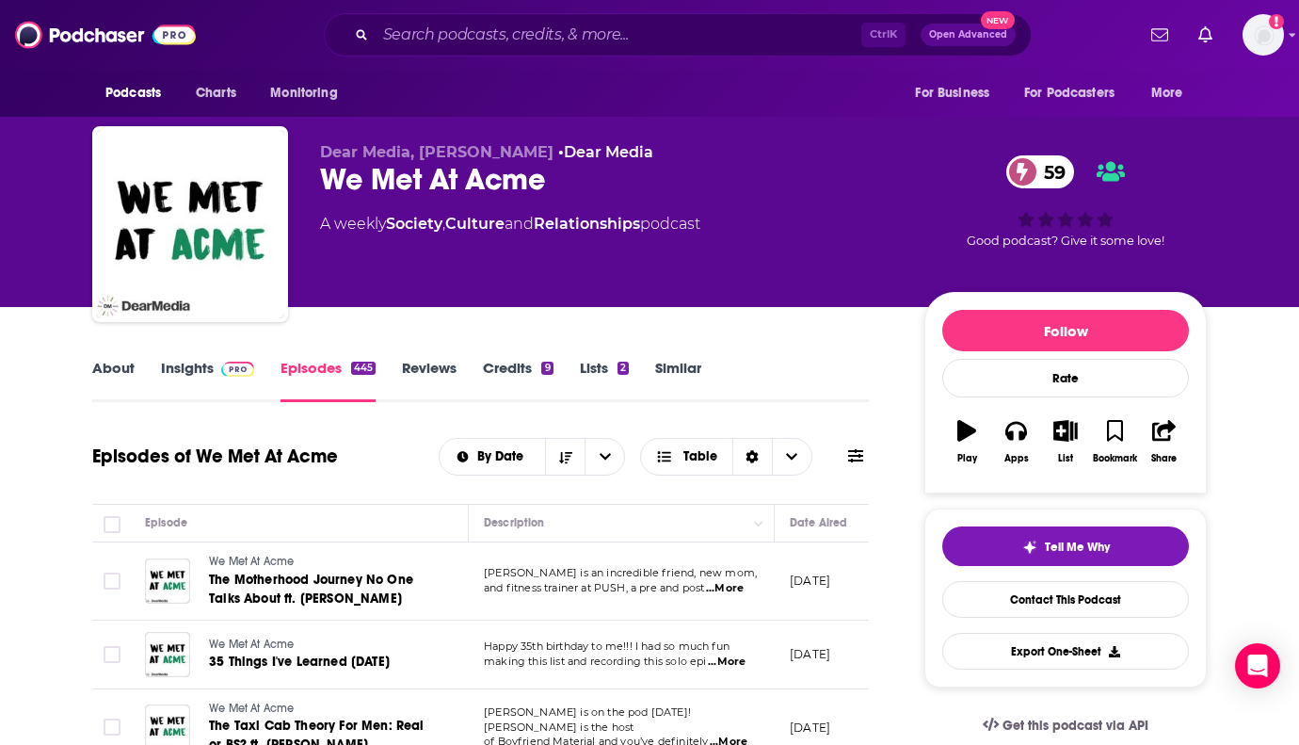
scroll to position [94, 0]
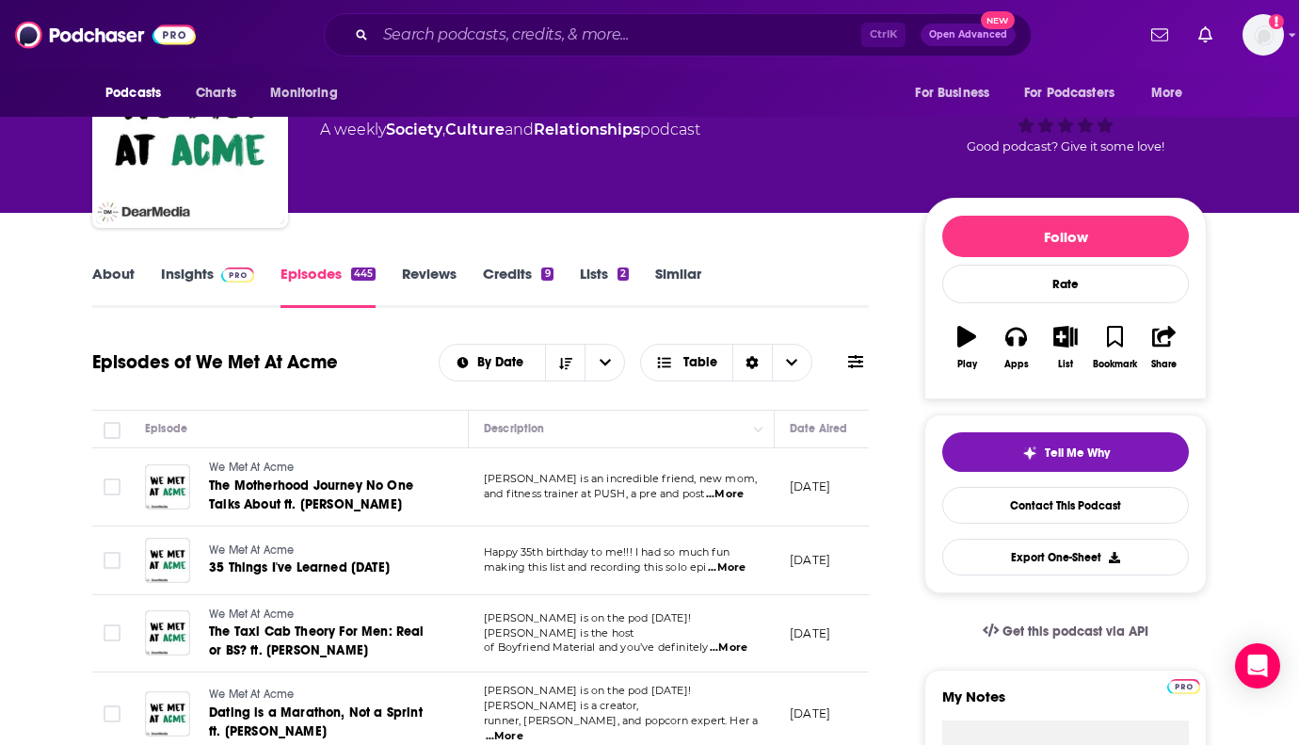
click at [731, 492] on span "...More" at bounding box center [725, 494] width 38 height 15
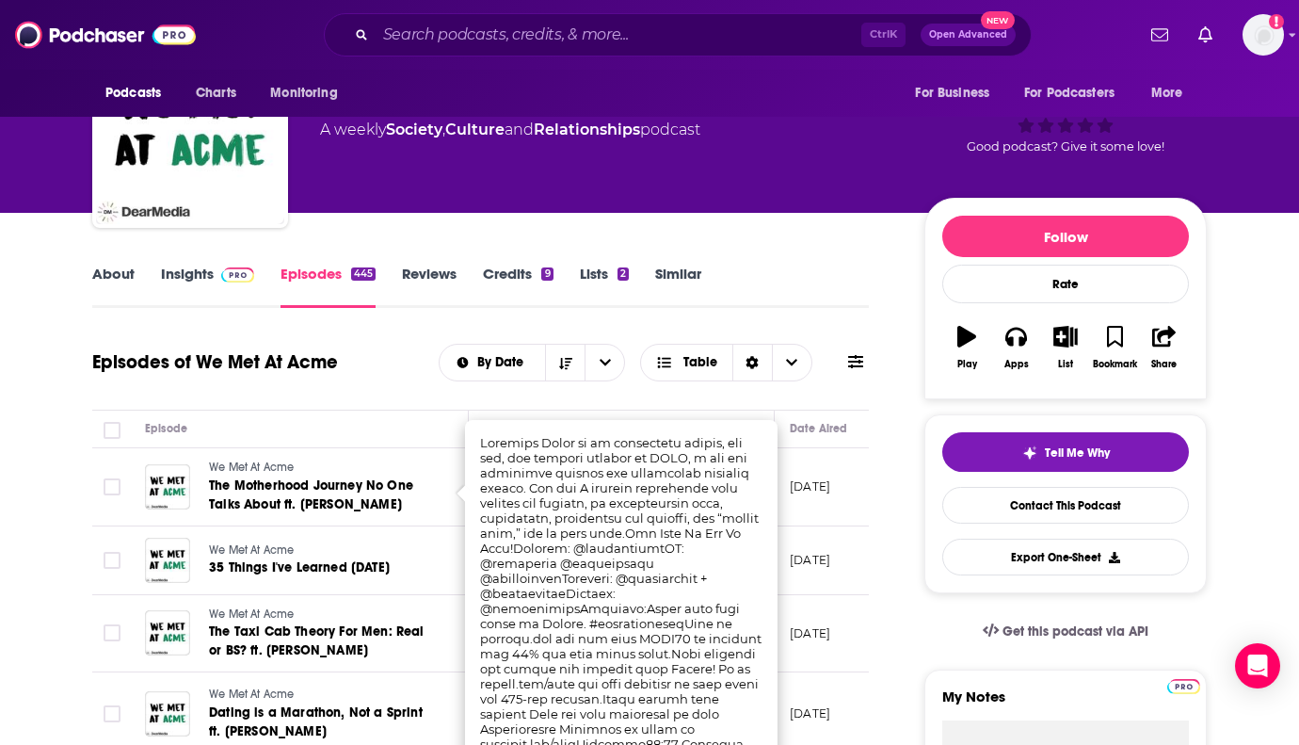
click at [402, 383] on div "Episodes of We Met At Acme By Date Table" at bounding box center [480, 362] width 777 height 49
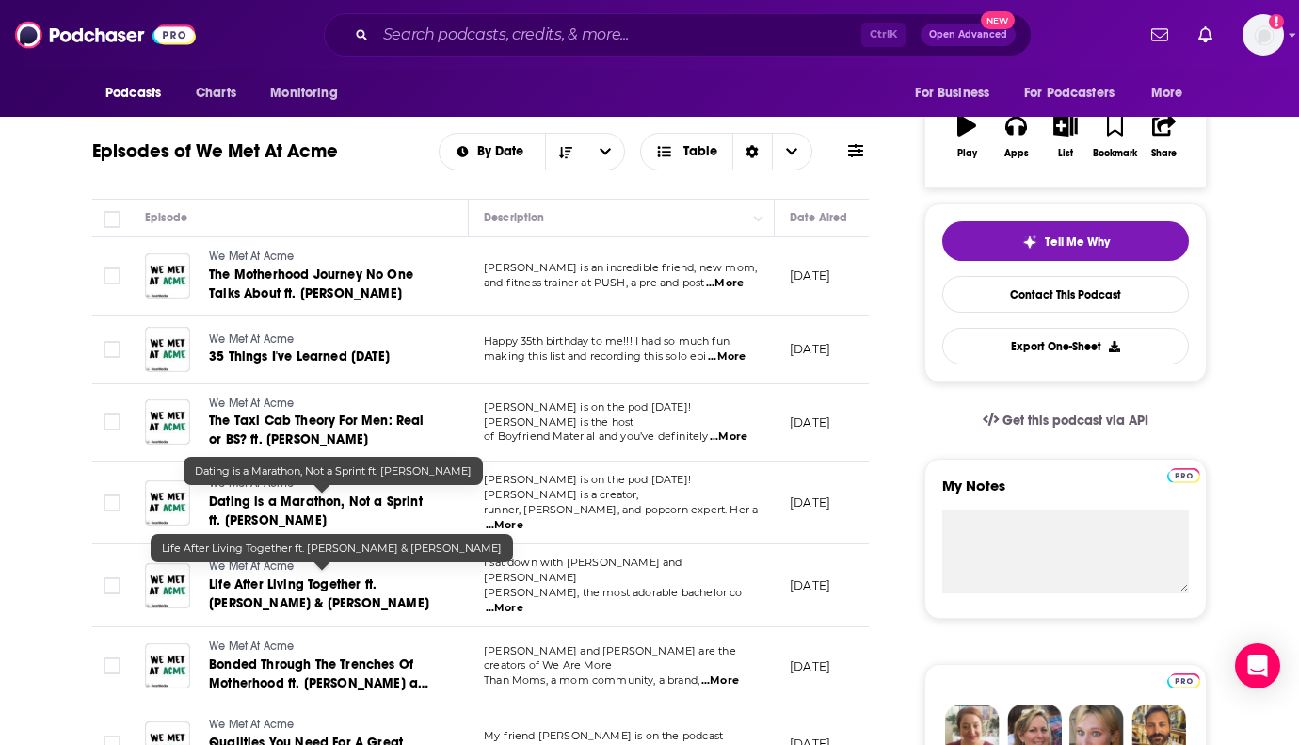
scroll to position [377, 0]
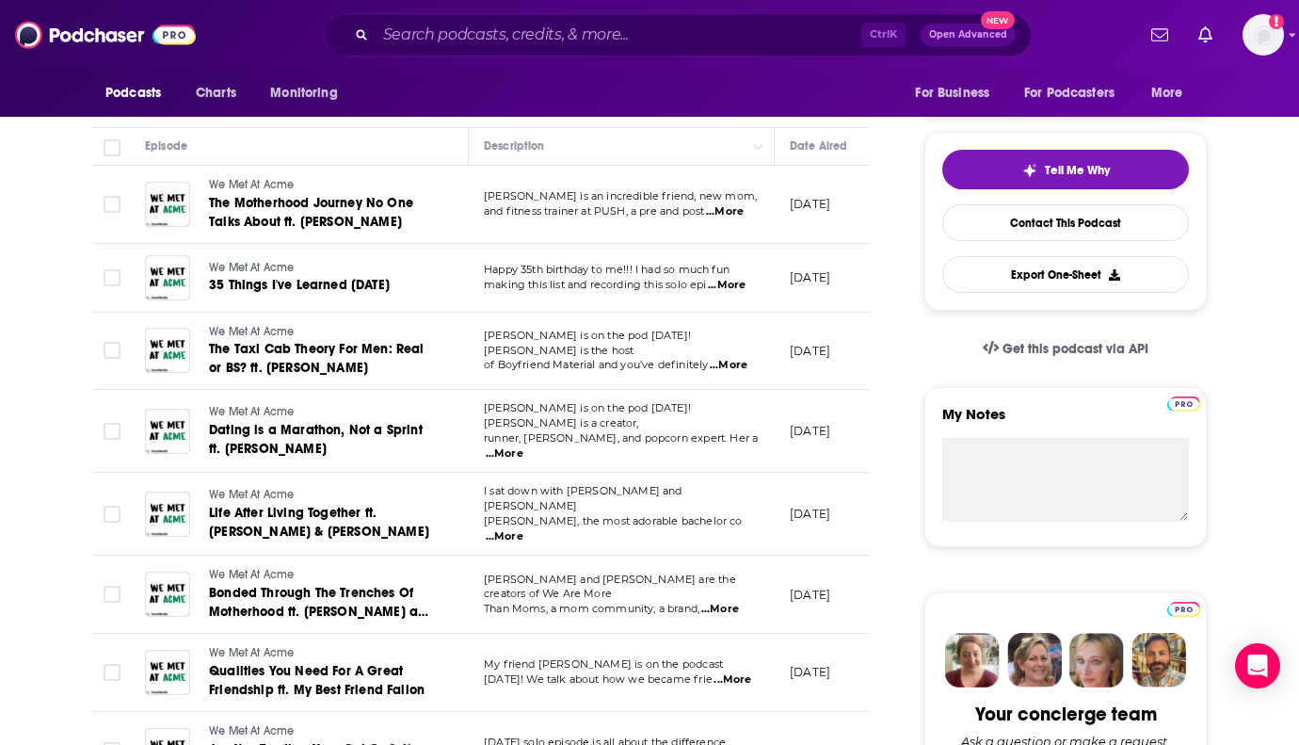
click at [728, 358] on span "...More" at bounding box center [729, 365] width 38 height 15
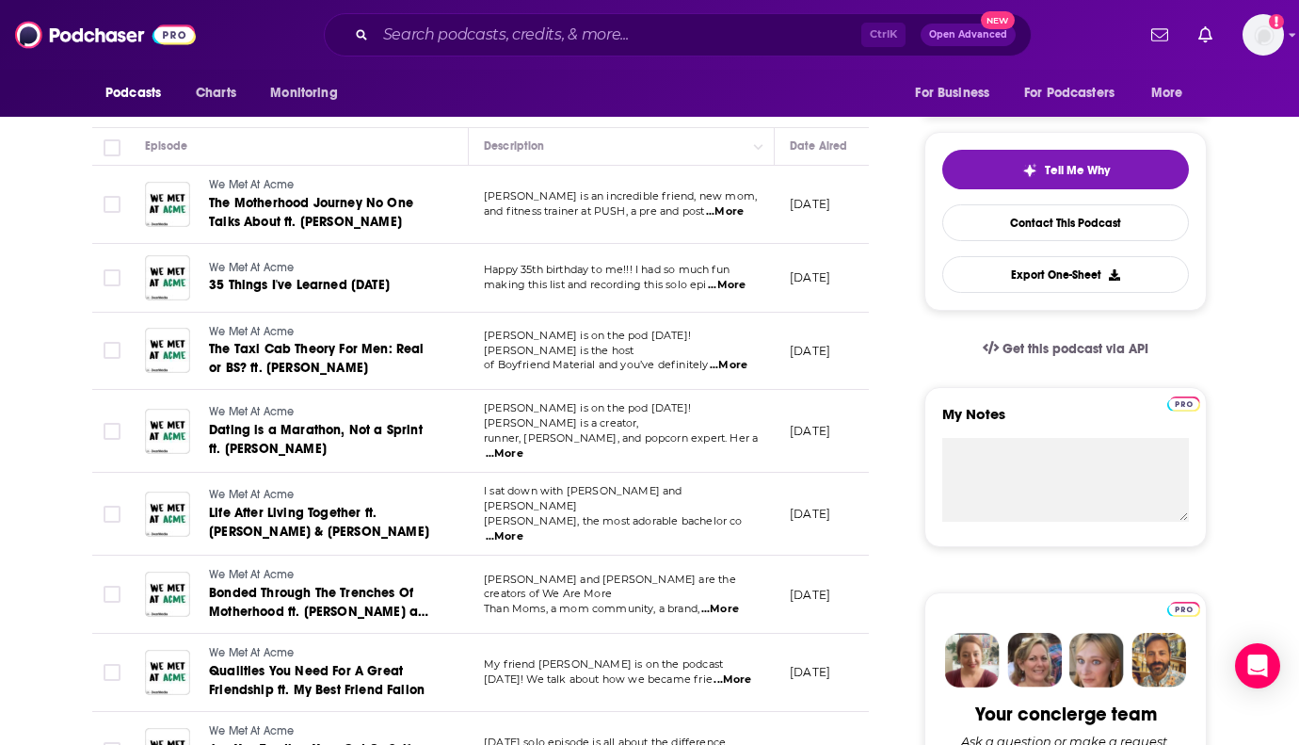
click at [523, 446] on span "...More" at bounding box center [505, 453] width 38 height 15
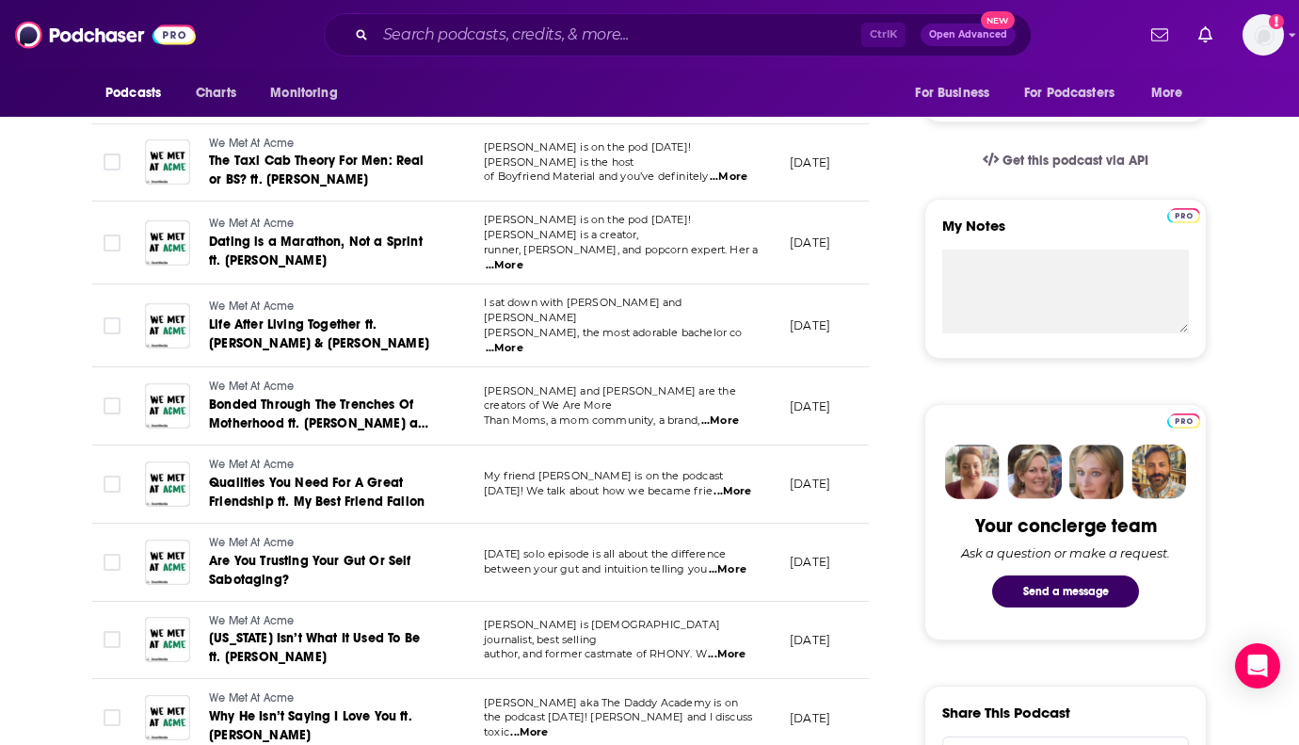
click at [523, 341] on span "...More" at bounding box center [505, 348] width 38 height 15
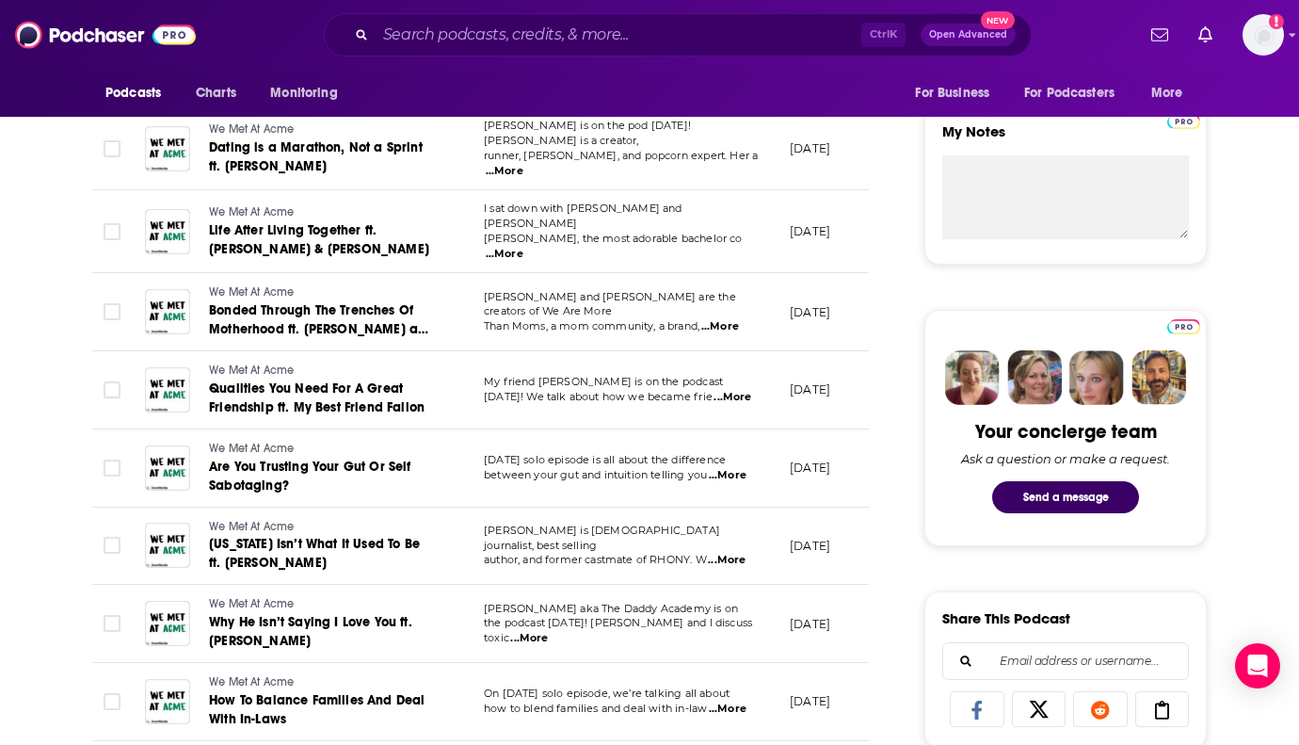
click at [726, 319] on span "...More" at bounding box center [720, 326] width 38 height 15
click at [942, 310] on div "Your concierge team Ask a question or make a request. Send a message" at bounding box center [1065, 428] width 282 height 236
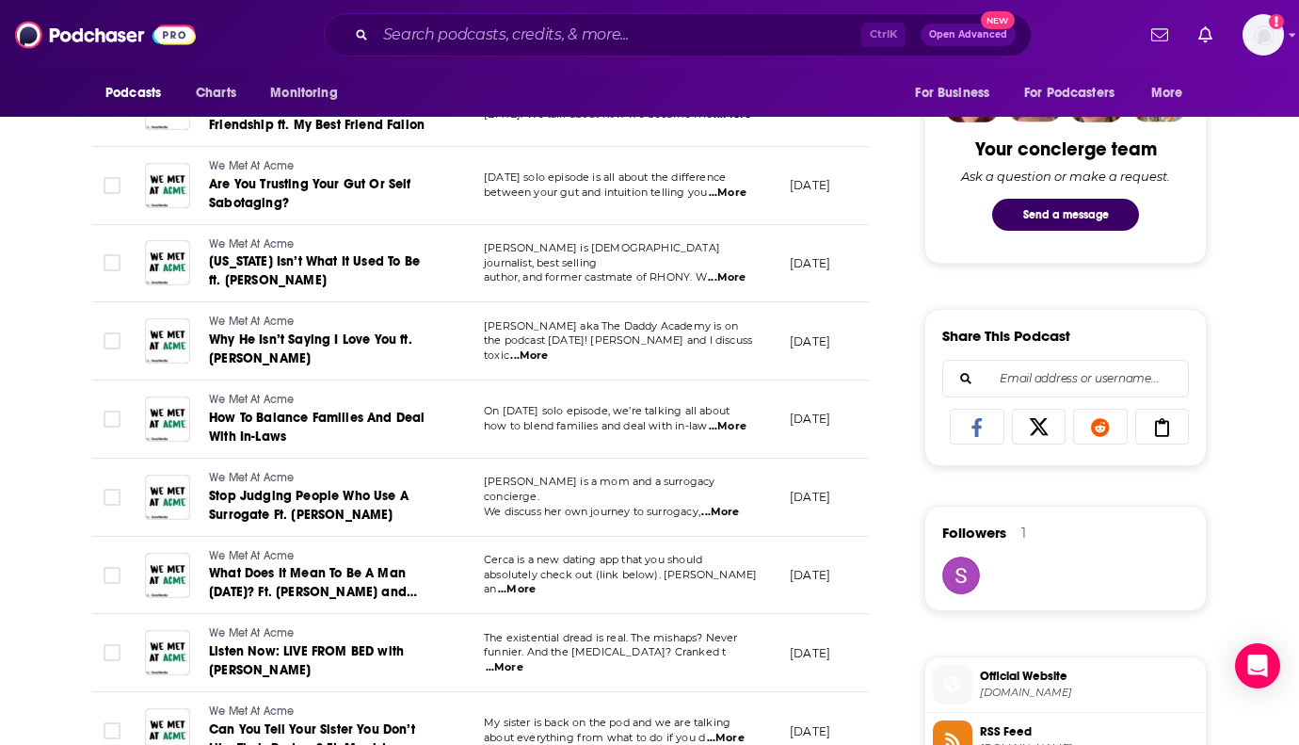
scroll to position [0, 0]
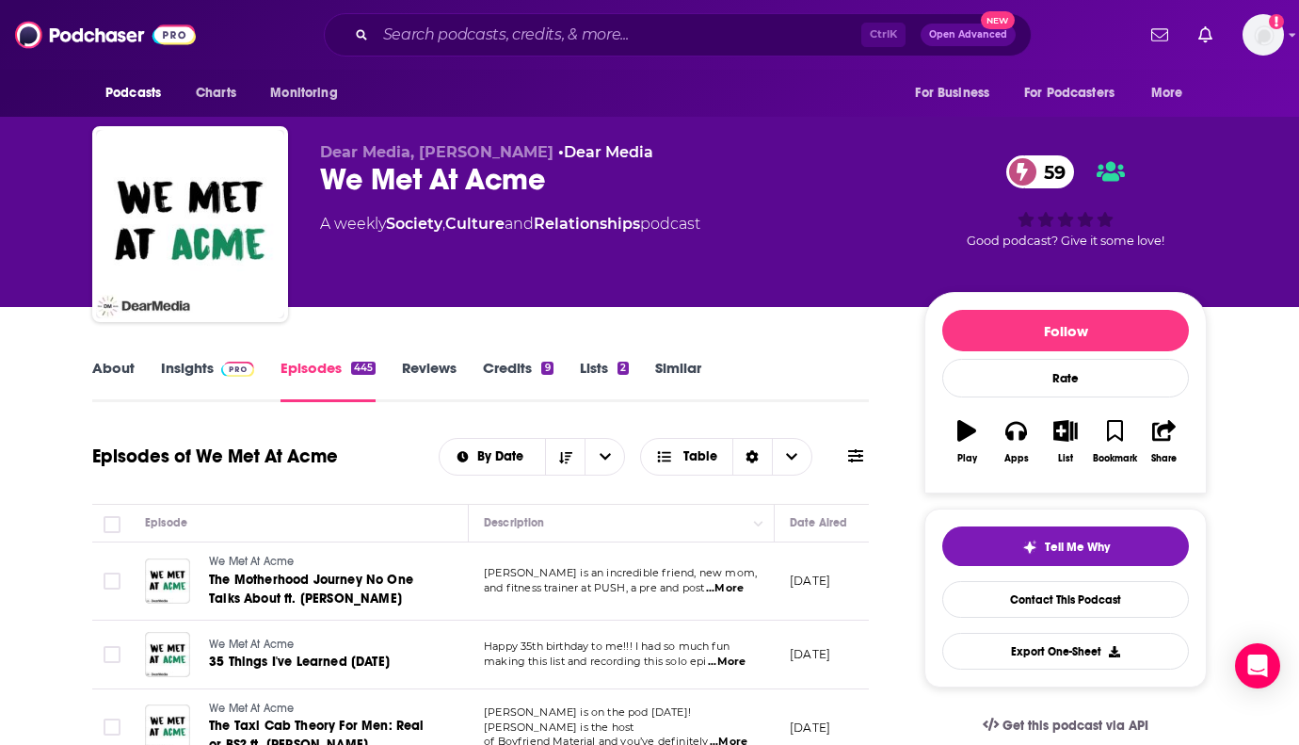
click at [105, 364] on link "About" at bounding box center [113, 380] width 42 height 43
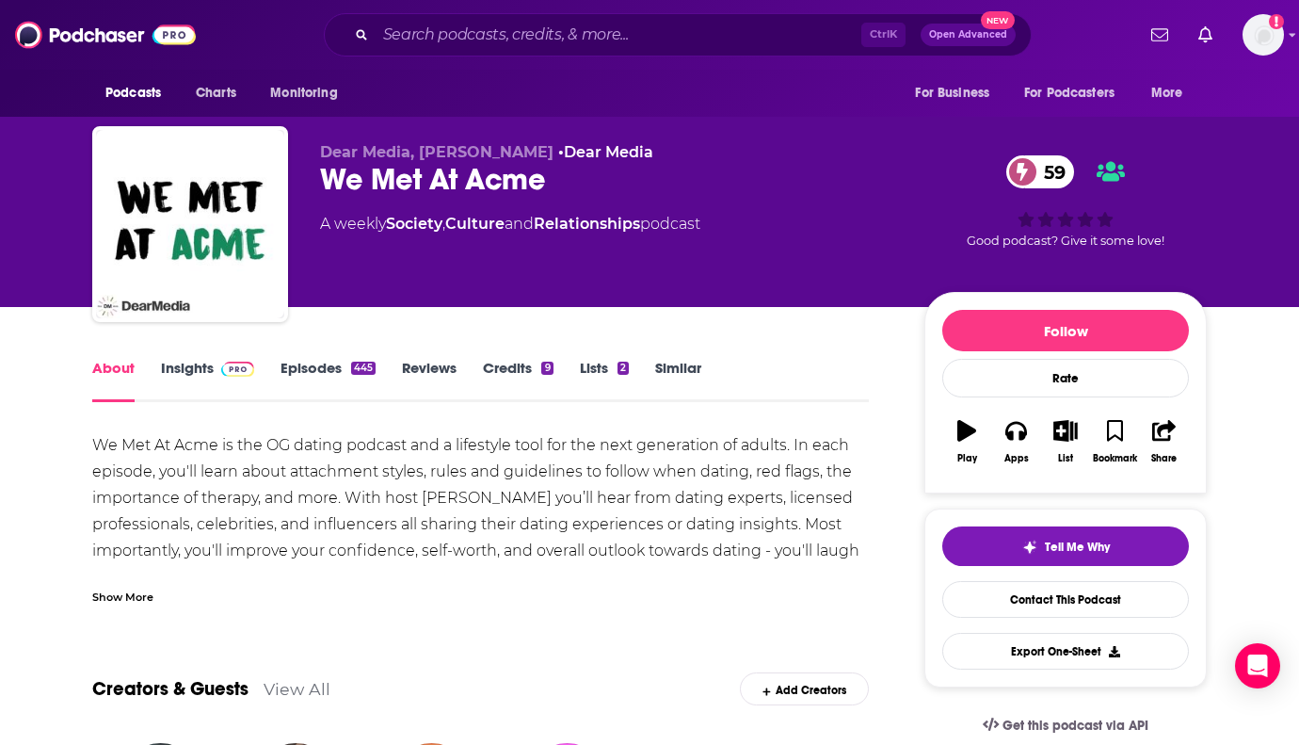
click at [198, 366] on link "Insights" at bounding box center [207, 380] width 93 height 43
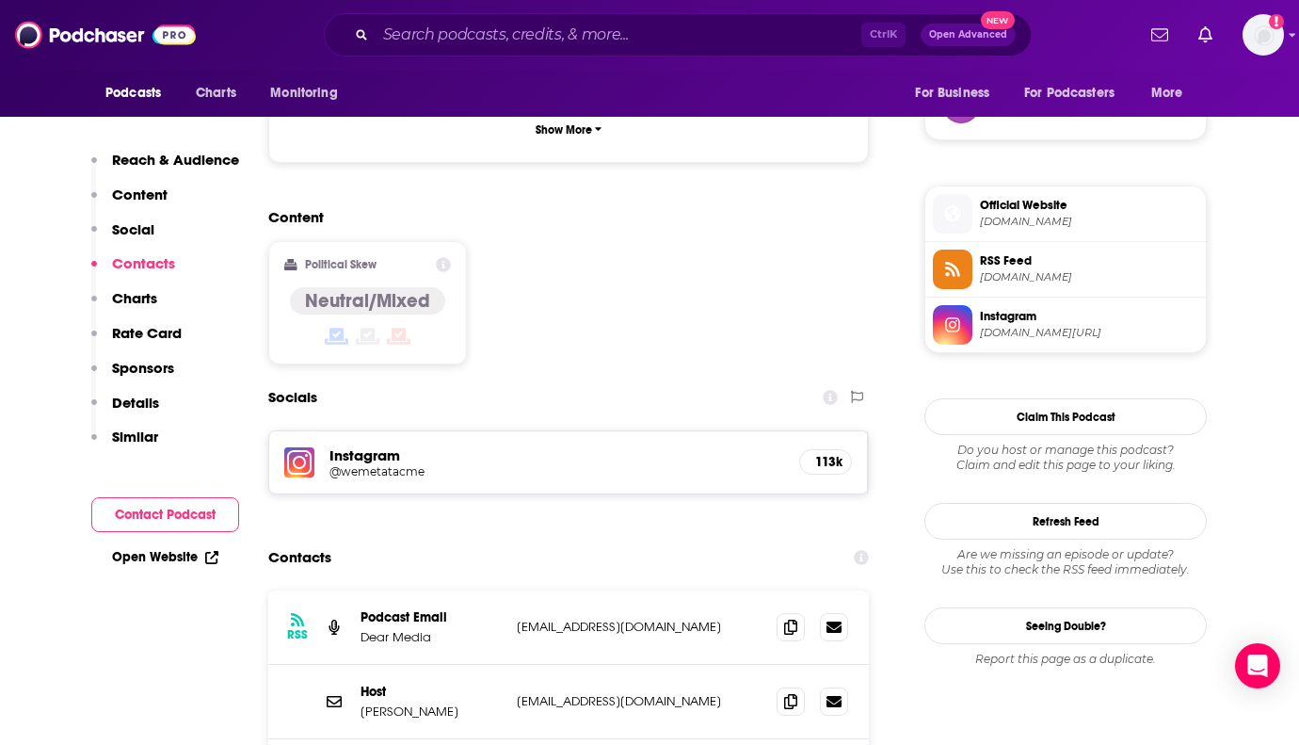
scroll to position [1600, 0]
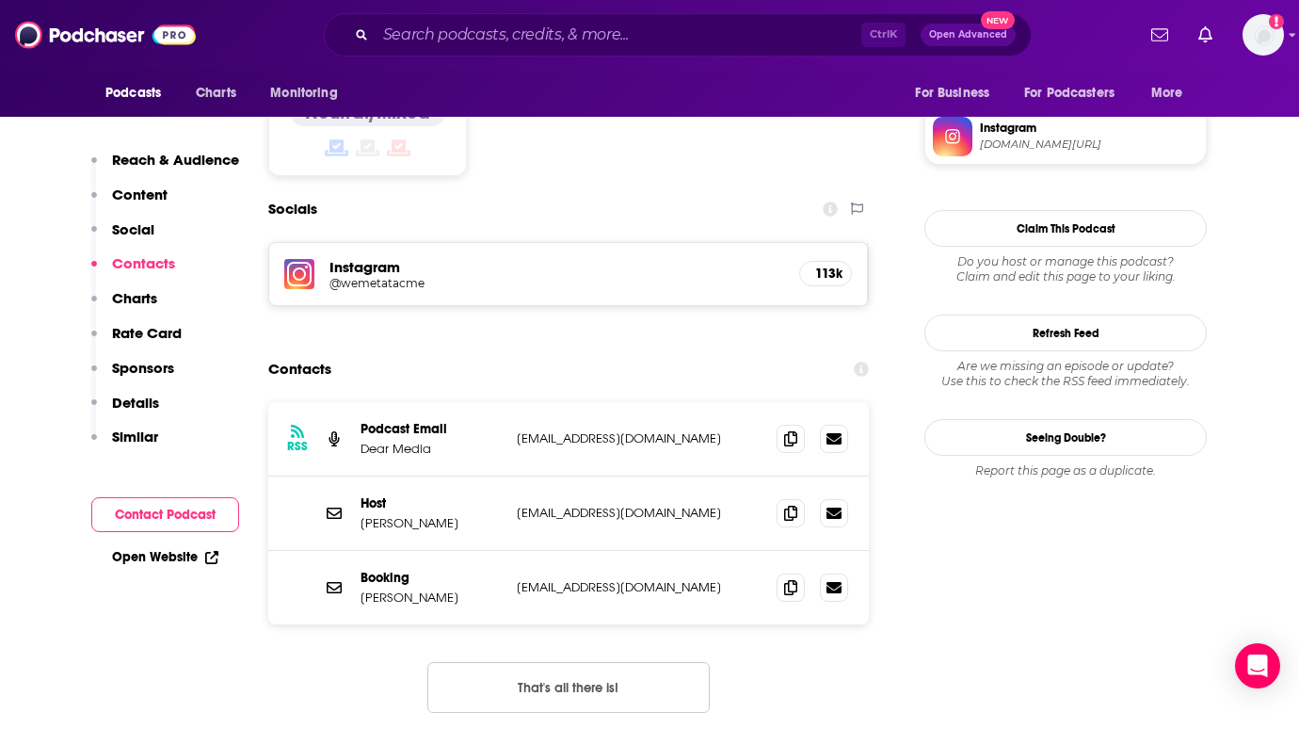
click at [797, 572] on span at bounding box center [791, 586] width 28 height 28
click at [503, 38] on input "Search podcasts, credits, & more..." at bounding box center [619, 35] width 486 height 30
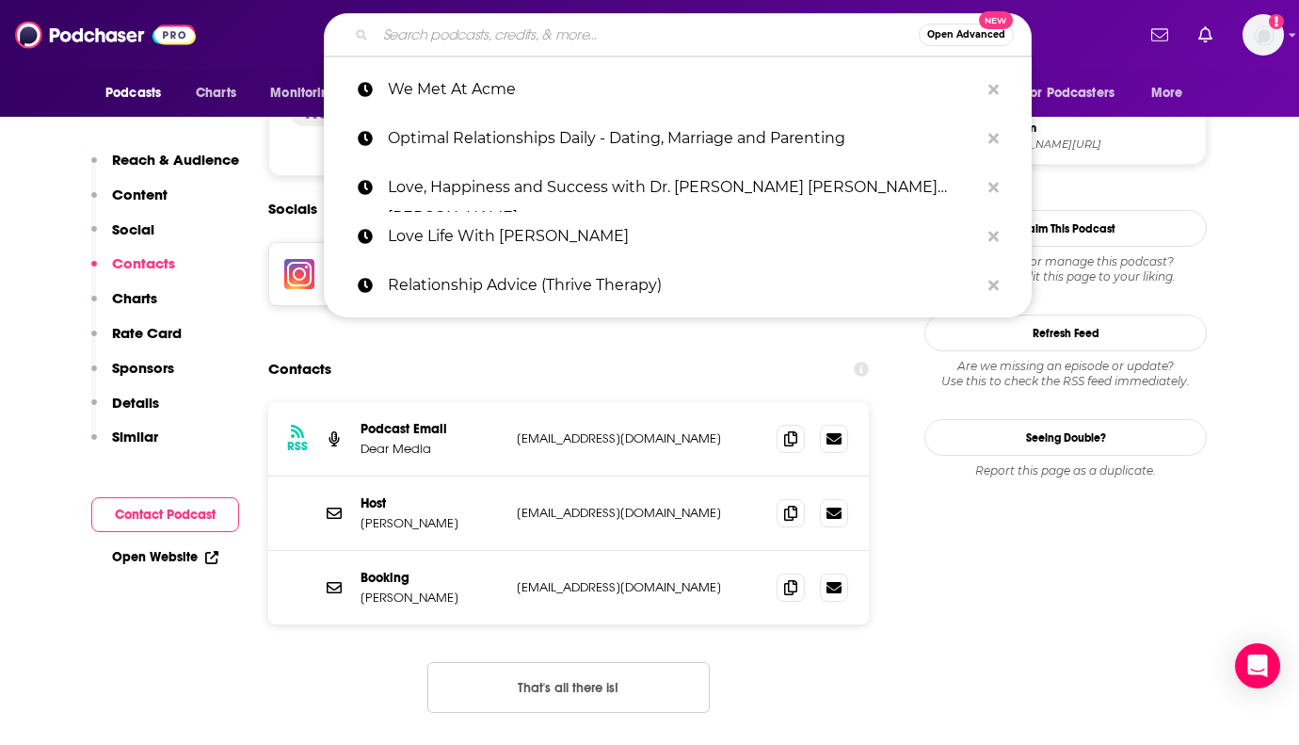
paste input "Jillian on Love"
type input "Jillian on Love"
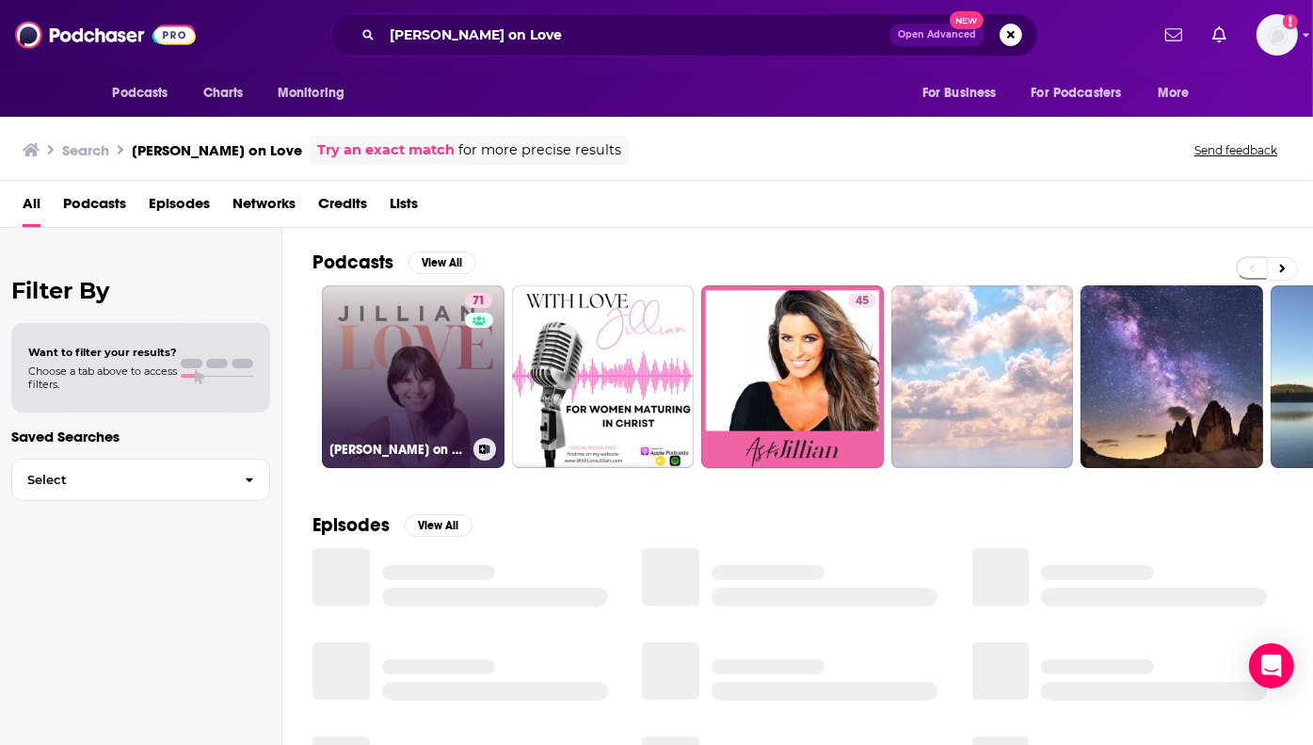
click at [374, 374] on link "71 Jillian on Love" at bounding box center [413, 376] width 183 height 183
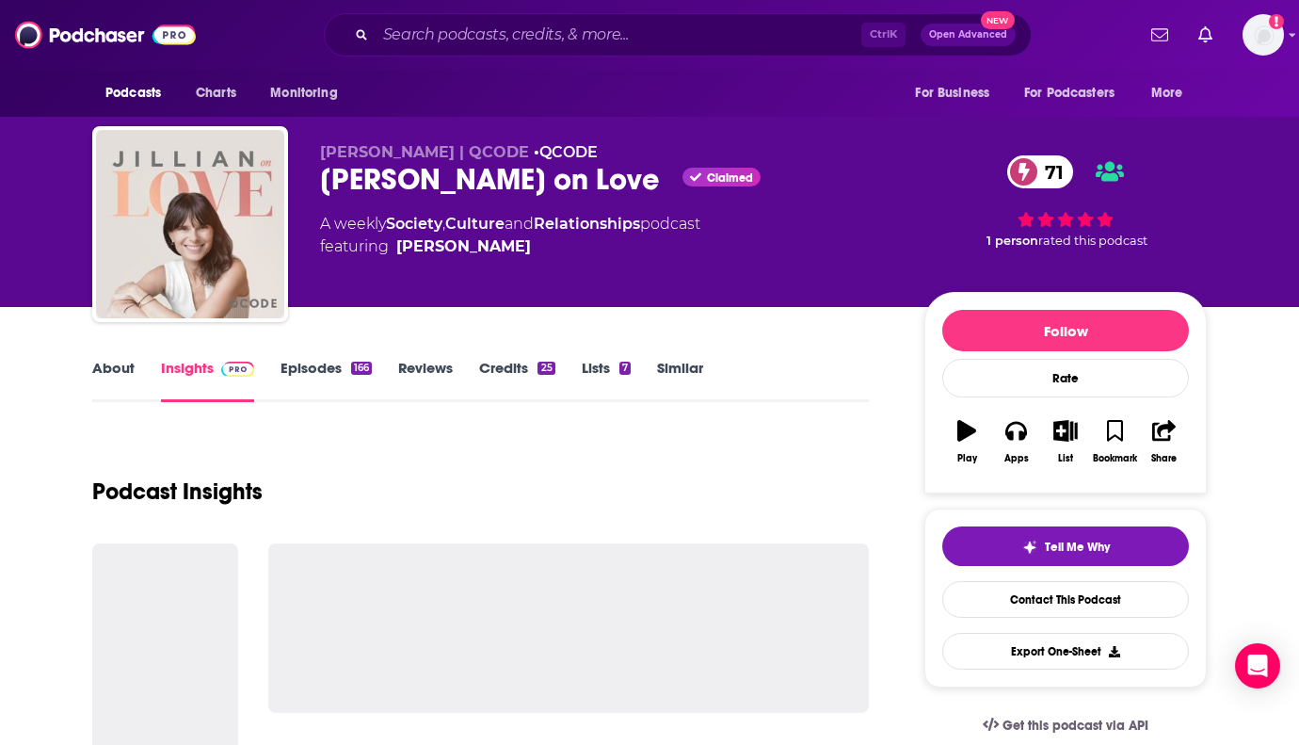
click at [107, 370] on link "About" at bounding box center [113, 380] width 42 height 43
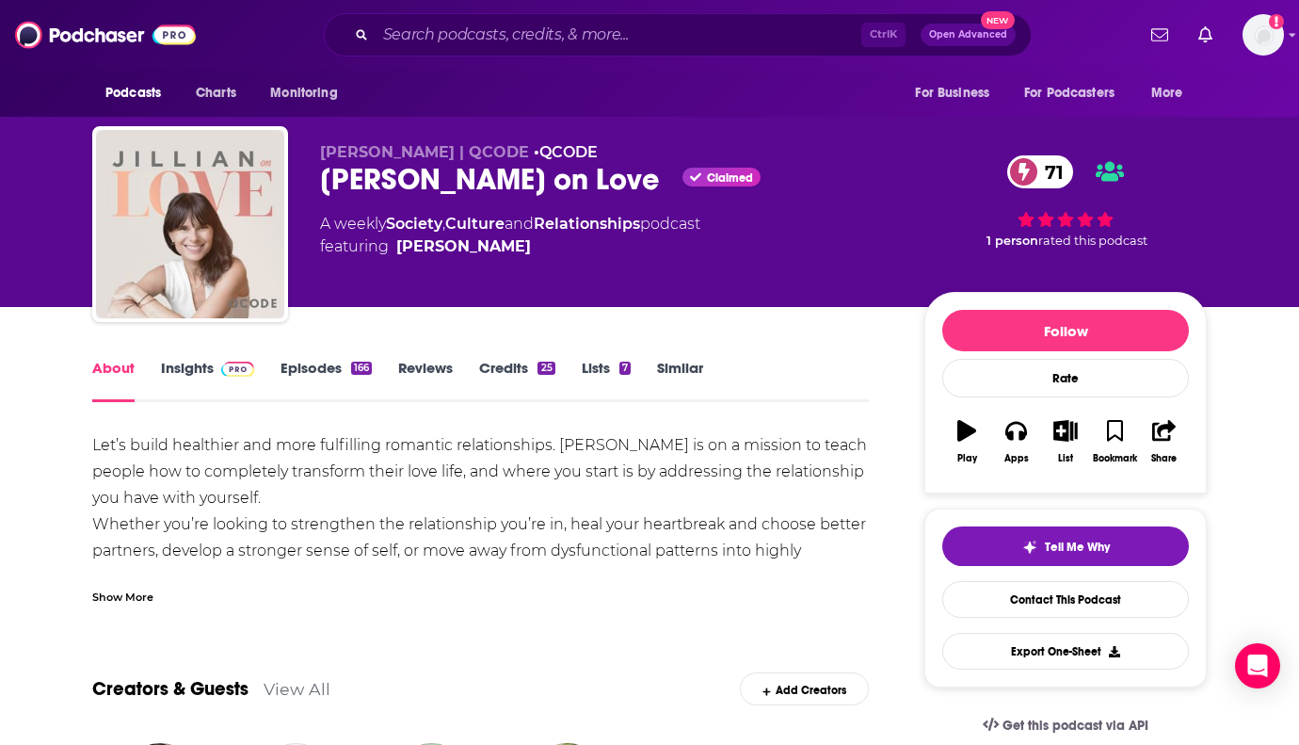
click at [173, 368] on link "Insights" at bounding box center [207, 380] width 93 height 43
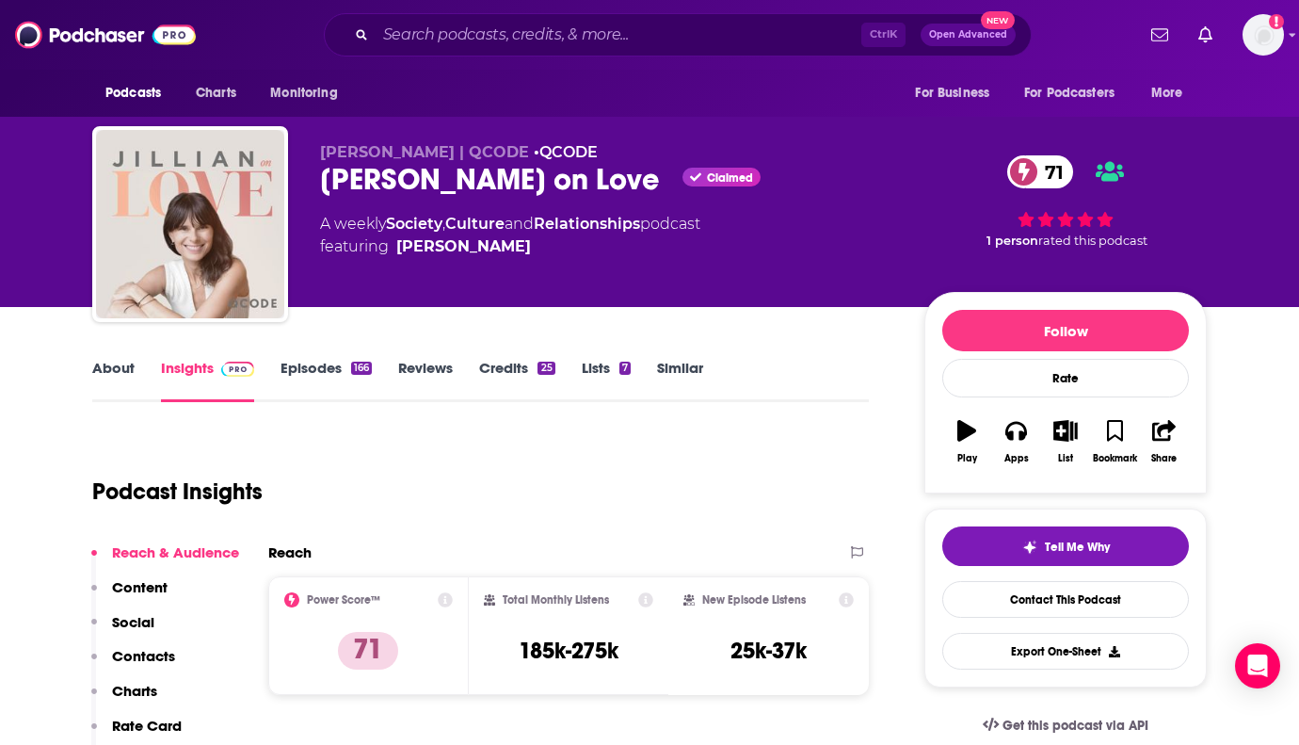
click at [314, 369] on link "Episodes 166" at bounding box center [326, 380] width 91 height 43
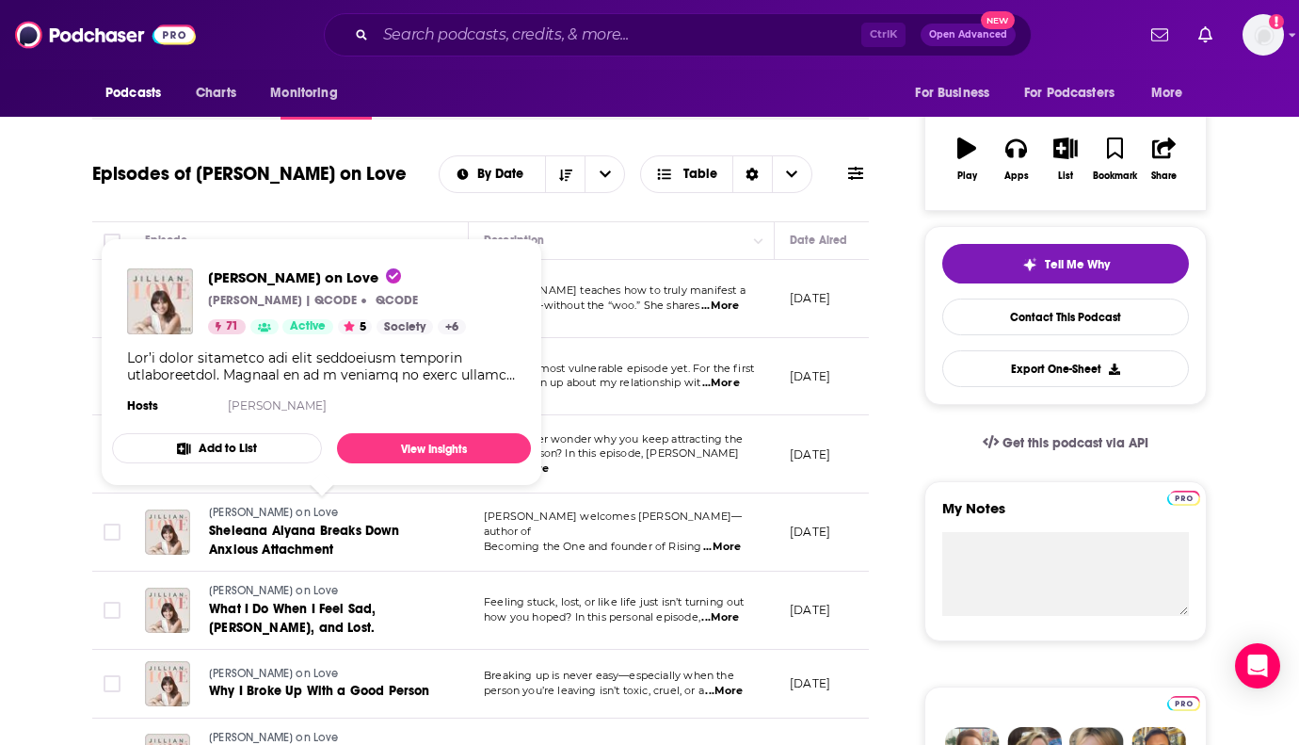
scroll to position [377, 0]
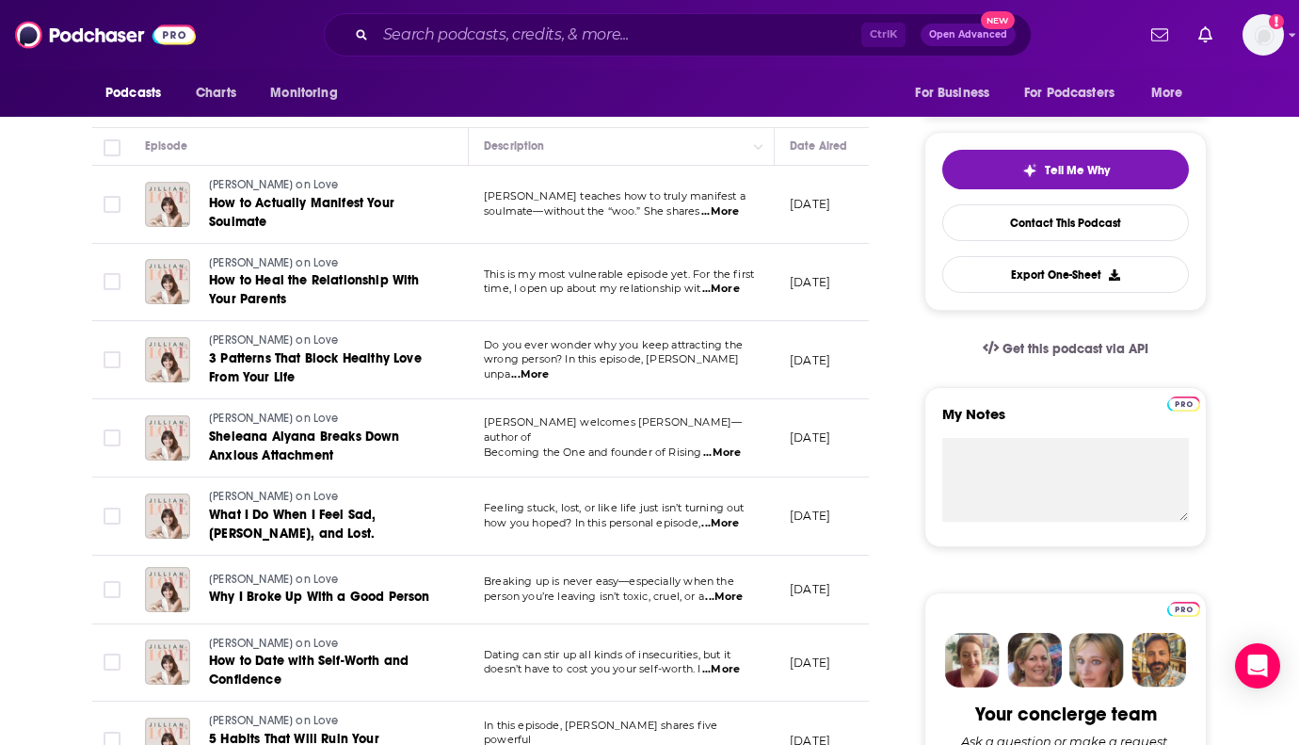
click at [732, 445] on span "...More" at bounding box center [722, 452] width 38 height 15
click at [723, 445] on span "...More" at bounding box center [722, 452] width 38 height 15
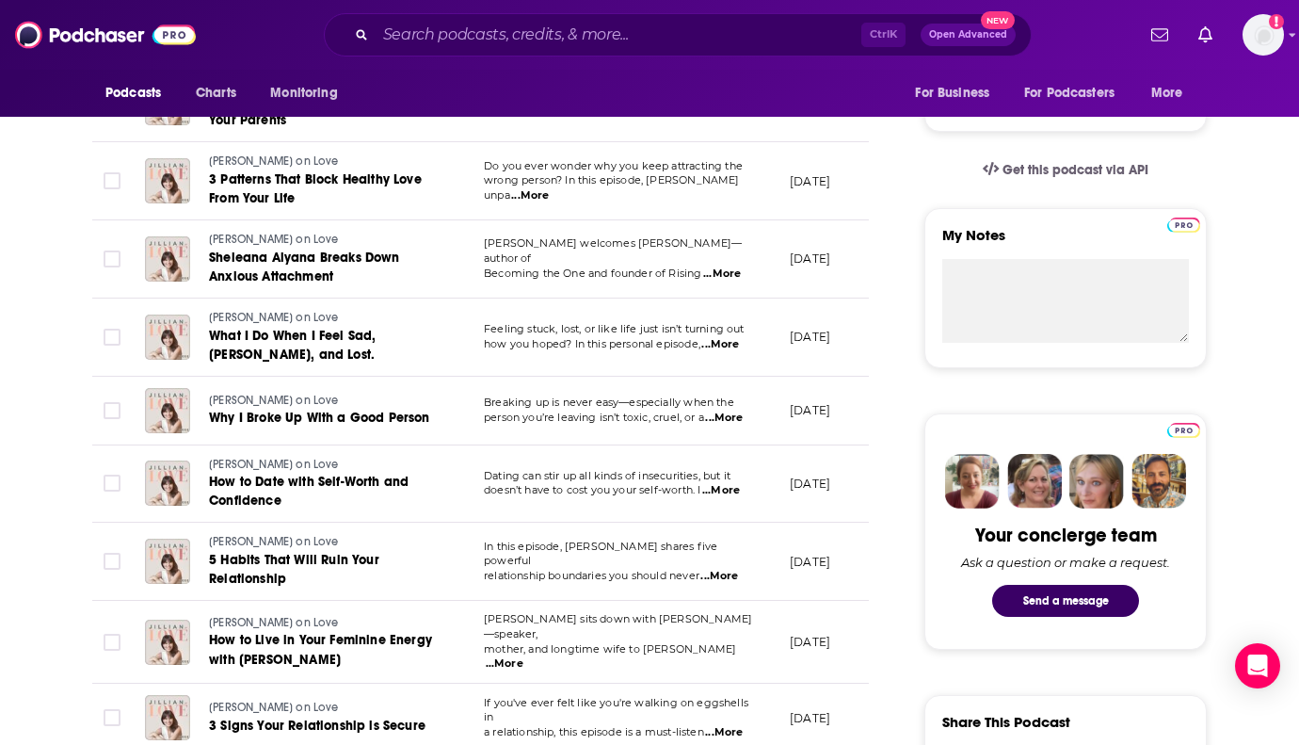
scroll to position [565, 0]
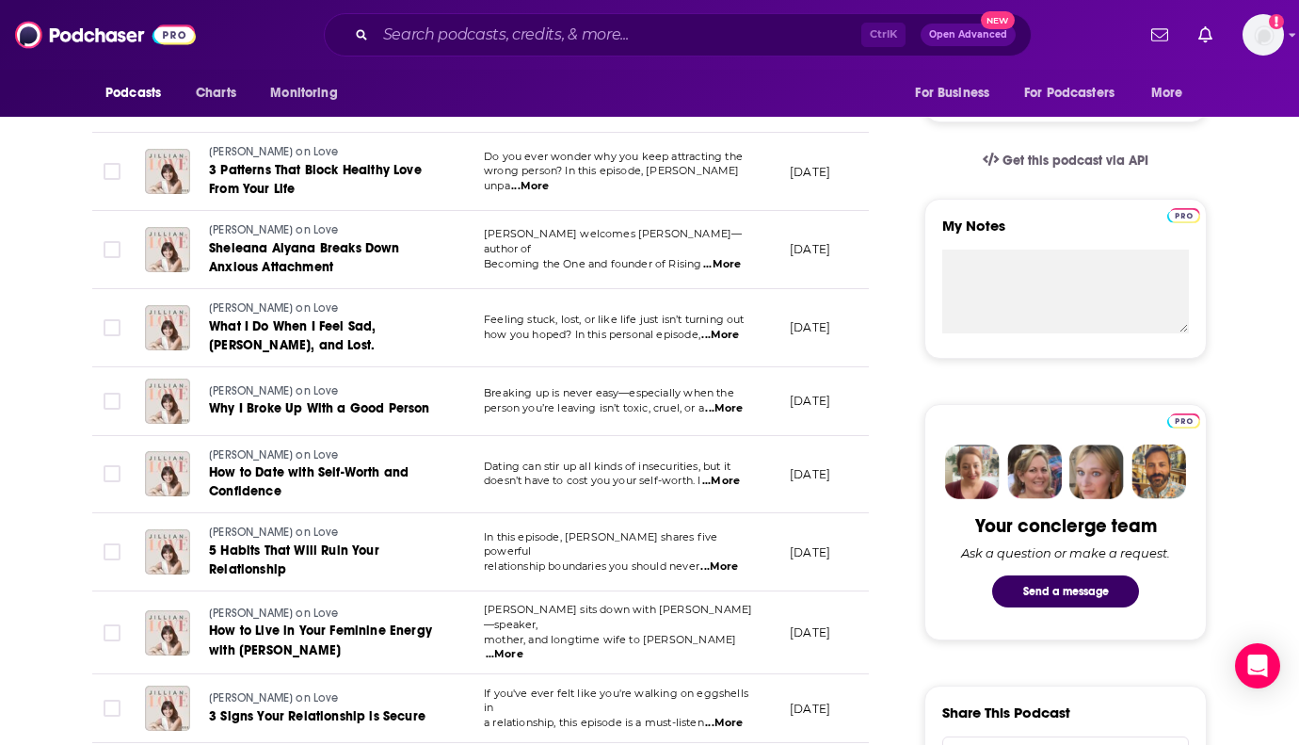
click at [731, 403] on span "...More" at bounding box center [724, 408] width 38 height 15
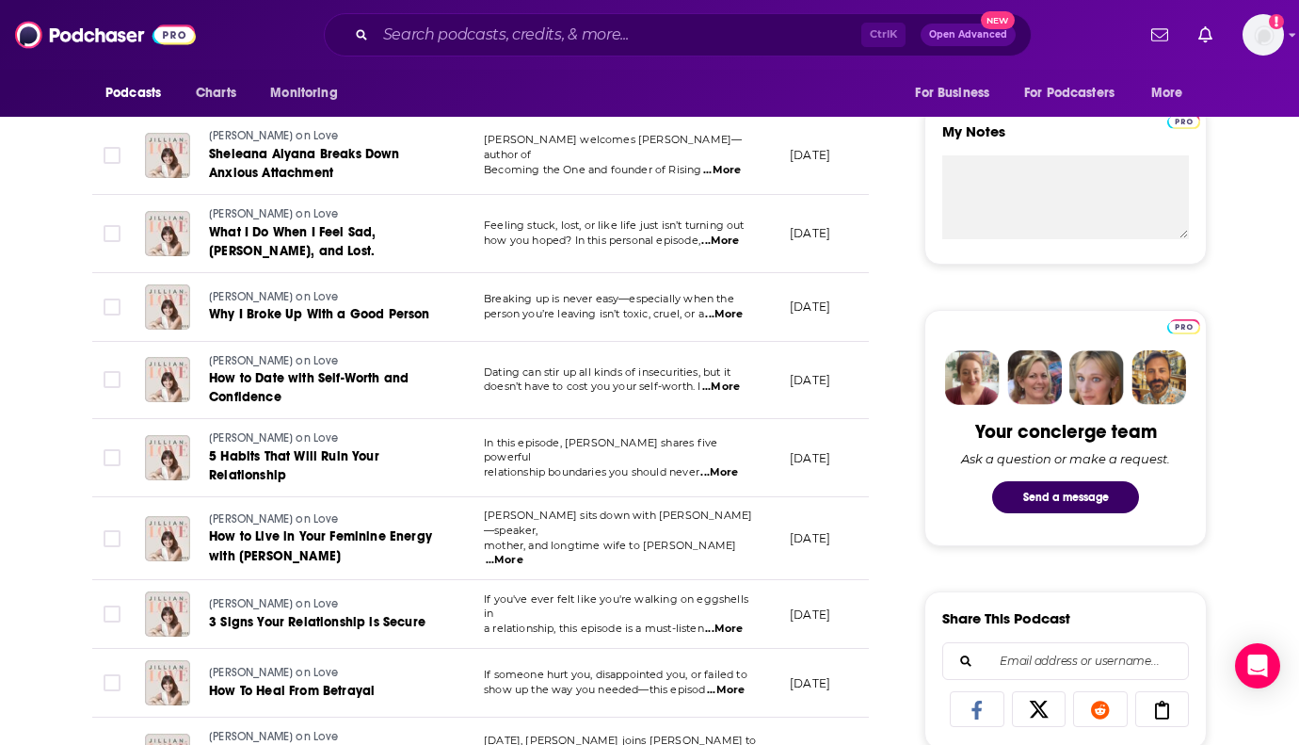
click at [727, 383] on span "...More" at bounding box center [721, 386] width 38 height 15
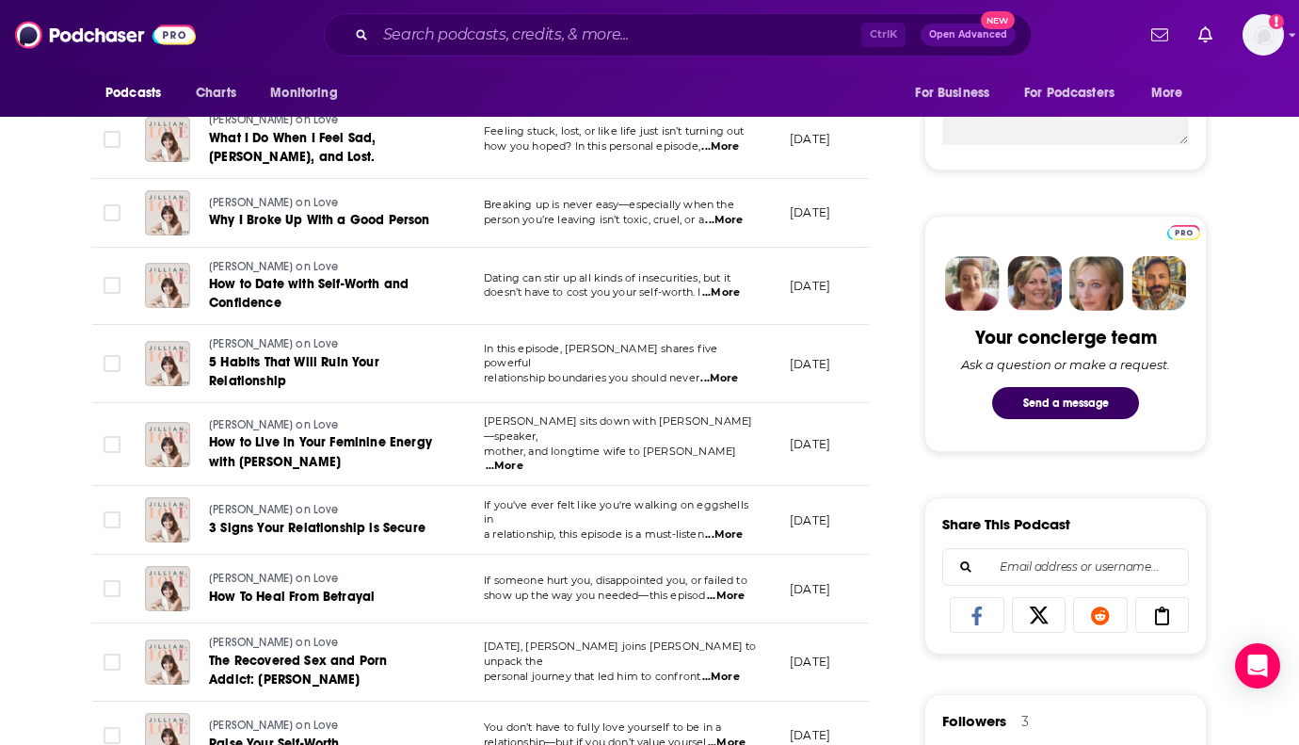
click at [523, 458] on span "...More" at bounding box center [505, 465] width 38 height 15
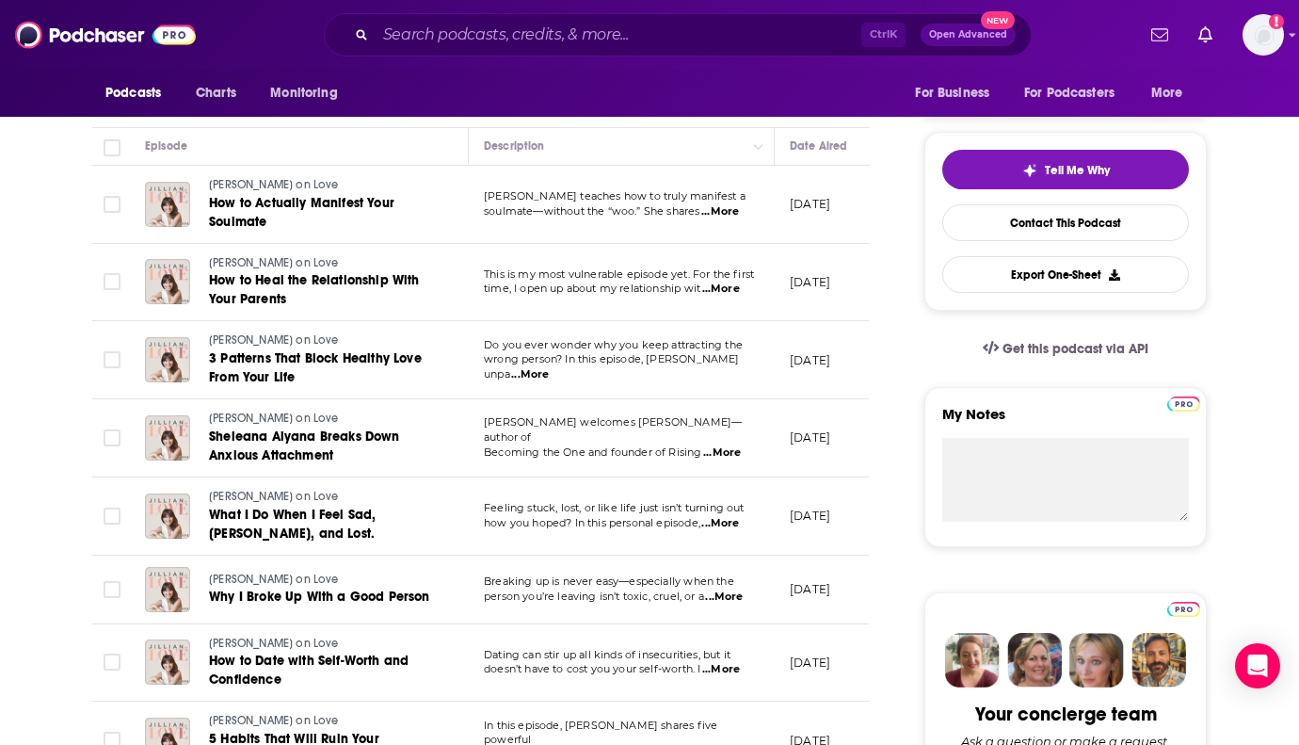
scroll to position [0, 0]
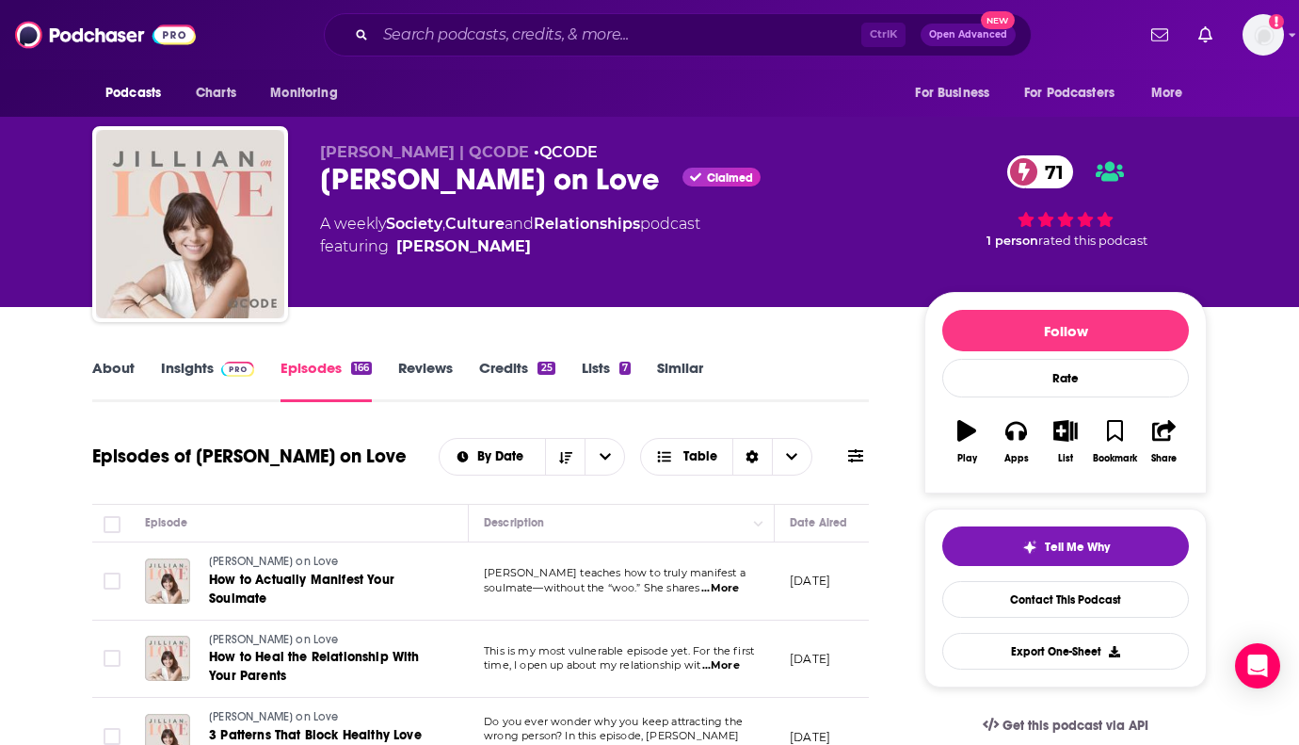
click at [164, 377] on link "Insights" at bounding box center [207, 380] width 93 height 43
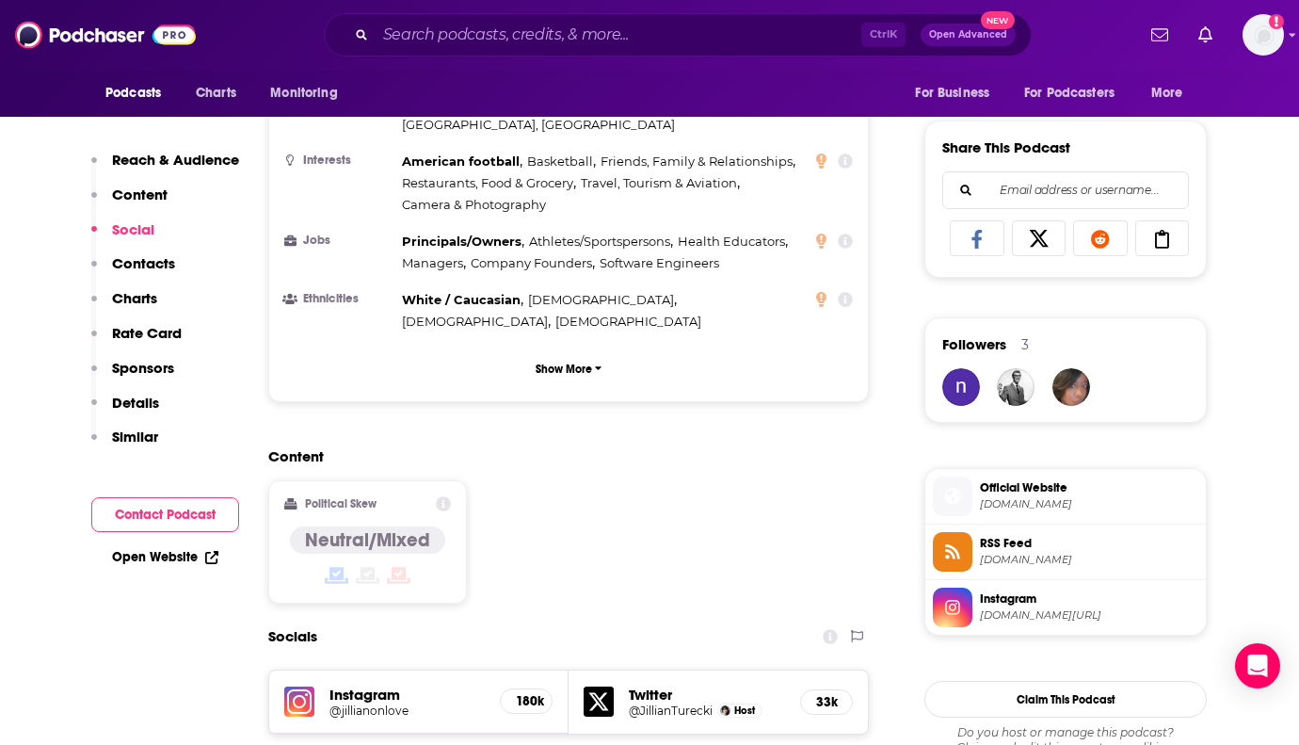
scroll to position [1506, 0]
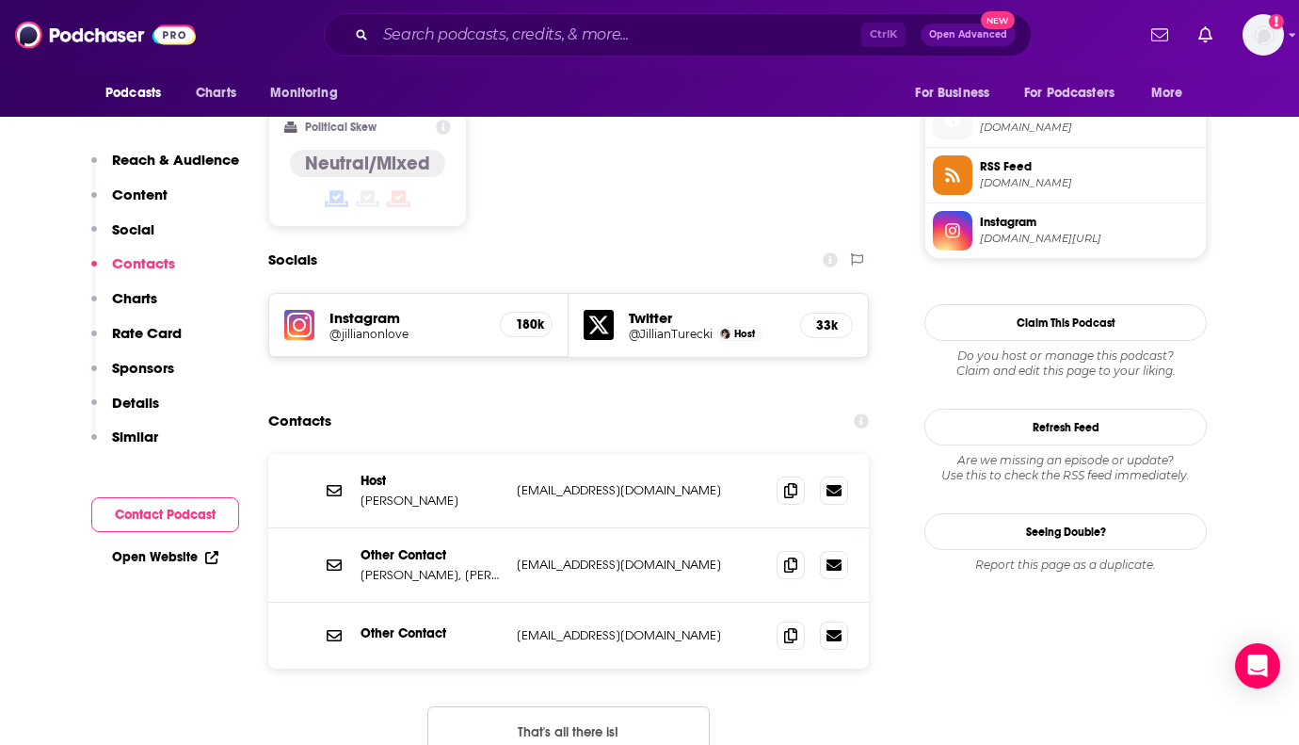
drag, startPoint x: 1249, startPoint y: 440, endPoint x: 1220, endPoint y: 410, distance: 41.9
click at [791, 556] on icon at bounding box center [790, 563] width 13 height 15
click at [1197, 438] on button "Refresh Feed" at bounding box center [1065, 427] width 282 height 37
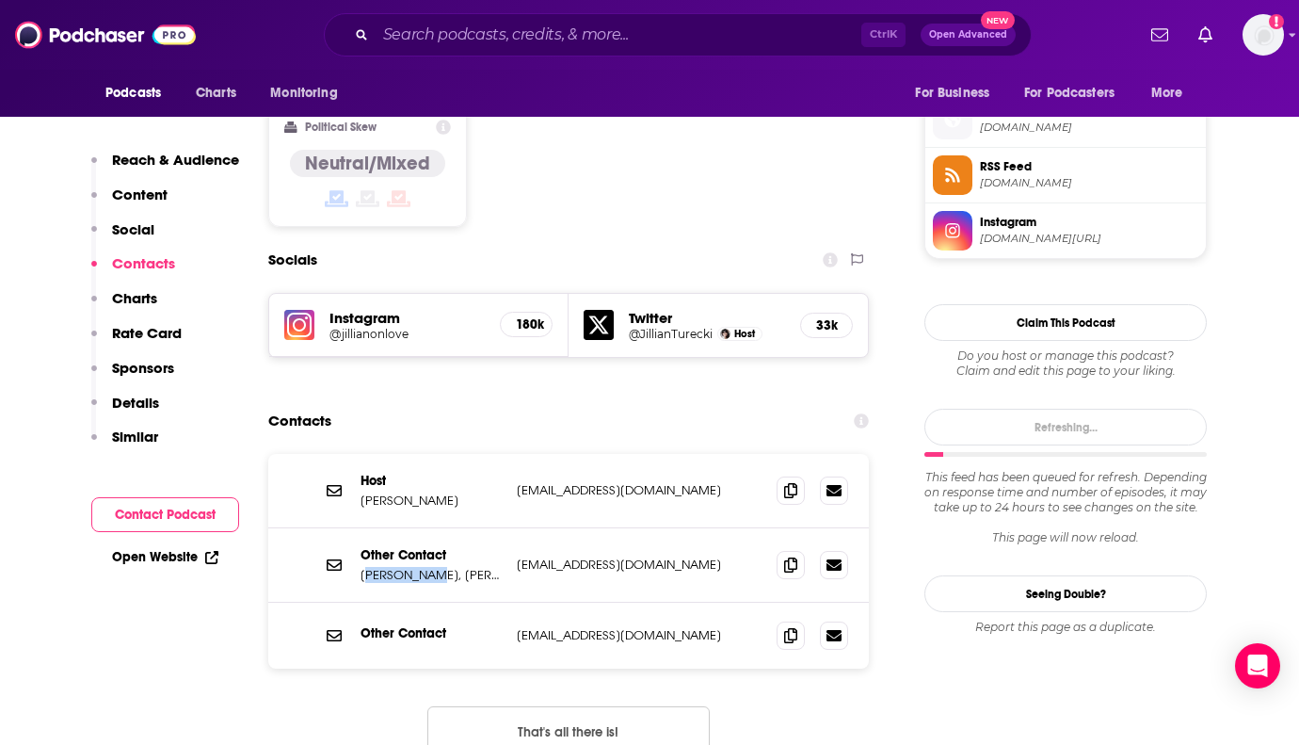
drag, startPoint x: 362, startPoint y: 480, endPoint x: 422, endPoint y: 481, distance: 59.3
click at [422, 567] on p "Taylar Fetzner, Morgan Harris" at bounding box center [431, 575] width 141 height 16
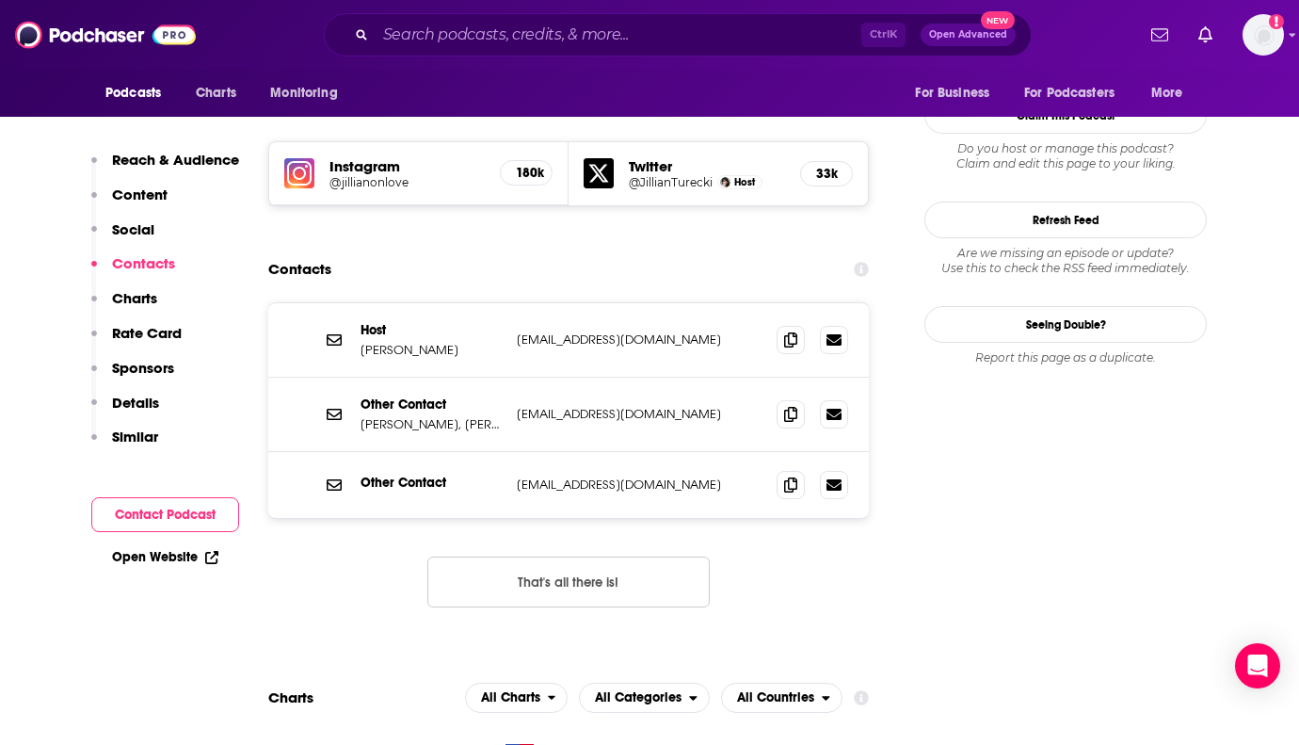
scroll to position [1695, 0]
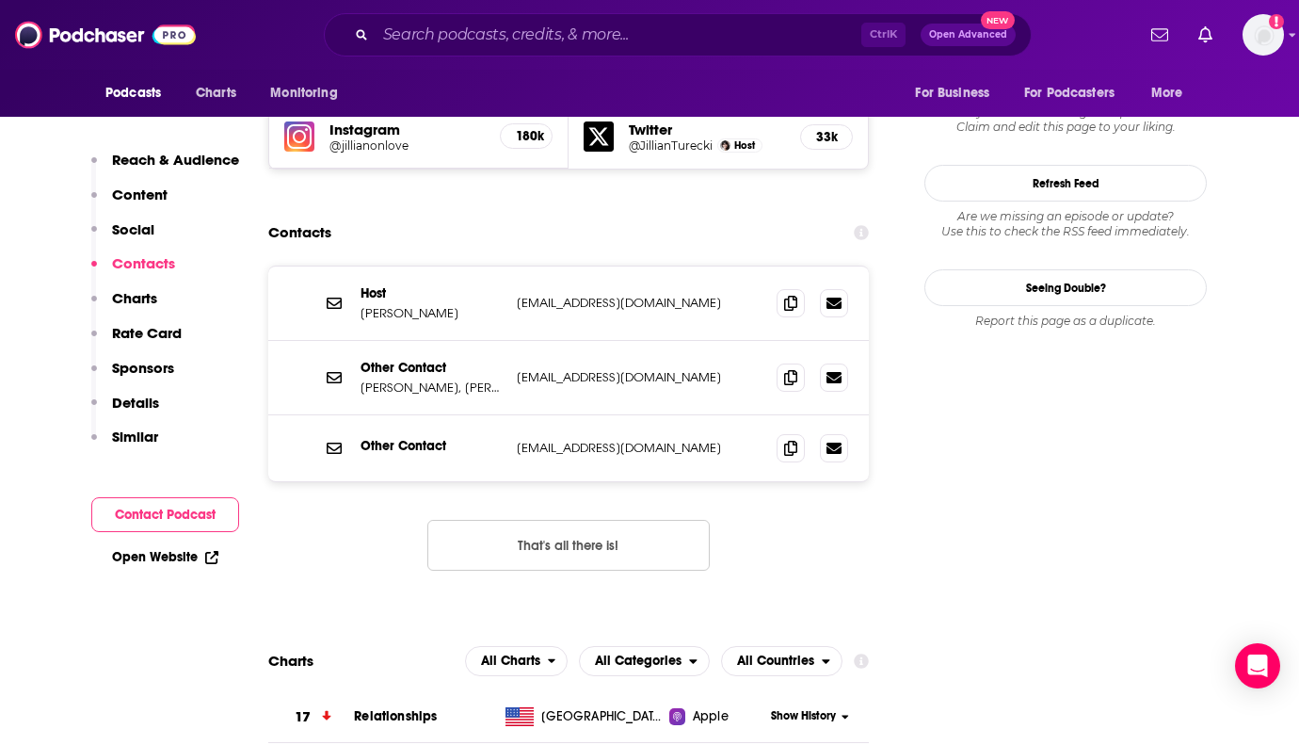
click at [414, 379] on p "Taylar Fetzner, Morgan Harris" at bounding box center [431, 387] width 141 height 16
copy p "Fetzner"
click at [461, 33] on input "Search podcasts, credits, & more..." at bounding box center [619, 35] width 486 height 30
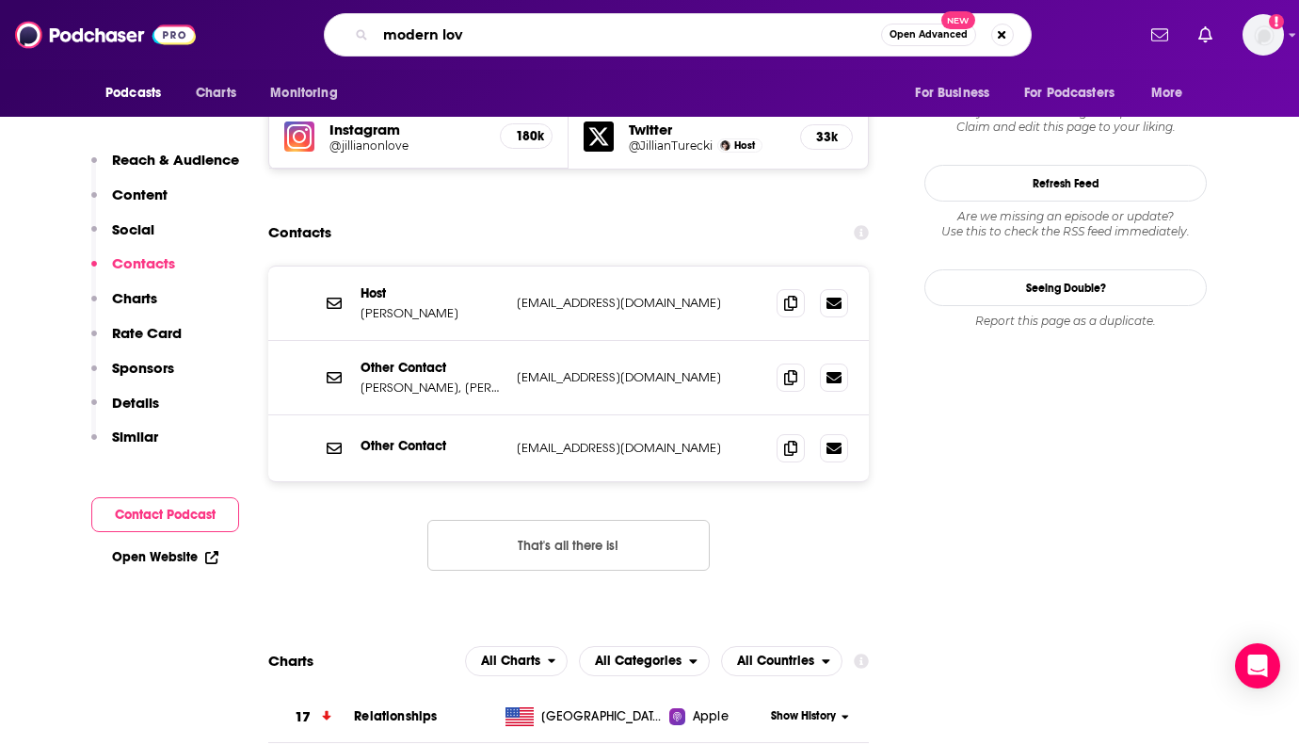
type input "modern love"
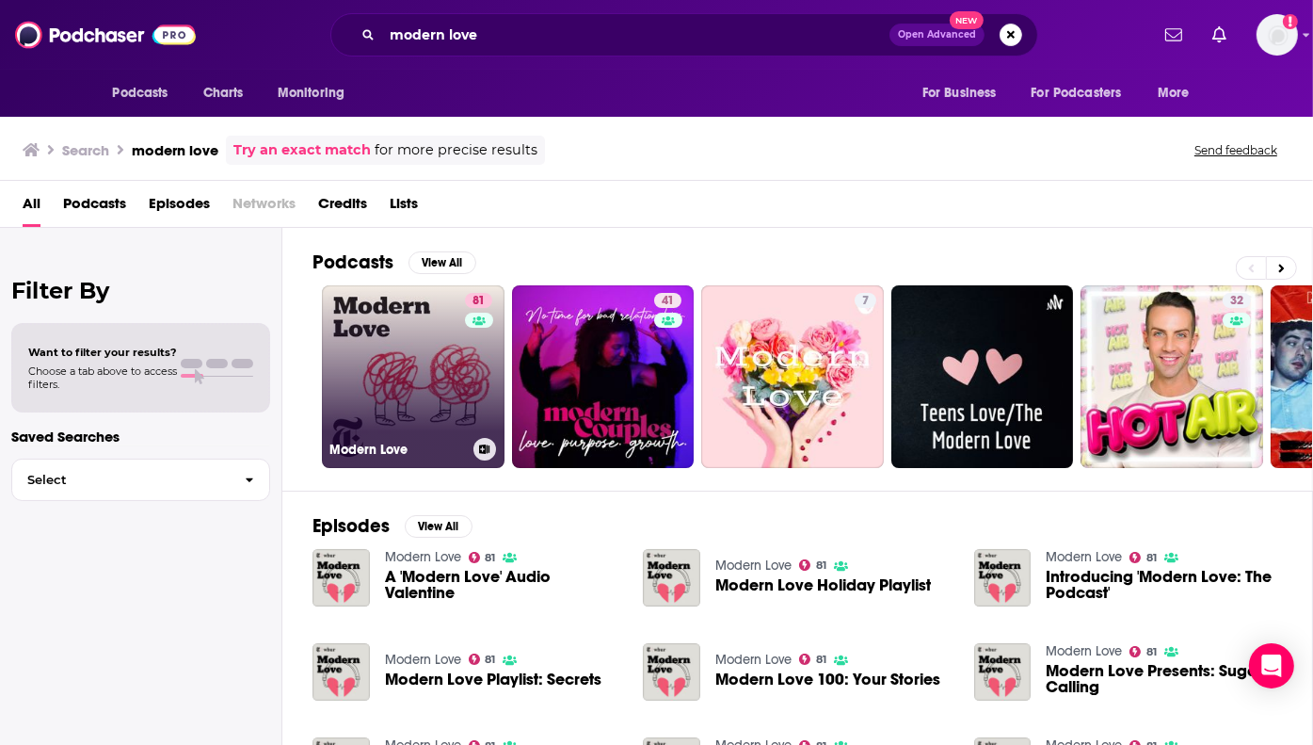
click at [403, 400] on link "81 Modern Love" at bounding box center [413, 376] width 183 height 183
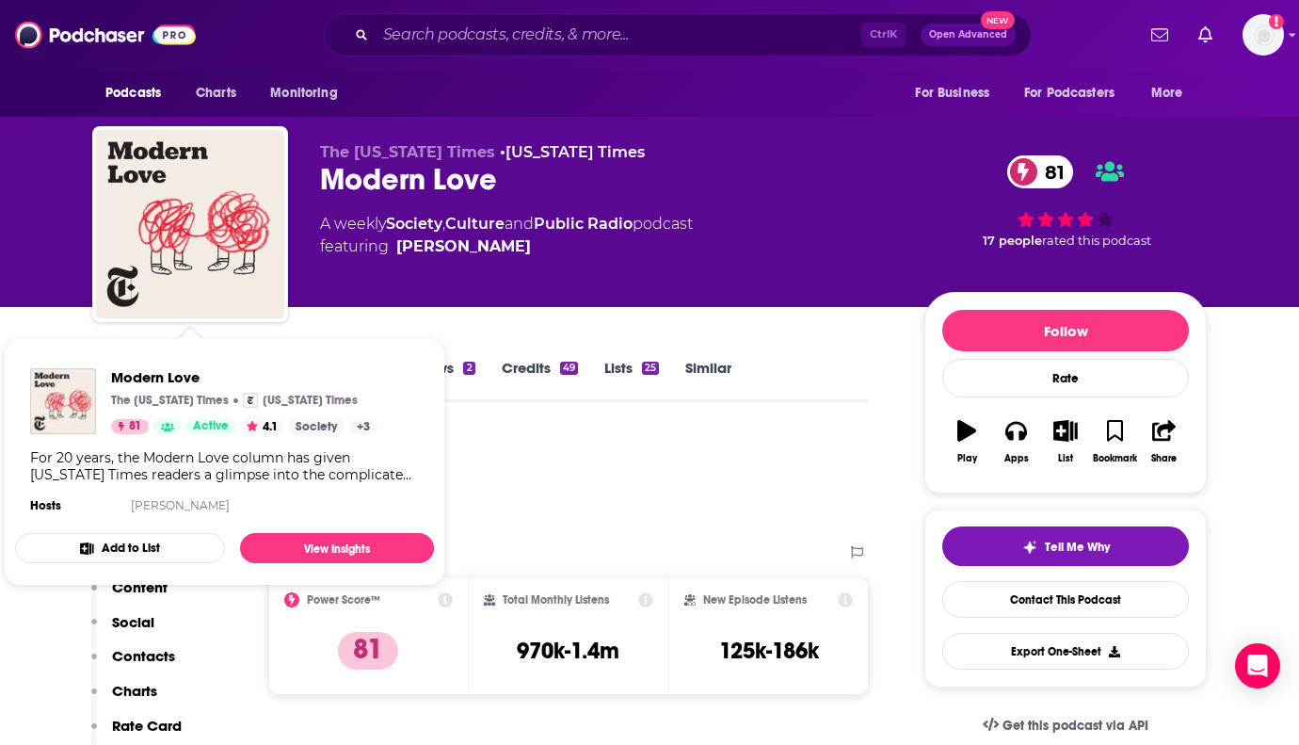
click at [639, 440] on div "Podcast Insights" at bounding box center [473, 480] width 762 height 96
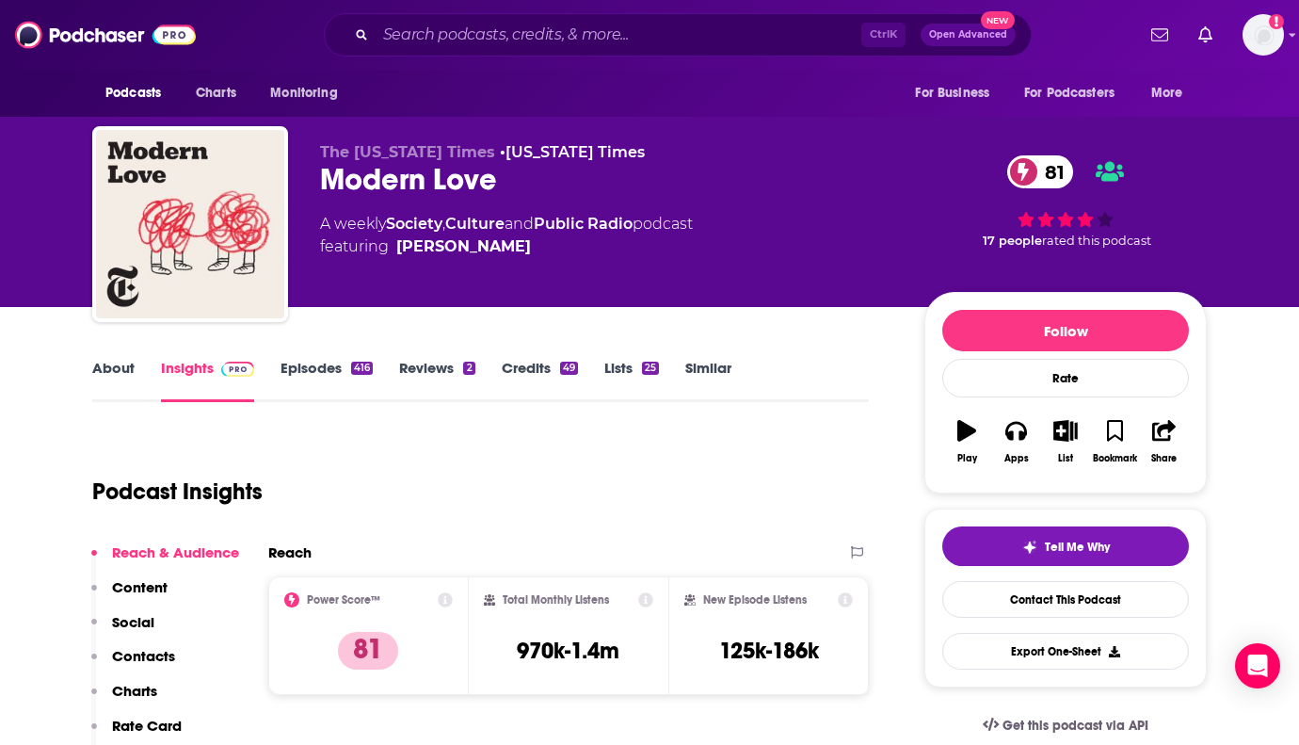
click at [94, 359] on link "About" at bounding box center [113, 380] width 42 height 43
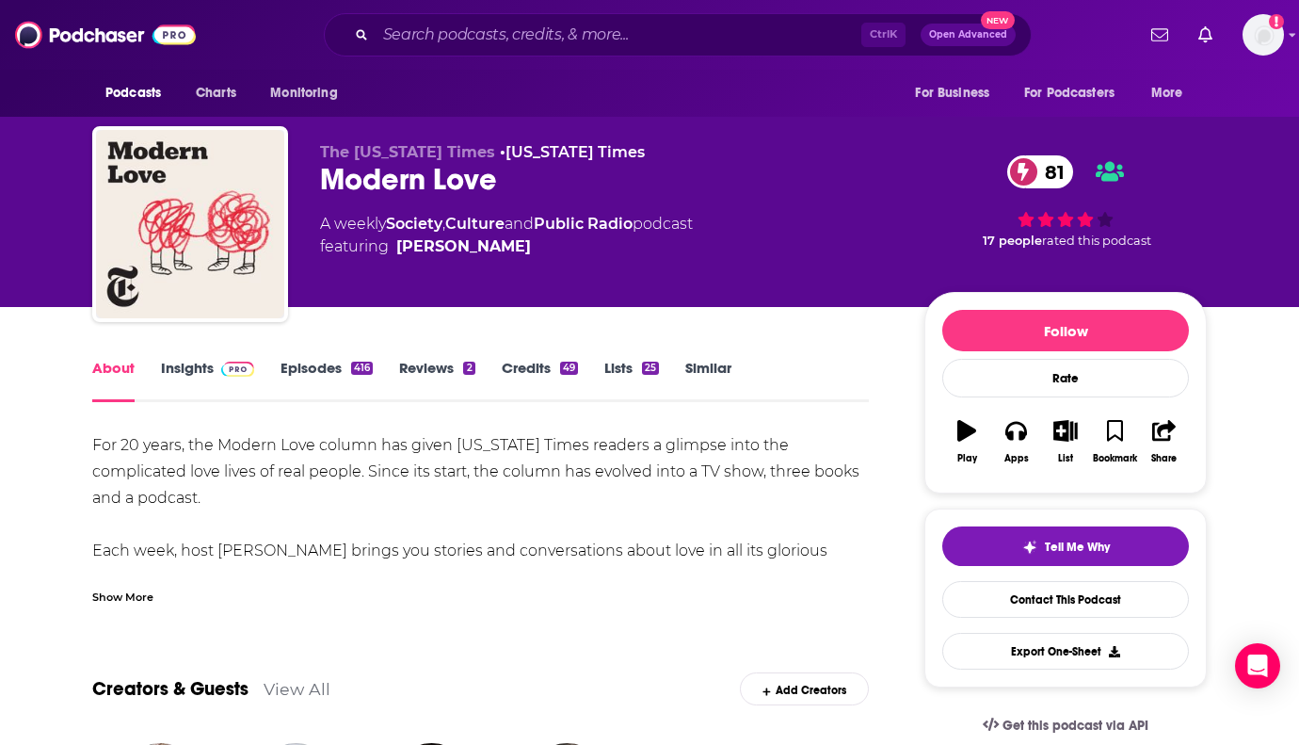
click at [302, 374] on link "Episodes 416" at bounding box center [327, 380] width 92 height 43
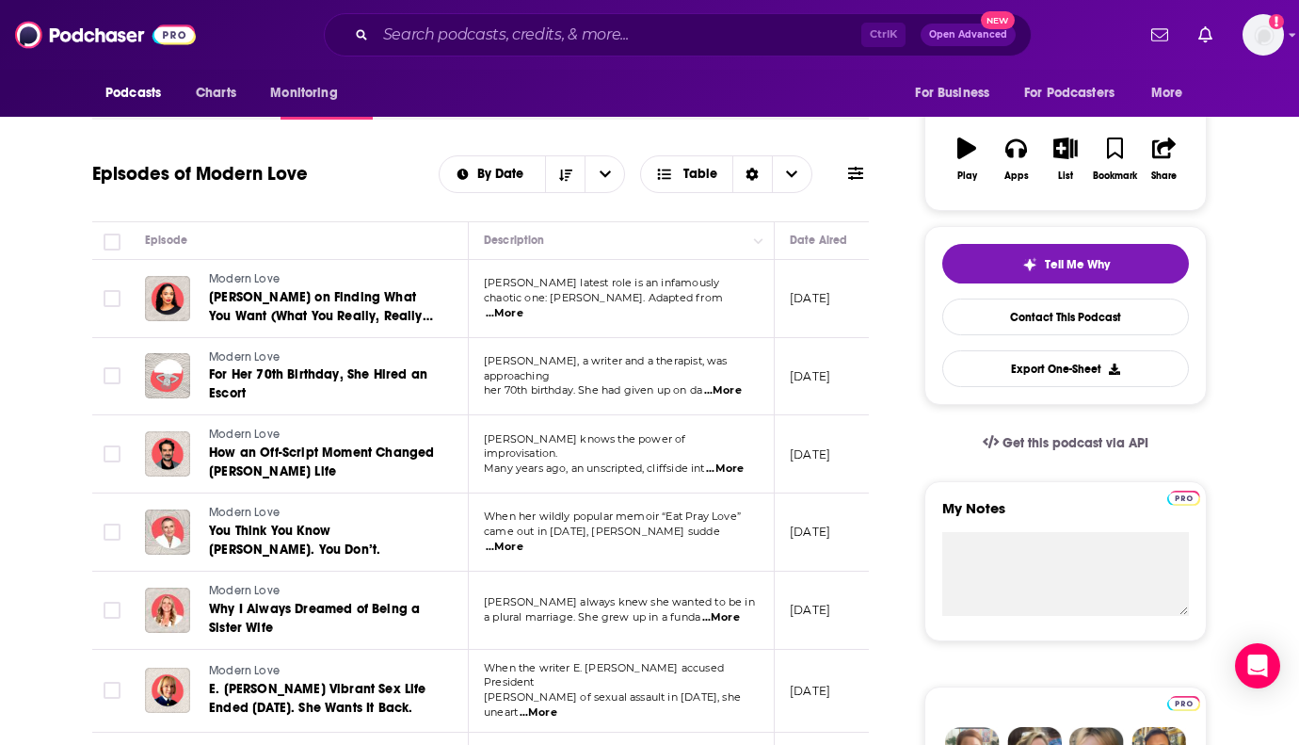
scroll to position [377, 0]
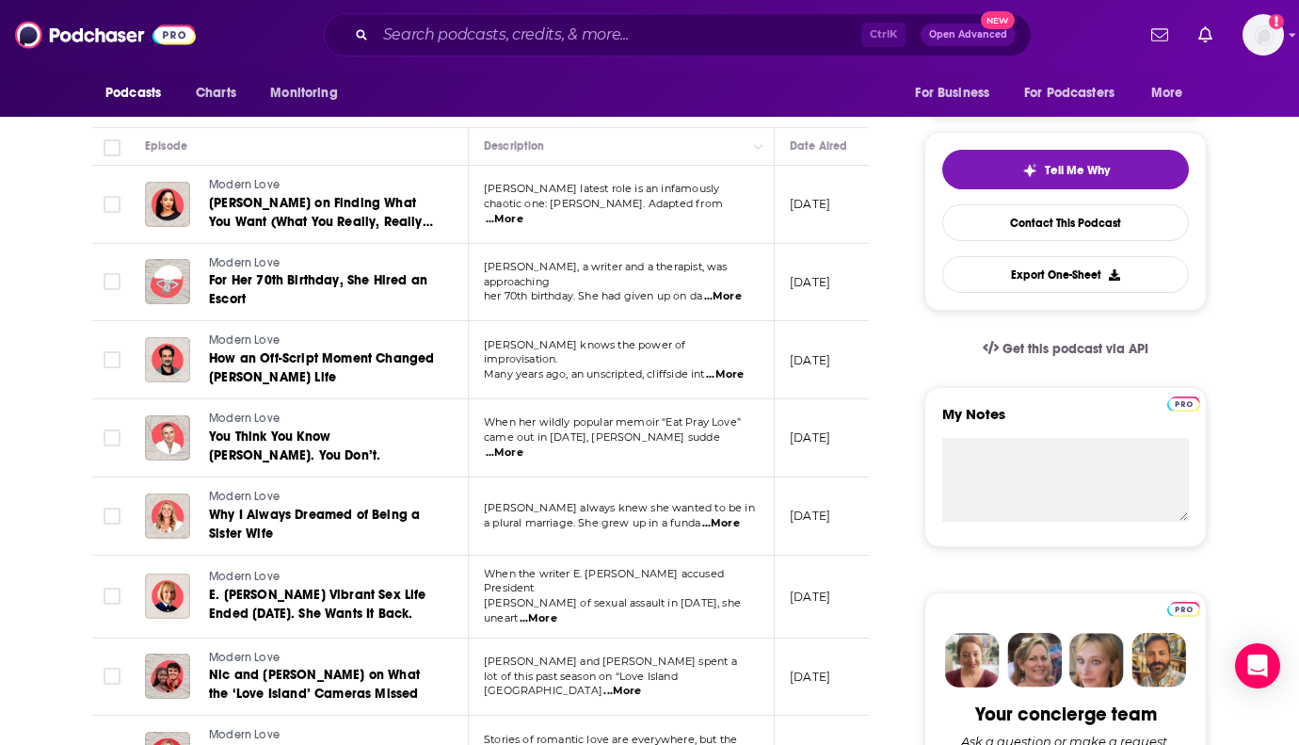
click at [736, 289] on span "...More" at bounding box center [723, 296] width 38 height 15
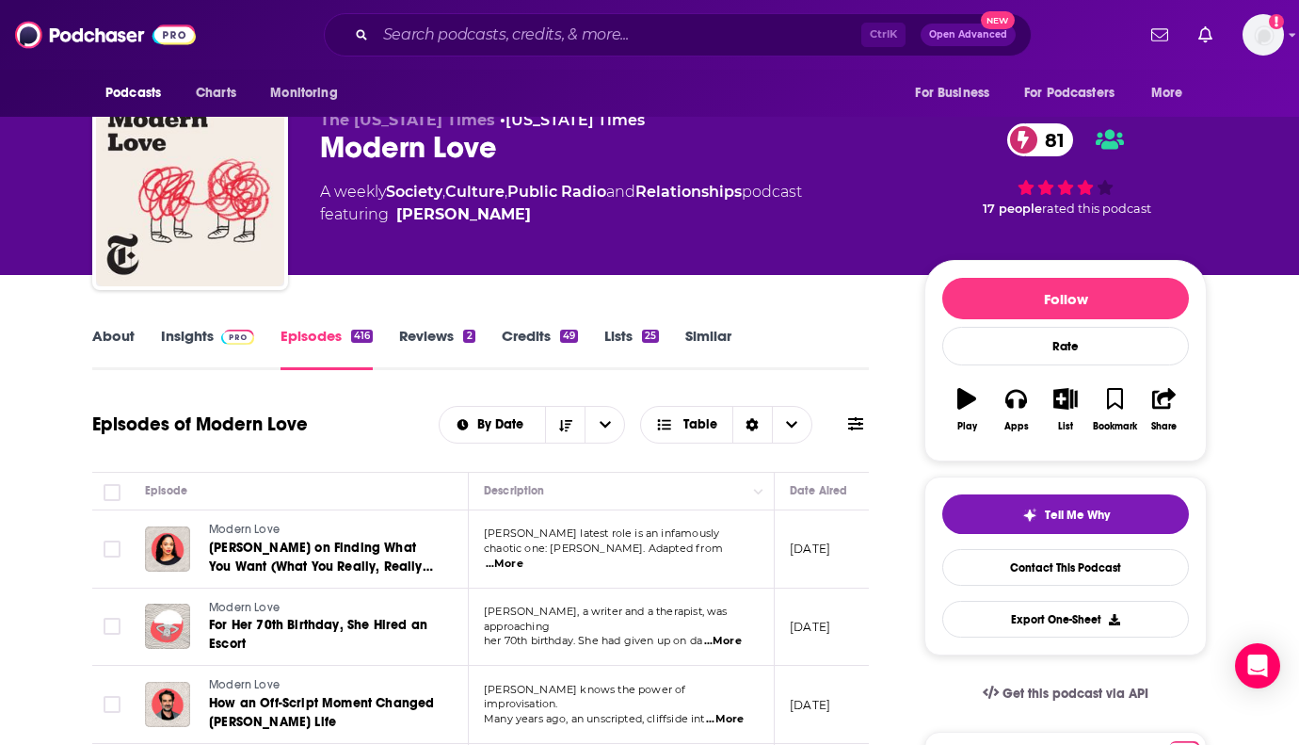
scroll to position [0, 0]
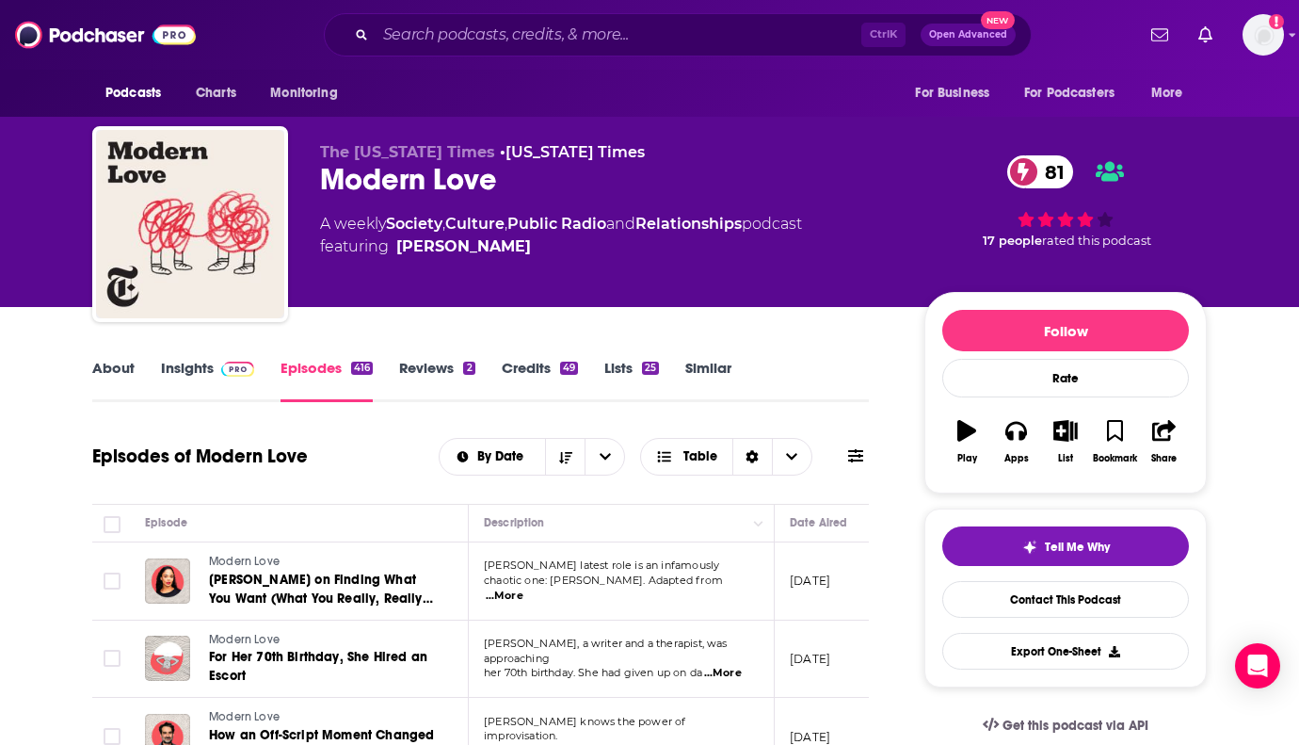
click at [176, 370] on link "Insights" at bounding box center [207, 380] width 93 height 43
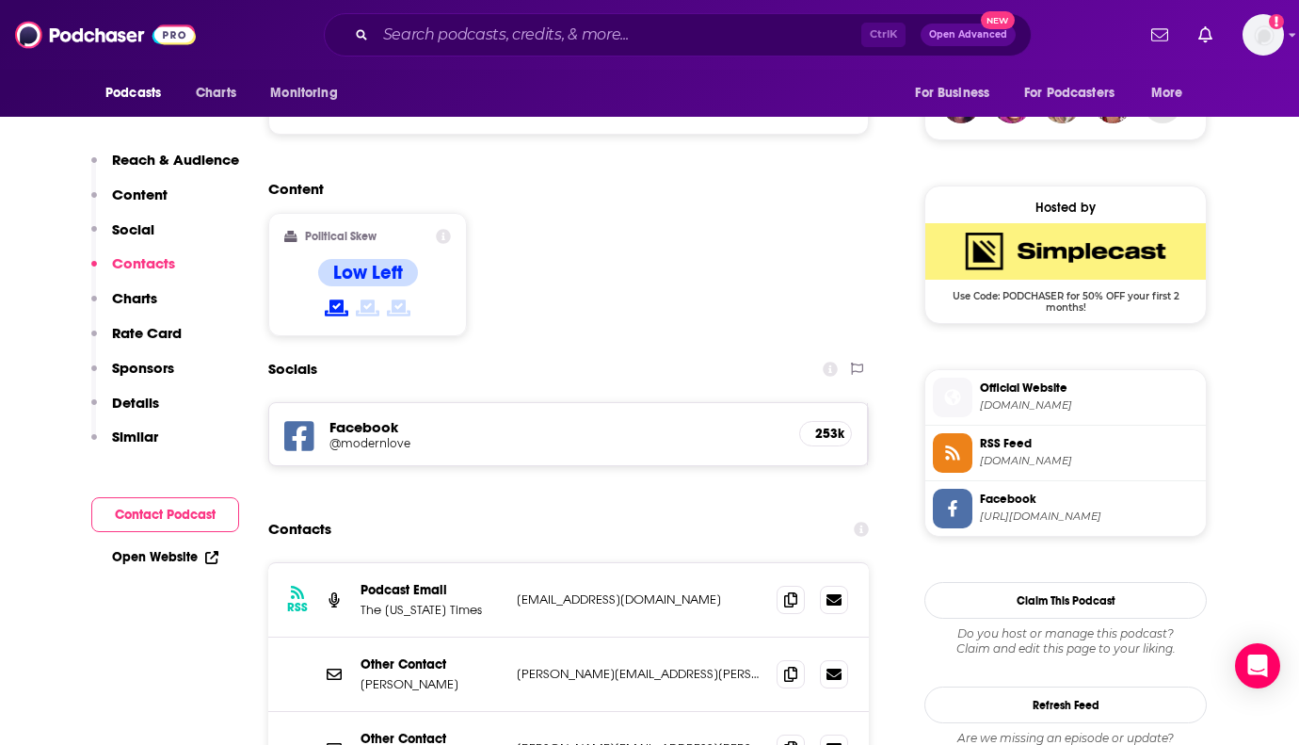
scroll to position [1506, 0]
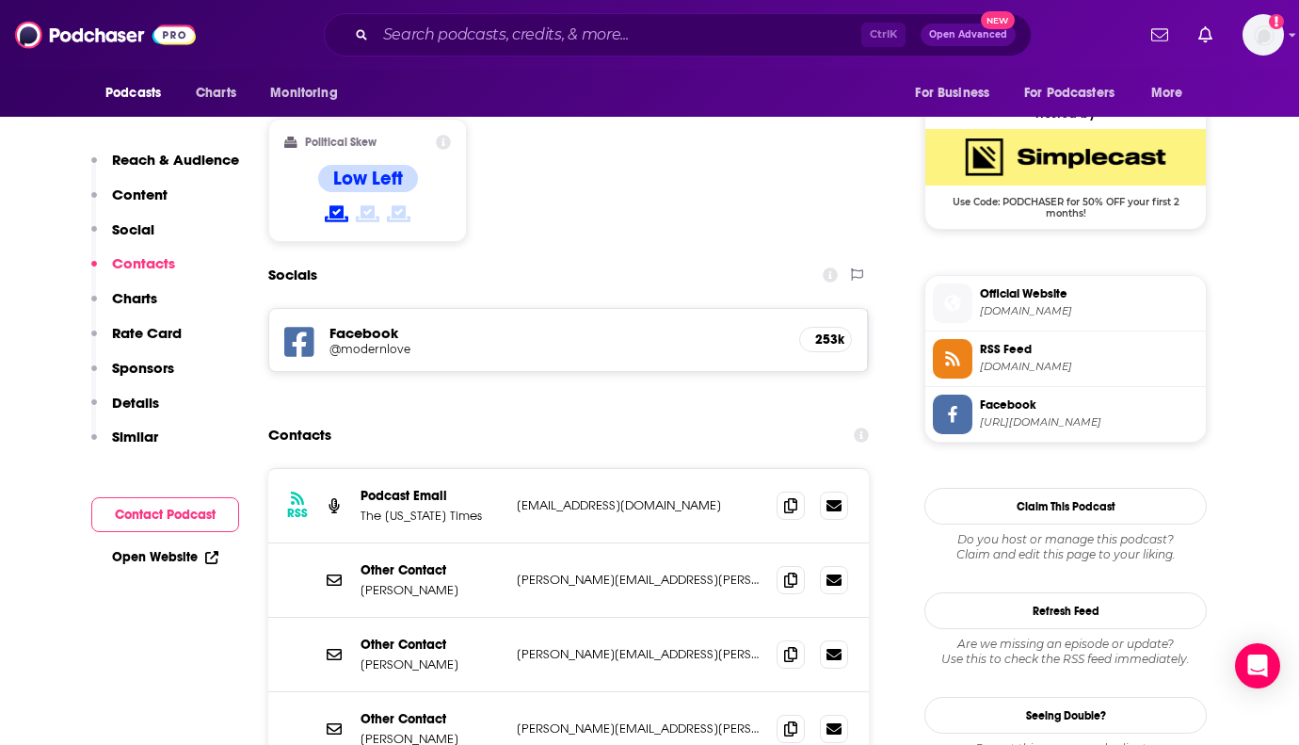
click at [541, 15] on div "Ctrl K Open Advanced New" at bounding box center [678, 34] width 708 height 43
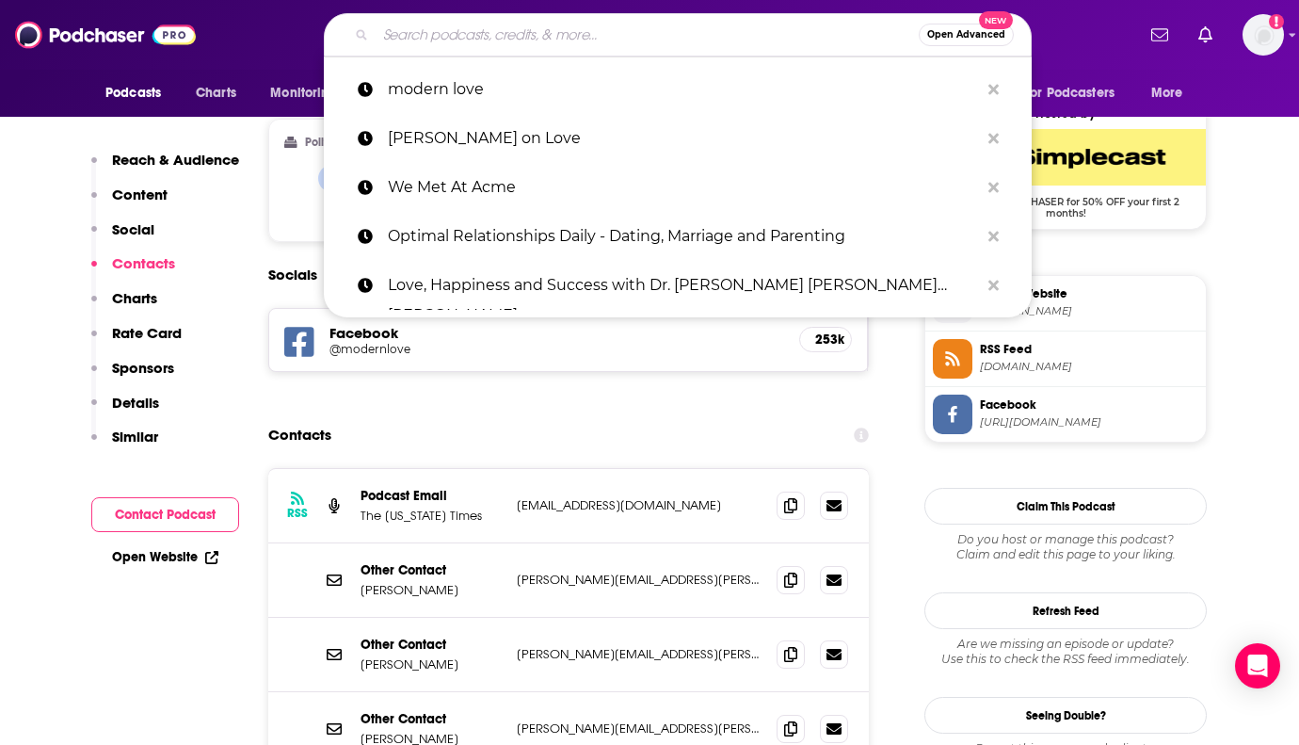
click at [540, 33] on input "Search podcasts, credits, & more..." at bounding box center [647, 35] width 543 height 30
paste input "EmPowered Couples with The Freemans"
type input "EmPowered Couples with The Freemans"
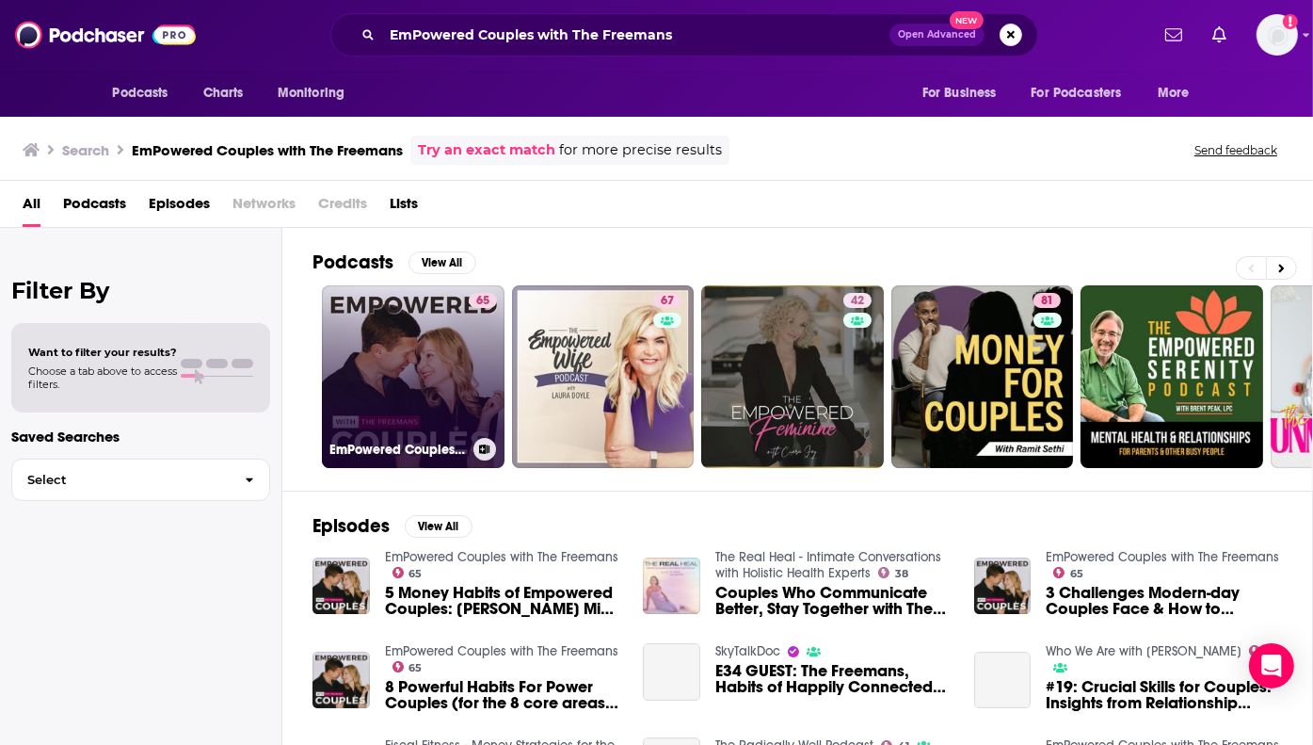
click at [407, 358] on link "65 EmPowered Couples with The Freemans" at bounding box center [413, 376] width 183 height 183
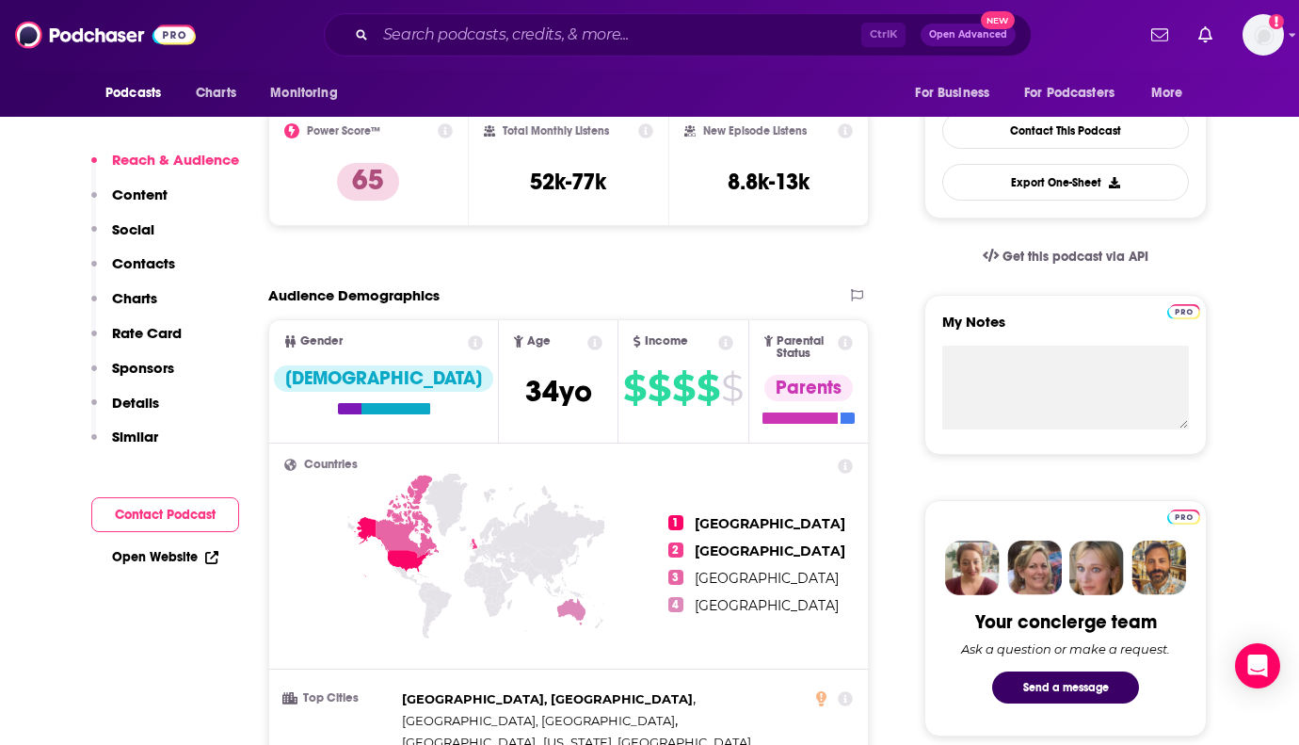
scroll to position [471, 0]
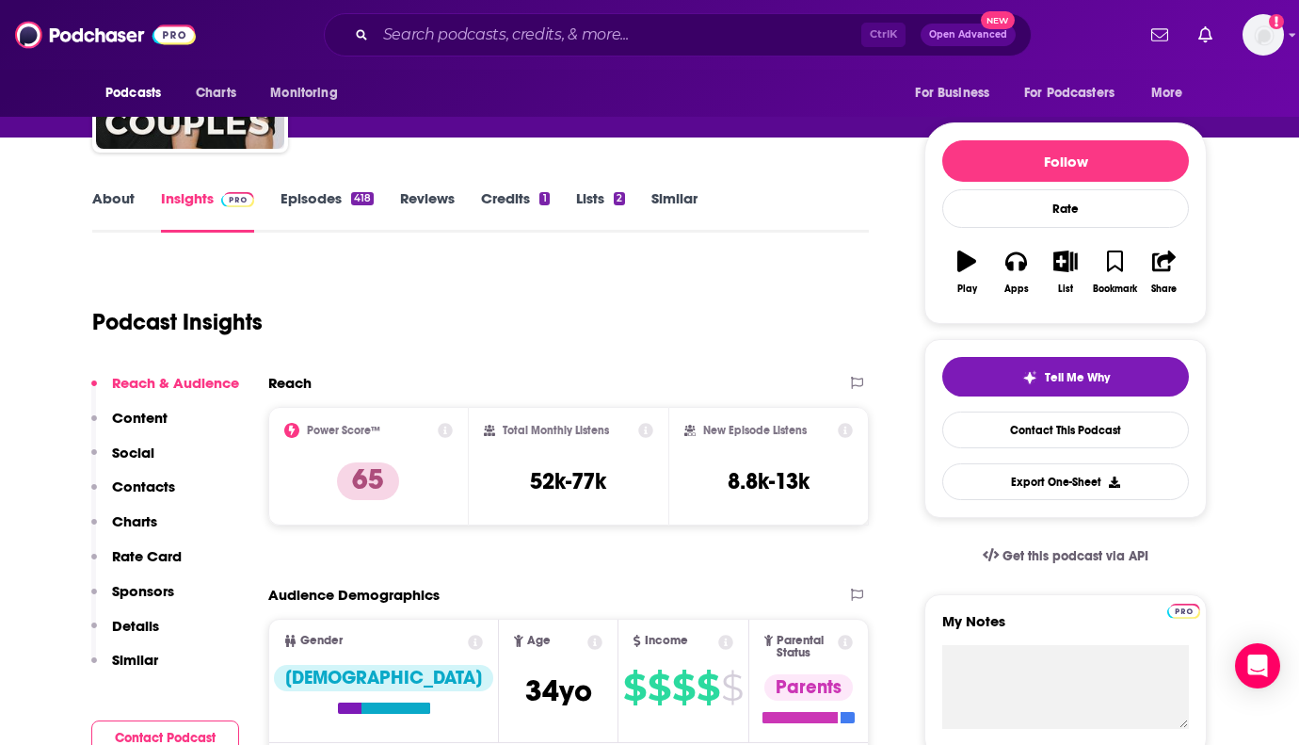
scroll to position [0, 0]
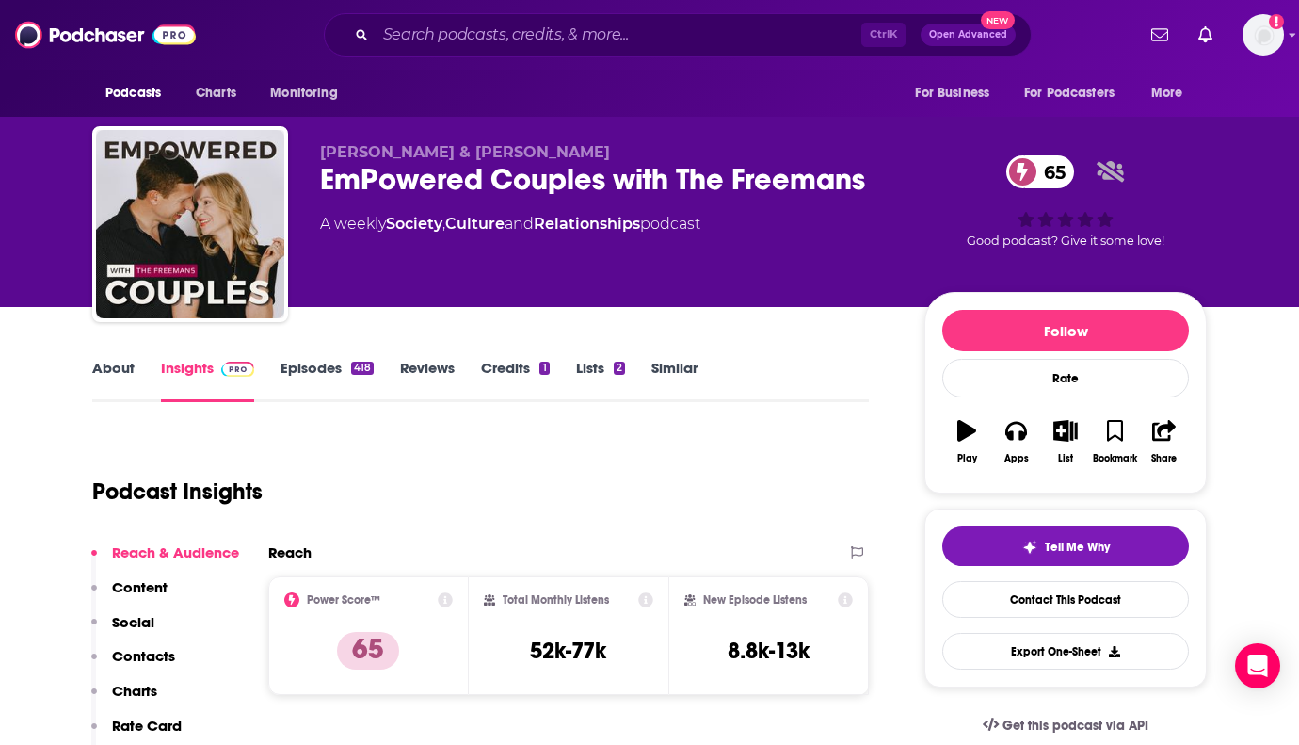
click at [97, 372] on link "About" at bounding box center [113, 380] width 42 height 43
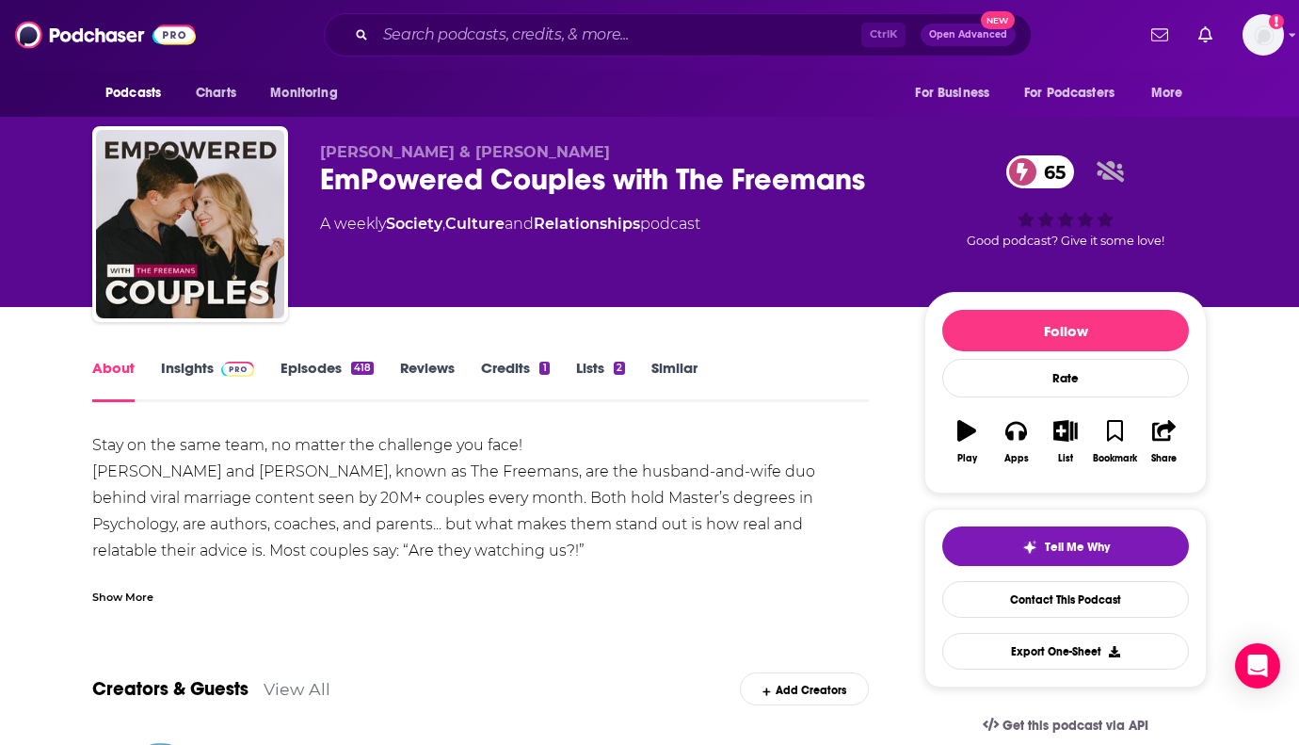
click at [196, 367] on link "Insights" at bounding box center [207, 380] width 93 height 43
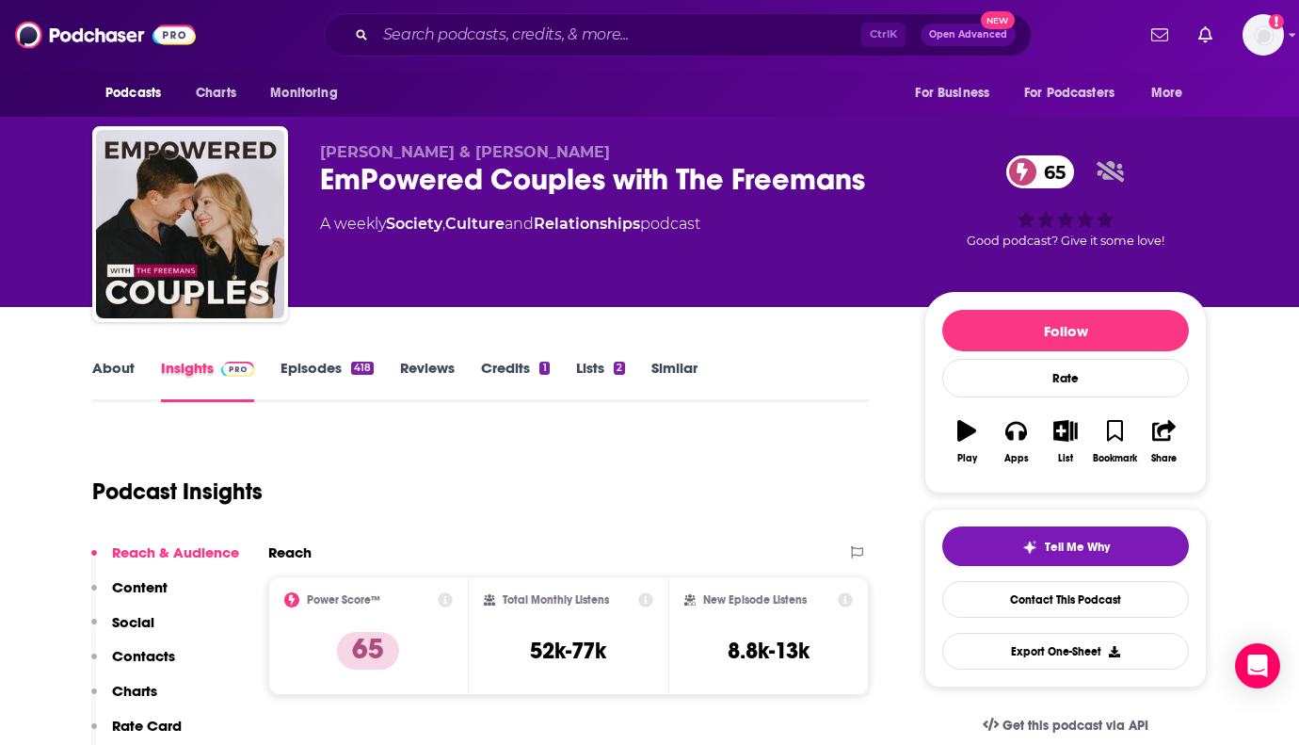
click at [278, 364] on div "Insights" at bounding box center [221, 380] width 120 height 43
click at [305, 374] on link "Episodes 418" at bounding box center [327, 380] width 93 height 43
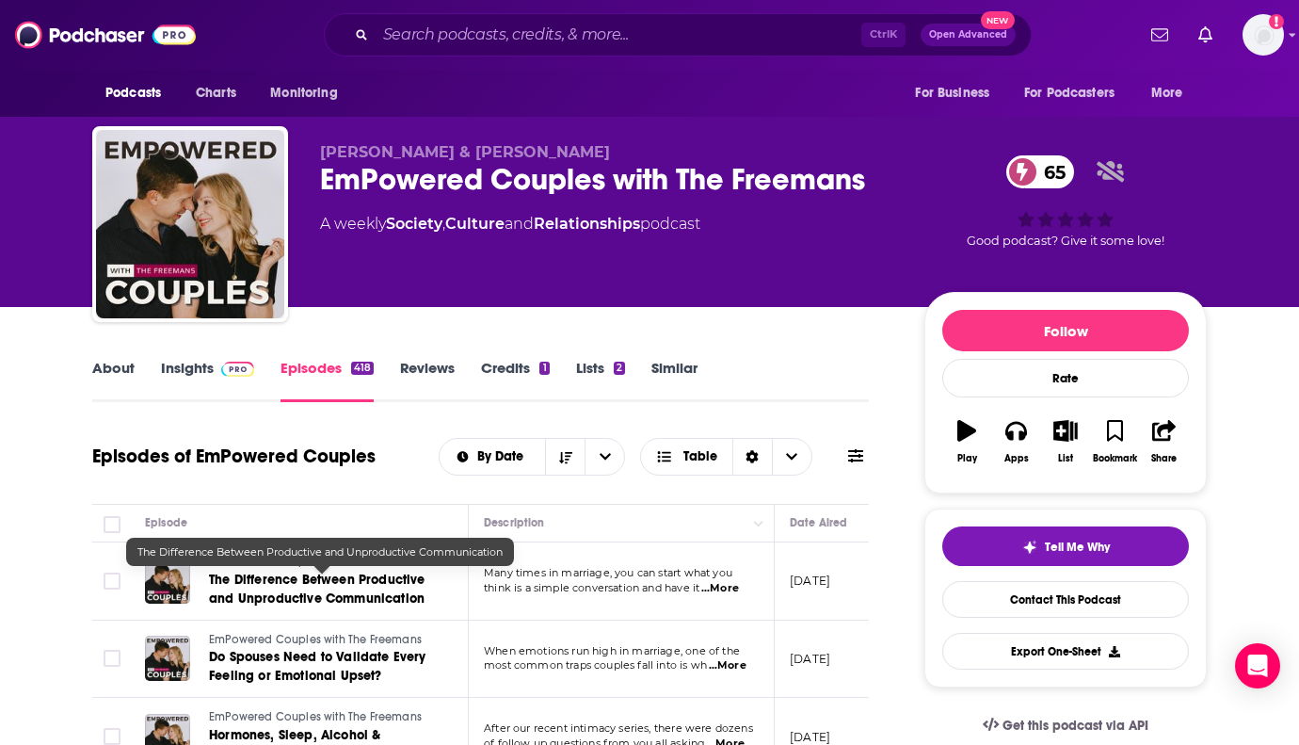
scroll to position [188, 0]
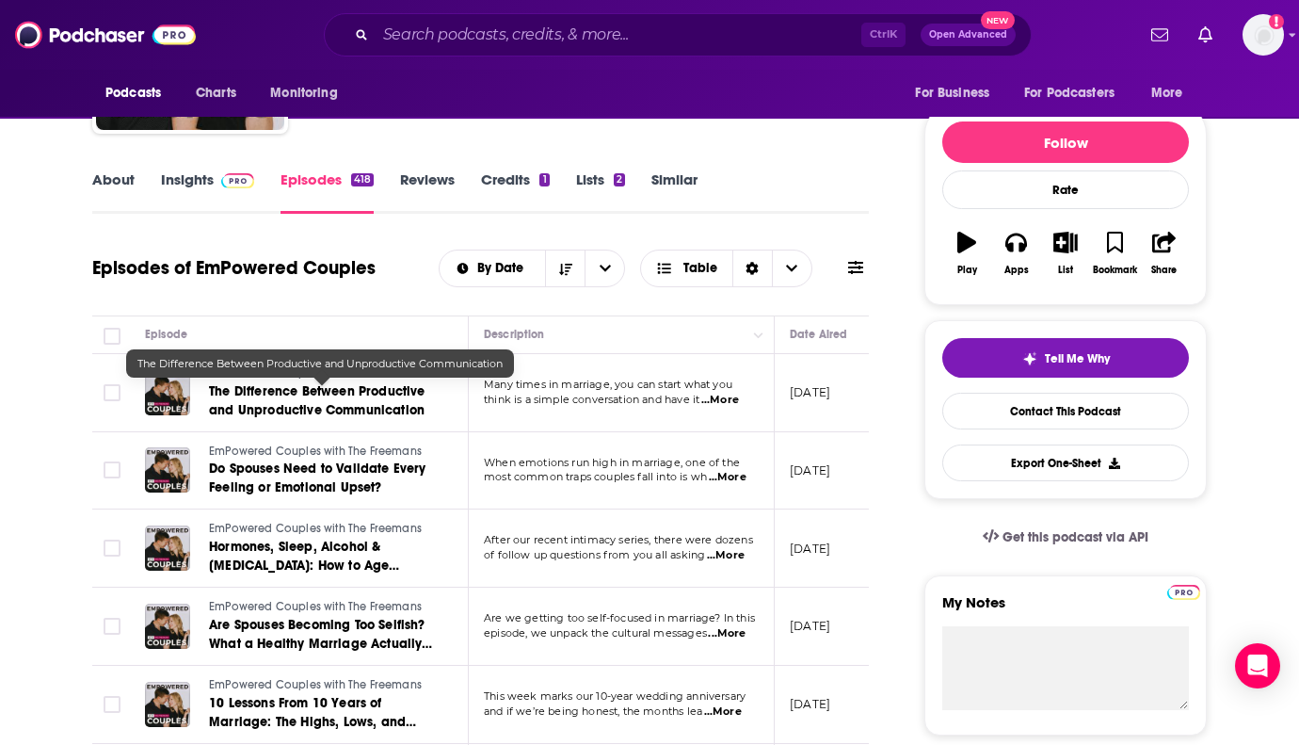
click at [720, 402] on span "...More" at bounding box center [720, 400] width 38 height 15
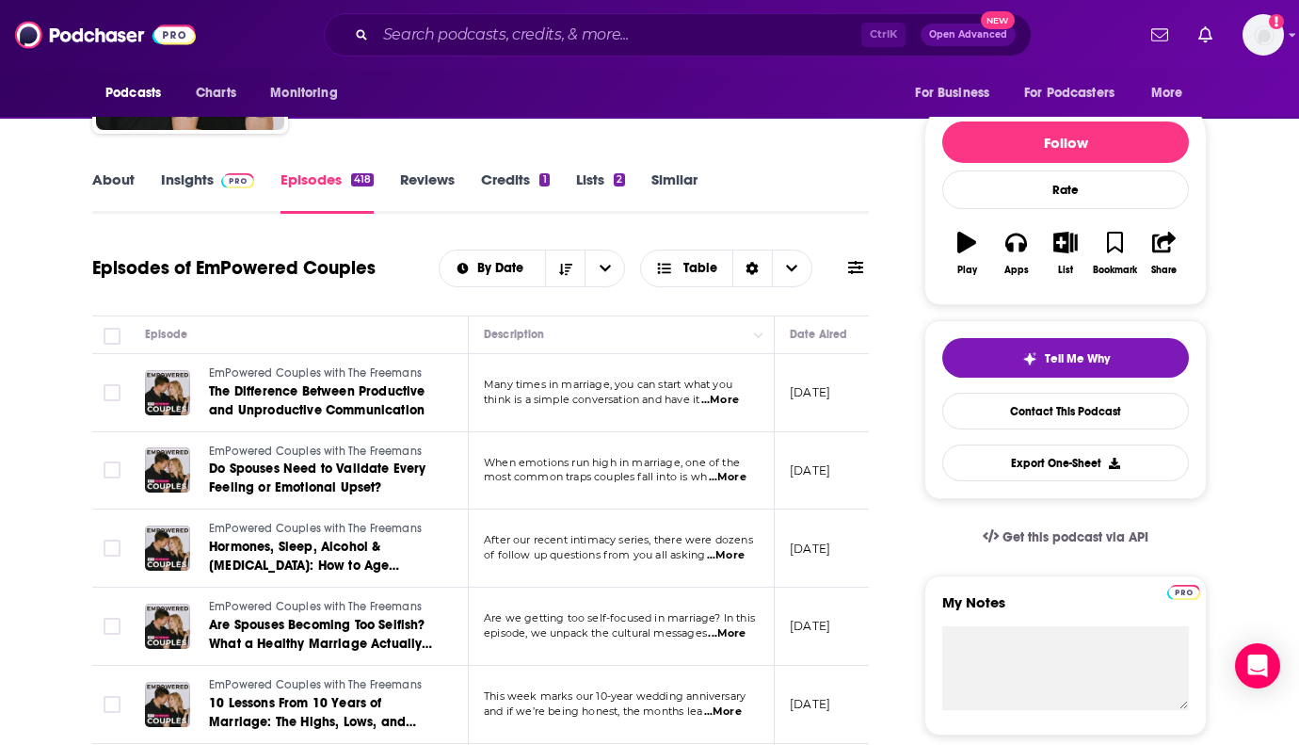
click at [722, 477] on span "...More" at bounding box center [728, 477] width 38 height 15
click at [199, 184] on link "Insights" at bounding box center [207, 191] width 93 height 43
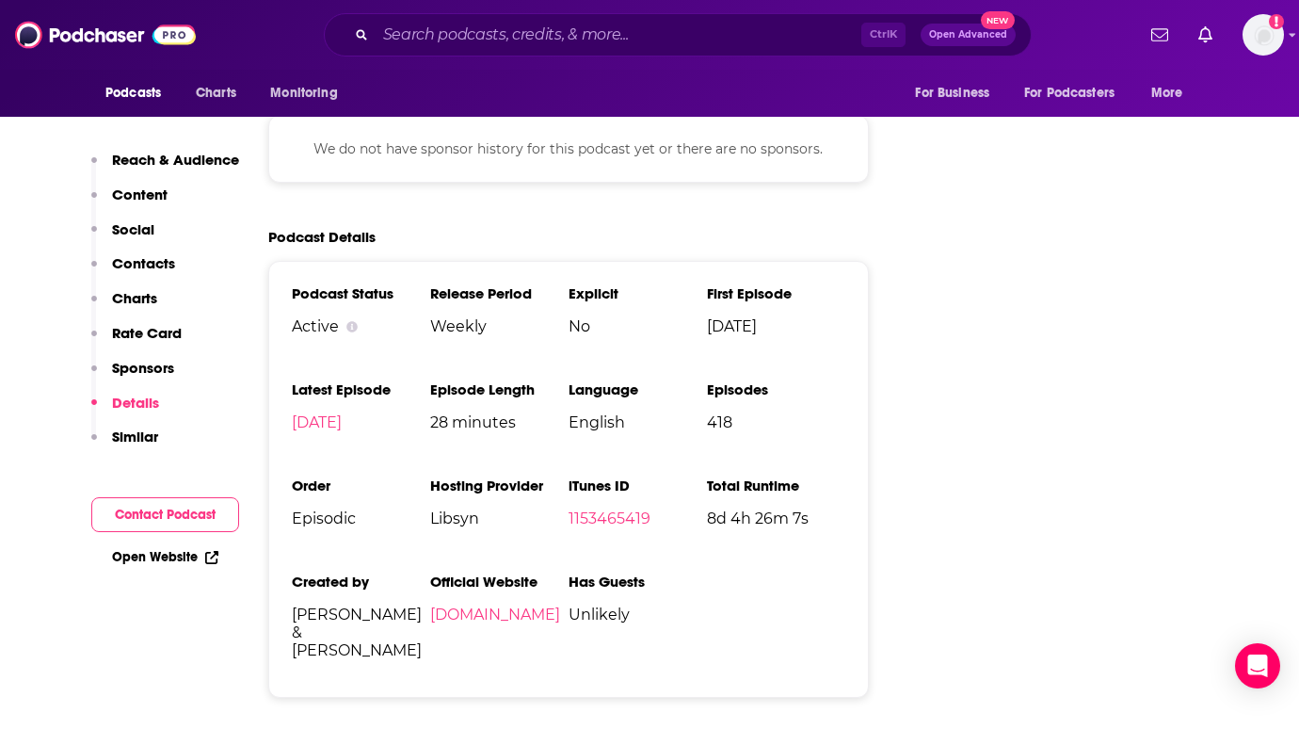
scroll to position [3013, 0]
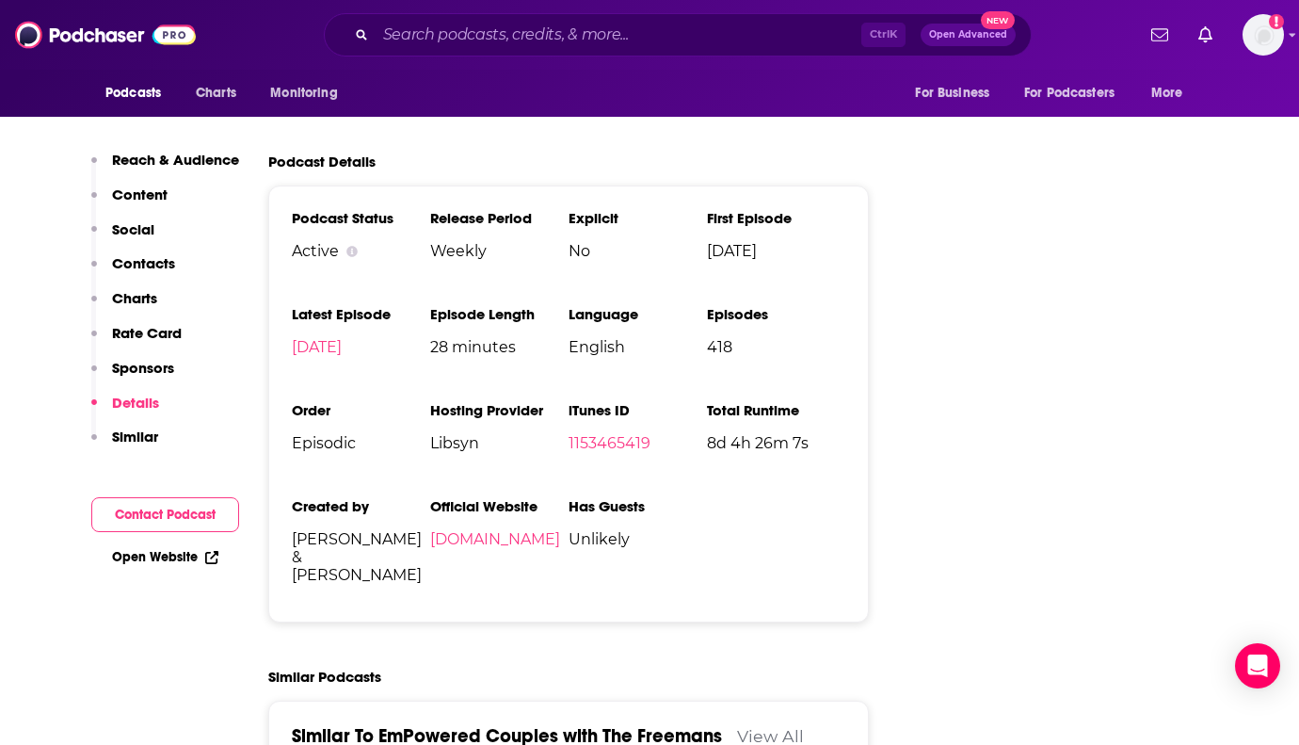
drag, startPoint x: 1241, startPoint y: 255, endPoint x: 1066, endPoint y: 223, distance: 178.0
click at [464, 32] on input "Search podcasts, credits, & more..." at bounding box center [619, 35] width 486 height 30
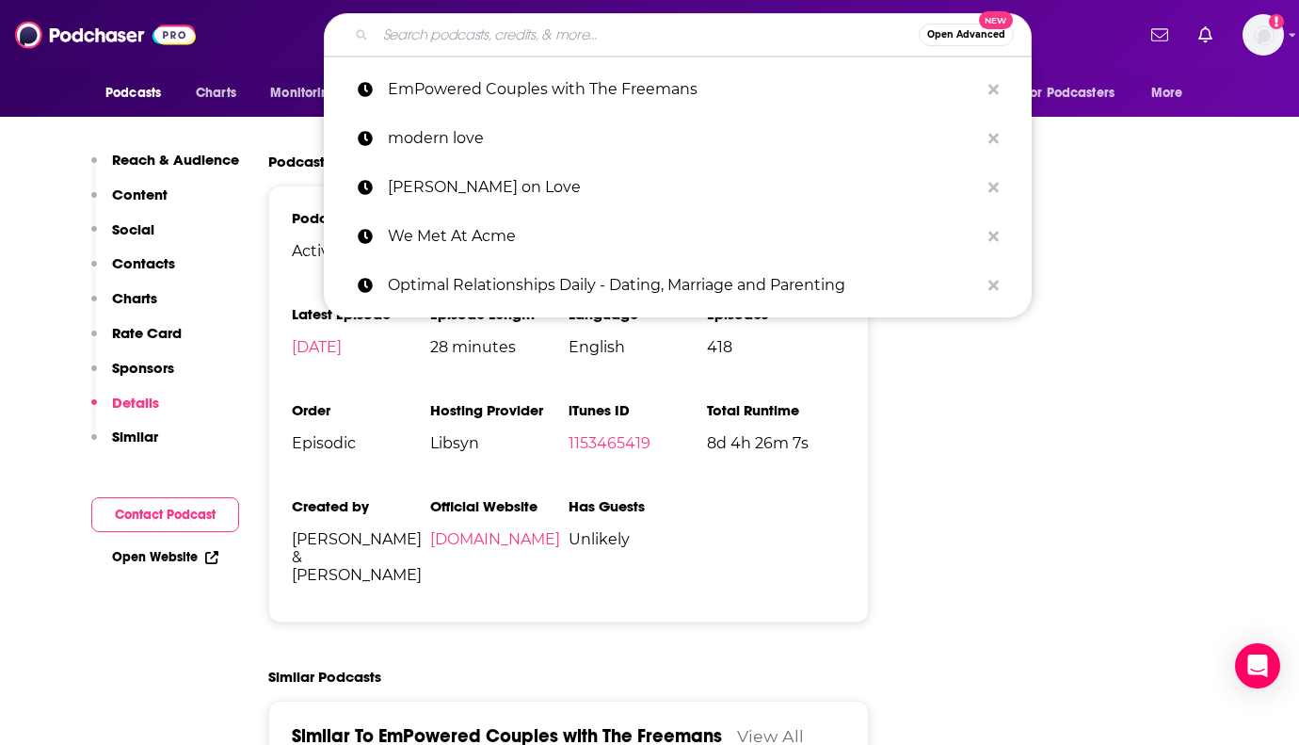
paste input "Dating Intentionally"
type input "Dating Intentionally"
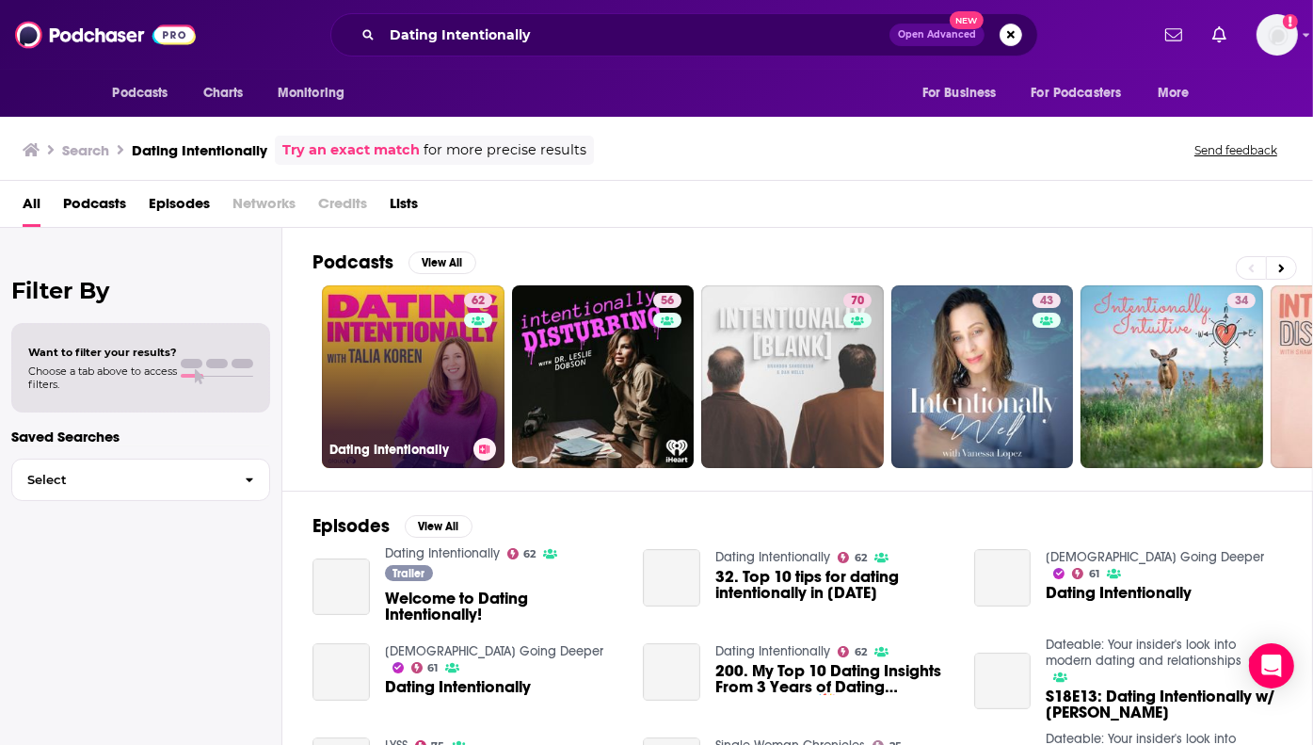
click at [414, 368] on link "62 Dating Intentionally" at bounding box center [413, 376] width 183 height 183
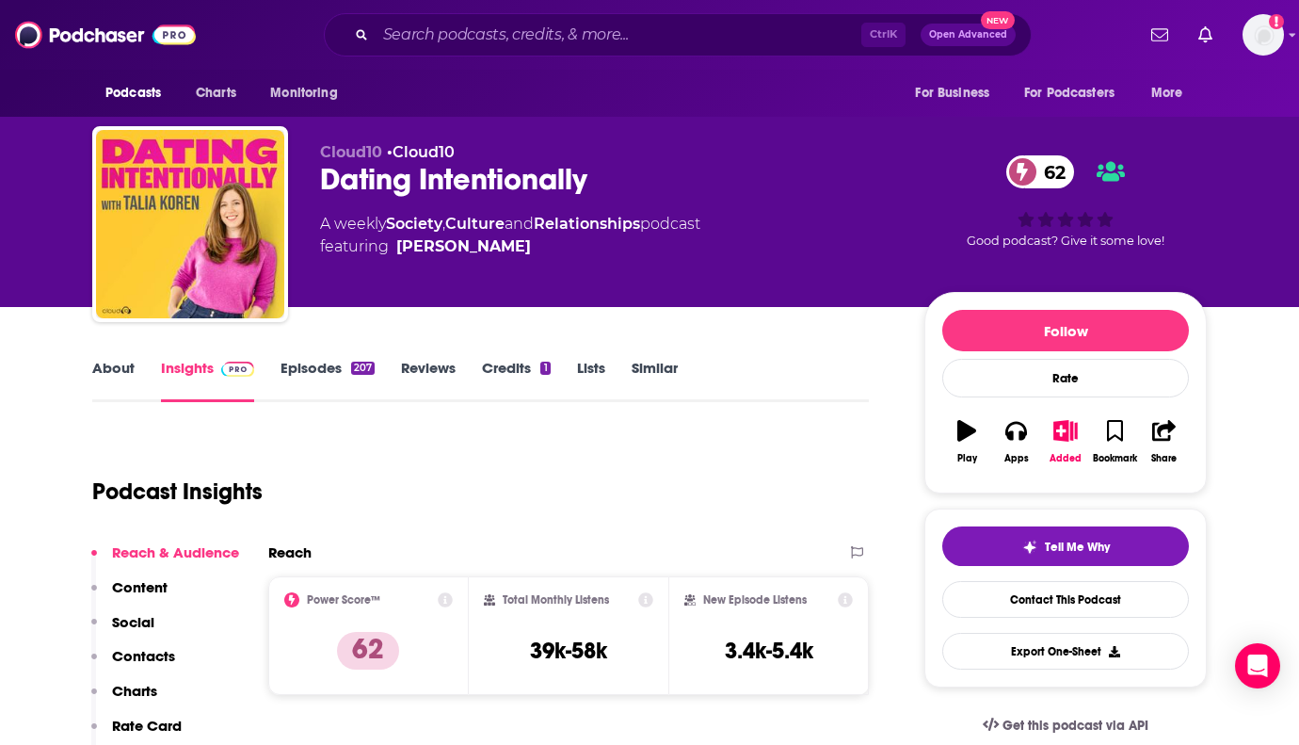
click at [104, 368] on link "About" at bounding box center [113, 380] width 42 height 43
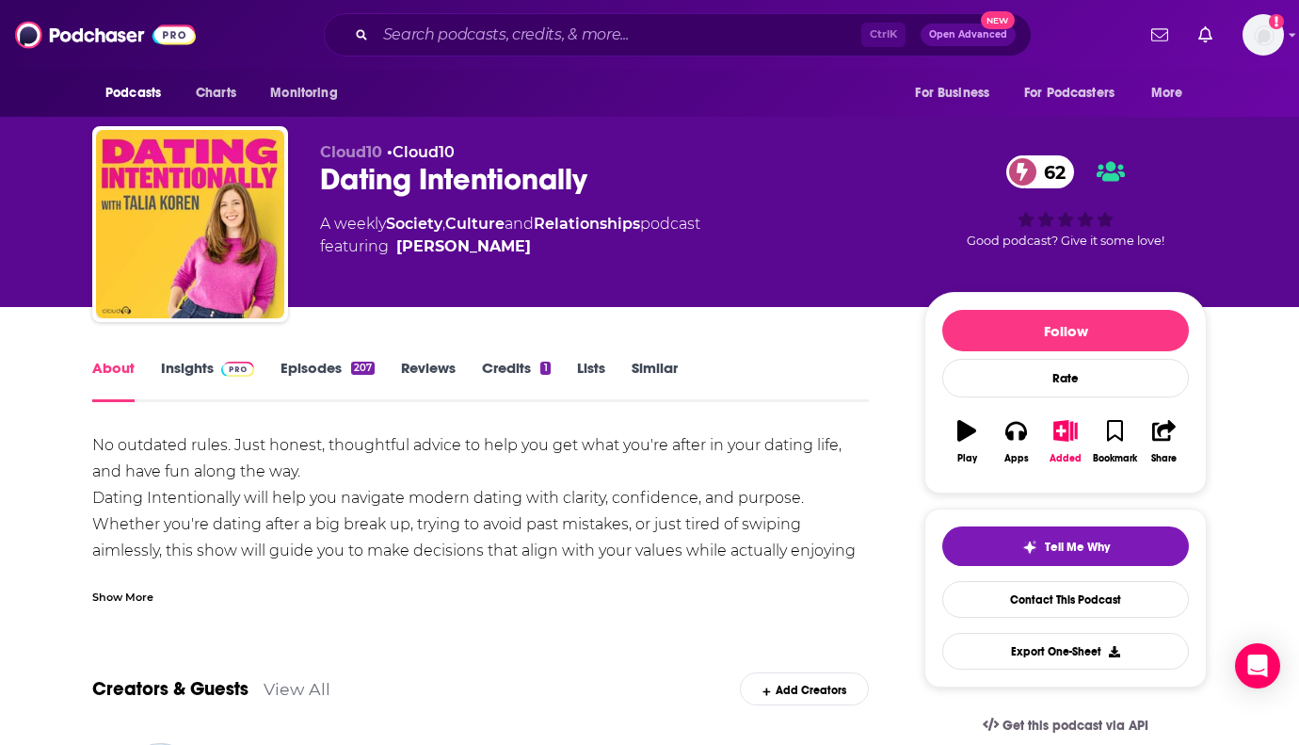
click at [188, 372] on link "Insights" at bounding box center [207, 380] width 93 height 43
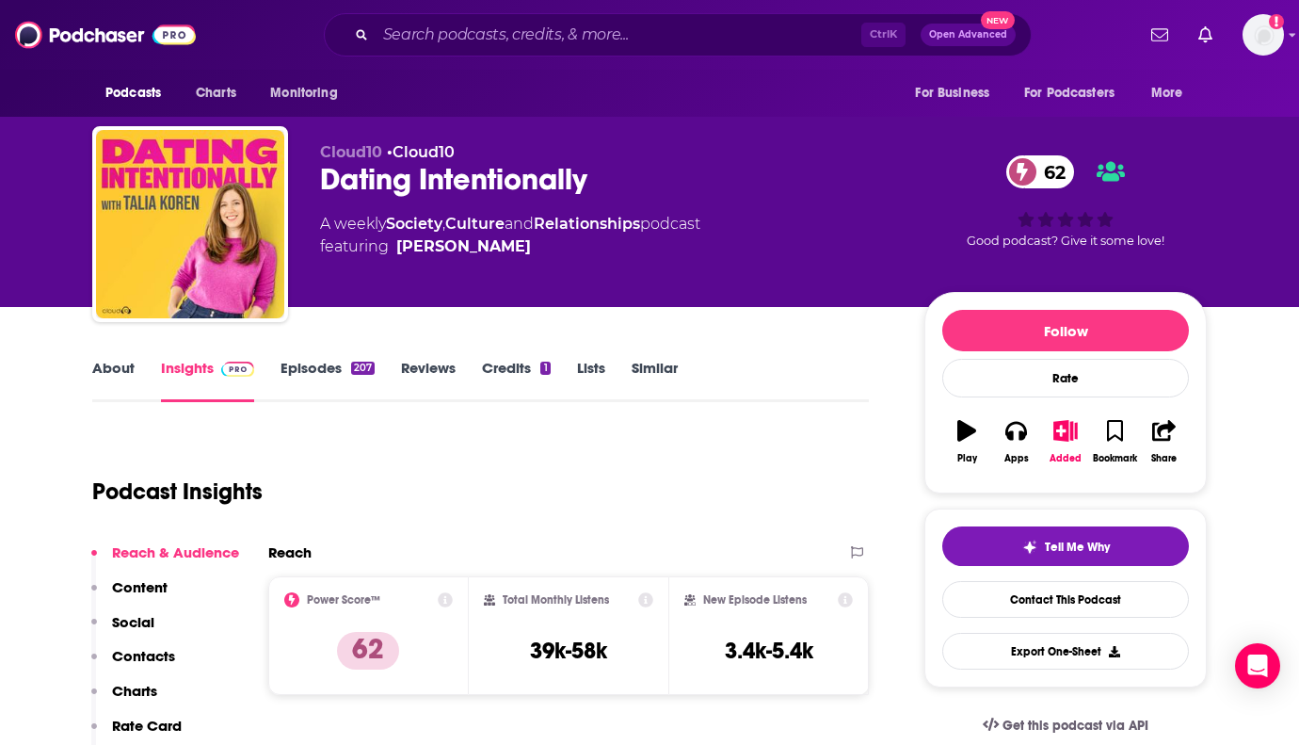
click at [292, 366] on link "Episodes 207" at bounding box center [328, 380] width 94 height 43
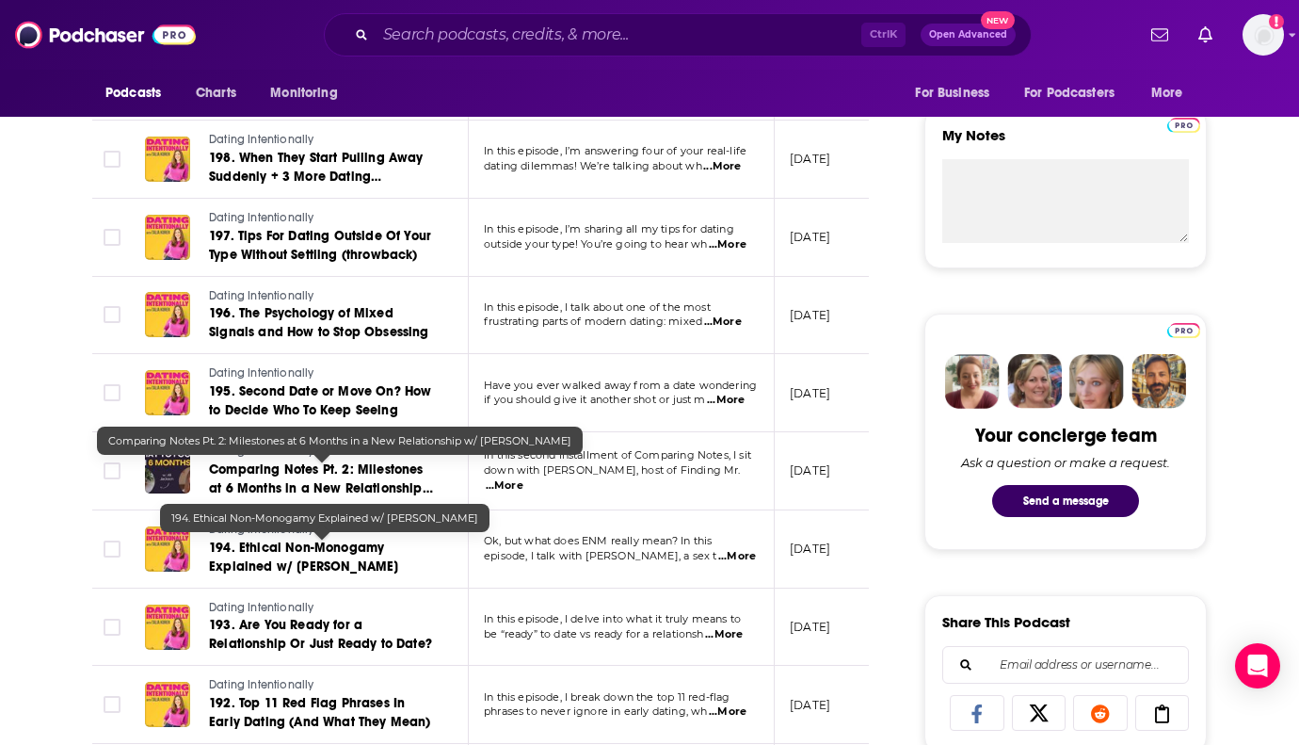
scroll to position [659, 0]
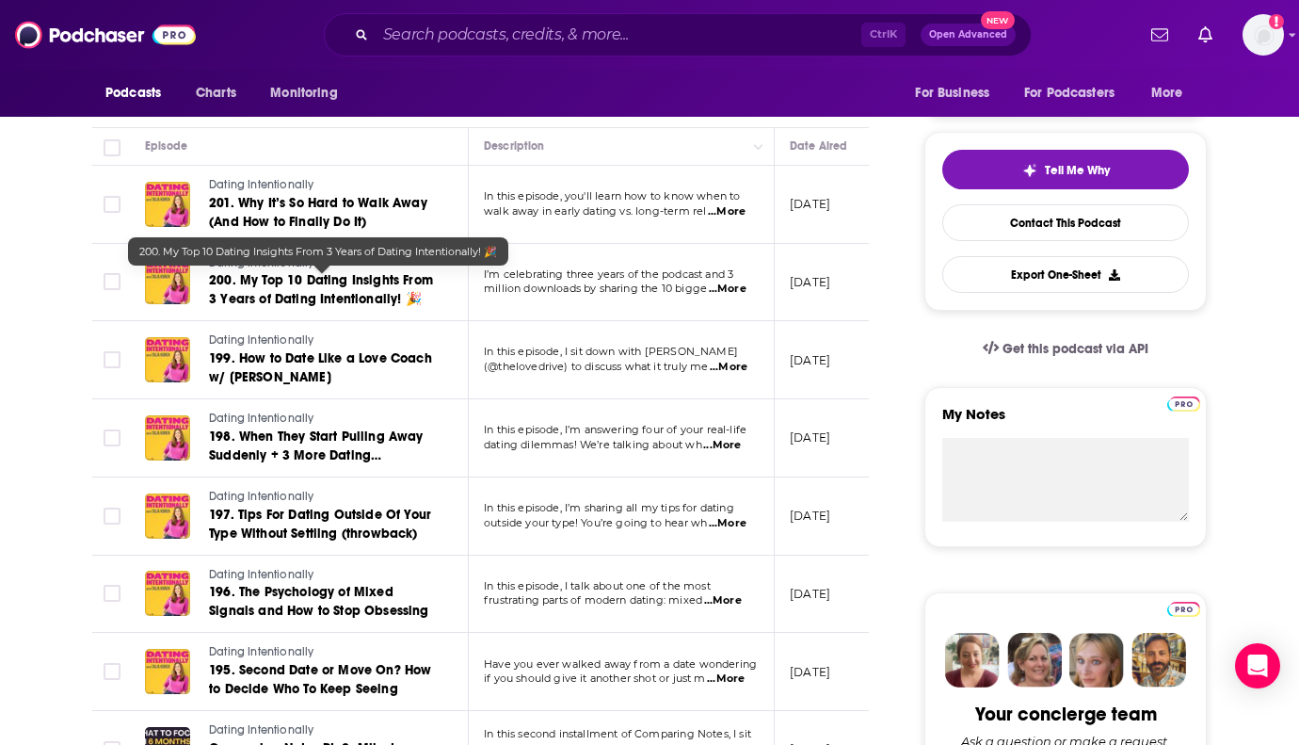
scroll to position [0, 0]
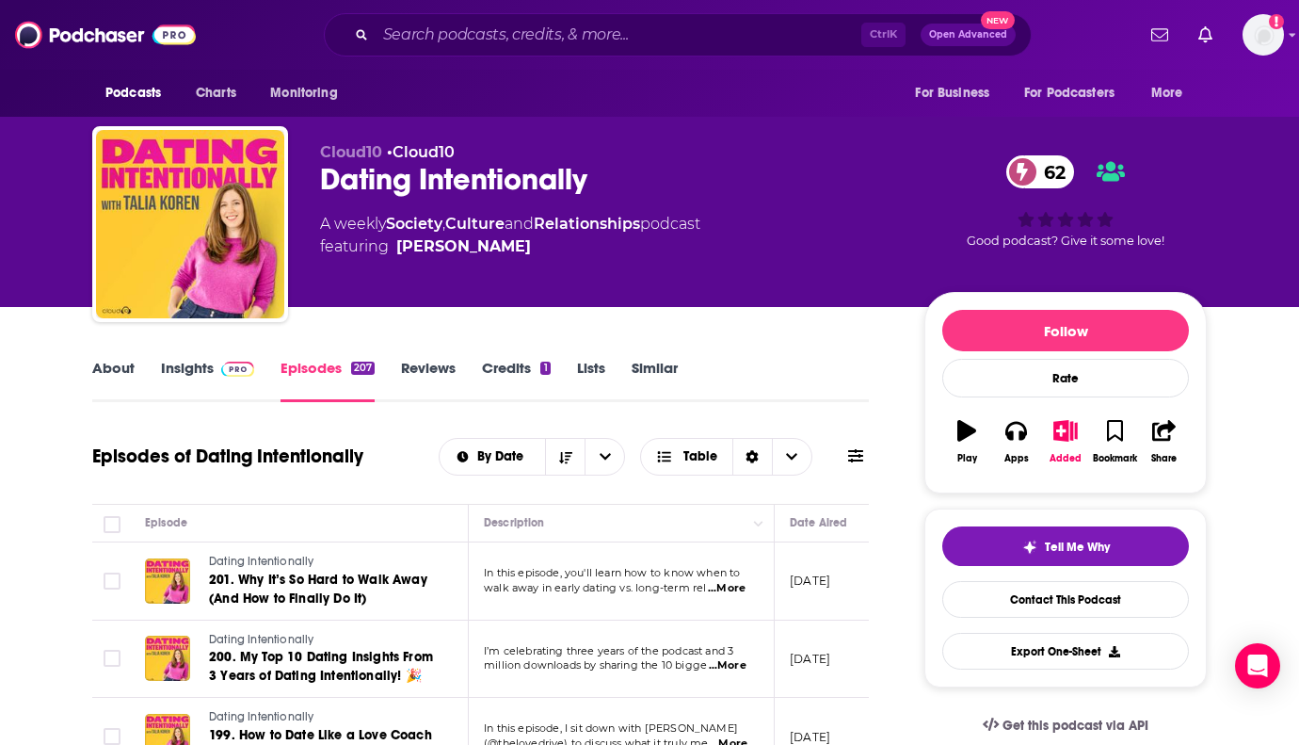
click at [188, 365] on link "Insights" at bounding box center [207, 380] width 93 height 43
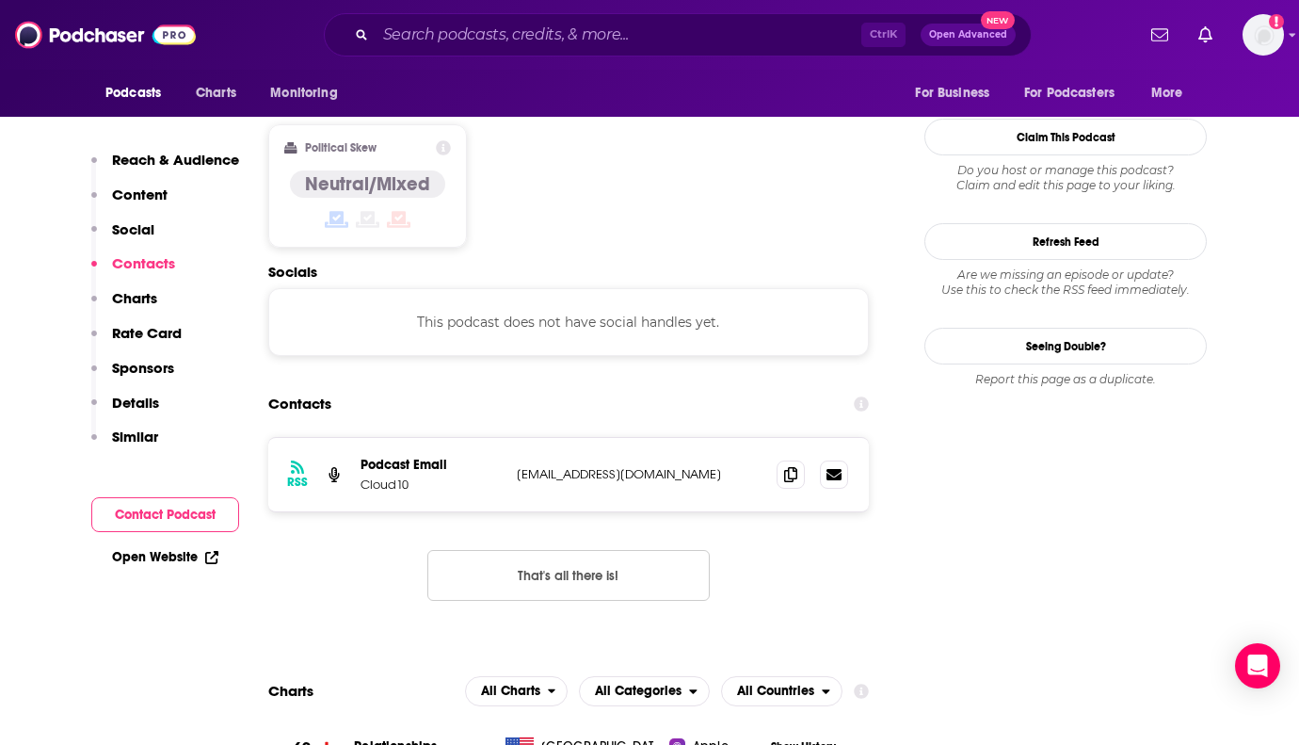
scroll to position [1600, 0]
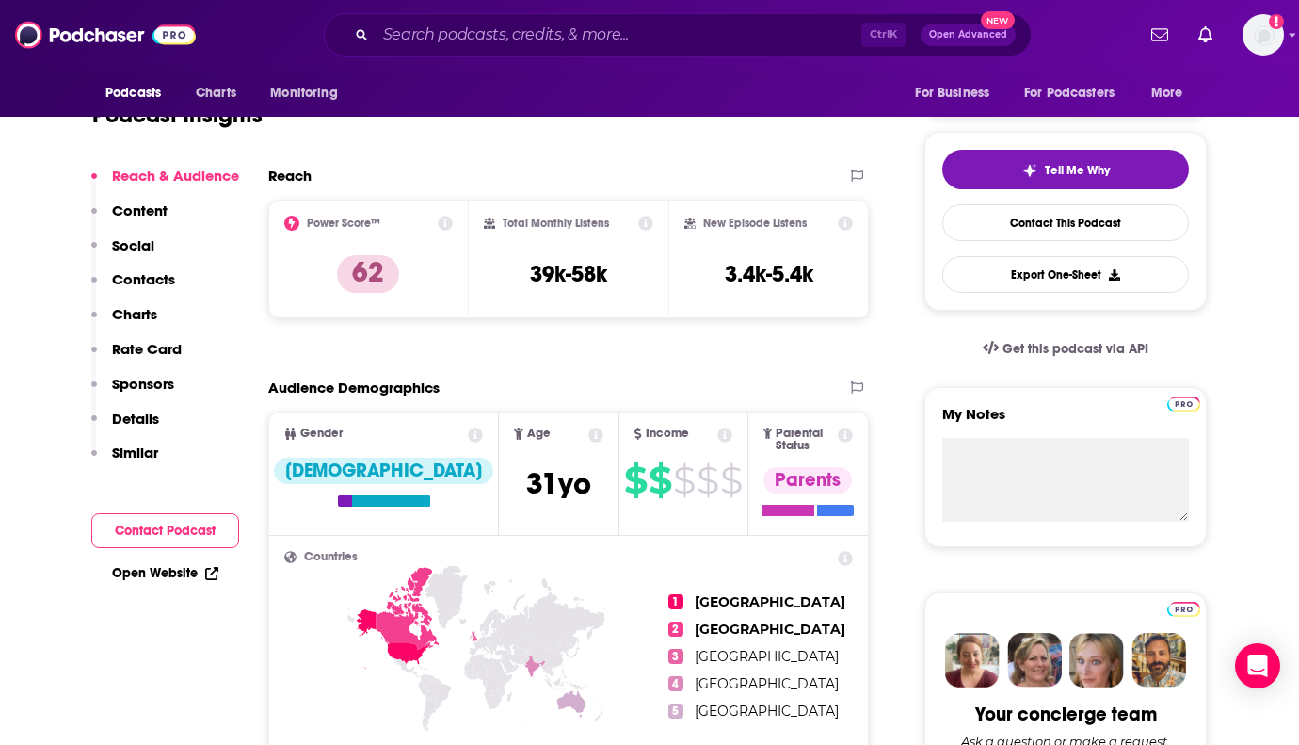
scroll to position [0, 0]
